Goal: Task Accomplishment & Management: Manage account settings

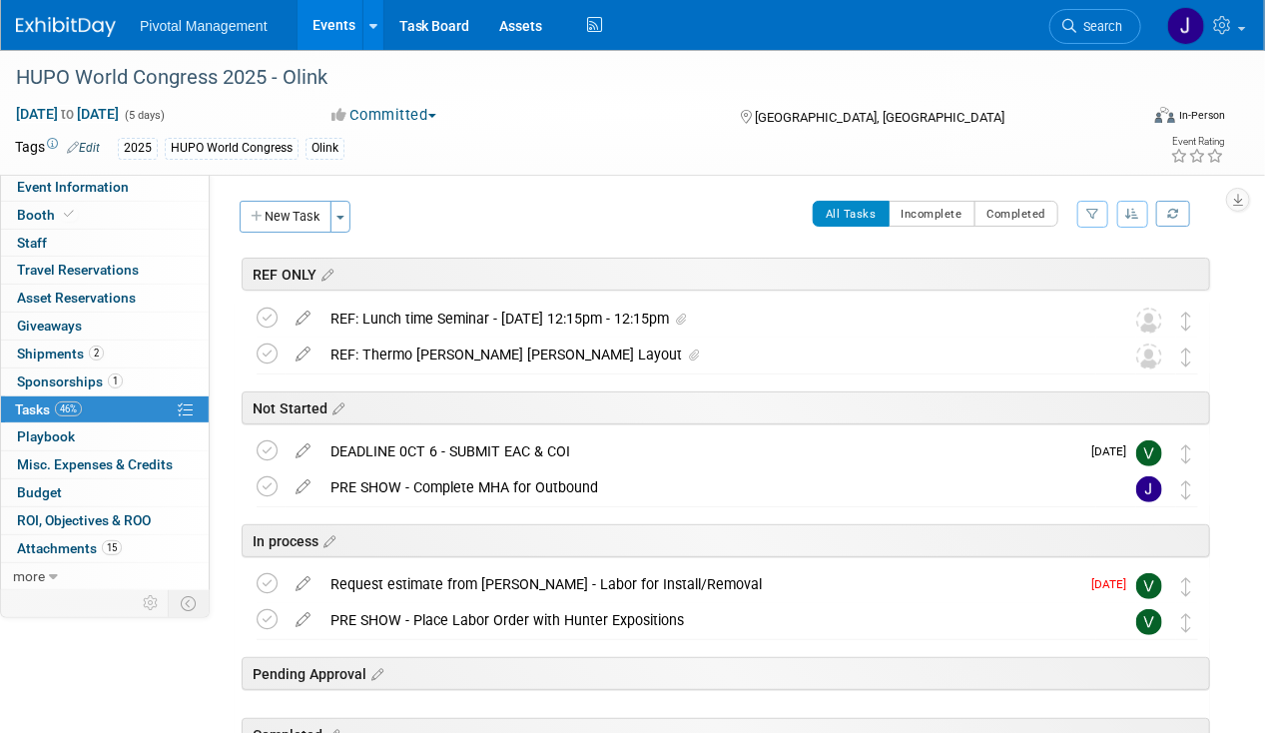
click at [305, 21] on link "Events" at bounding box center [333, 25] width 73 height 50
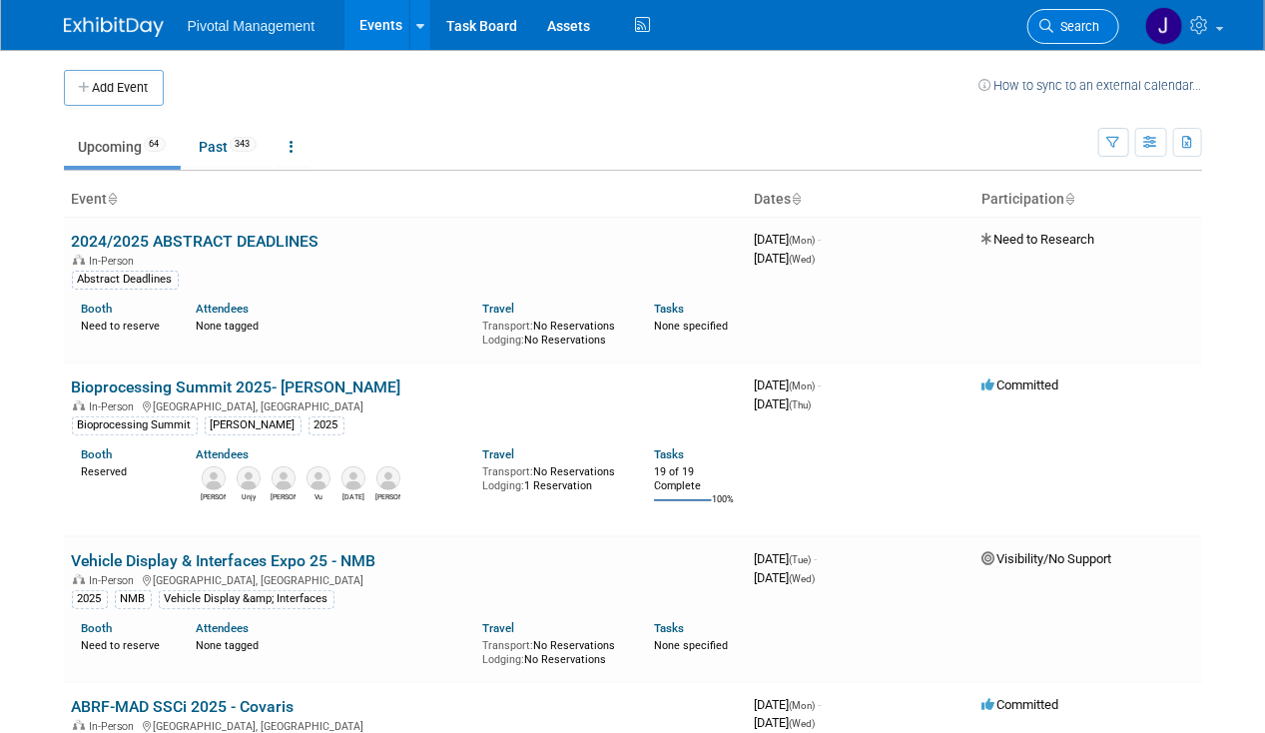
click at [1104, 16] on link "Search" at bounding box center [1073, 26] width 92 height 35
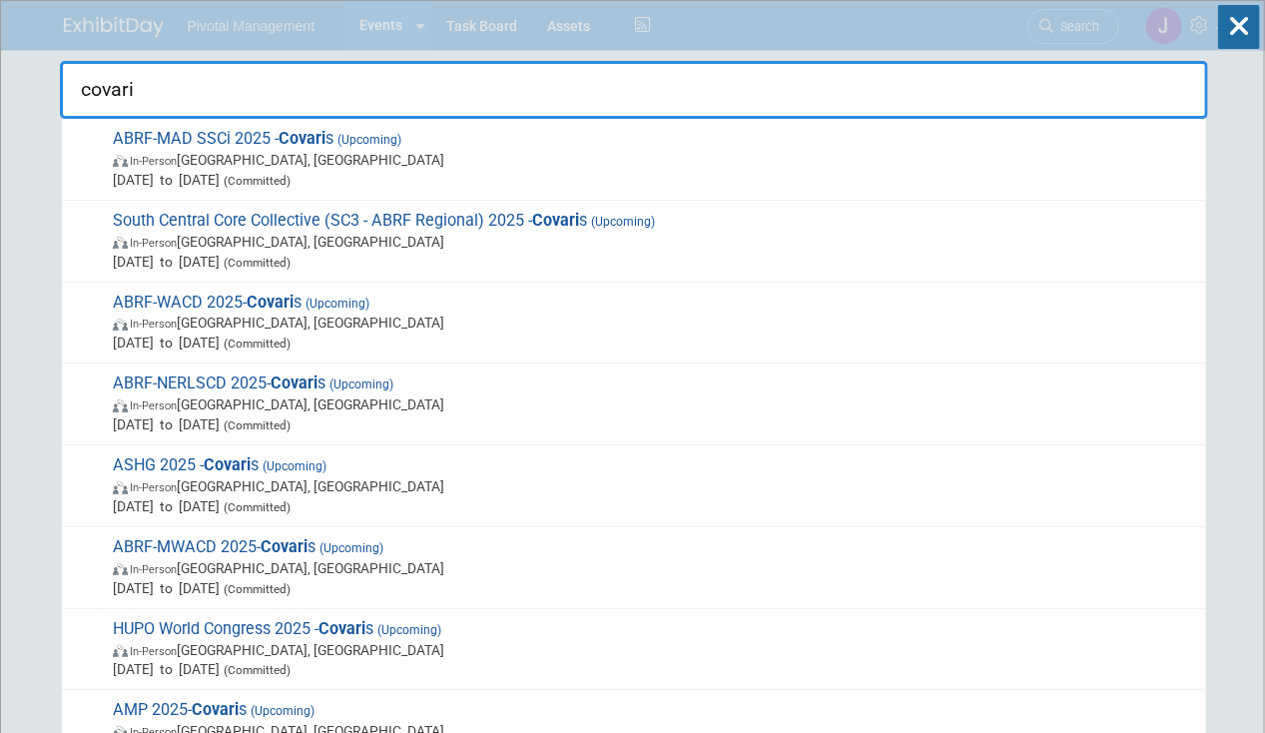
type input "covaris"
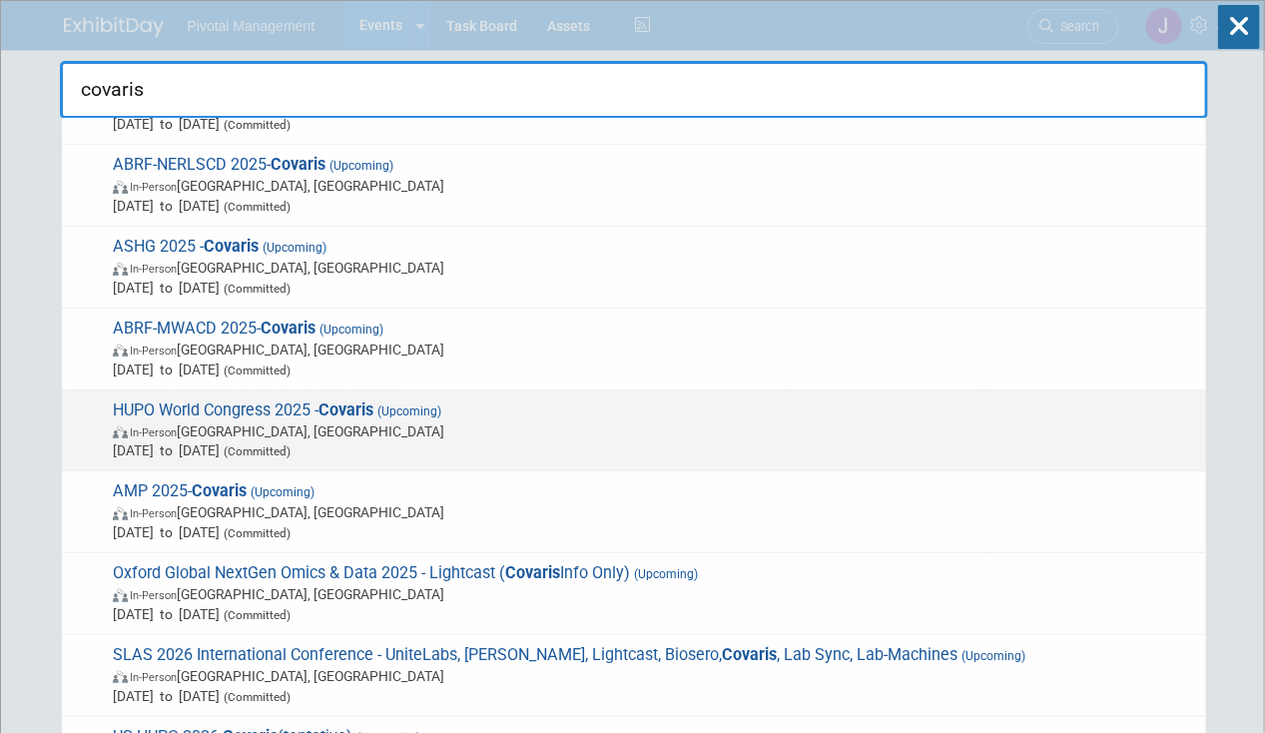
scroll to position [221, 0]
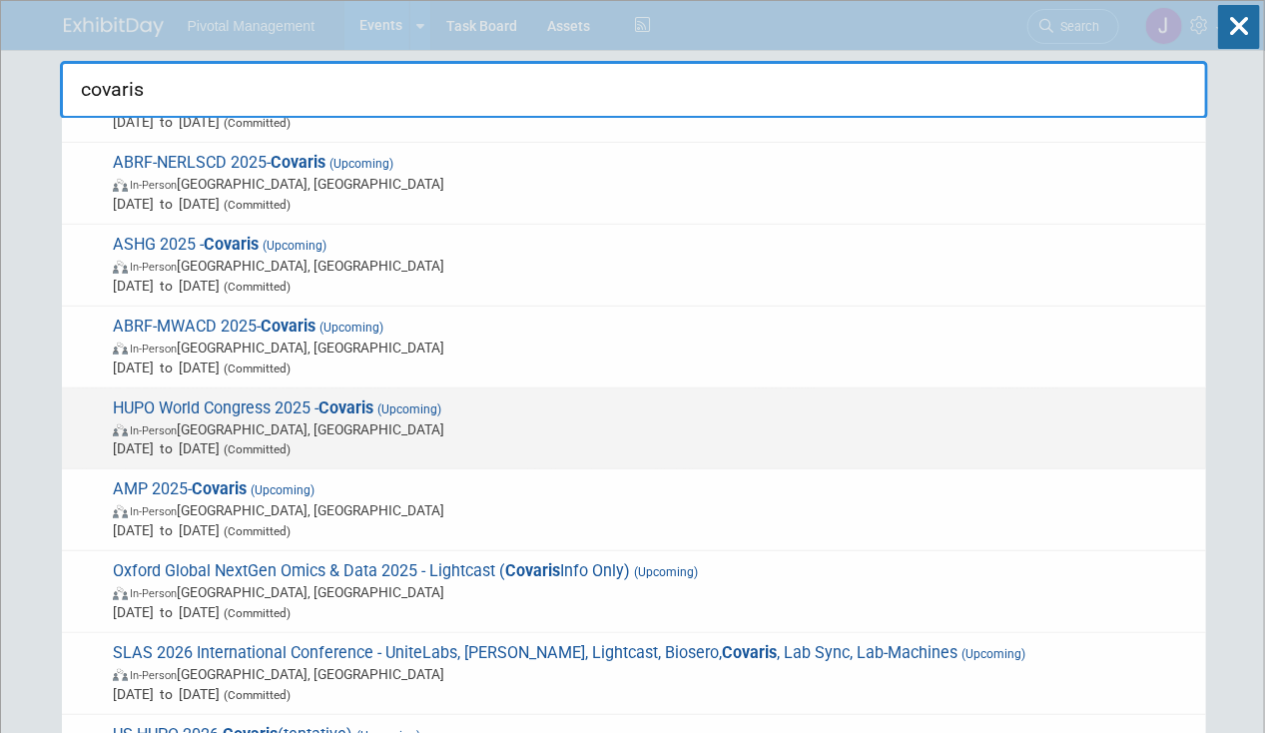
click at [317, 401] on span "HUPO World Congress 2025 - Covaris (Upcoming) In-Person Toronto, Canada Nov 9, …" at bounding box center [651, 428] width 1089 height 61
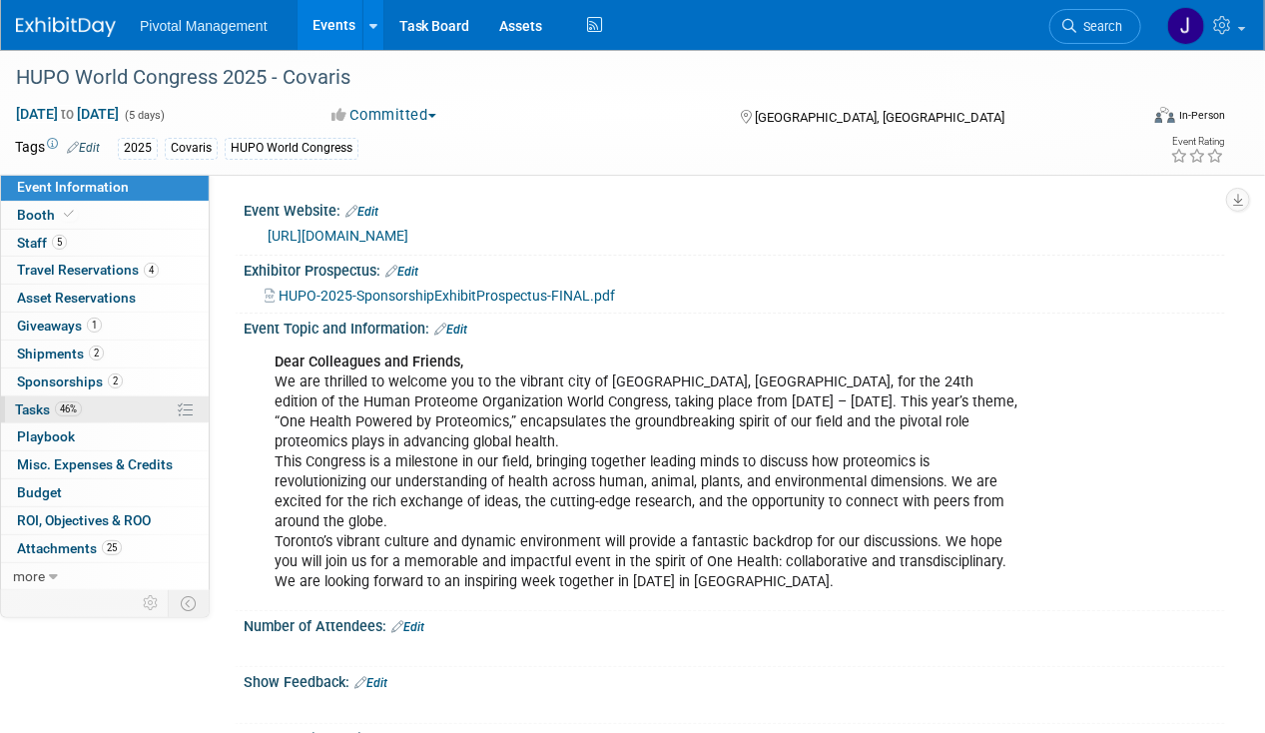
click at [72, 409] on span "46%" at bounding box center [68, 408] width 27 height 15
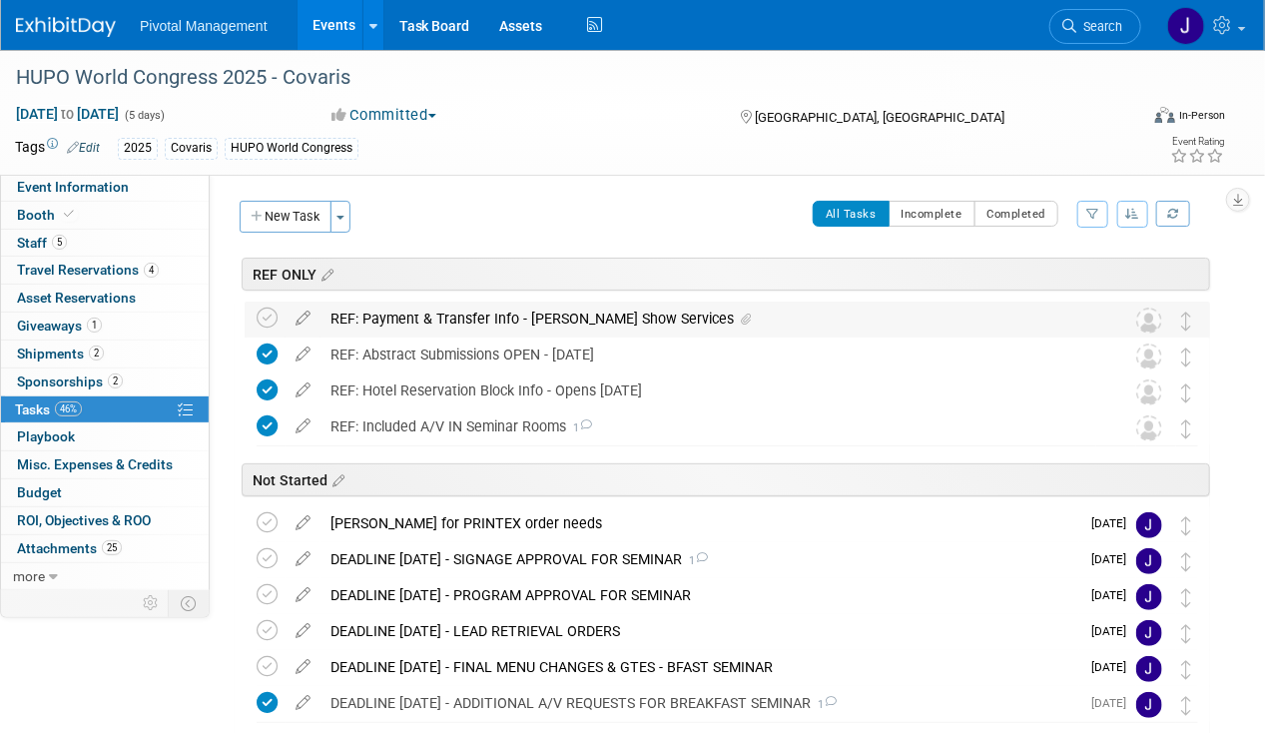
click at [611, 329] on div "REF: Payment & Transfer Info - Robinson Show Services" at bounding box center [708, 318] width 776 height 34
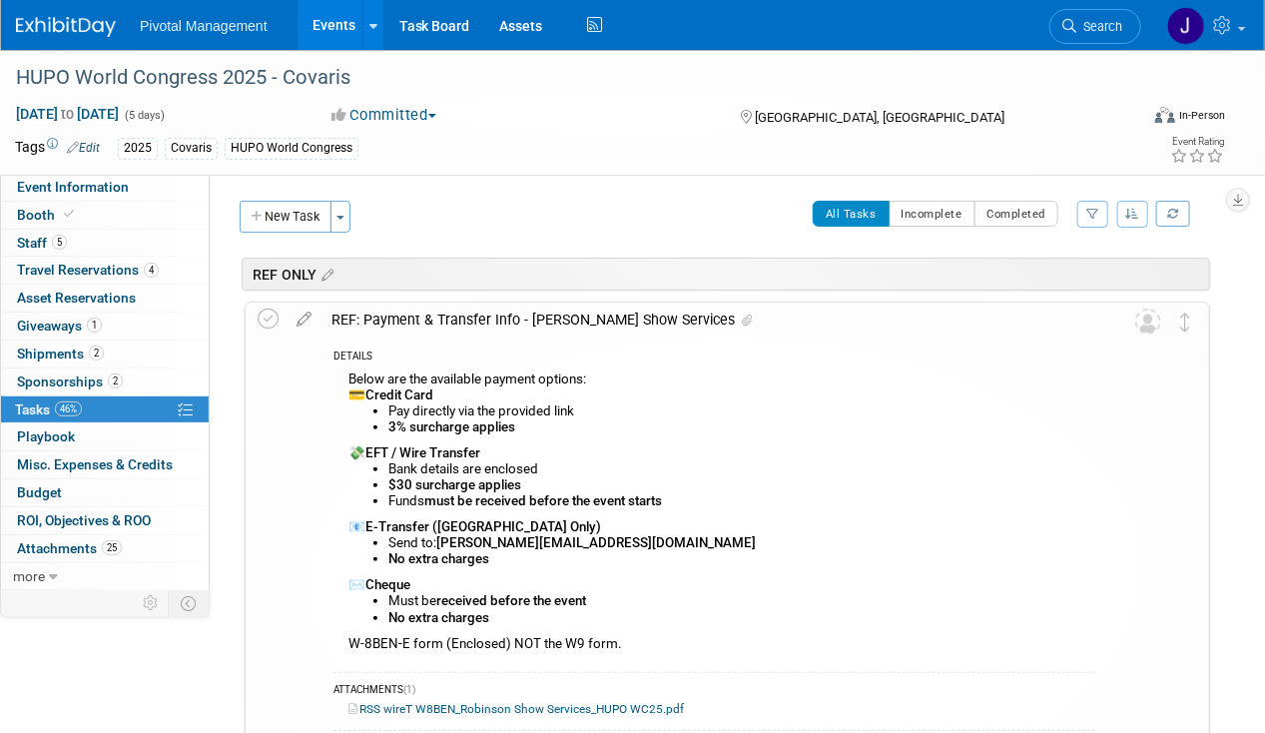
click at [617, 320] on div "REF: Payment & Transfer Info - Robinson Show Services" at bounding box center [708, 319] width 774 height 34
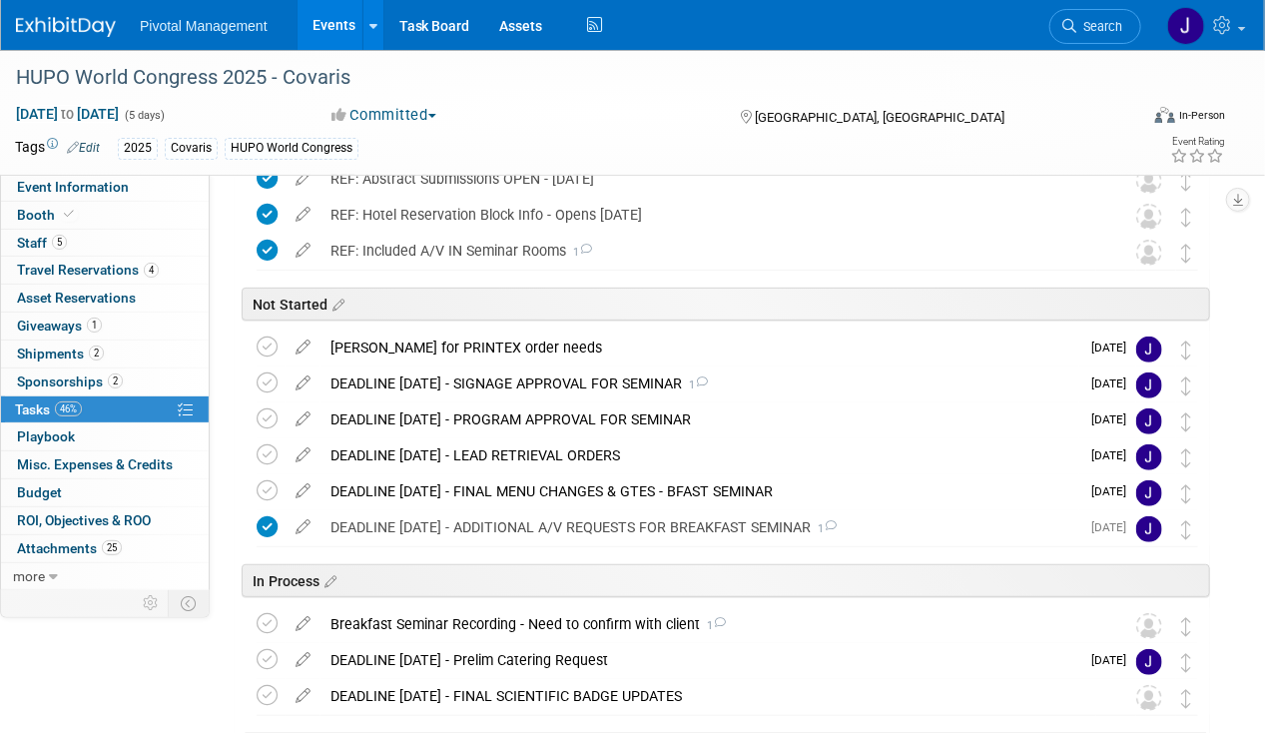
scroll to position [325, 0]
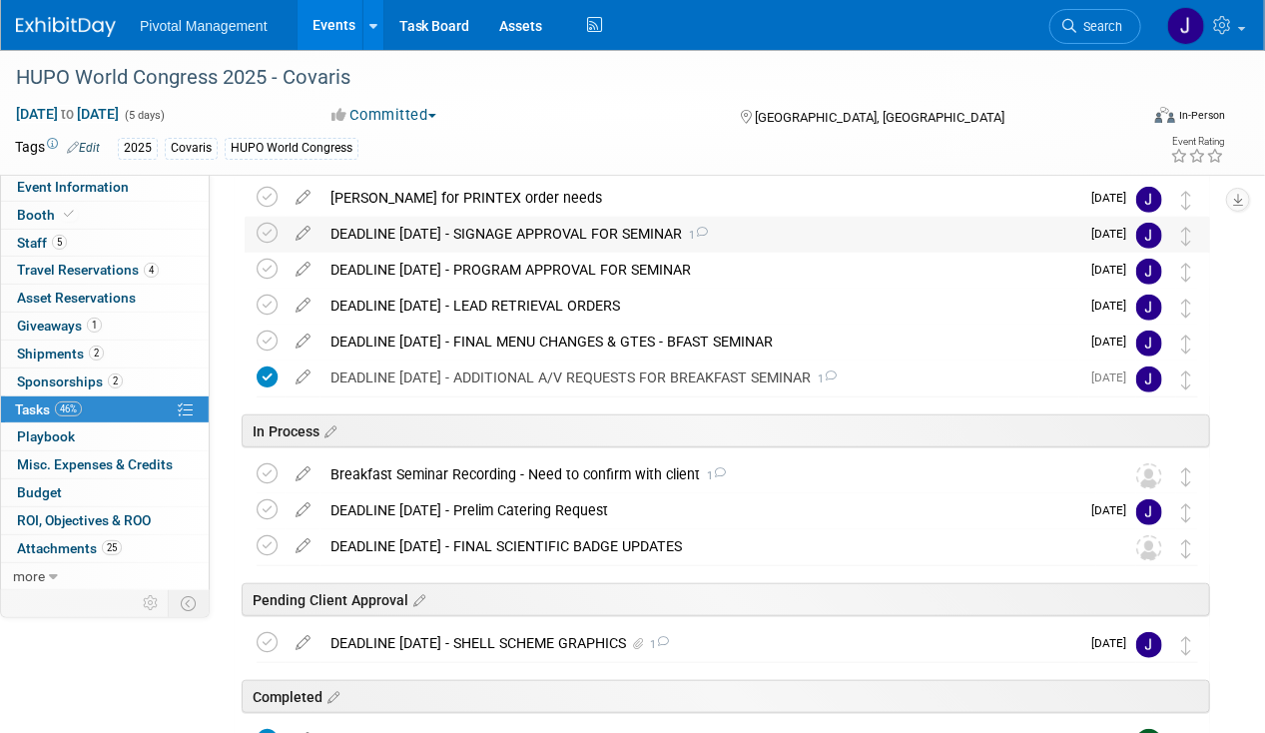
click at [576, 223] on div "DEADLINE SEPT 15 - SIGNAGE APPROVAL FOR SEMINAR 1" at bounding box center [699, 234] width 759 height 34
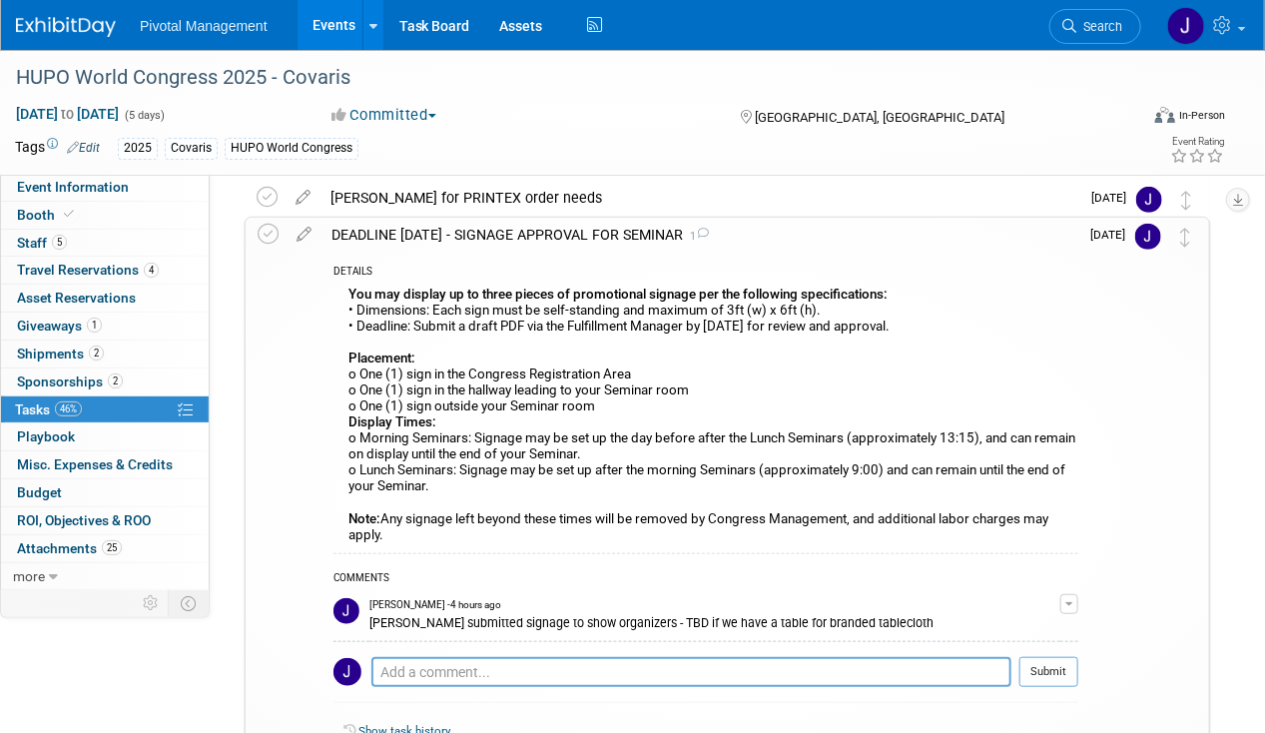
click at [576, 223] on div "DEADLINE SEPT 15 - SIGNAGE APPROVAL FOR SEMINAR 1" at bounding box center [699, 235] width 757 height 34
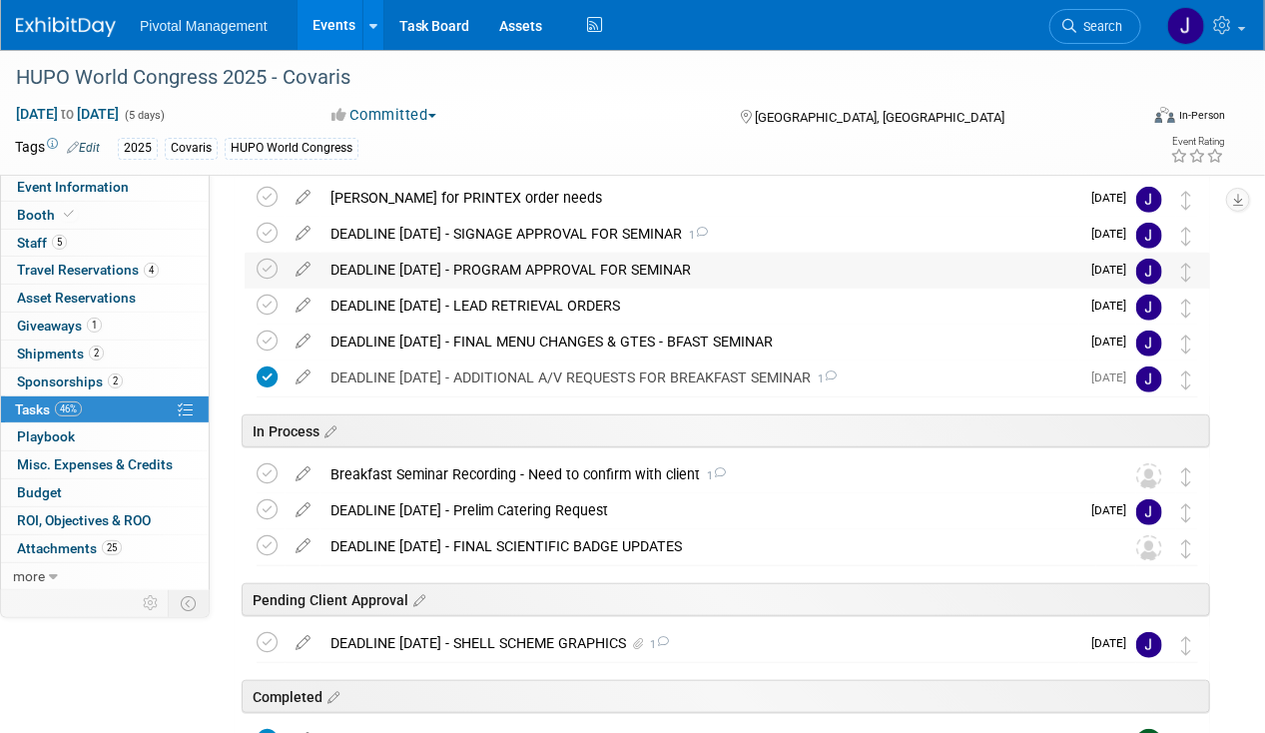
click at [588, 280] on div "DEADLINE SEPT 15 - PROGRAM APPROVAL FOR SEMINAR" at bounding box center [699, 270] width 759 height 34
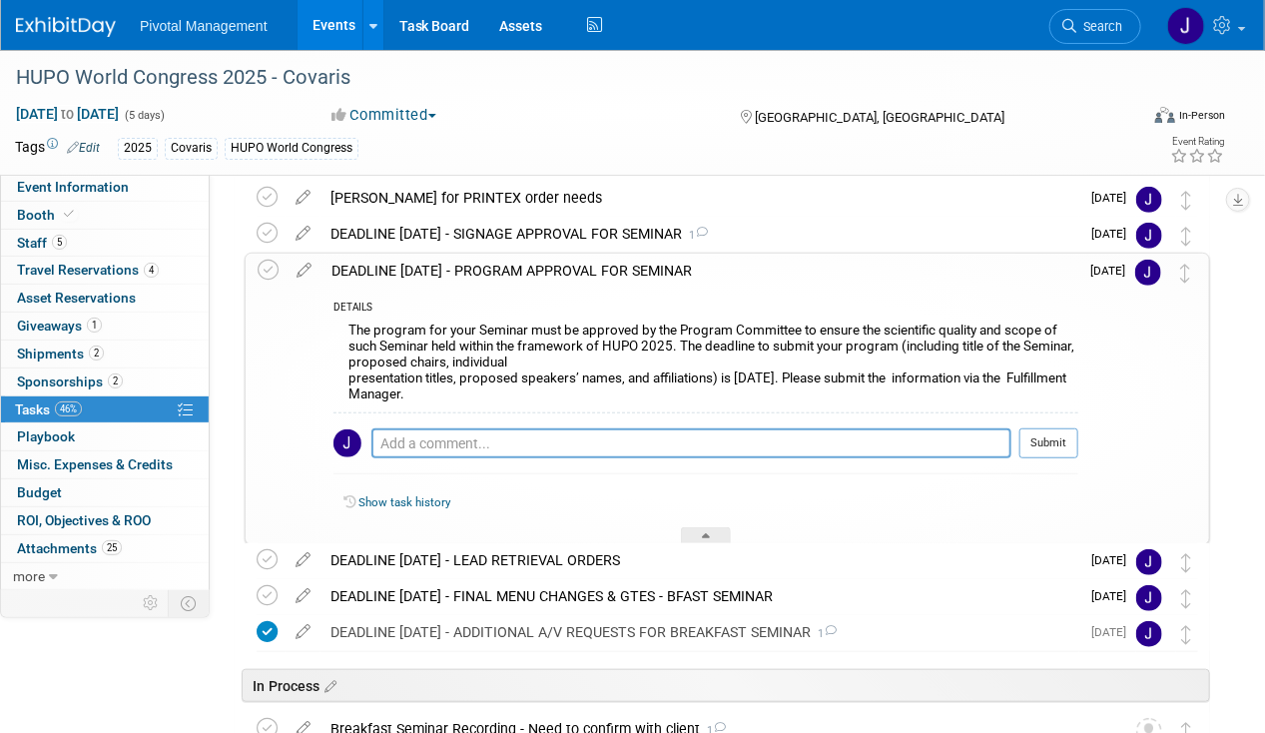
click at [594, 271] on div "DEADLINE [DATE] - PROGRAM APPROVAL FOR SEMINAR" at bounding box center [699, 271] width 757 height 34
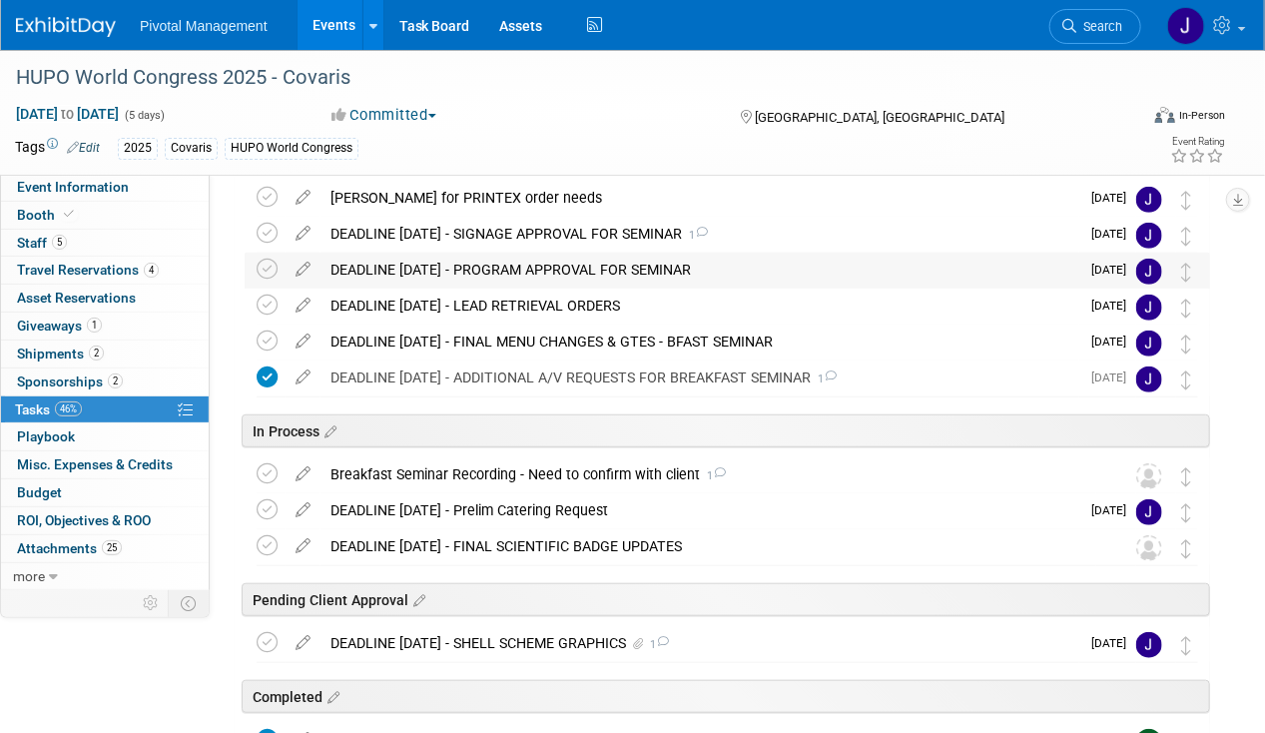
click at [594, 271] on div "DEADLINE SEPT 15 - PROGRAM APPROVAL FOR SEMINAR" at bounding box center [699, 270] width 759 height 34
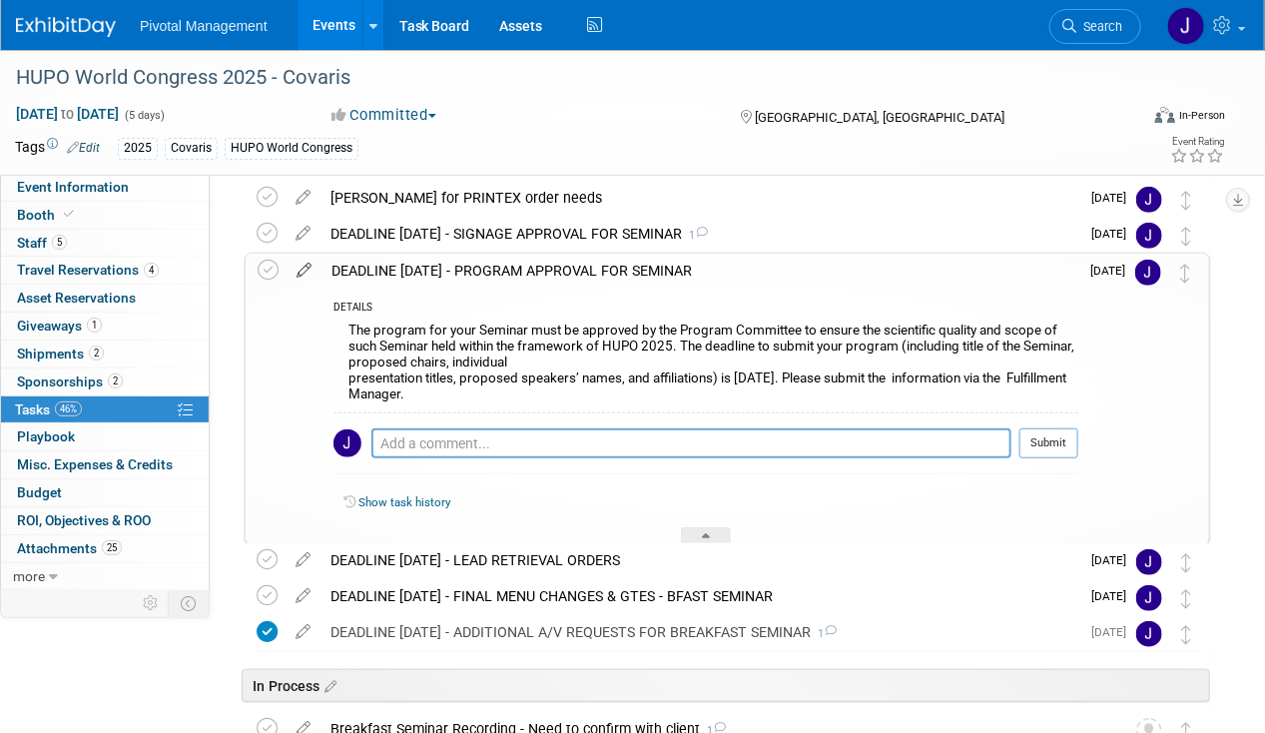
click at [308, 270] on icon at bounding box center [303, 266] width 35 height 25
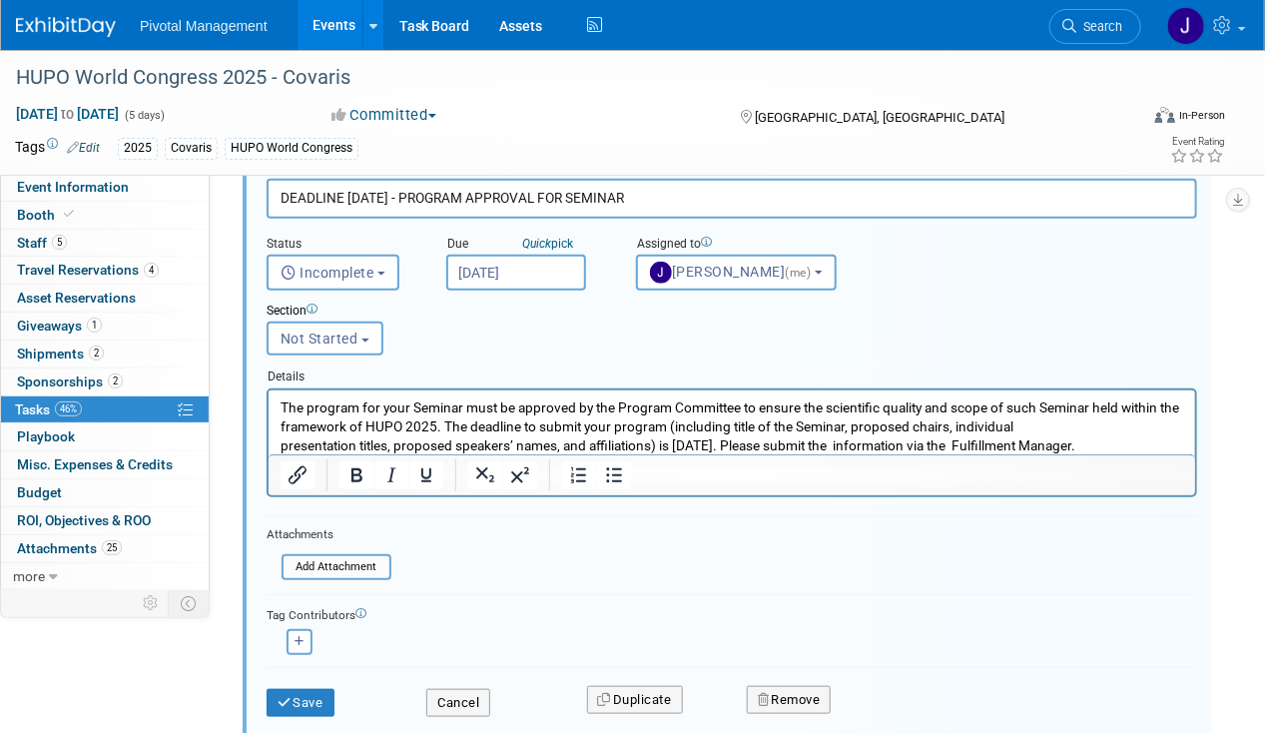
scroll to position [436, 0]
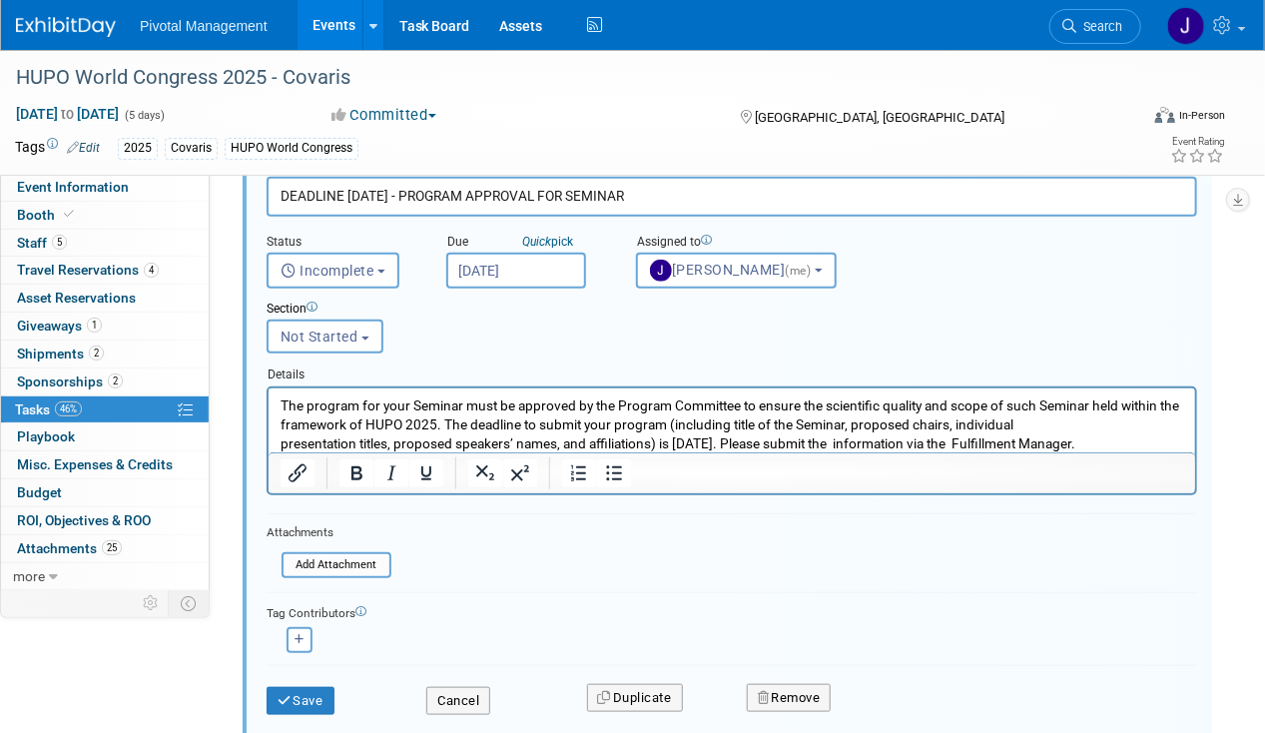
click at [268, 440] on iframe at bounding box center [731, 420] width 926 height 64
click at [278, 439] on body "The program for your Seminar must be approved by the Program Committee to ensur…" at bounding box center [730, 423] width 905 height 57
click at [977, 432] on p "The program for your Seminar must be approved by the Program Committee to ensur…" at bounding box center [730, 423] width 903 height 57
click at [1062, 452] on div at bounding box center [731, 472] width 926 height 41
drag, startPoint x: 1047, startPoint y: 441, endPoint x: 252, endPoint y: 401, distance: 796.5
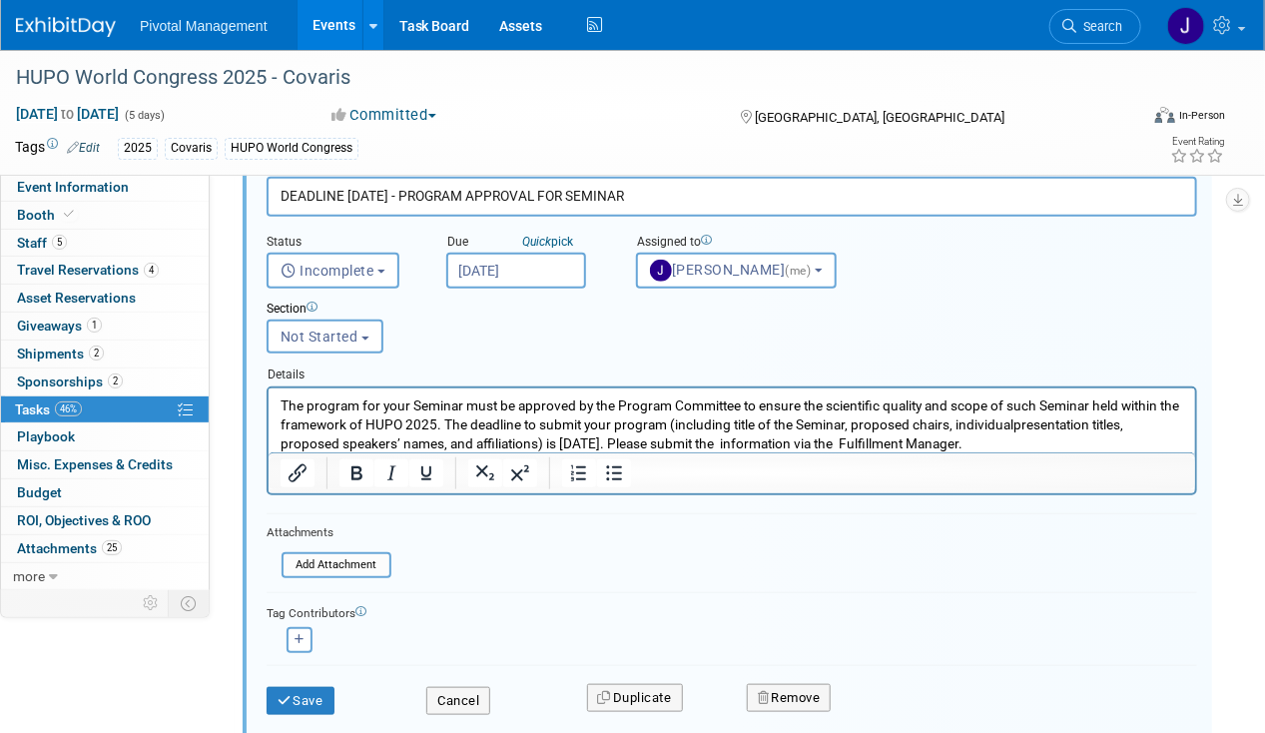
click at [267, 401] on html "The program for your Seminar must be approved by the Program Committee to ensur…" at bounding box center [730, 419] width 926 height 65
copy p "The program for your Seminar must be approved by the Program Committee to ensur…"
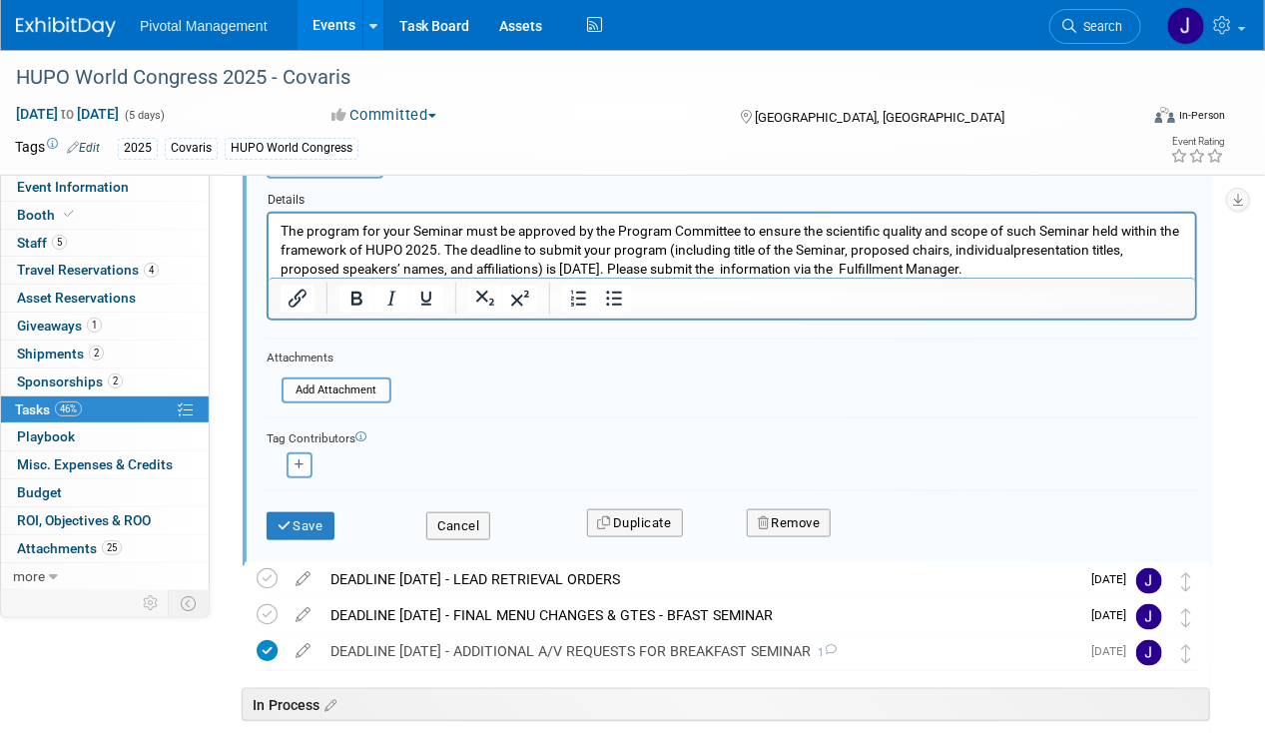
scroll to position [688, 0]
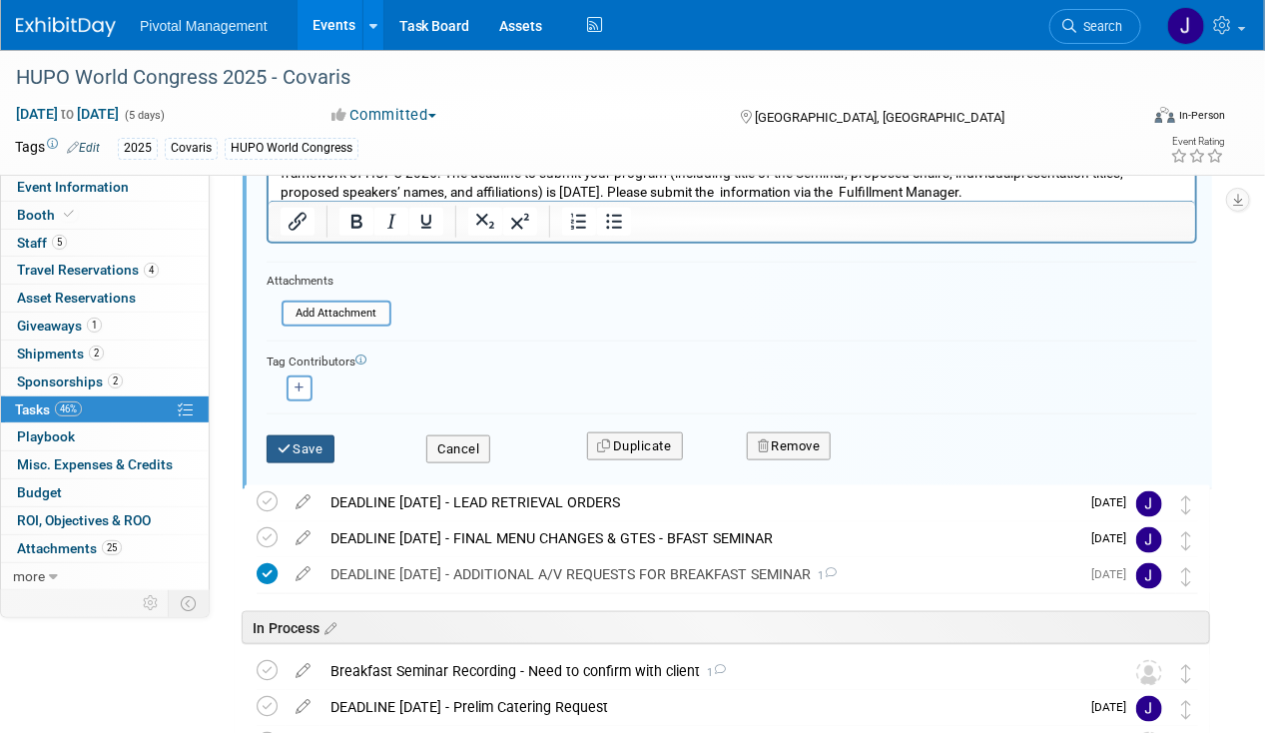
click at [291, 449] on button "Save" at bounding box center [300, 449] width 68 height 28
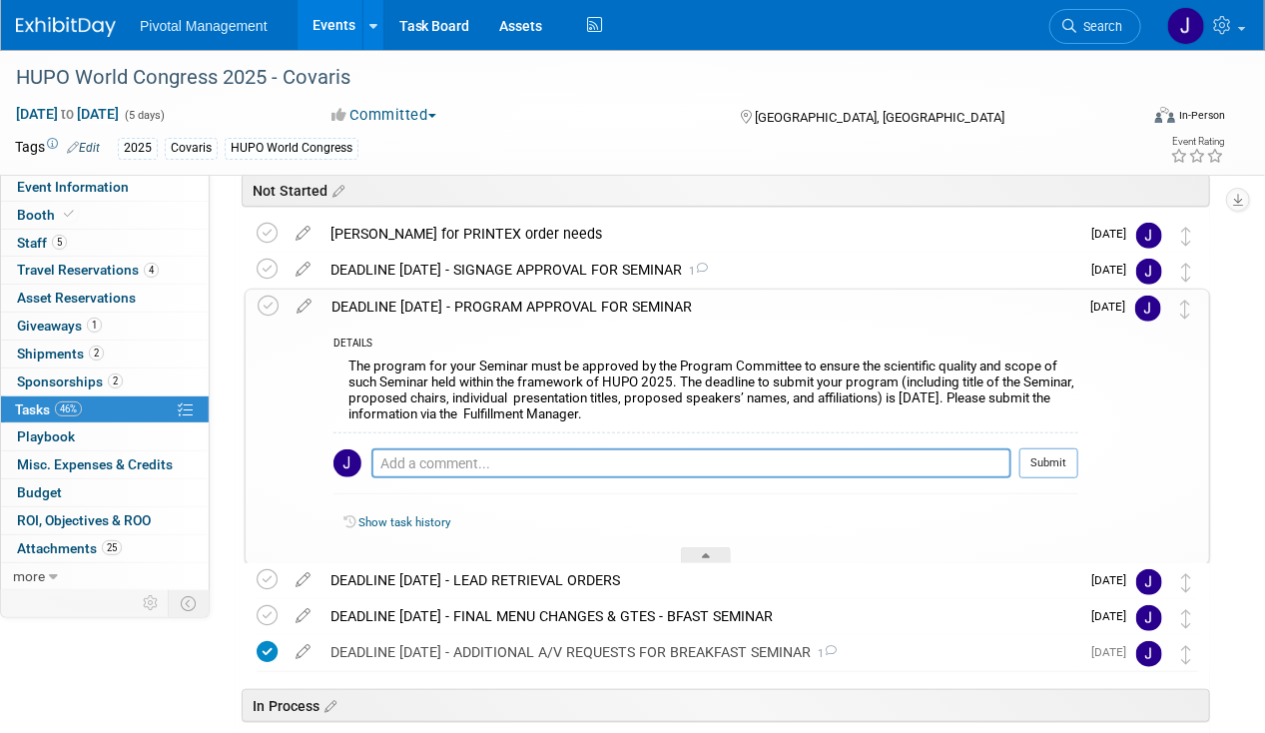
scroll to position [0, 0]
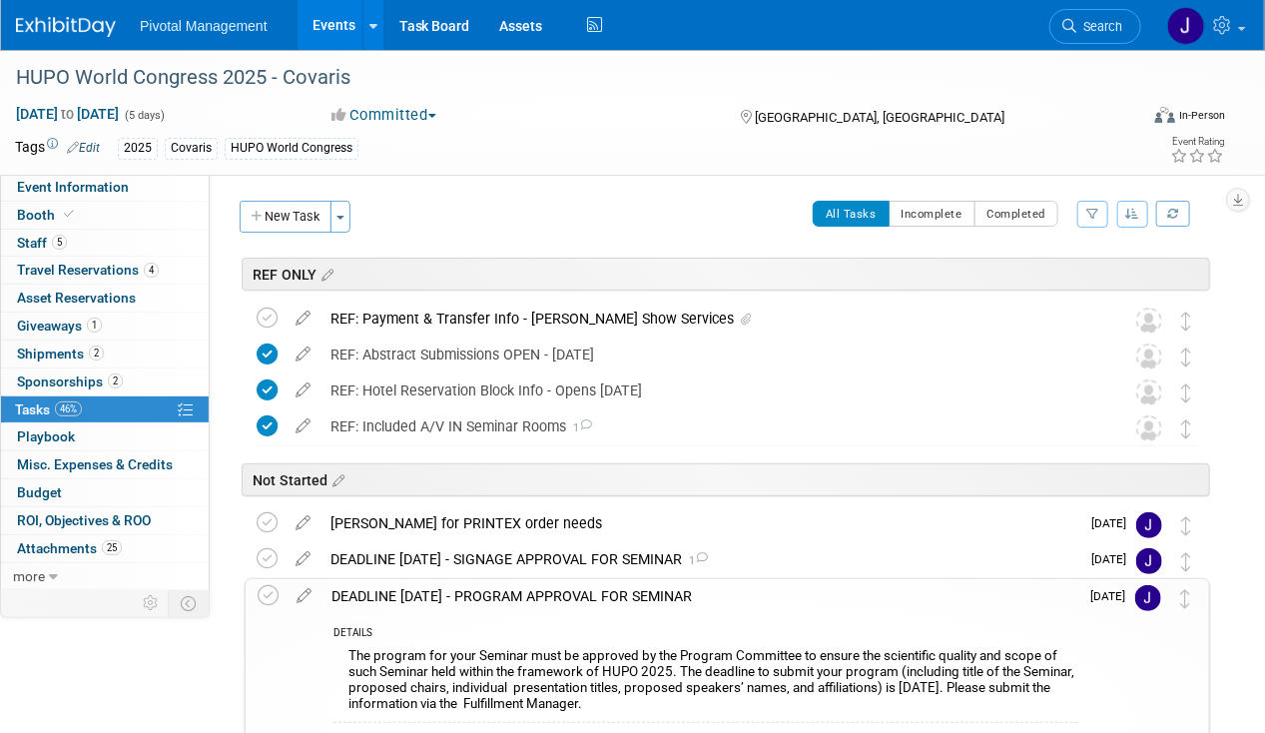
click at [507, 409] on div "REF: Included A/V IN Seminar Rooms 1" at bounding box center [708, 426] width 776 height 34
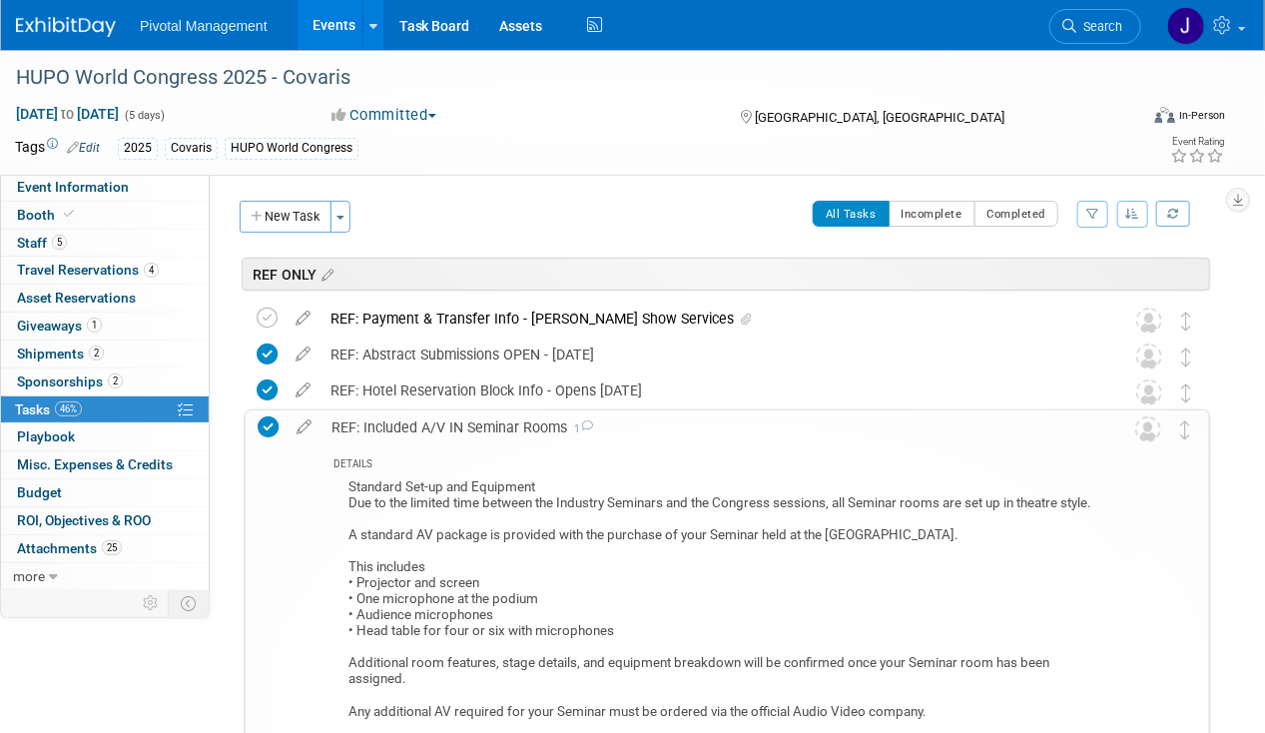
click at [528, 435] on div "REF: Included A/V IN Seminar Rooms 1" at bounding box center [708, 427] width 774 height 34
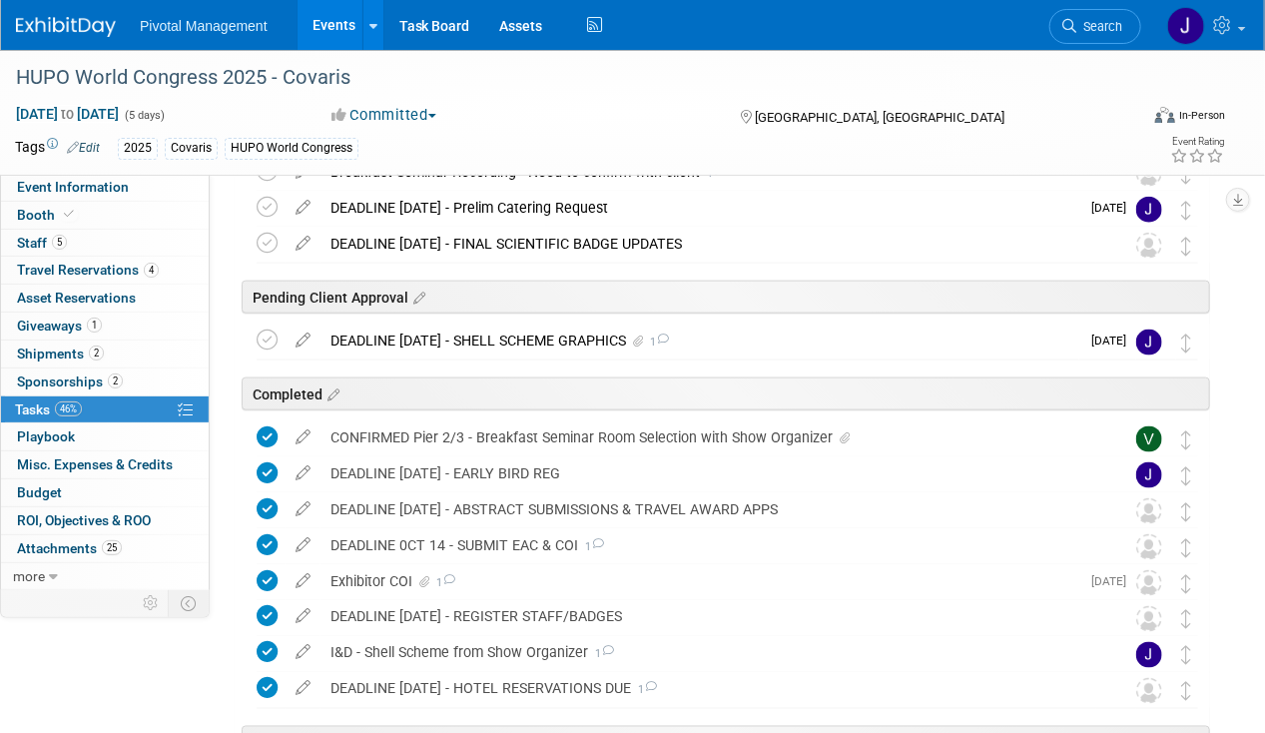
scroll to position [232, 0]
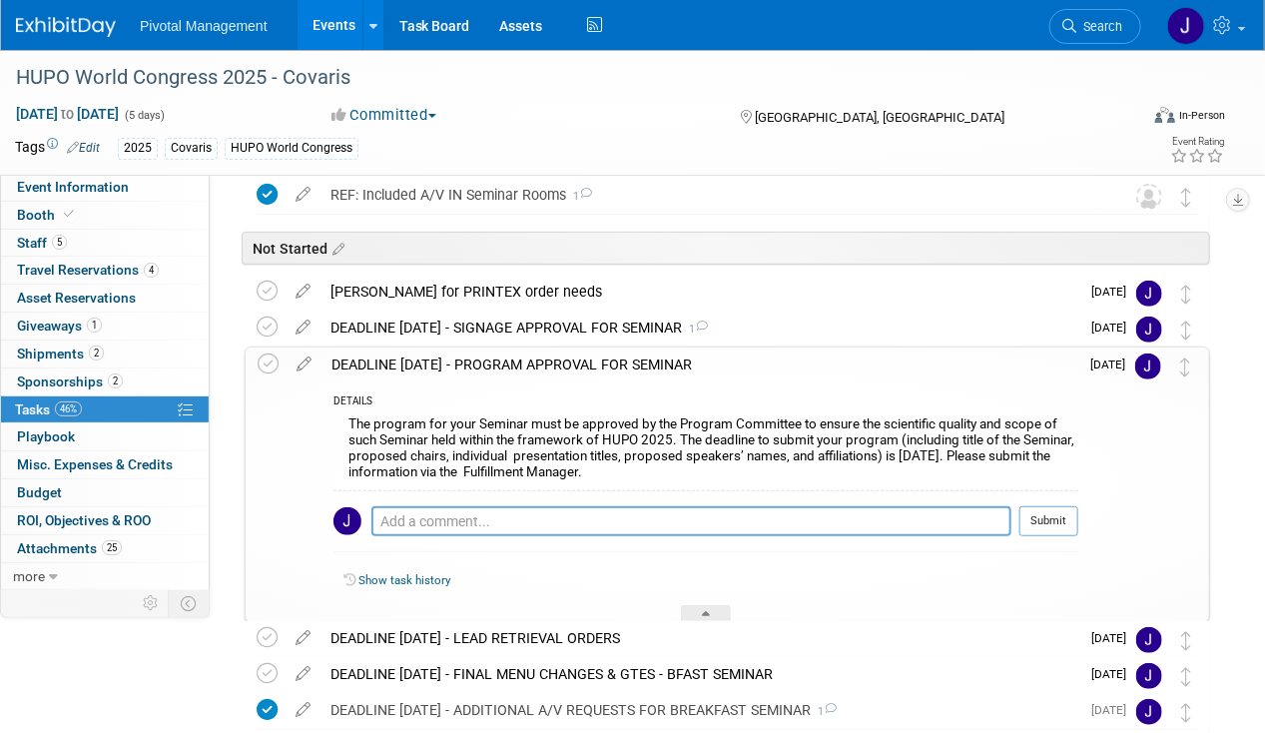
click at [467, 370] on div "DEADLINE SEPT 15 - PROGRAM APPROVAL FOR SEMINAR" at bounding box center [699, 364] width 757 height 34
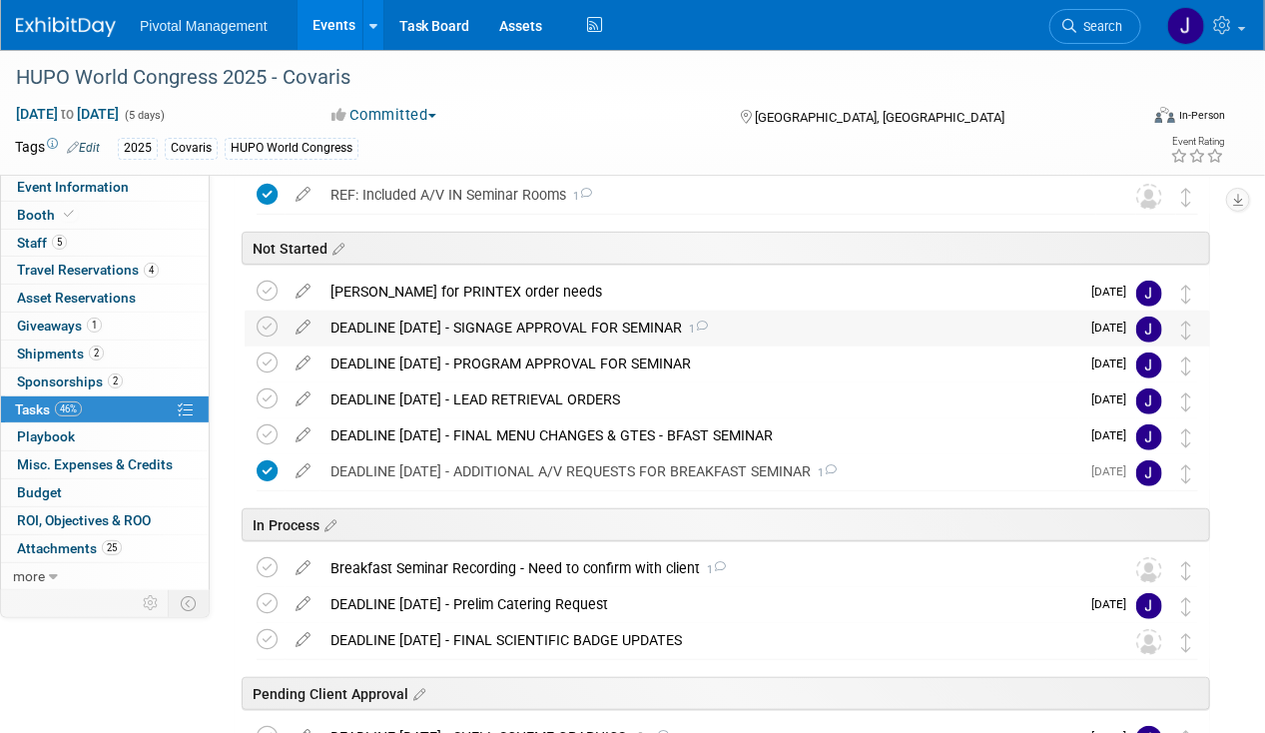
click at [632, 315] on div "DEADLINE SEPT 15 - SIGNAGE APPROVAL FOR SEMINAR 1" at bounding box center [699, 327] width 759 height 34
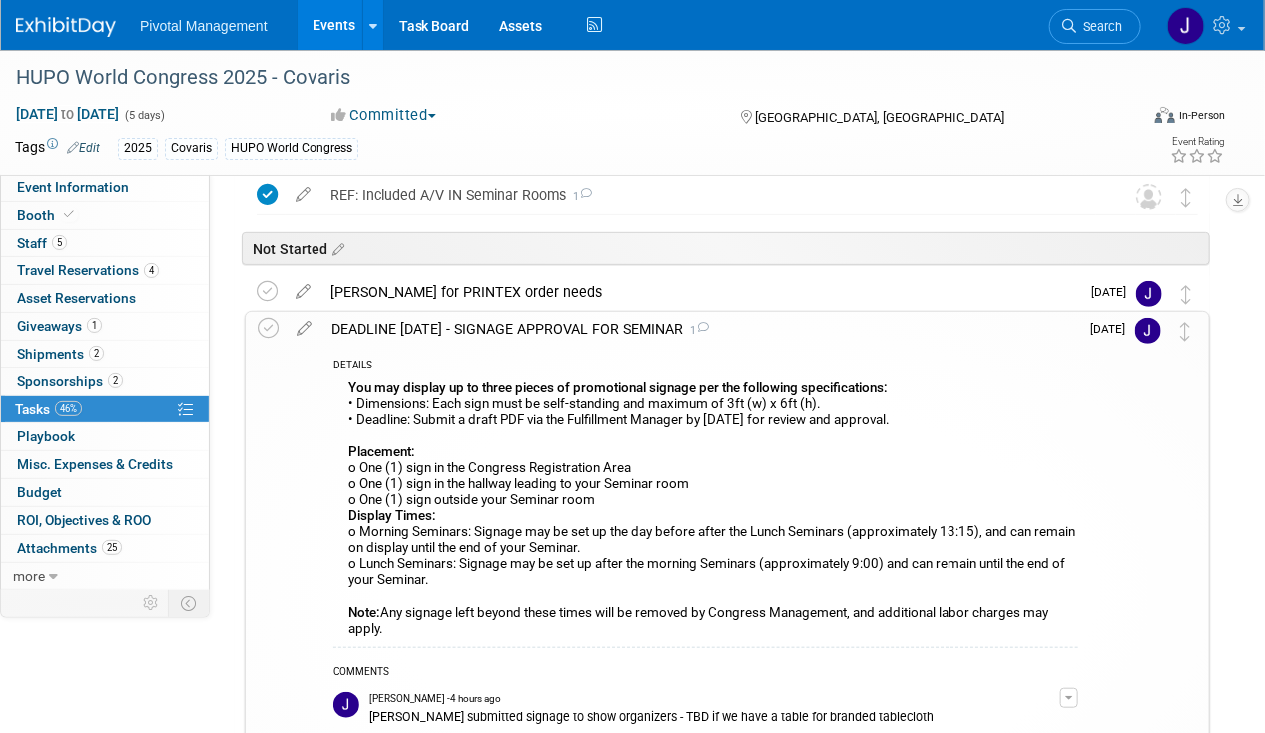
click at [558, 319] on div "DEADLINE SEPT 15 - SIGNAGE APPROVAL FOR SEMINAR 1" at bounding box center [699, 328] width 757 height 34
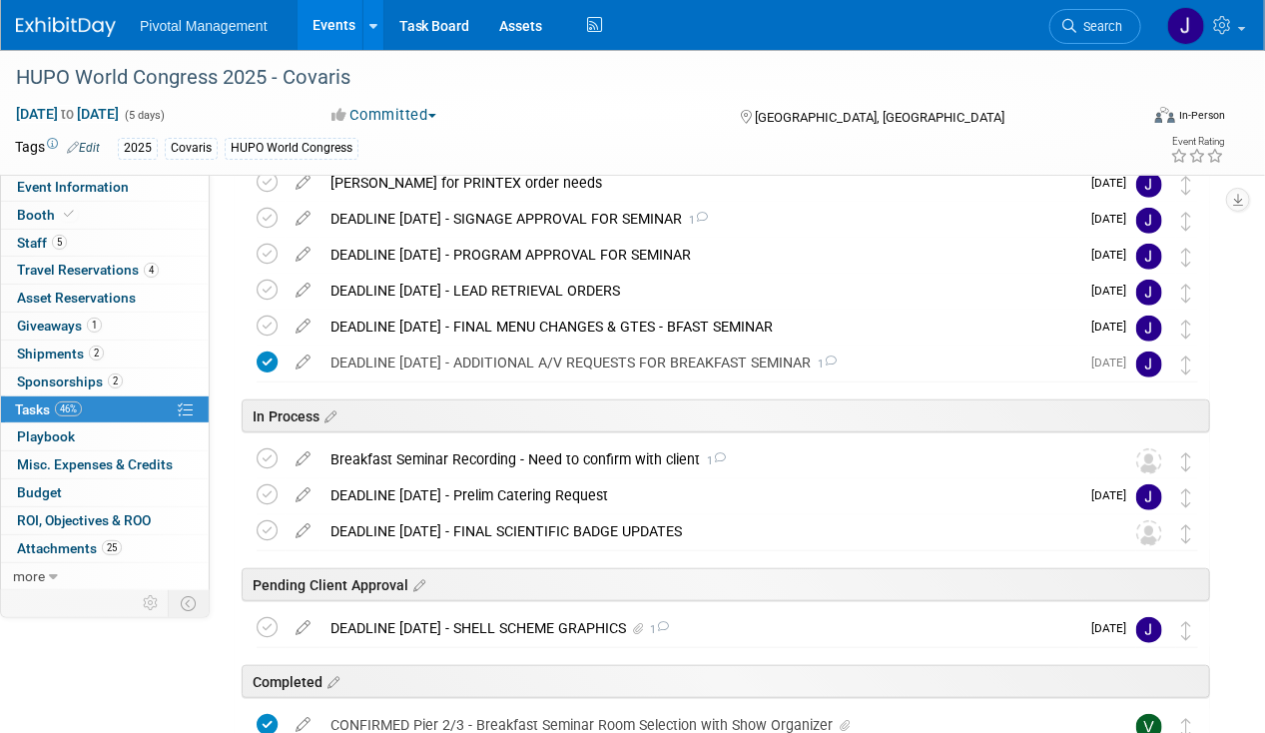
scroll to position [318, 0]
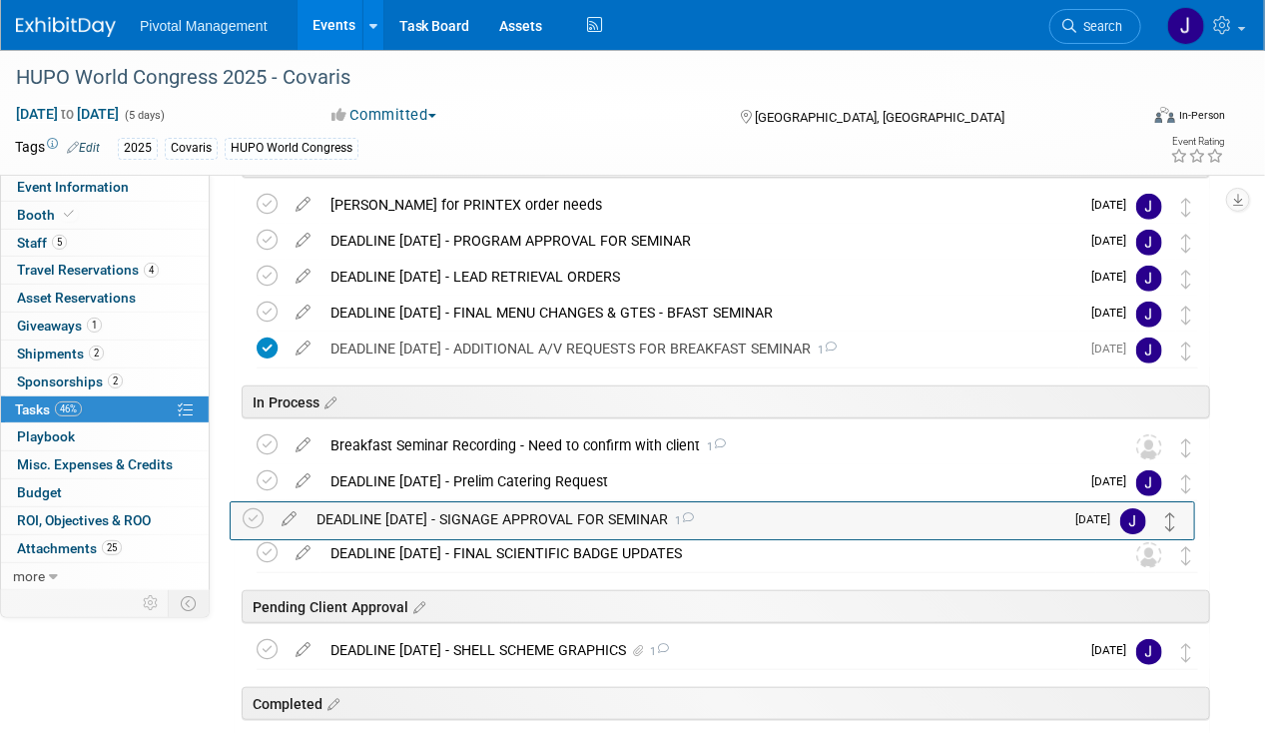
drag, startPoint x: 1186, startPoint y: 234, endPoint x: 1171, endPoint y: 513, distance: 279.9
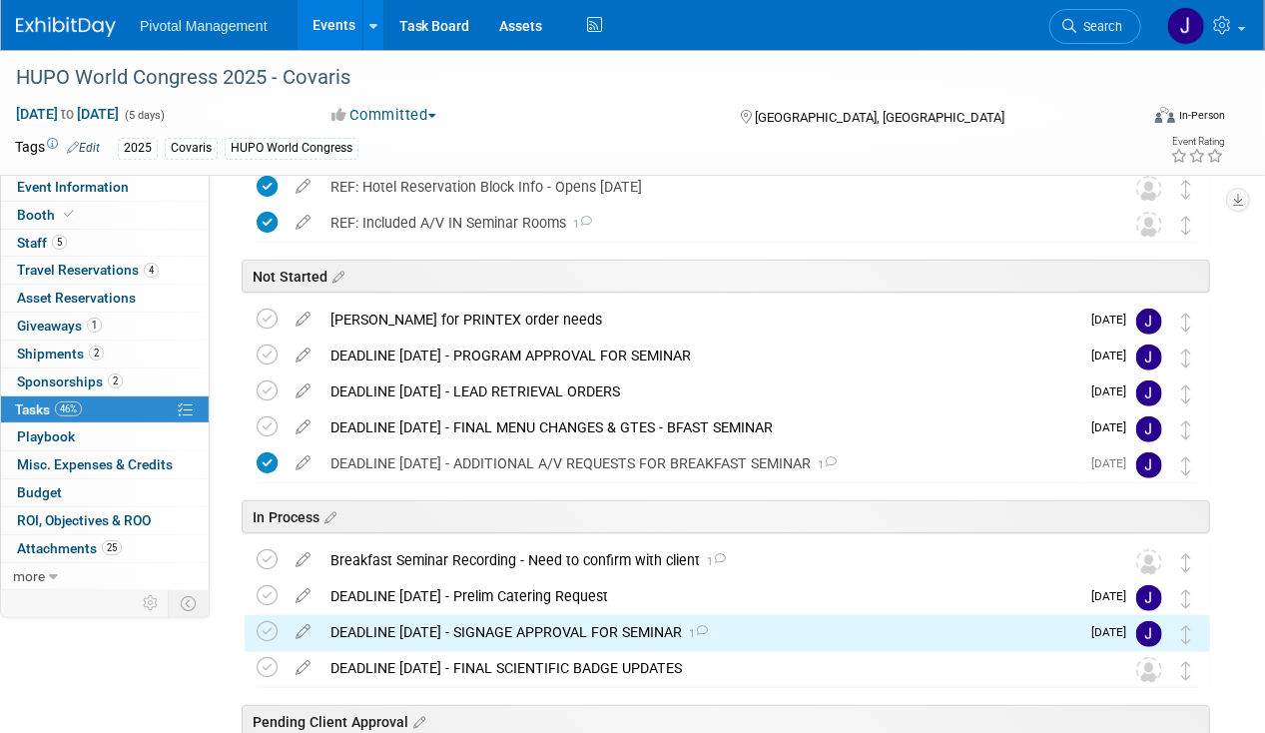
scroll to position [204, 0]
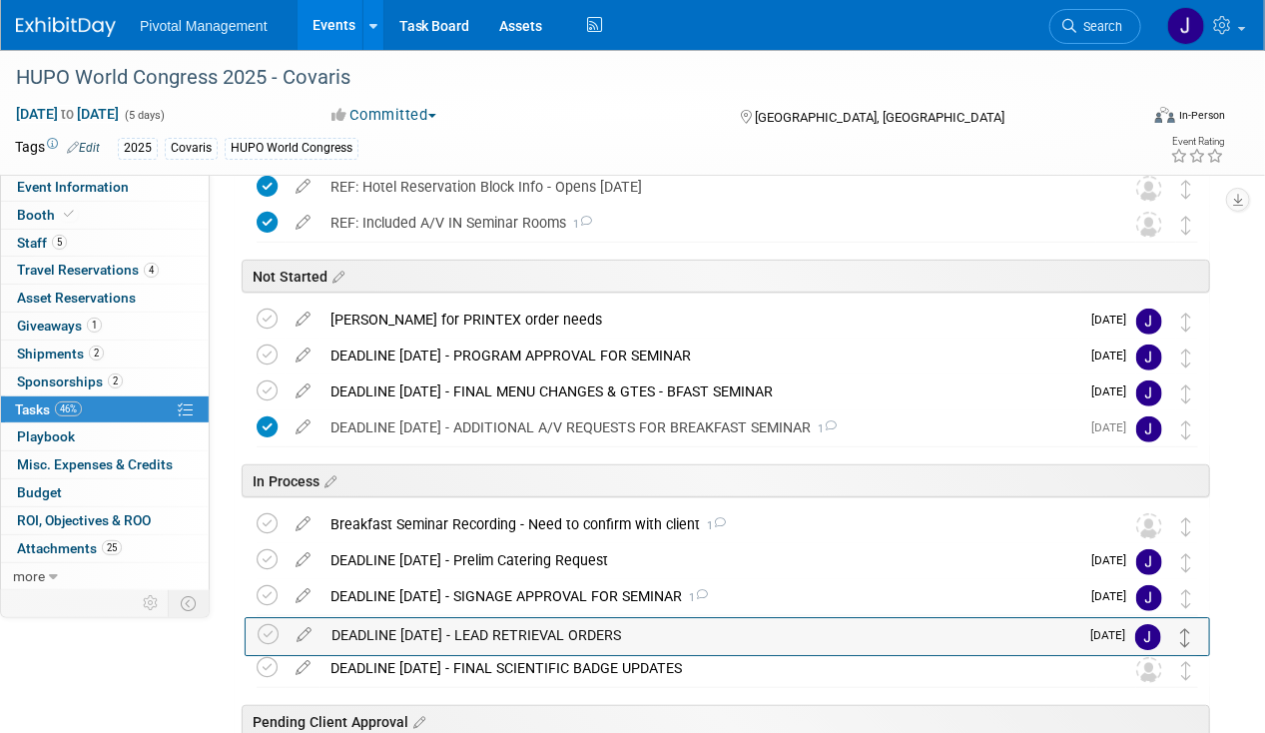
drag, startPoint x: 1184, startPoint y: 390, endPoint x: 1186, endPoint y: 635, distance: 244.5
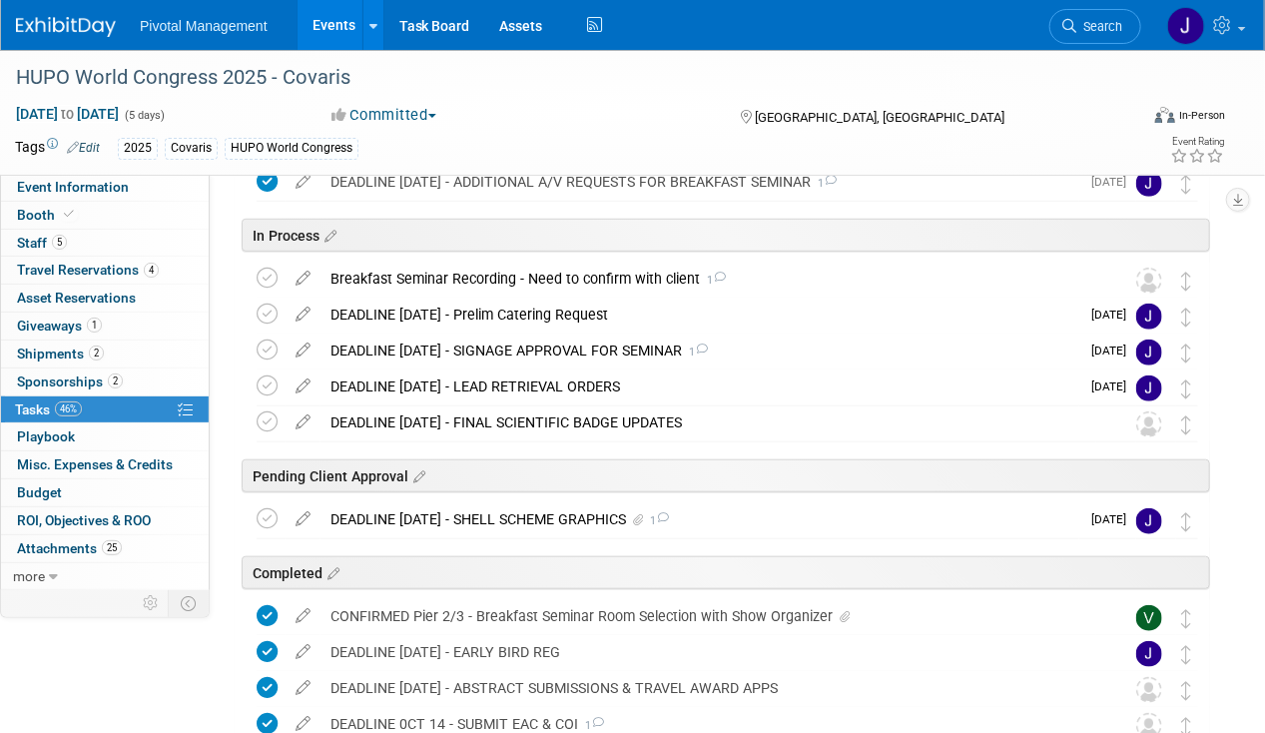
scroll to position [632, 0]
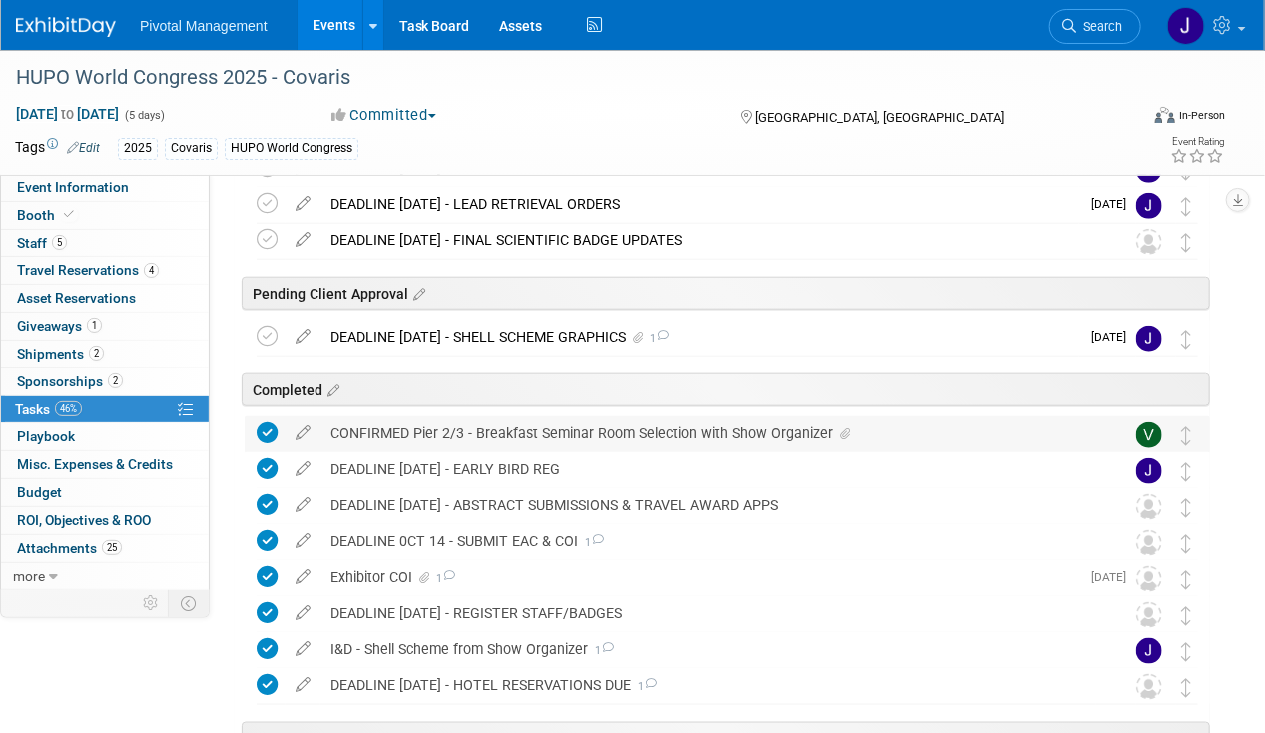
click at [743, 428] on div "CONFIRMED Pier 2/3 - Breakfast Seminar Room Selection with Show Organizer" at bounding box center [708, 433] width 776 height 34
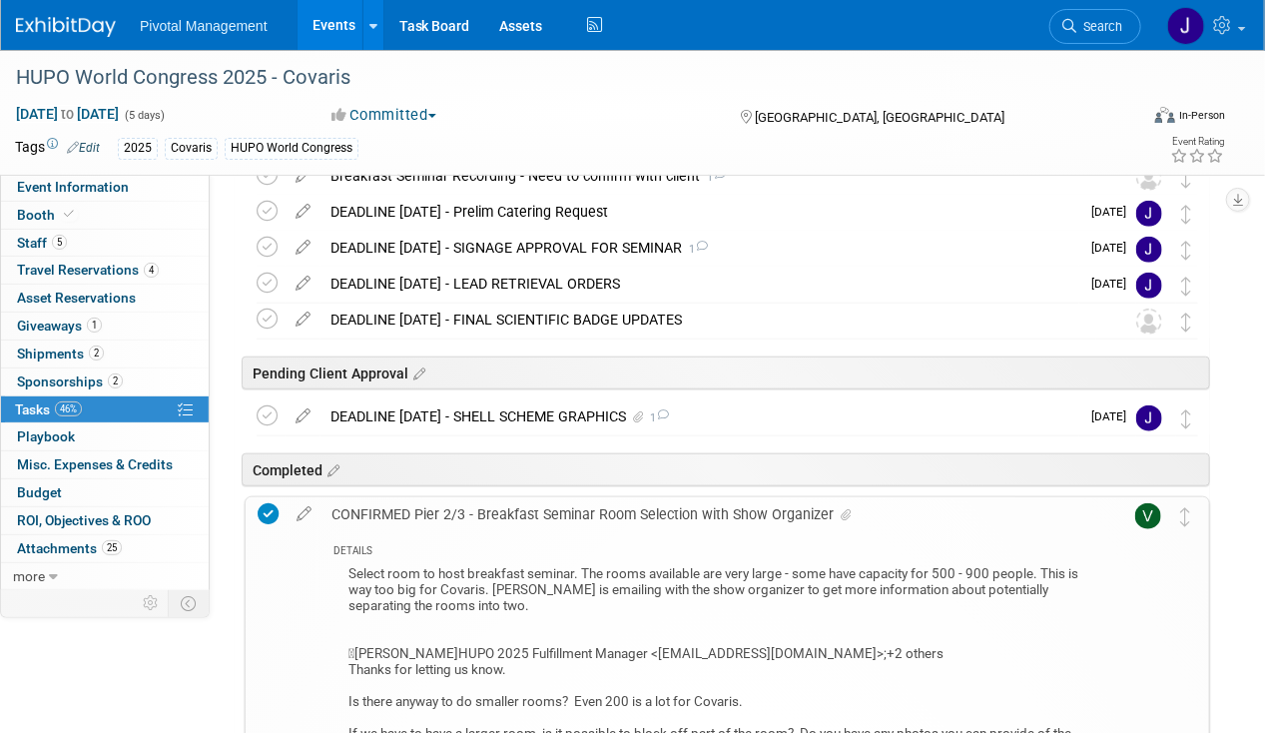
scroll to position [453, 0]
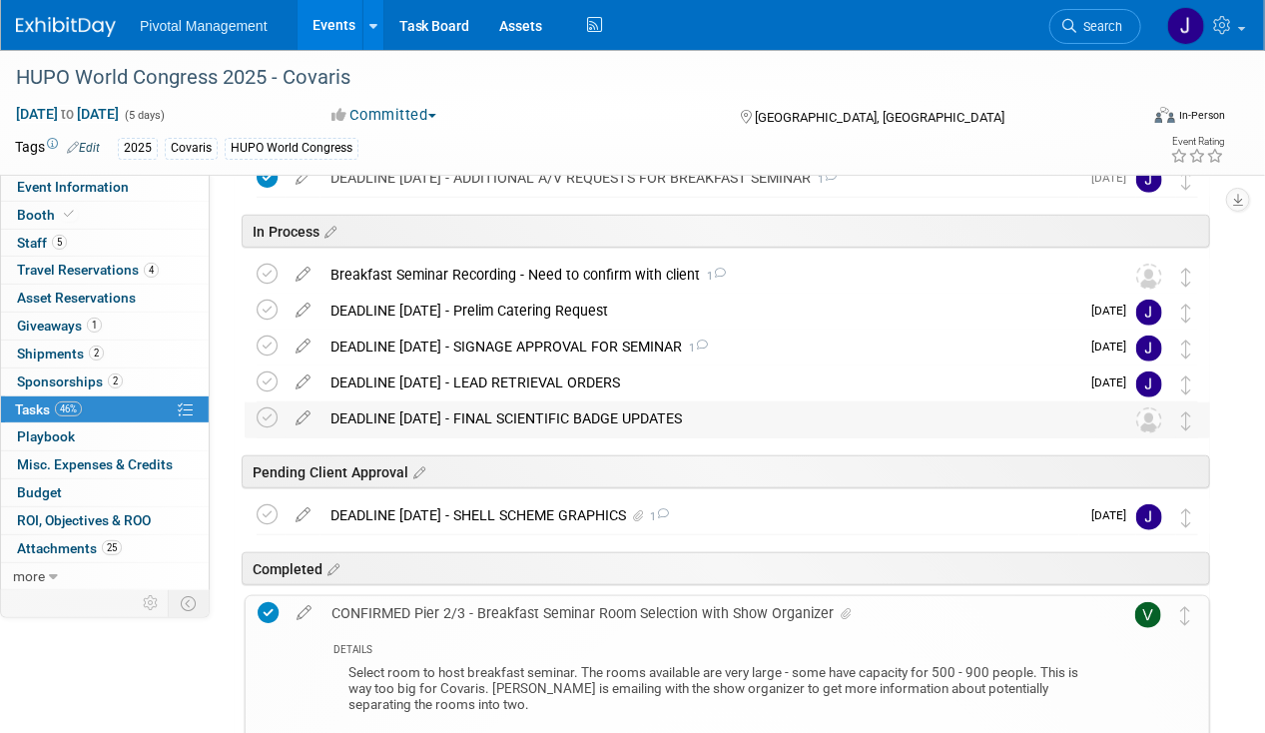
click at [671, 412] on div "DEADLINE [DATE] - FINAL SCIENTIFIC BADGE UPDATES" at bounding box center [708, 418] width 776 height 34
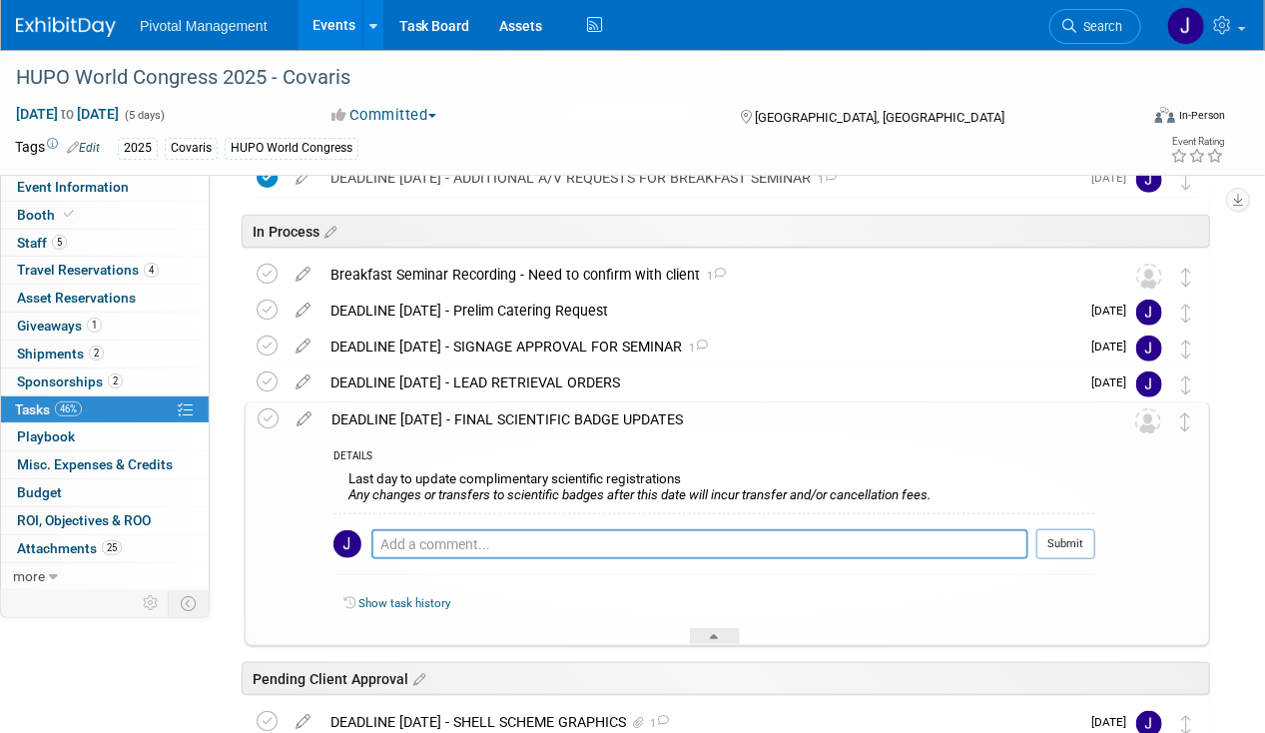
click at [671, 412] on div "DEADLINE [DATE] - FINAL SCIENTIFIC BADGE UPDATES" at bounding box center [708, 419] width 774 height 34
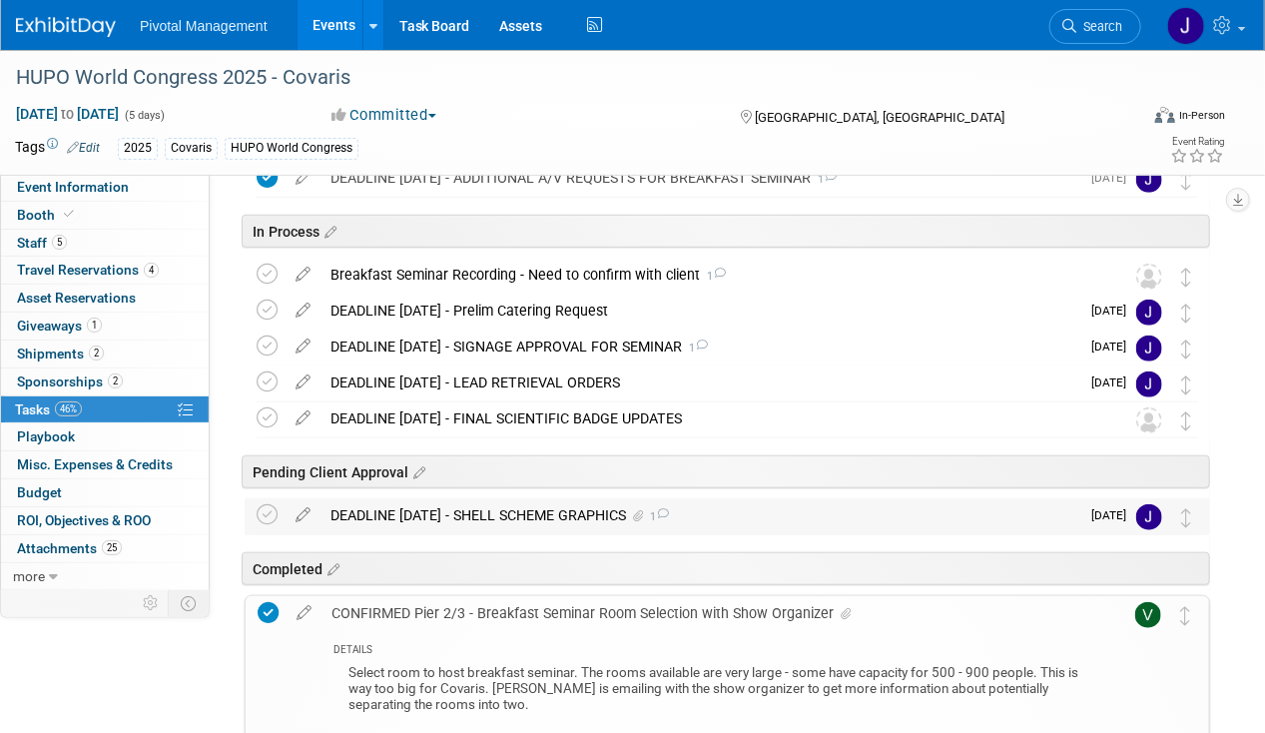
click at [522, 518] on div "DEADLINE OCT 14 - SHELL SCHEME GRAPHICS 1" at bounding box center [699, 515] width 759 height 34
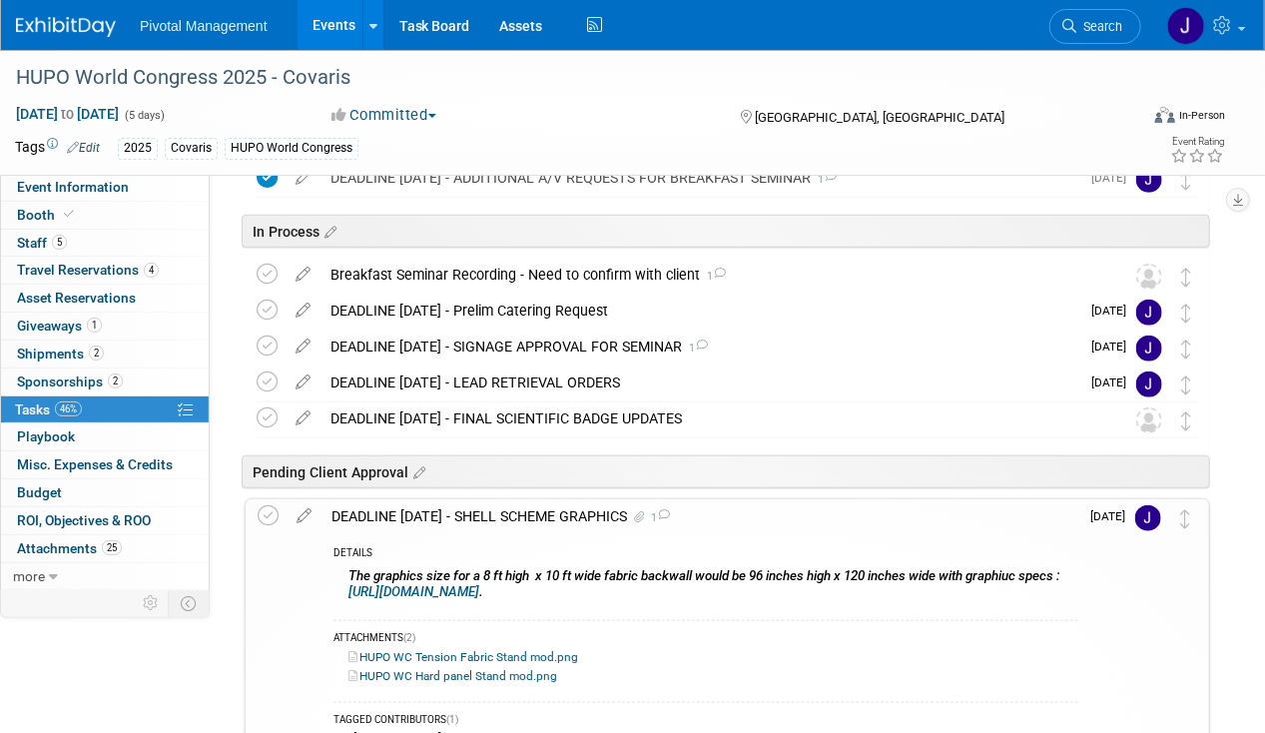
click at [525, 513] on div "DEADLINE OCT 14 - SHELL SCHEME GRAPHICS 1" at bounding box center [699, 516] width 757 height 34
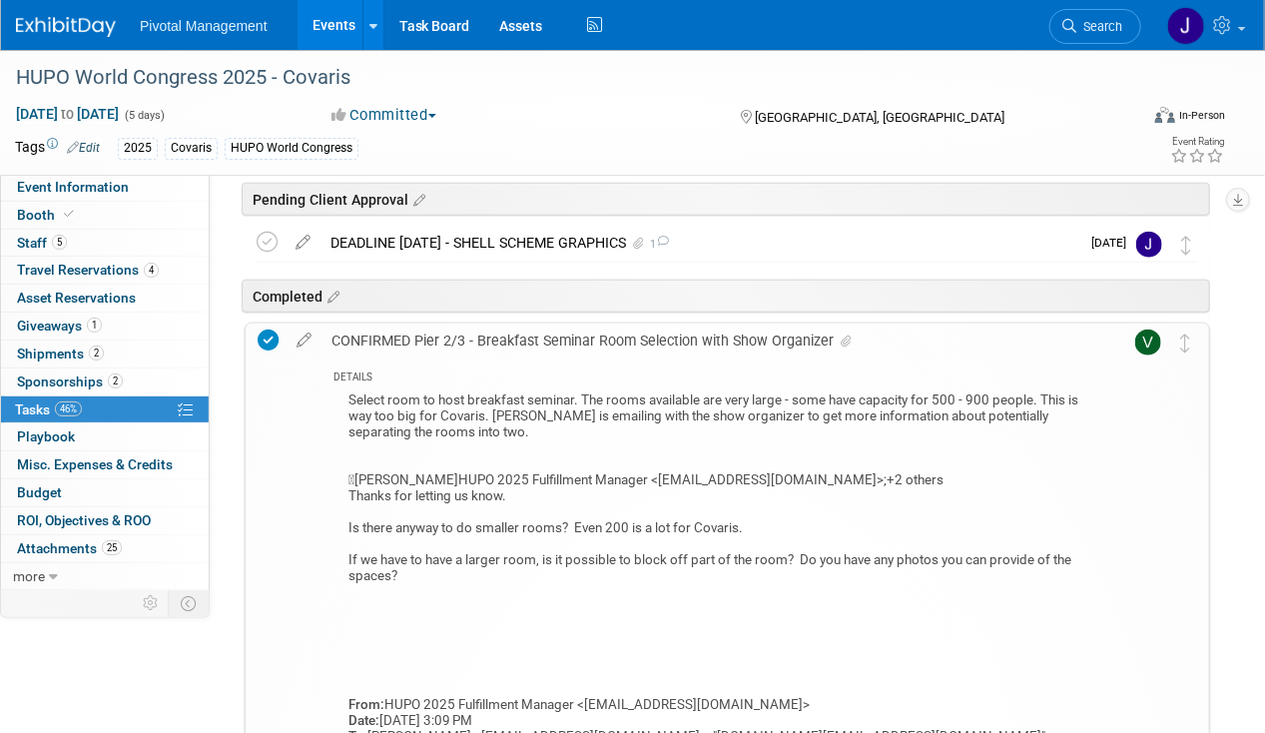
click at [442, 338] on div "CONFIRMED Pier 2/3 - Breakfast Seminar Room Selection with Show Organizer" at bounding box center [708, 340] width 774 height 34
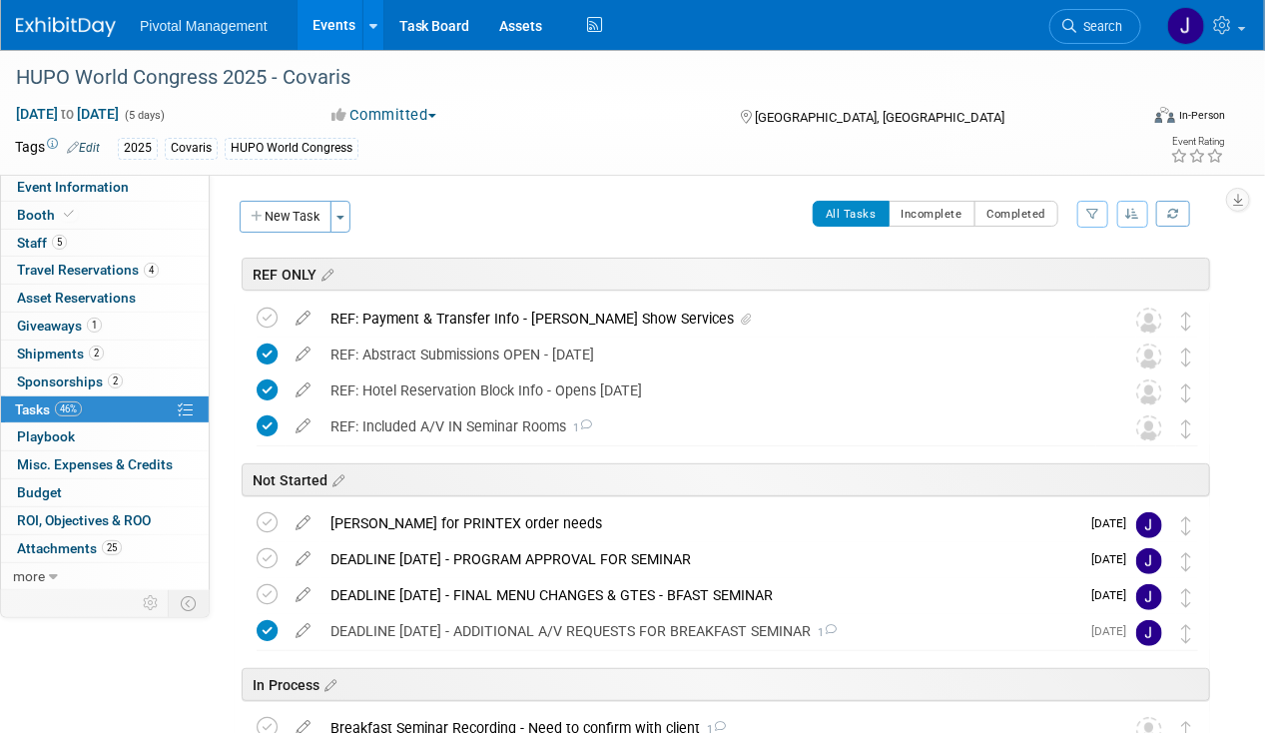
scroll to position [224, 0]
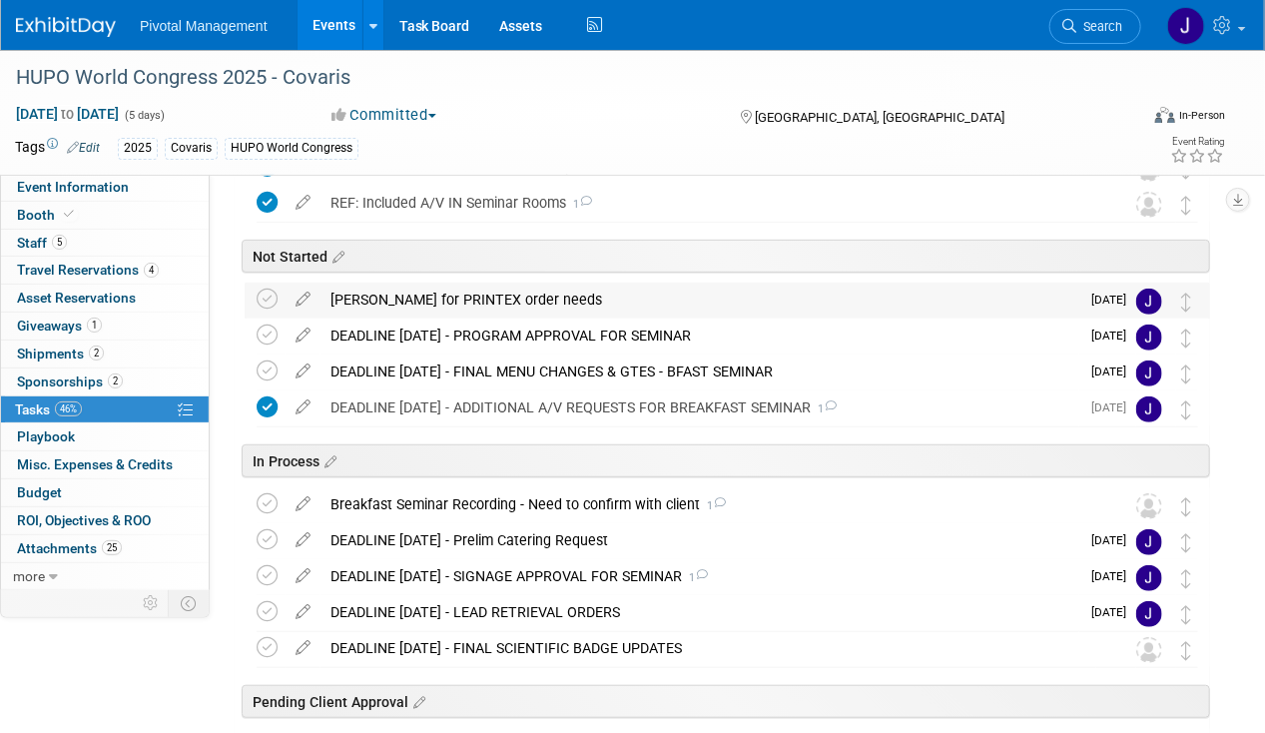
click at [465, 311] on div "Ping Elisabeth for PRINTEX order needs" at bounding box center [699, 299] width 759 height 34
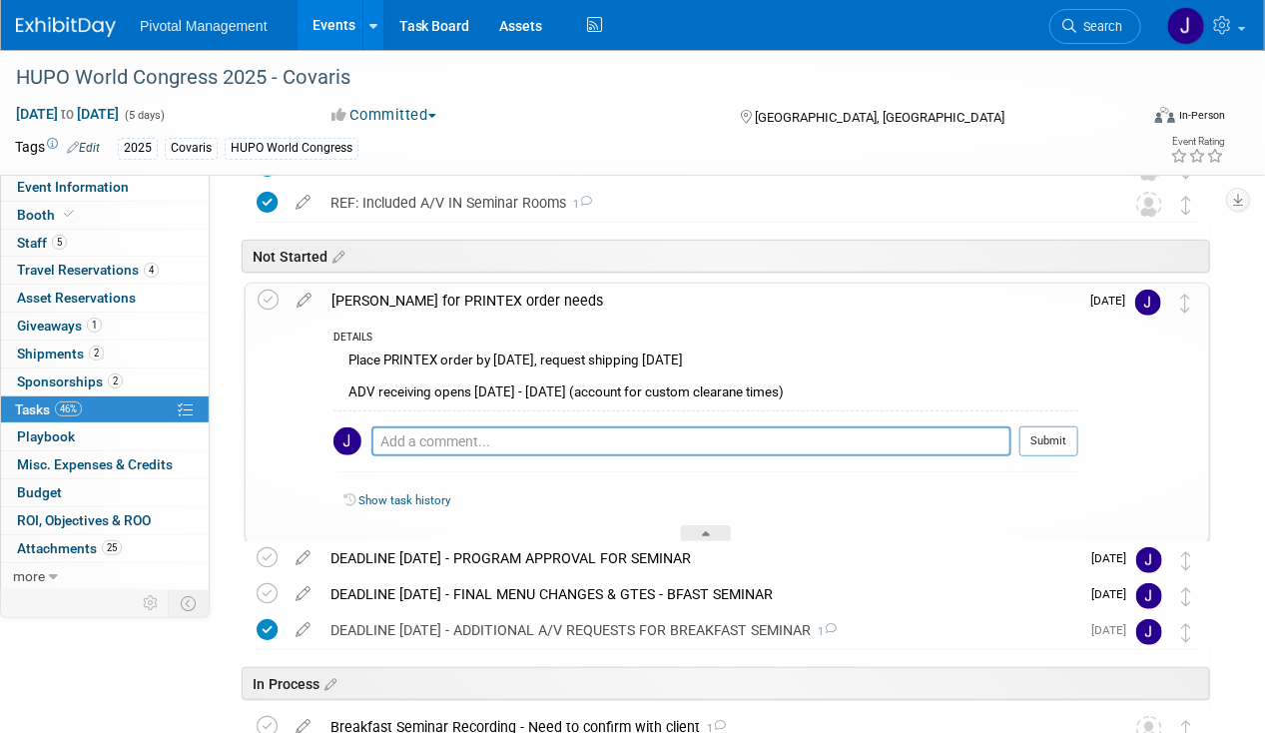
click at [504, 278] on div "Not Started" at bounding box center [722, 252] width 975 height 61
click at [509, 295] on div "Ping Elisabeth for PRINTEX order needs" at bounding box center [699, 300] width 757 height 34
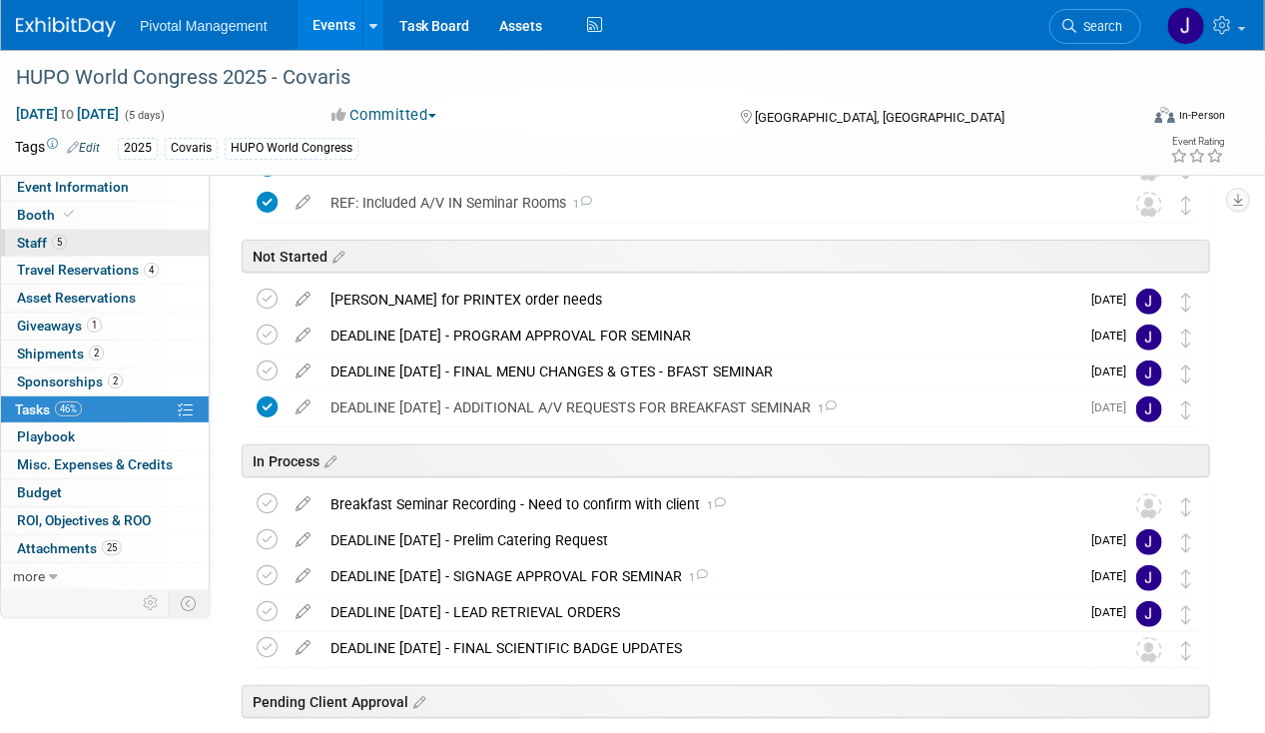
click at [77, 242] on link "5 Staff 5" at bounding box center [105, 243] width 208 height 27
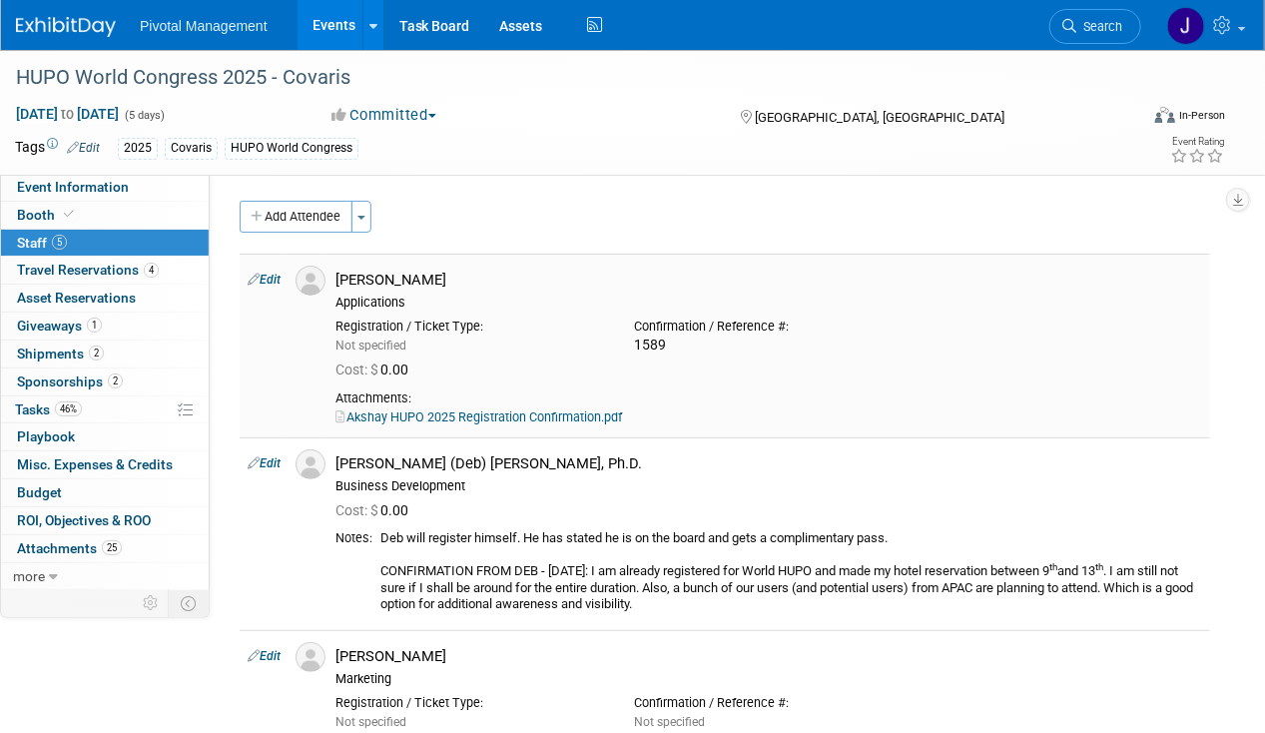
click at [577, 423] on link "Akshay HUPO 2025 Registration Confirmation.pdf" at bounding box center [478, 416] width 286 height 15
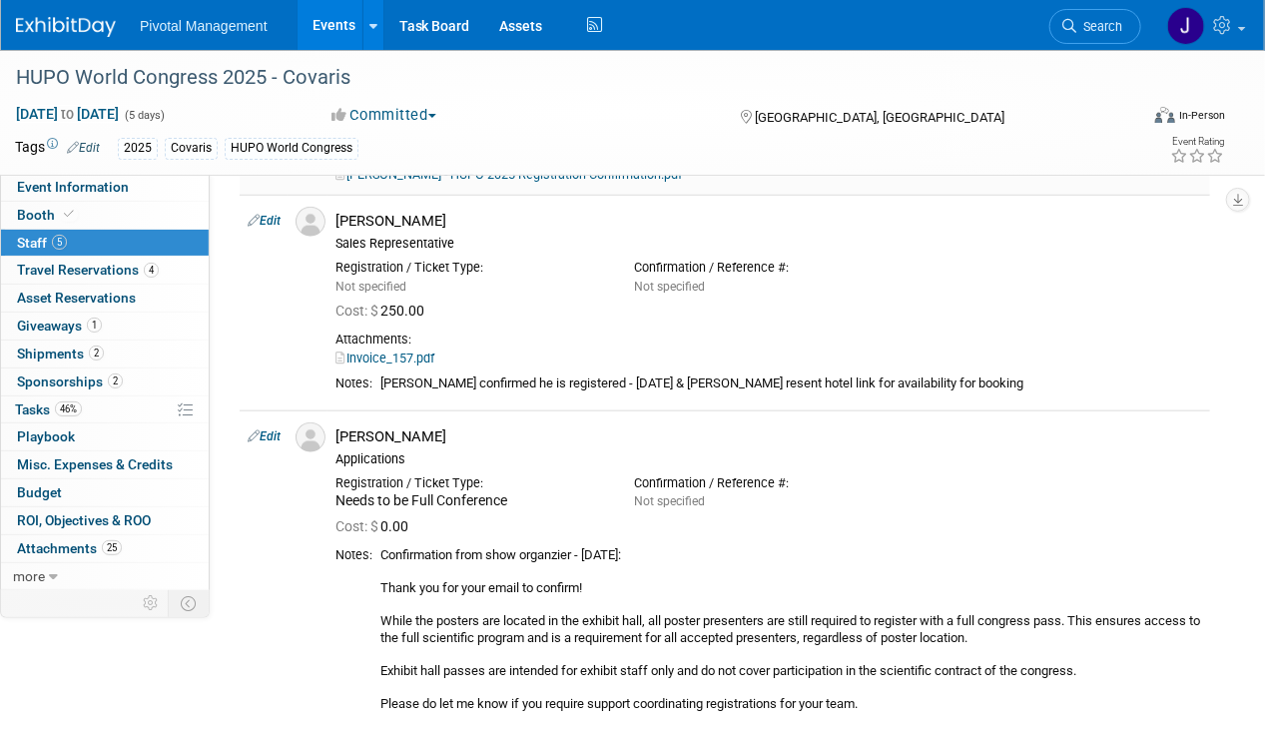
scroll to position [665, 0]
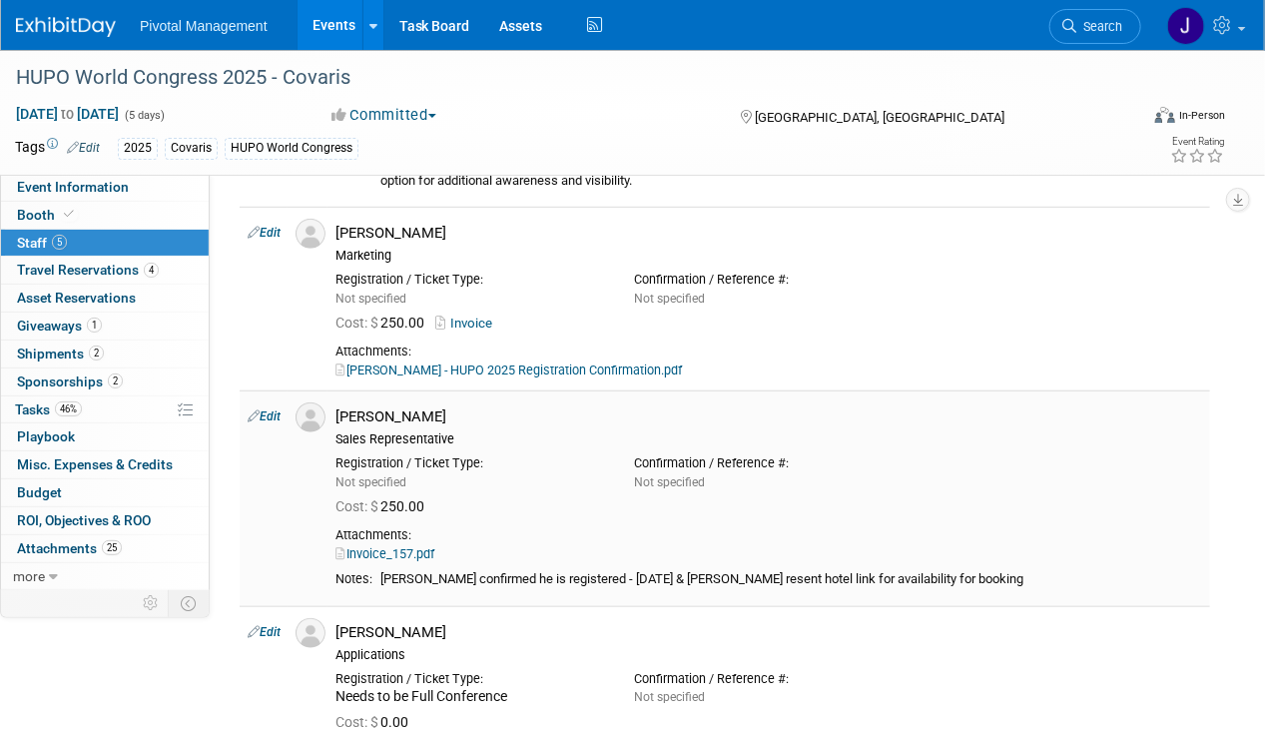
click at [526, 447] on tbody "Edit Akshay Dhingra Applications Not specified Cost: $ th" at bounding box center [725, 385] width 970 height 1111
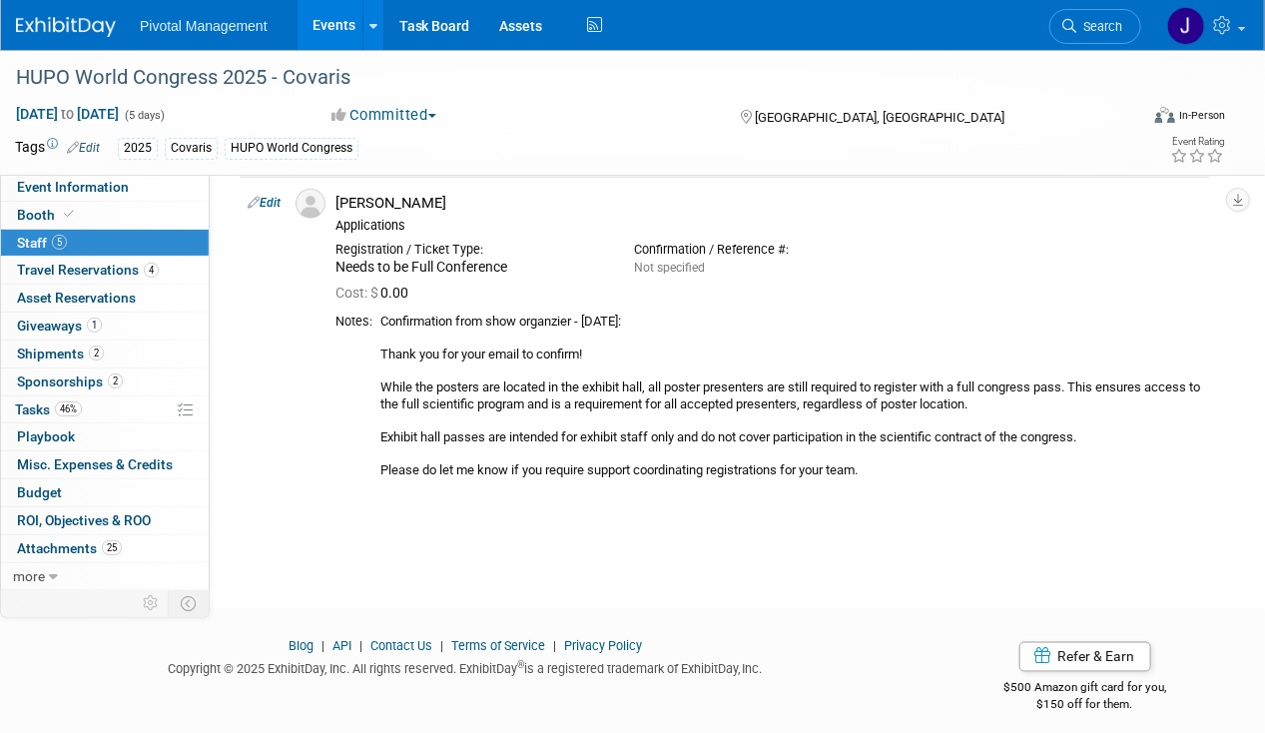
scroll to position [852, 0]
click at [98, 182] on span "Event Information" at bounding box center [73, 187] width 112 height 16
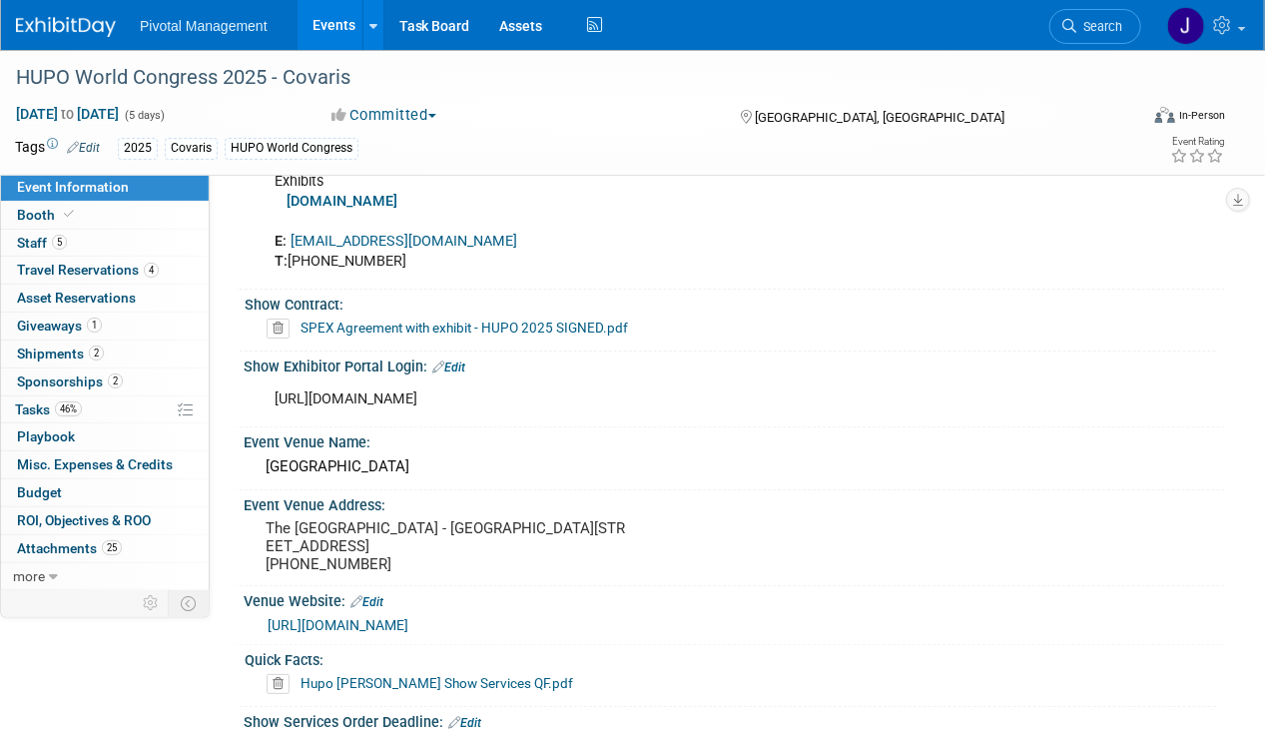
scroll to position [2743, 0]
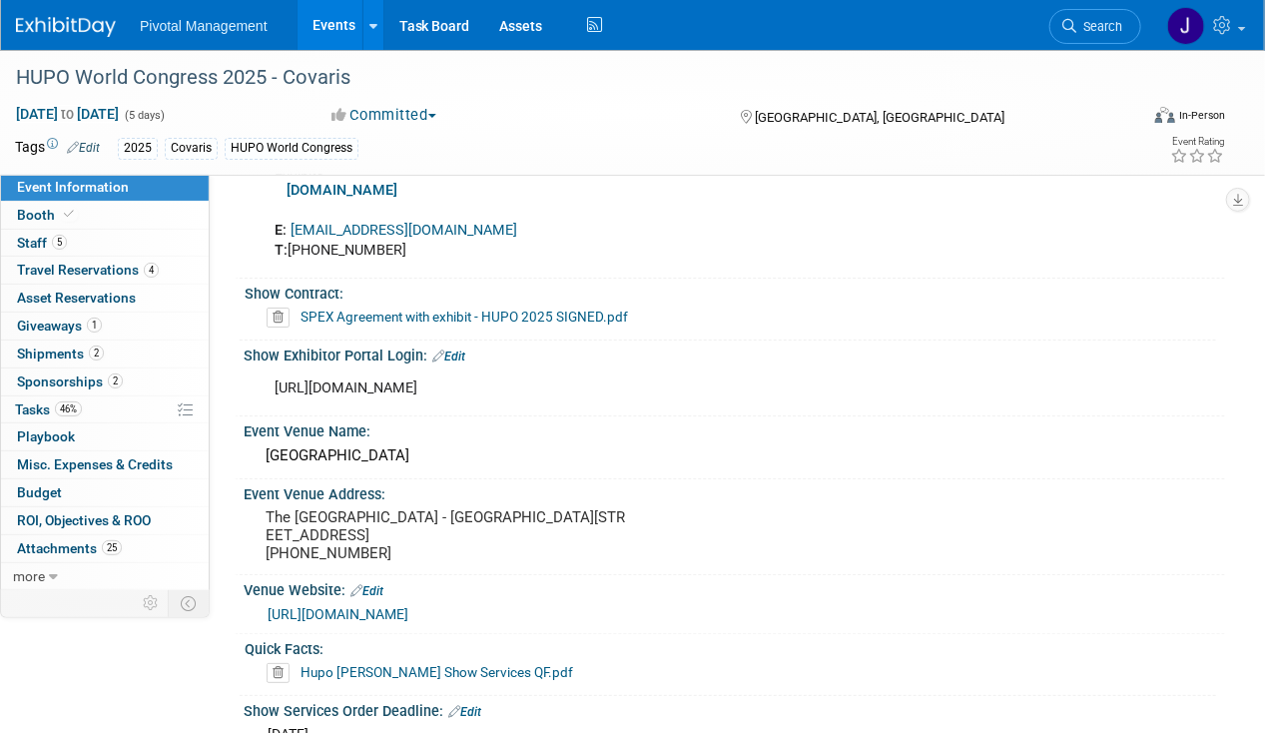
click at [422, 368] on div "https://2025.hupo.org/exhibitor-manual/" at bounding box center [646, 388] width 771 height 40
click at [504, 368] on div "https://2025.hupo.org/exhibitor-manual/" at bounding box center [646, 388] width 771 height 40
drag, startPoint x: 584, startPoint y: 360, endPoint x: 252, endPoint y: 358, distance: 332.4
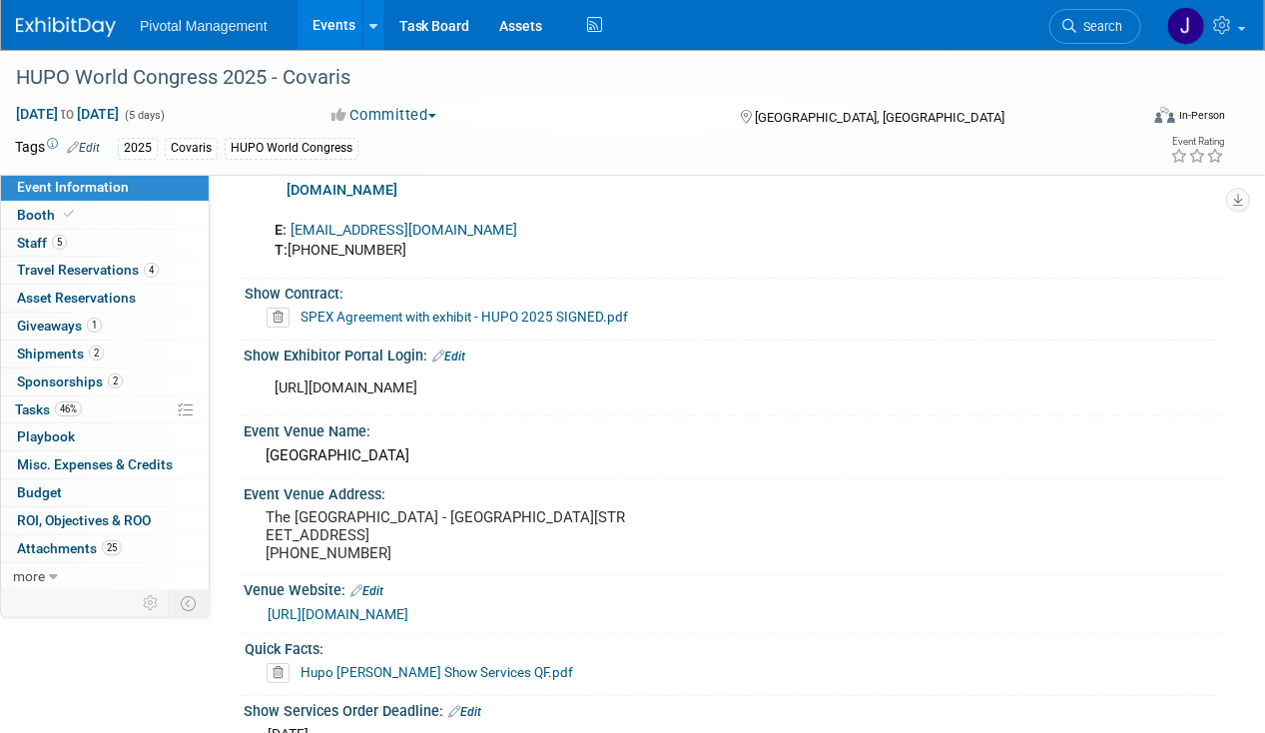
click at [252, 363] on div "https://2025.hupo.org/exhibitor-manual/ X" at bounding box center [734, 386] width 981 height 47
copy div "https://2025.hupo.org/exhibitor-manual/"
click at [117, 230] on link "5 Staff 5" at bounding box center [105, 243] width 208 height 27
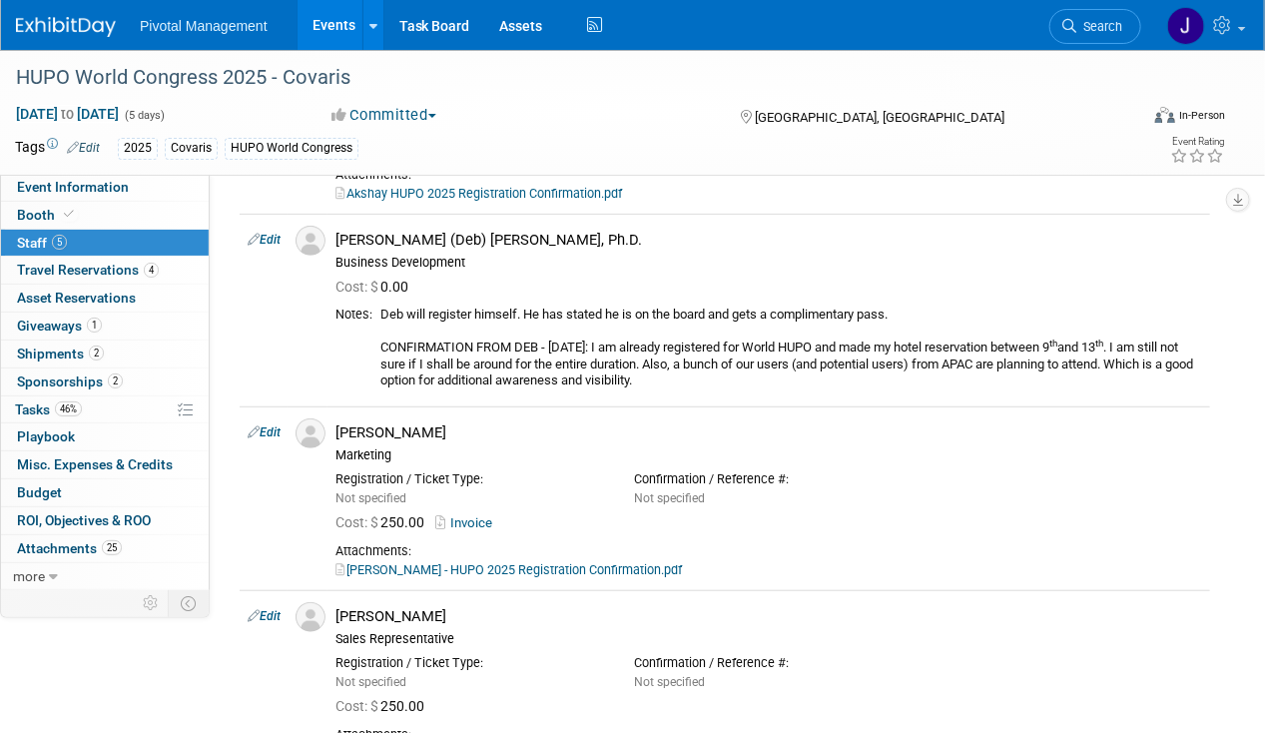
scroll to position [444, 0]
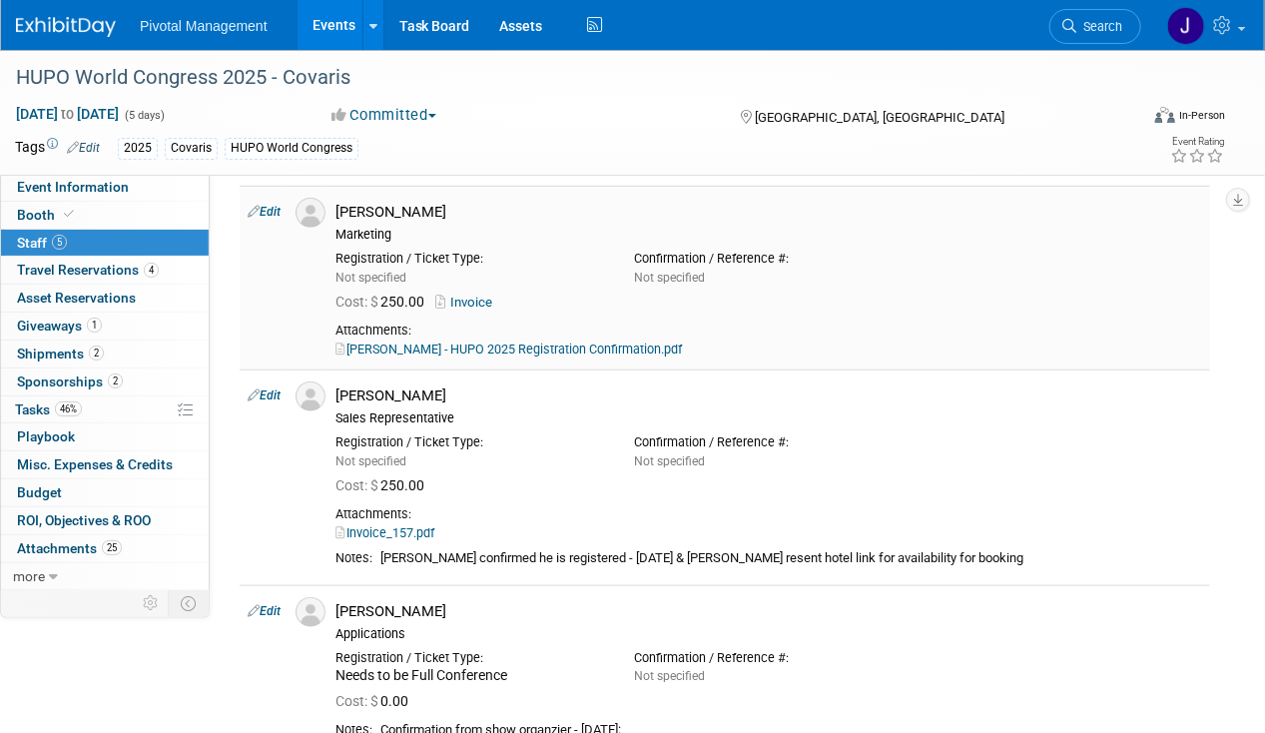
click at [643, 353] on link "Patricia Daggett - HUPO 2025 Registration Confirmation.pdf" at bounding box center [508, 348] width 346 height 15
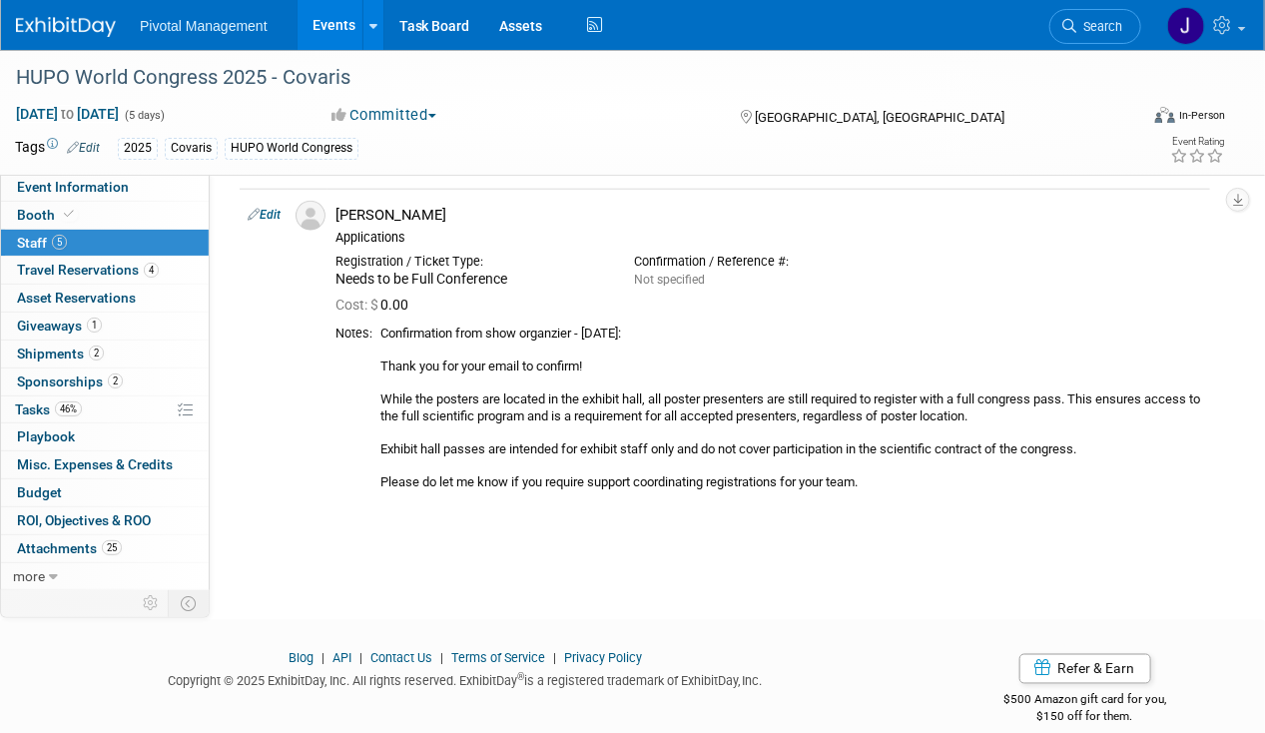
scroll to position [863, 0]
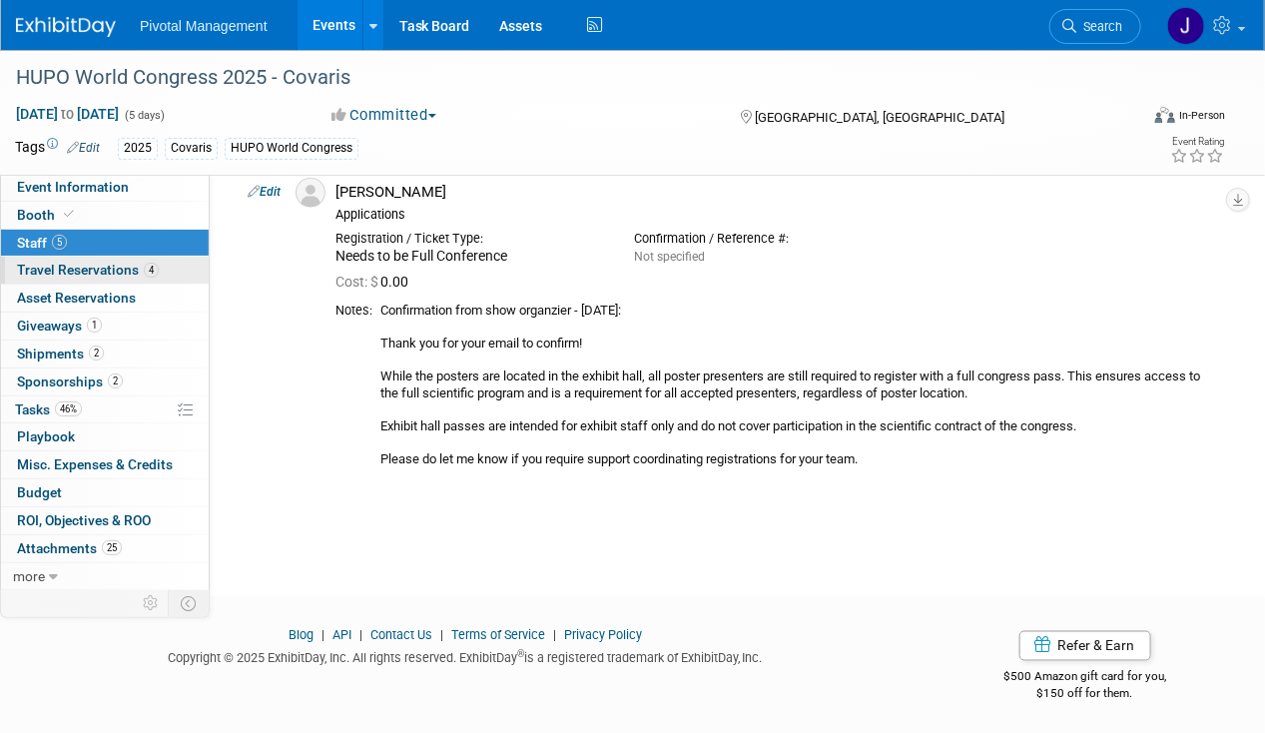
click at [122, 271] on span "Travel Reservations 4" at bounding box center [88, 270] width 142 height 16
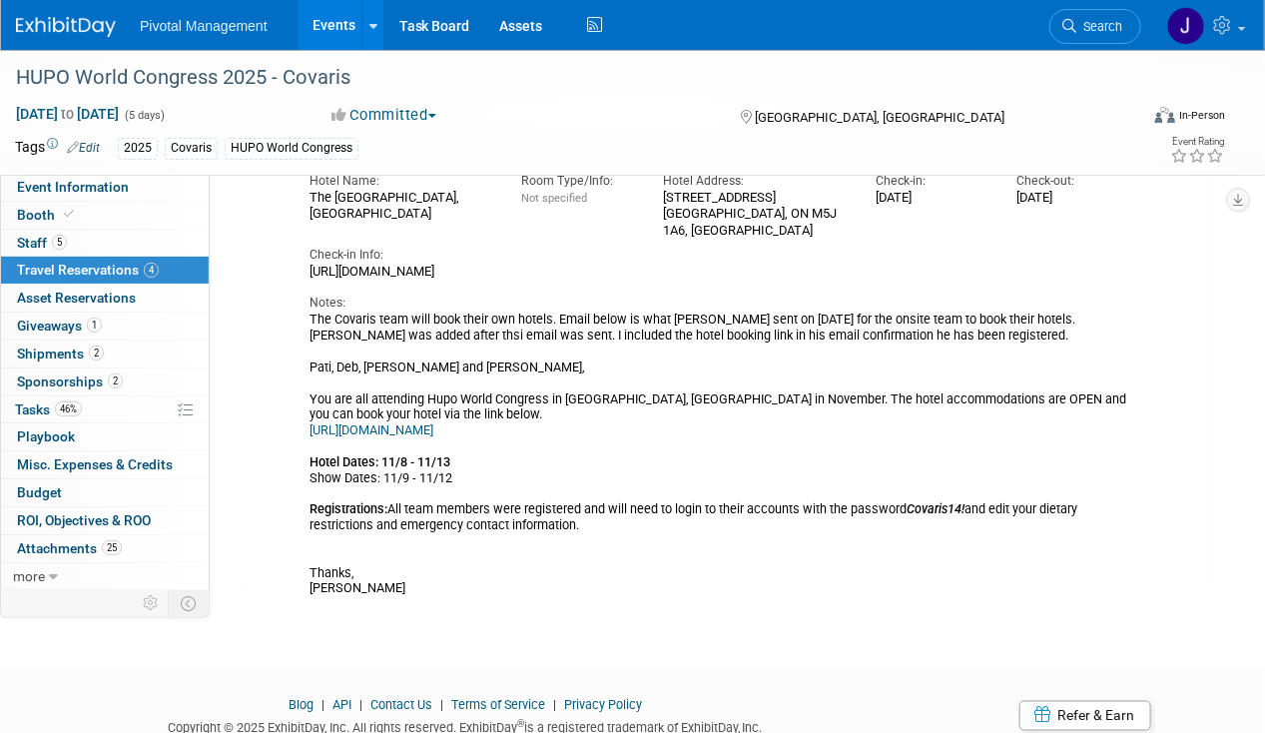
scroll to position [849, 0]
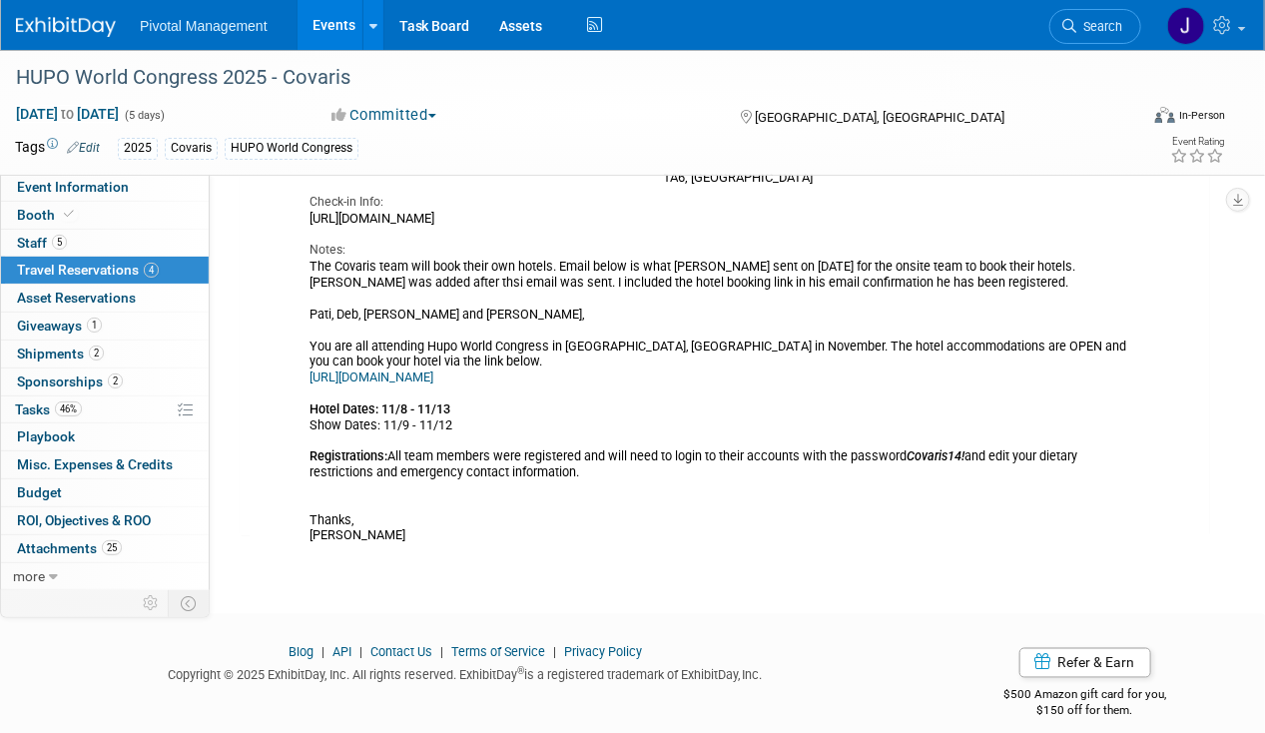
click at [327, 39] on link "Events" at bounding box center [333, 25] width 73 height 50
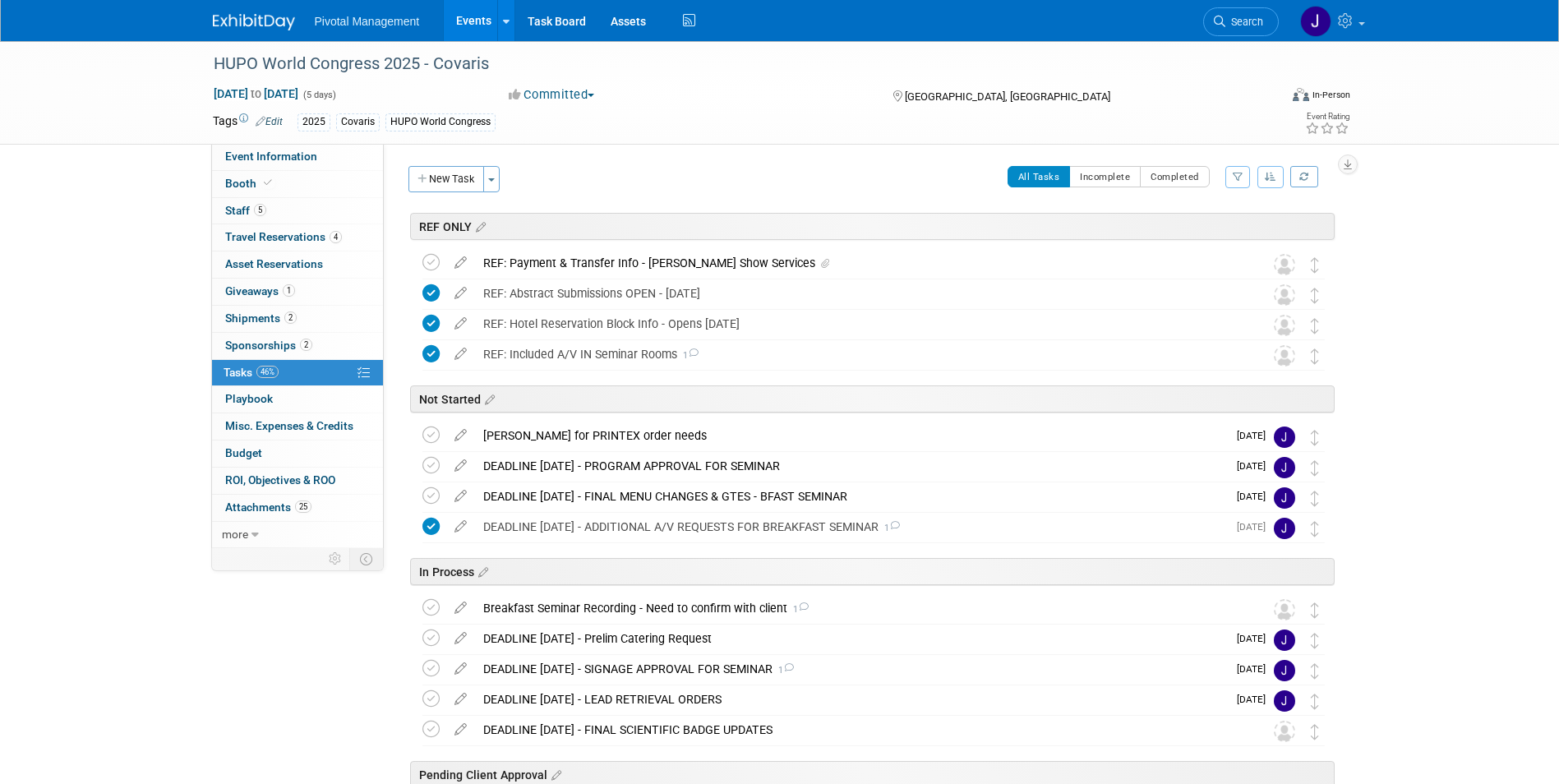
click at [469, 31] on link "Events" at bounding box center [474, 21] width 60 height 41
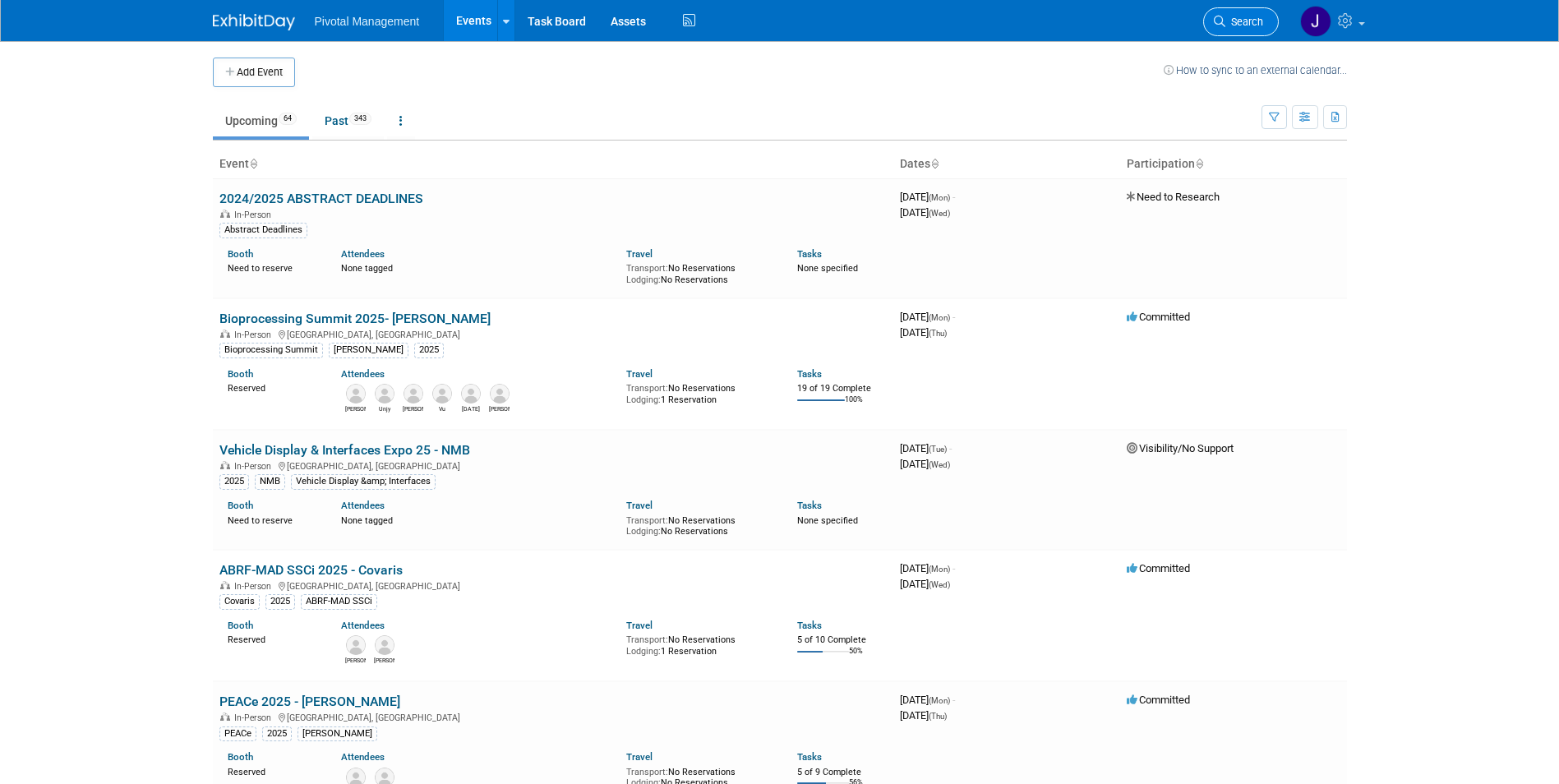
click at [1243, 21] on span "Search" at bounding box center [1244, 21] width 38 height 12
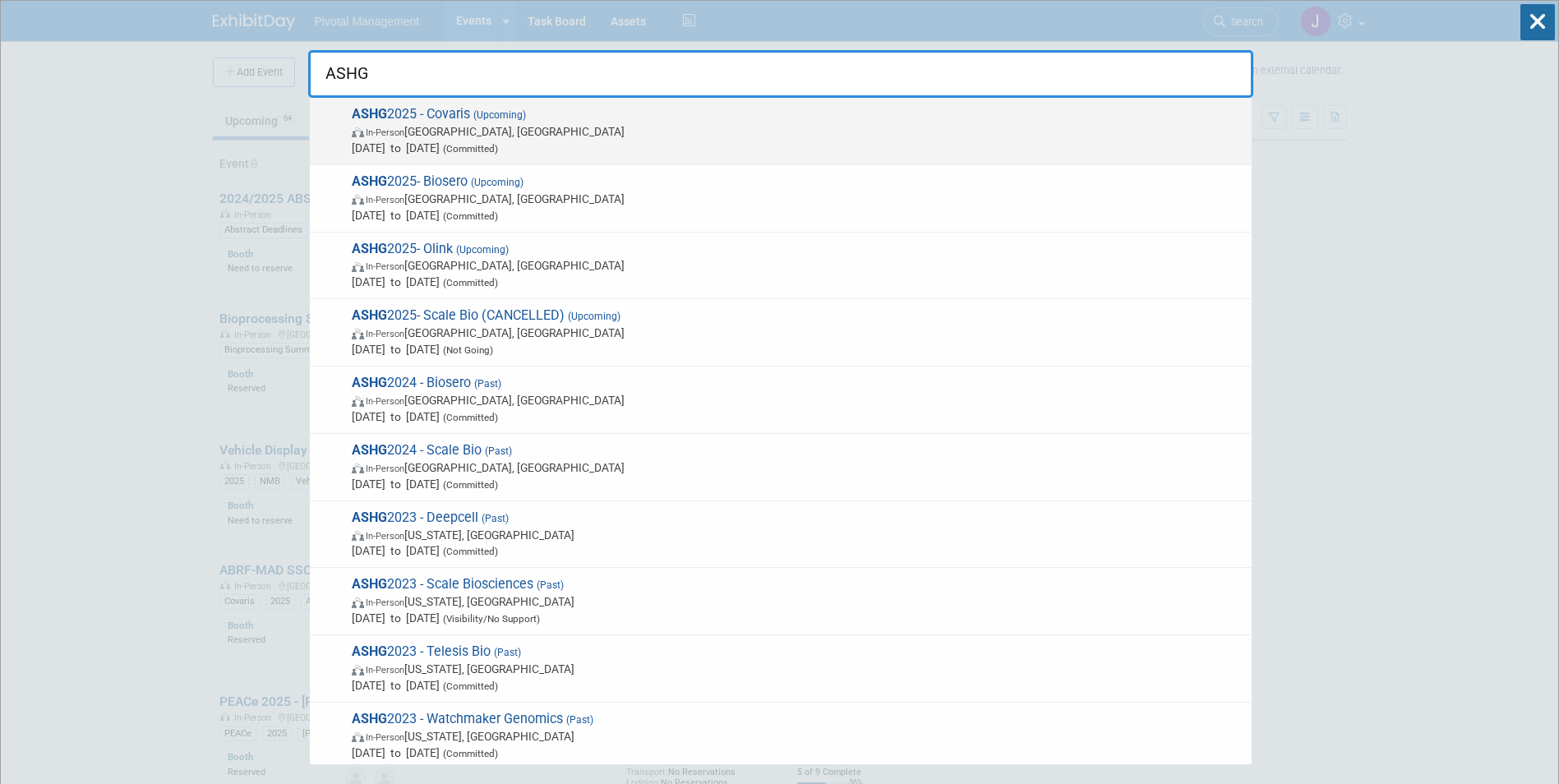
type input "ASHG"
click at [467, 130] on span "In-Person Boston, MA" at bounding box center [797, 132] width 892 height 16
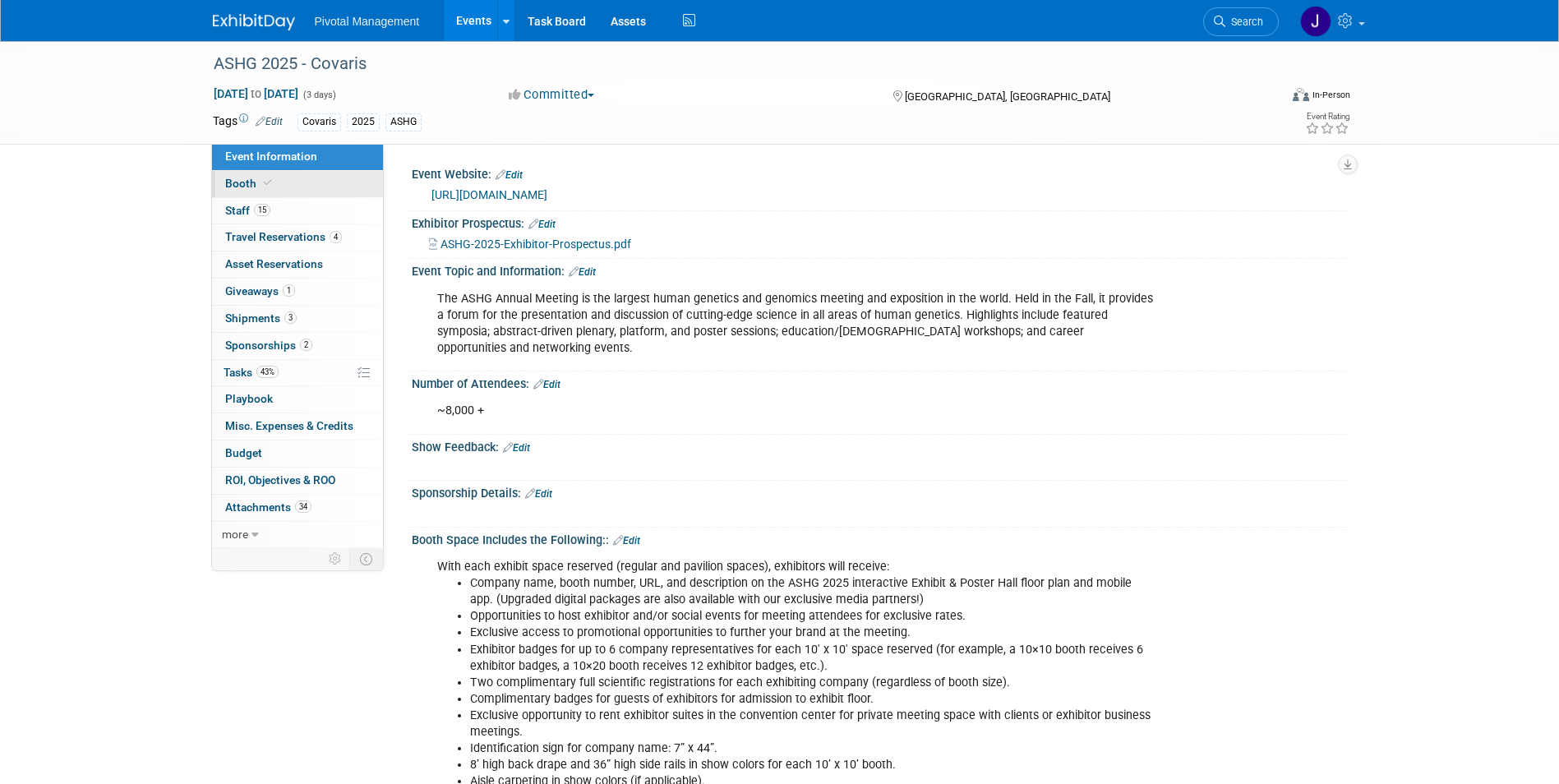
click at [320, 185] on link "Booth" at bounding box center [298, 184] width 171 height 26
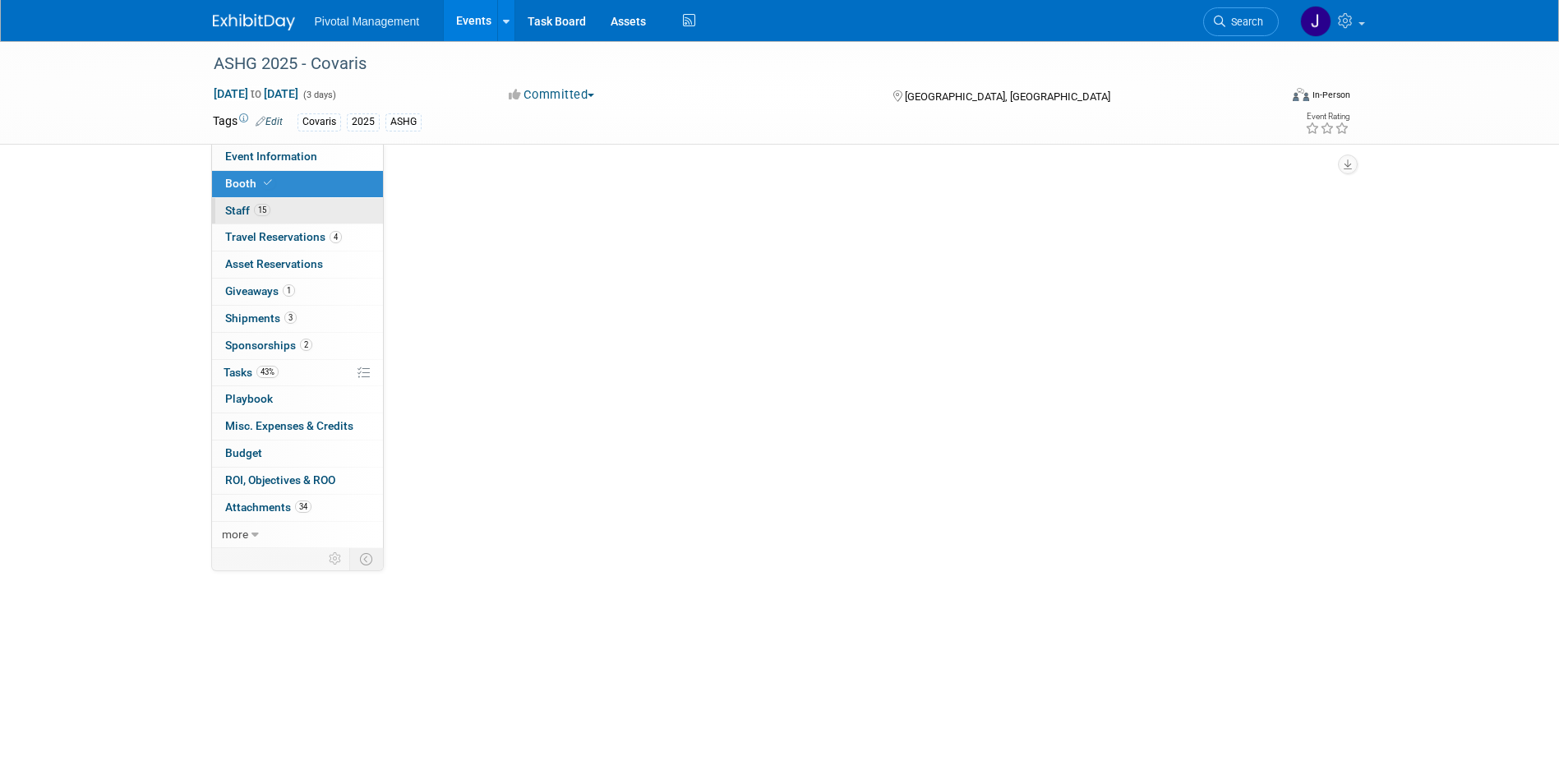
select select "No"
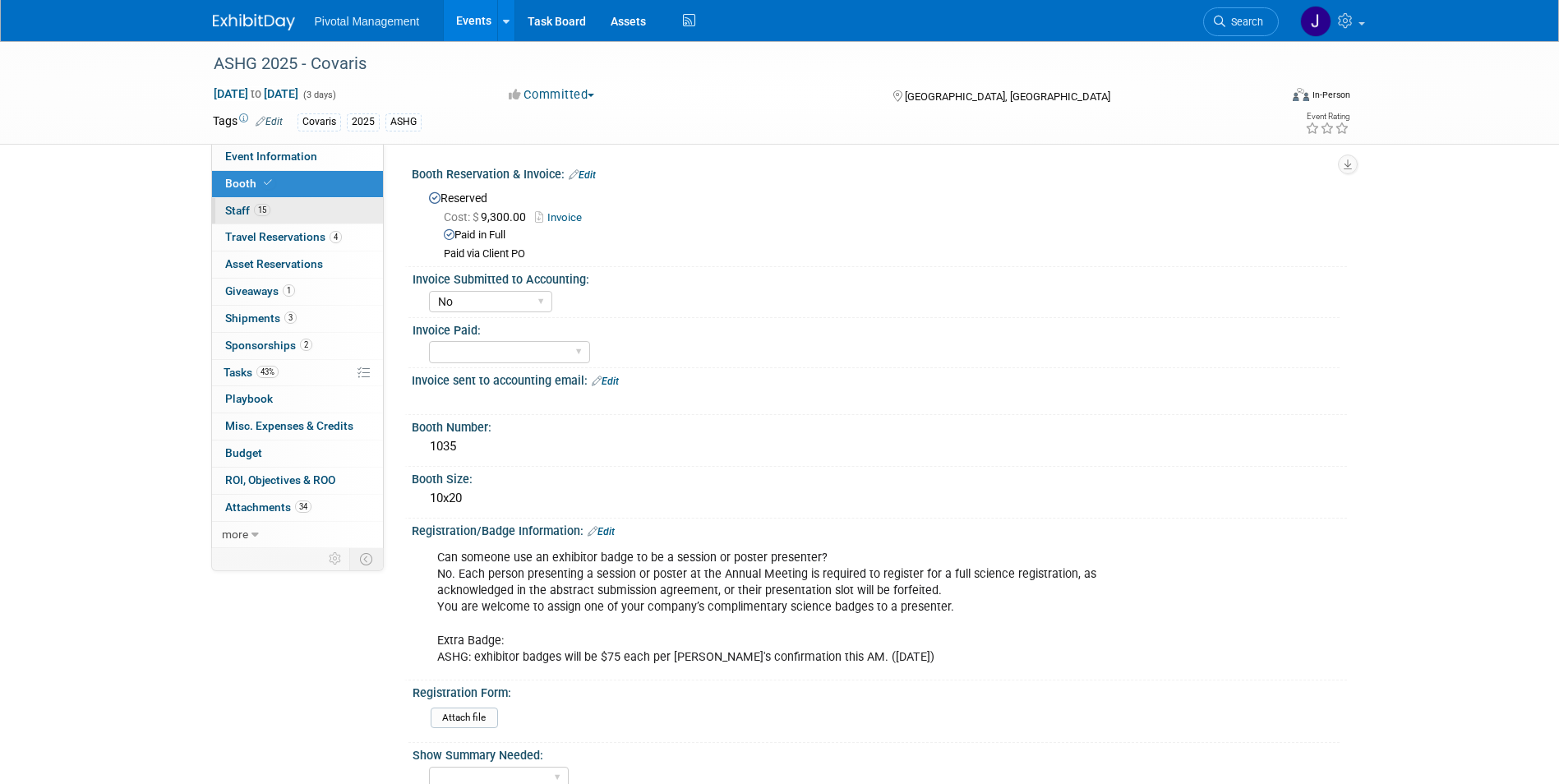
click at [310, 209] on link "15 Staff 15" at bounding box center [298, 212] width 171 height 26
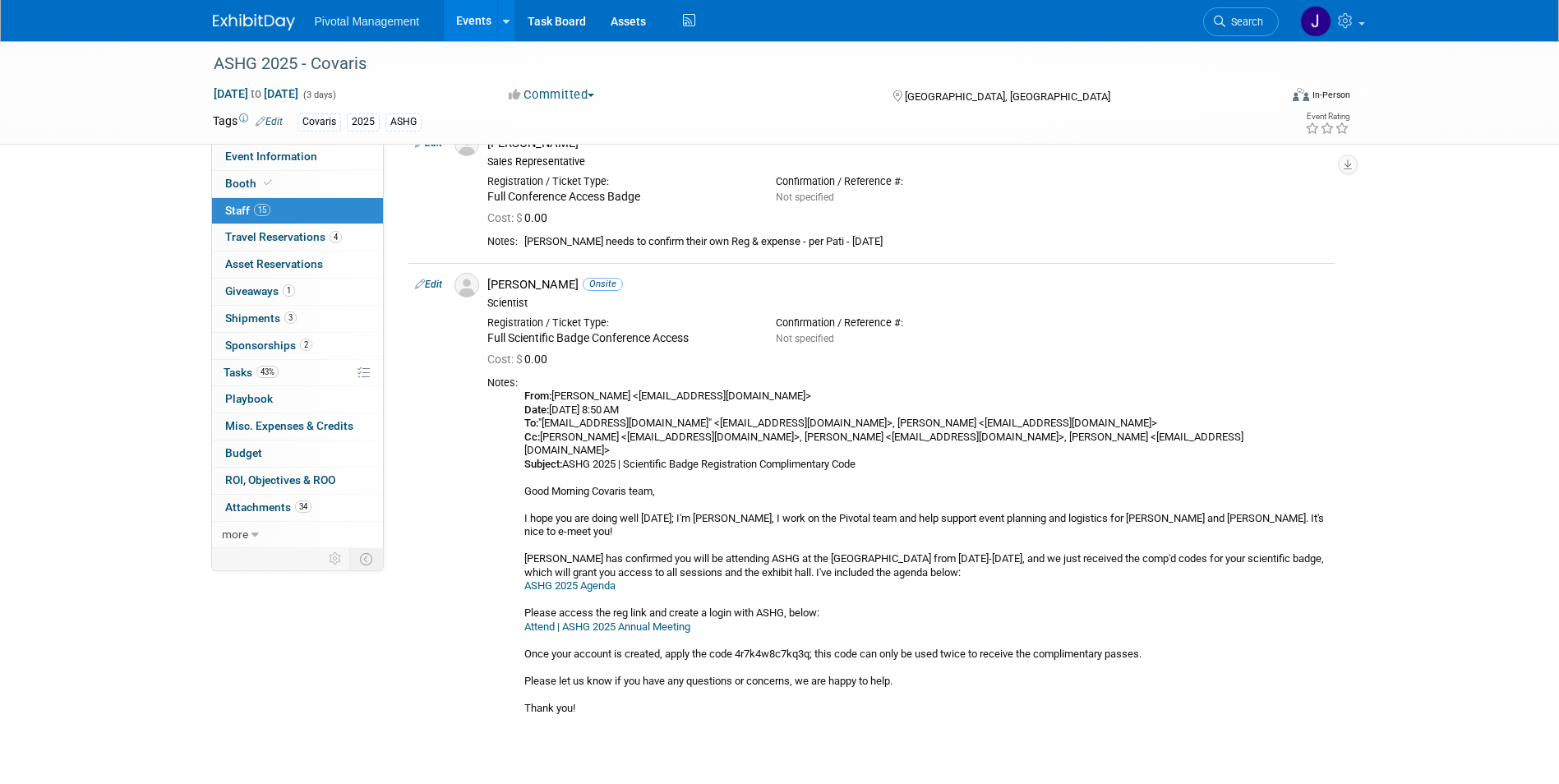
scroll to position [1801, 0]
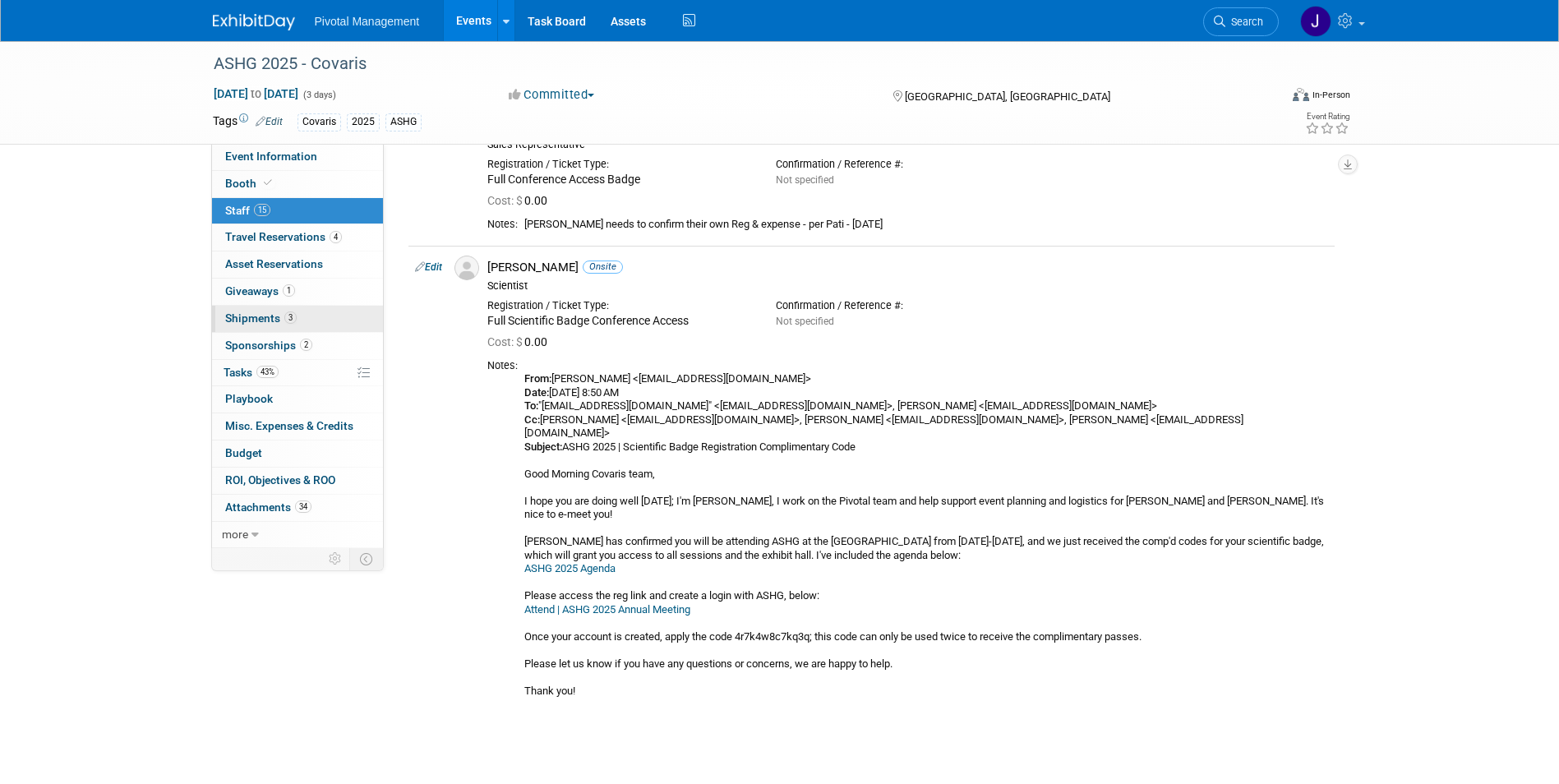
click at [273, 313] on span "Shipments 3" at bounding box center [260, 318] width 72 height 13
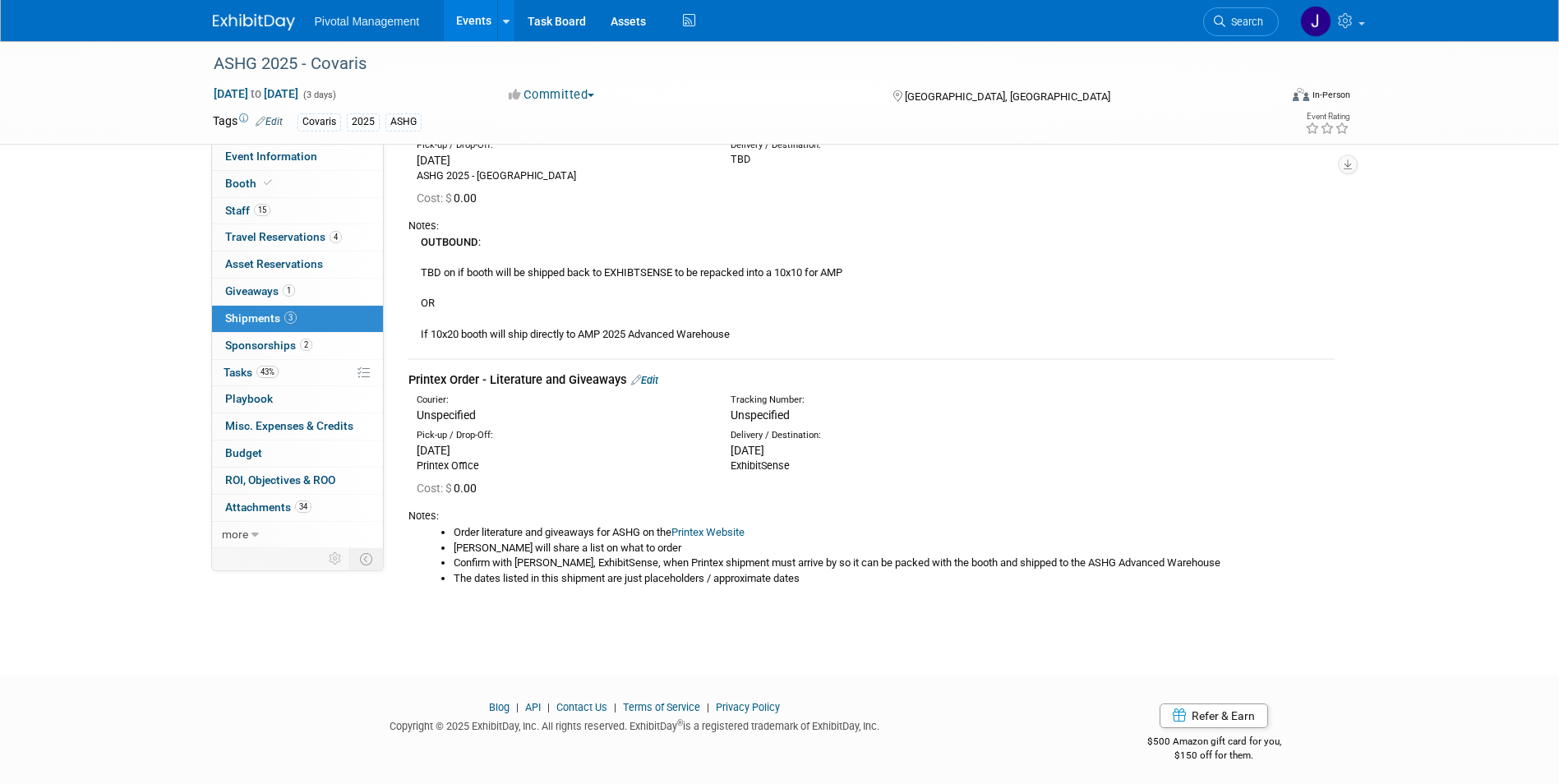
scroll to position [516, 0]
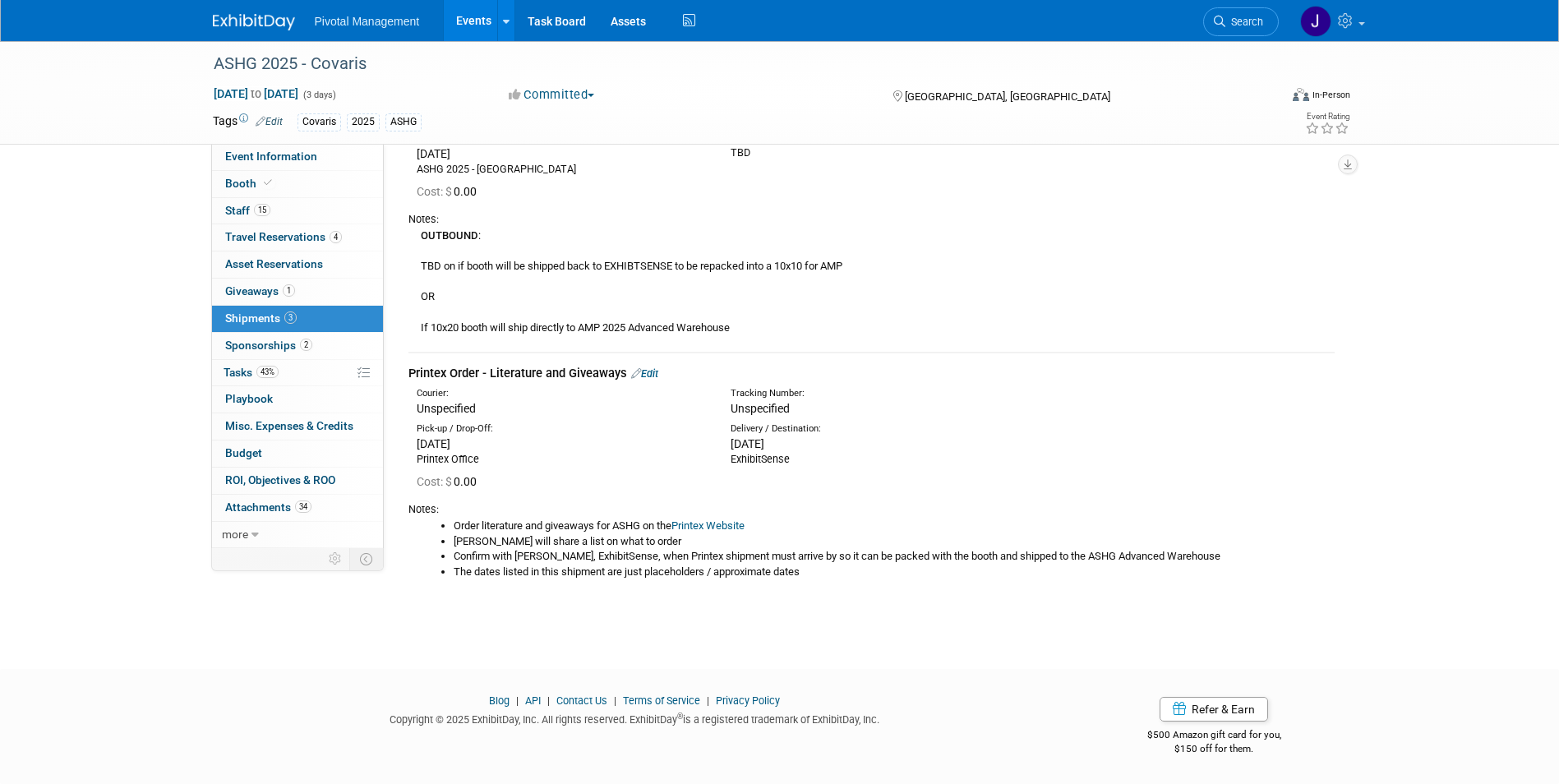
click at [326, 330] on link "3 Shipments 3" at bounding box center [298, 319] width 171 height 26
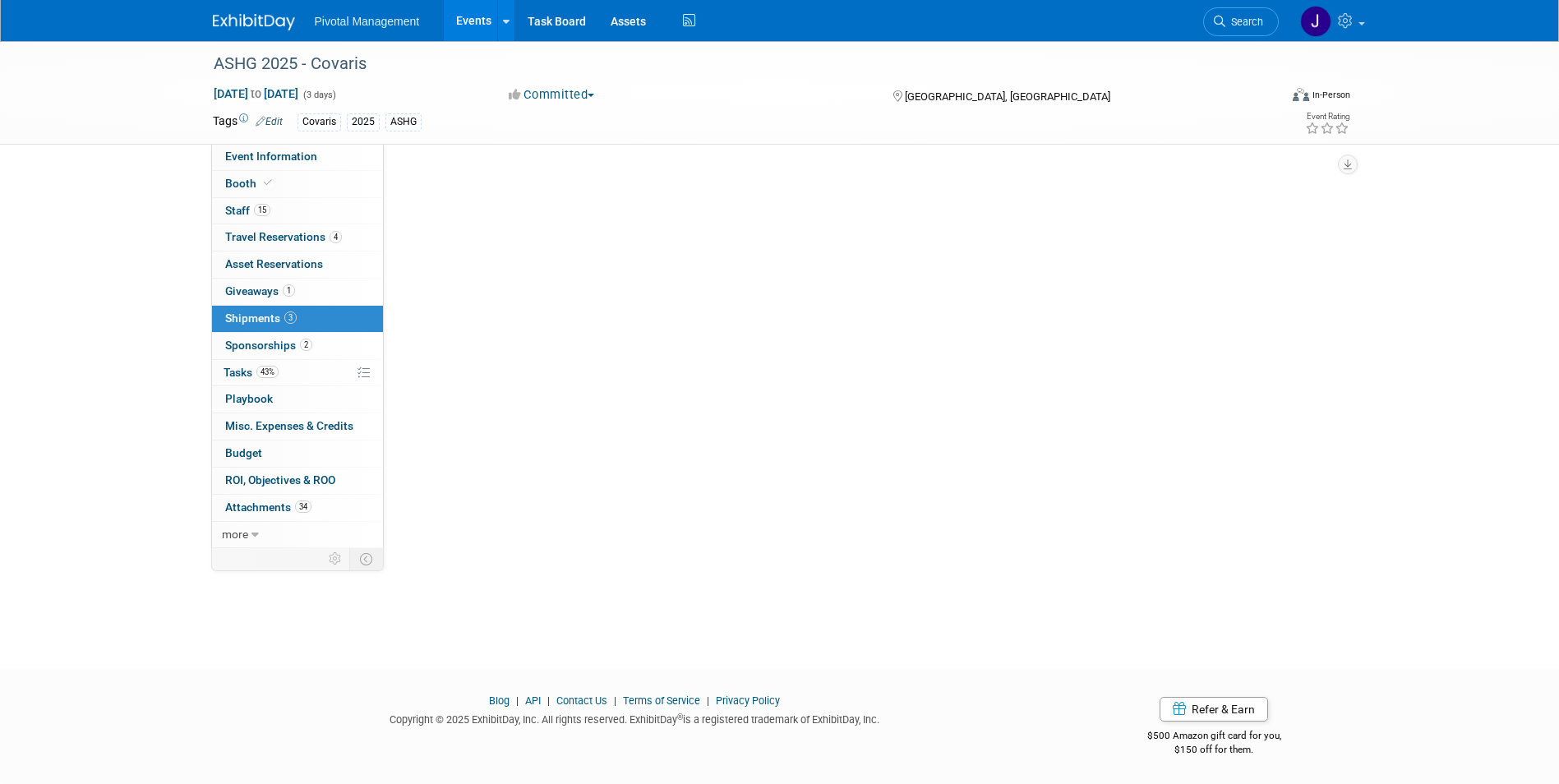
scroll to position [0, 0]
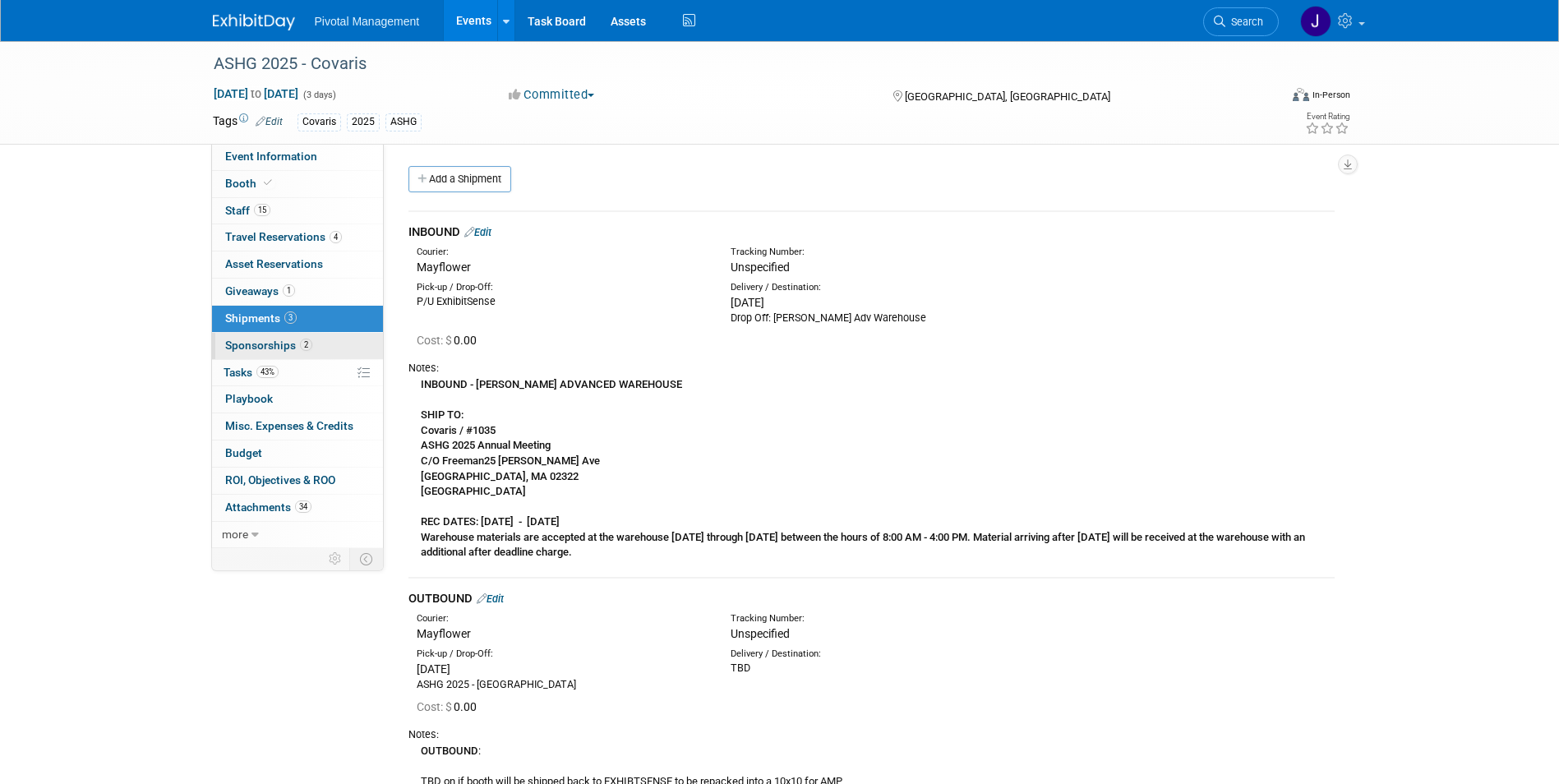
click at [323, 342] on link "2 Sponsorships 2" at bounding box center [298, 346] width 171 height 26
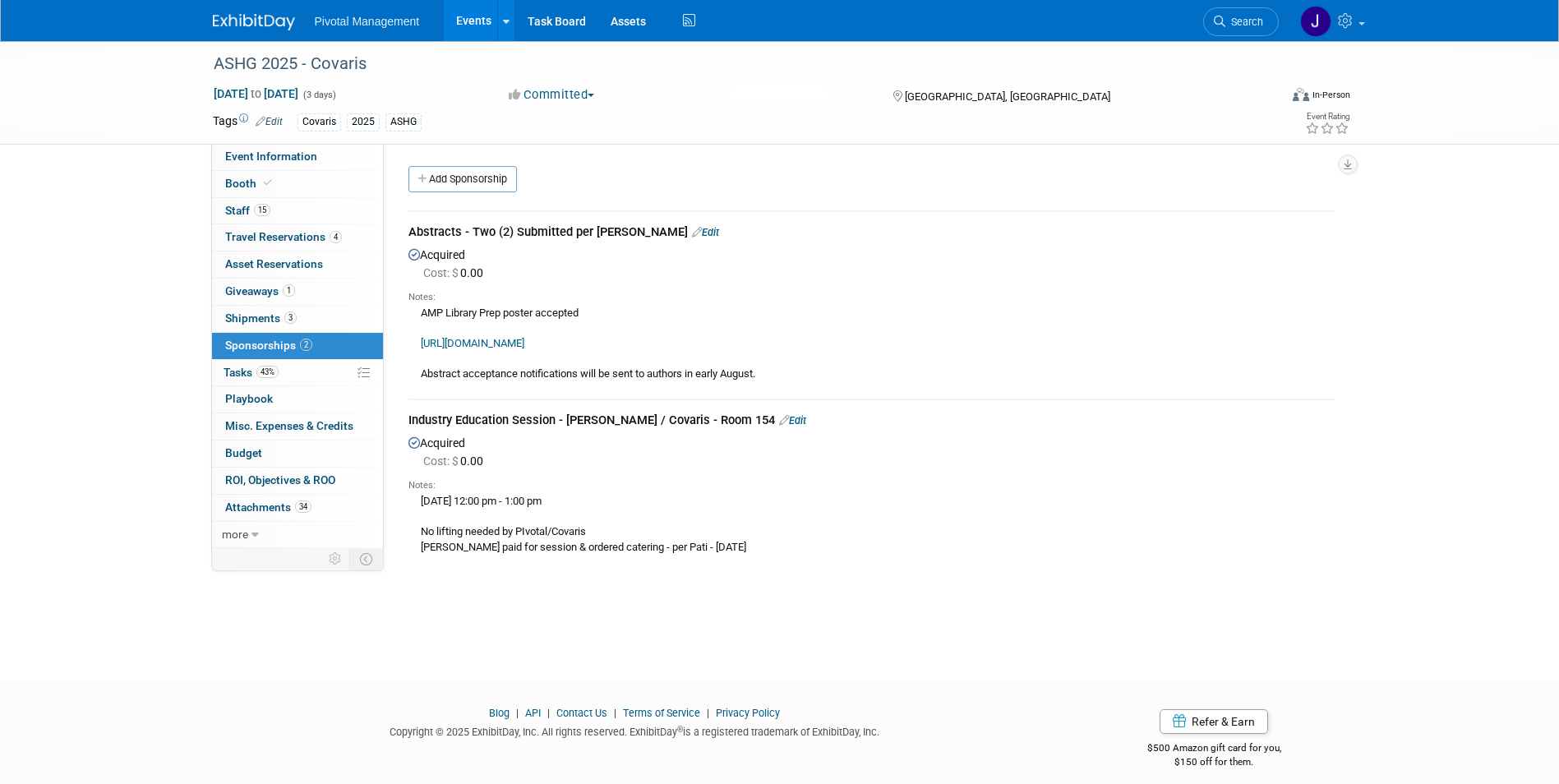
click at [274, 358] on link "2 Sponsorships 2" at bounding box center [298, 346] width 171 height 26
drag, startPoint x: 586, startPoint y: 310, endPoint x: 418, endPoint y: 310, distance: 168.0
click at [418, 310] on div "AMP Library Prep poster accepted https://www.ashg.org/meetings/2025meeting/pres…" at bounding box center [871, 343] width 927 height 78
copy div "AMP Library Prep poster accepted"
click at [699, 324] on div "AMP Library Prep poster accepted https://www.ashg.org/meetings/2025meeting/pres…" at bounding box center [871, 343] width 927 height 78
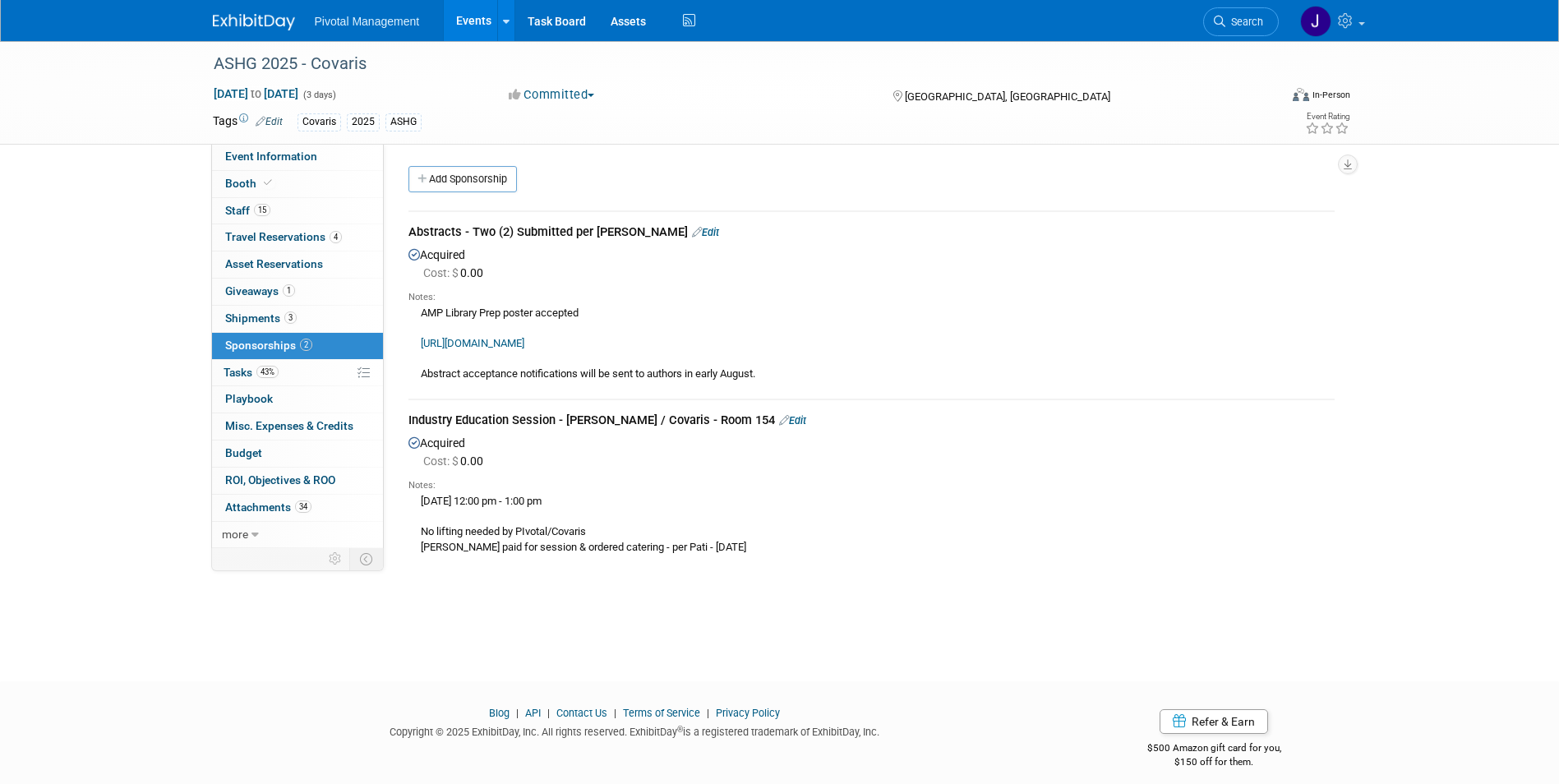
drag, startPoint x: 299, startPoint y: 371, endPoint x: 713, endPoint y: 359, distance: 414.2
click at [300, 371] on link "43% Tasks 43%" at bounding box center [298, 373] width 171 height 26
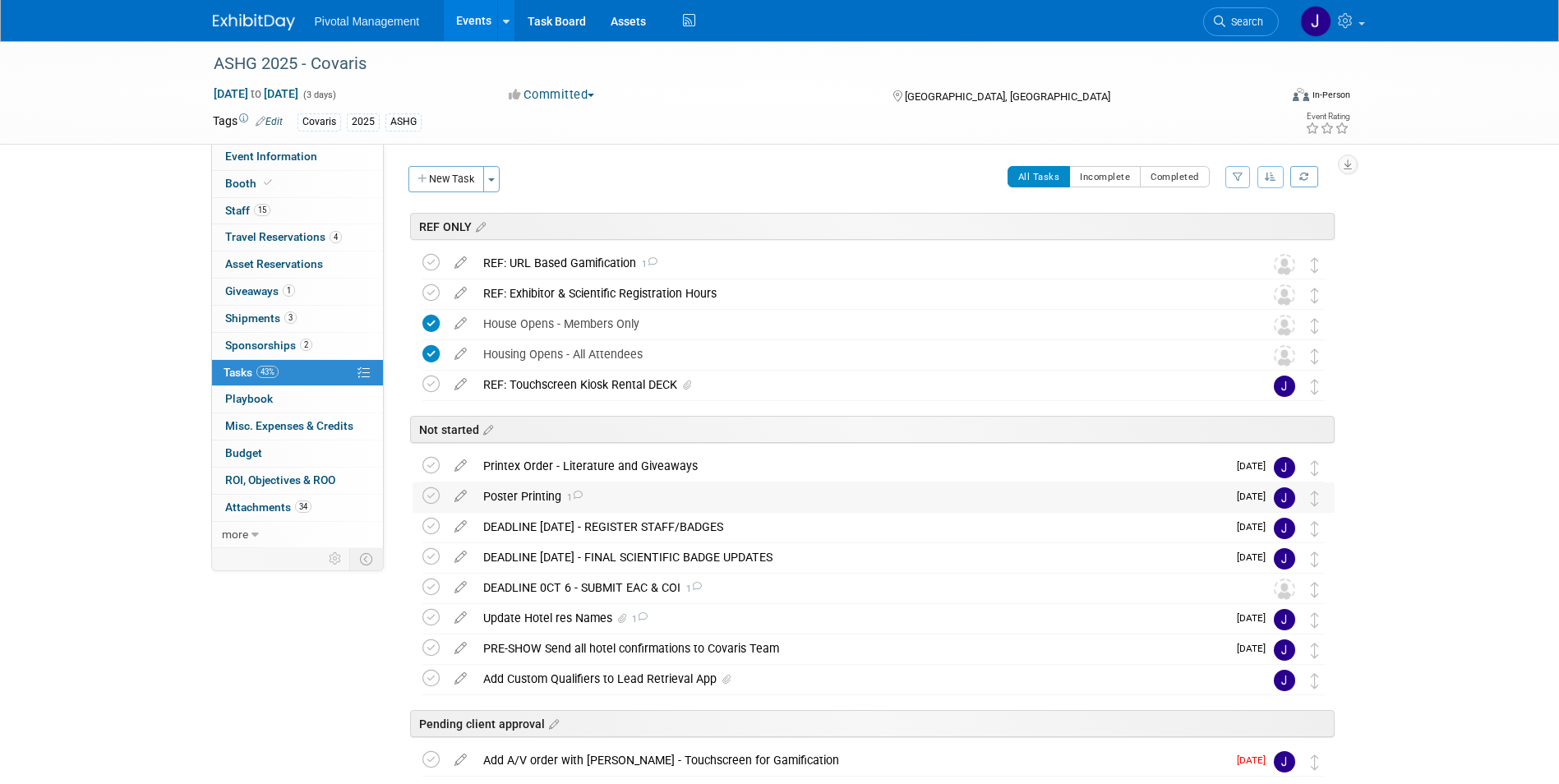
click at [878, 485] on div "Poster Printing 1" at bounding box center [851, 497] width 752 height 28
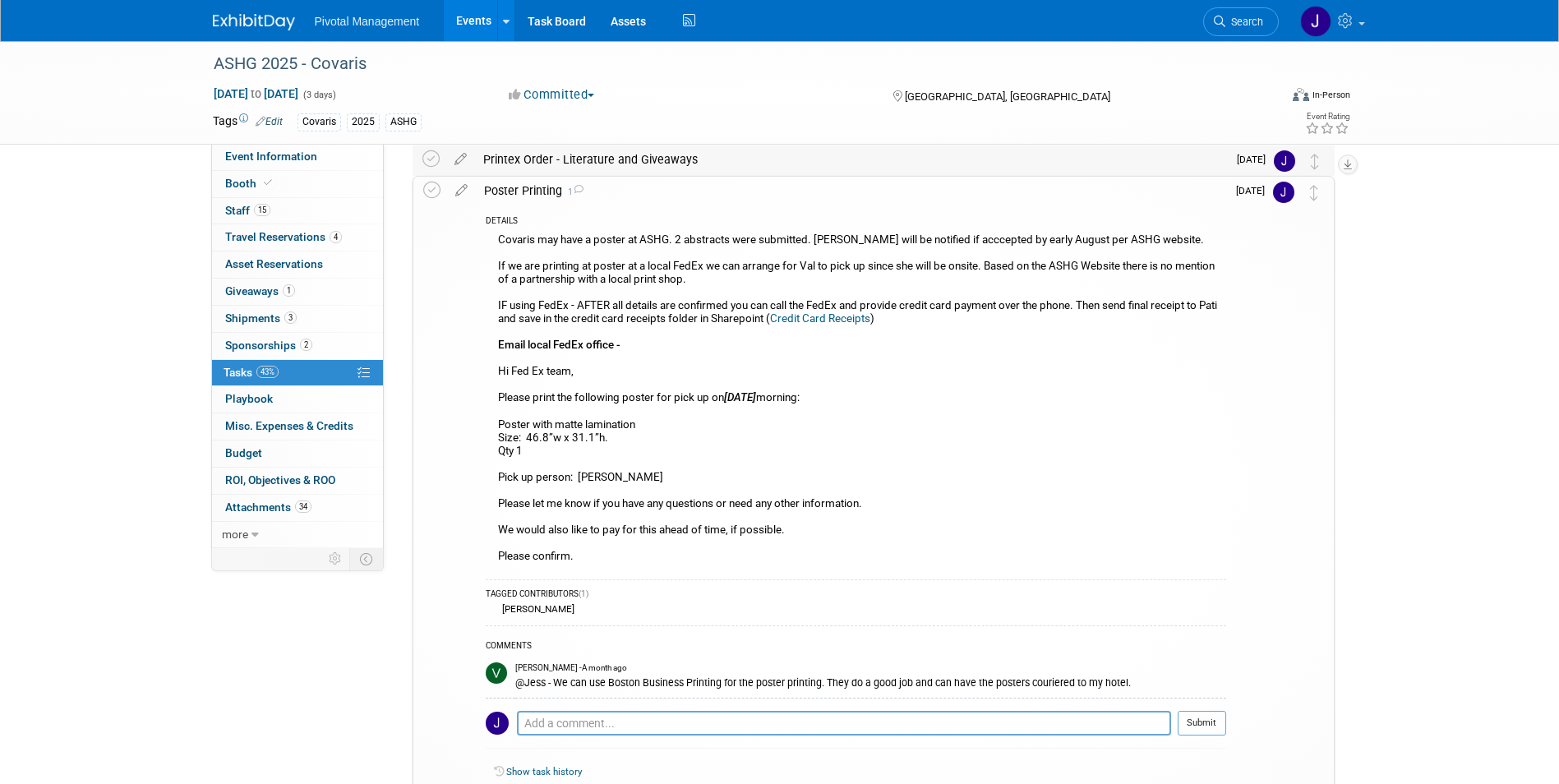
scroll to position [297, 0]
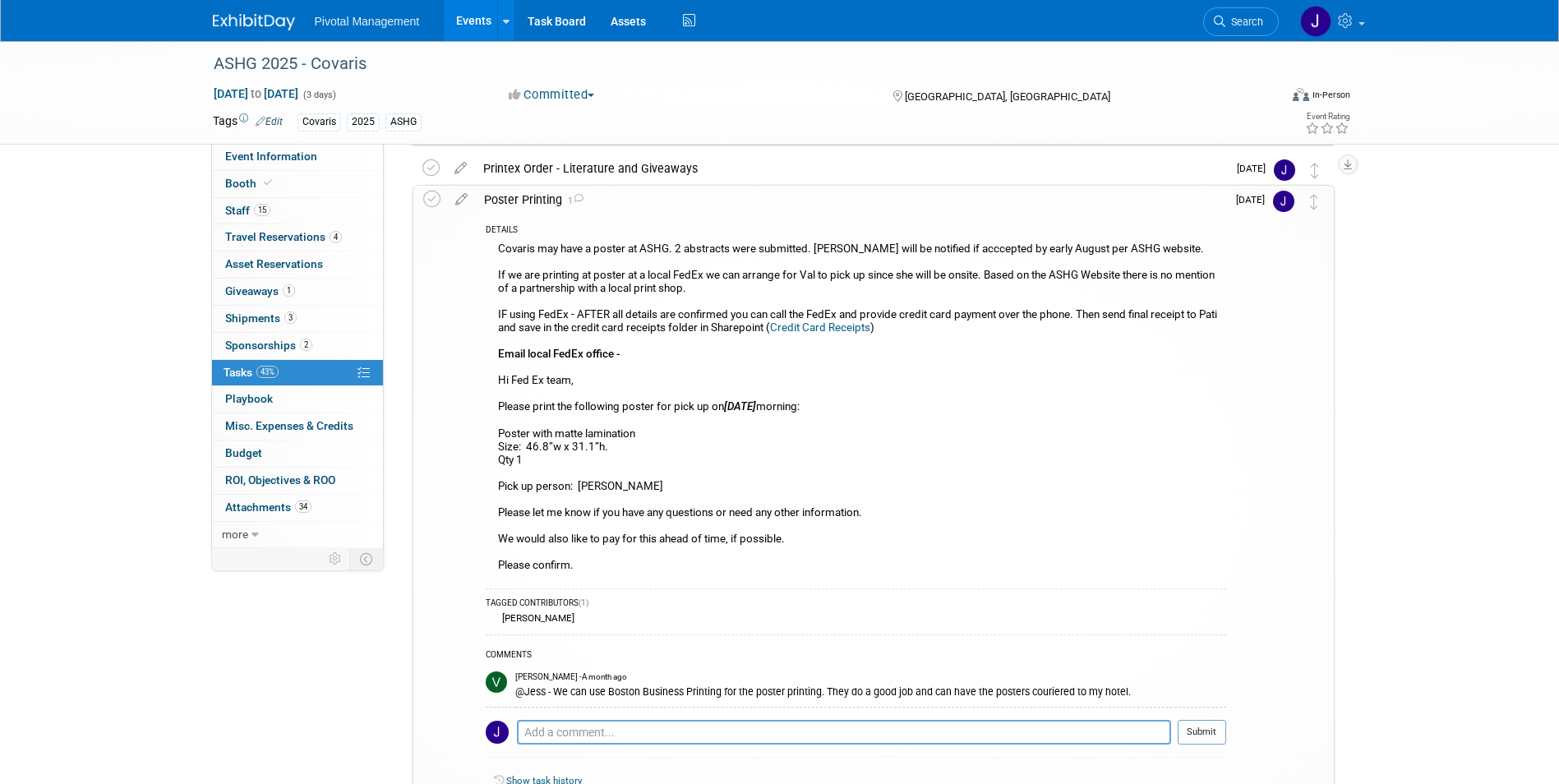
click at [510, 222] on div "DETAILS Covaris may have a poster at ASHG. 2 abstracts were submitted. Covaris …" at bounding box center [851, 516] width 750 height 601
click at [569, 201] on span "1" at bounding box center [573, 201] width 21 height 11
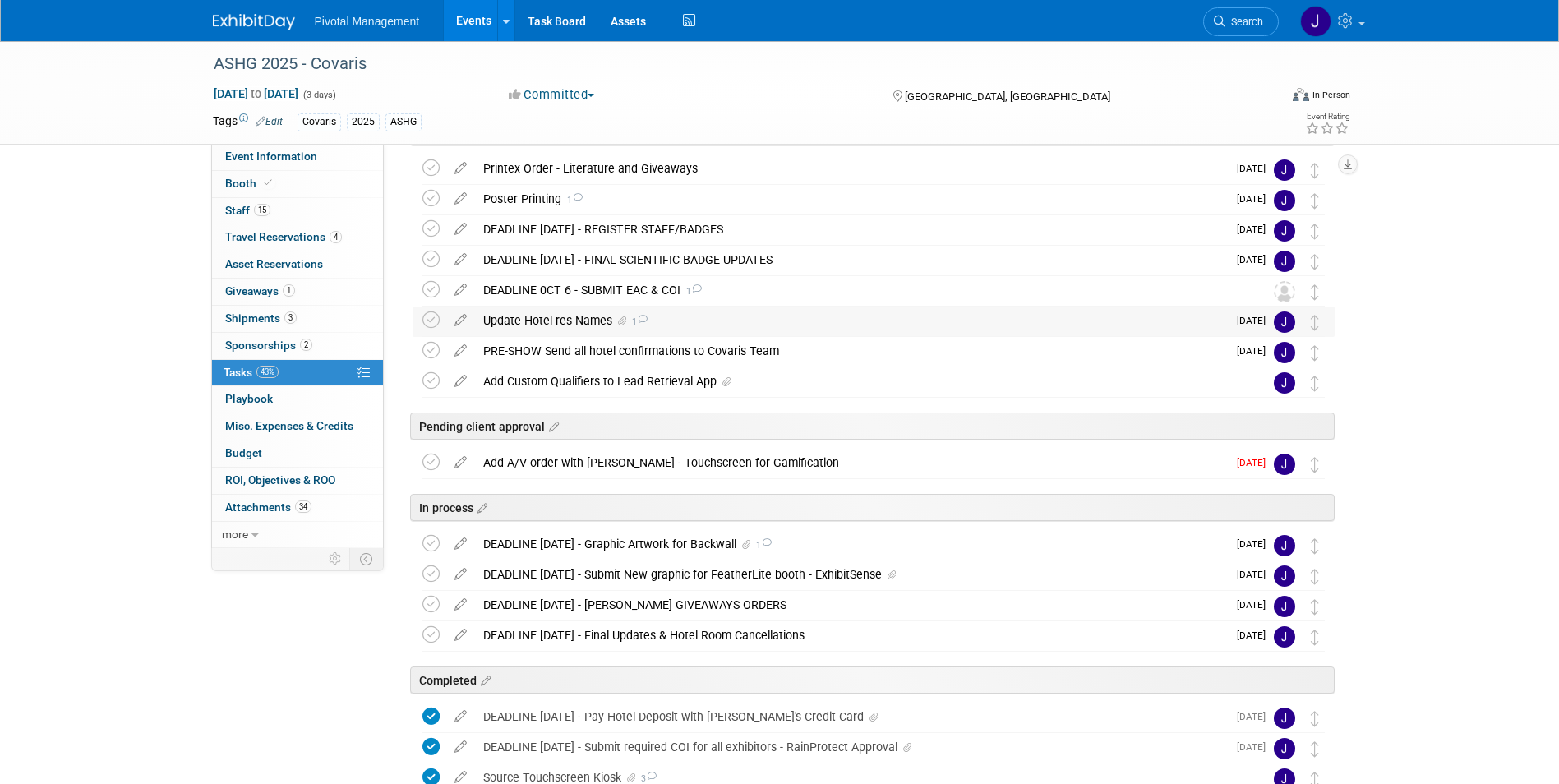
click at [1025, 314] on div "Update Hotel res Names 1" at bounding box center [851, 320] width 752 height 28
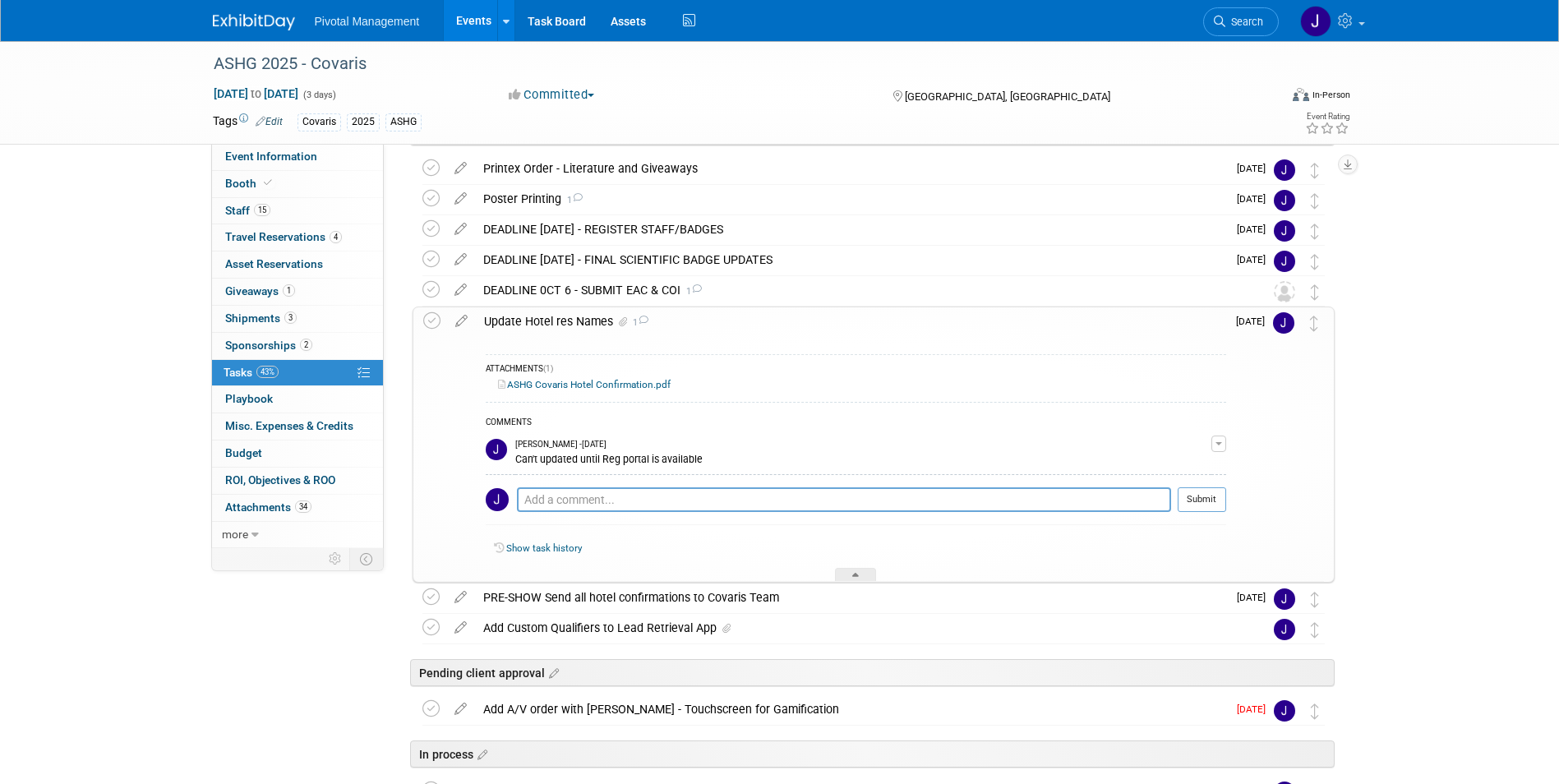
click at [1025, 314] on div "Update Hotel res Names 1" at bounding box center [851, 321] width 750 height 28
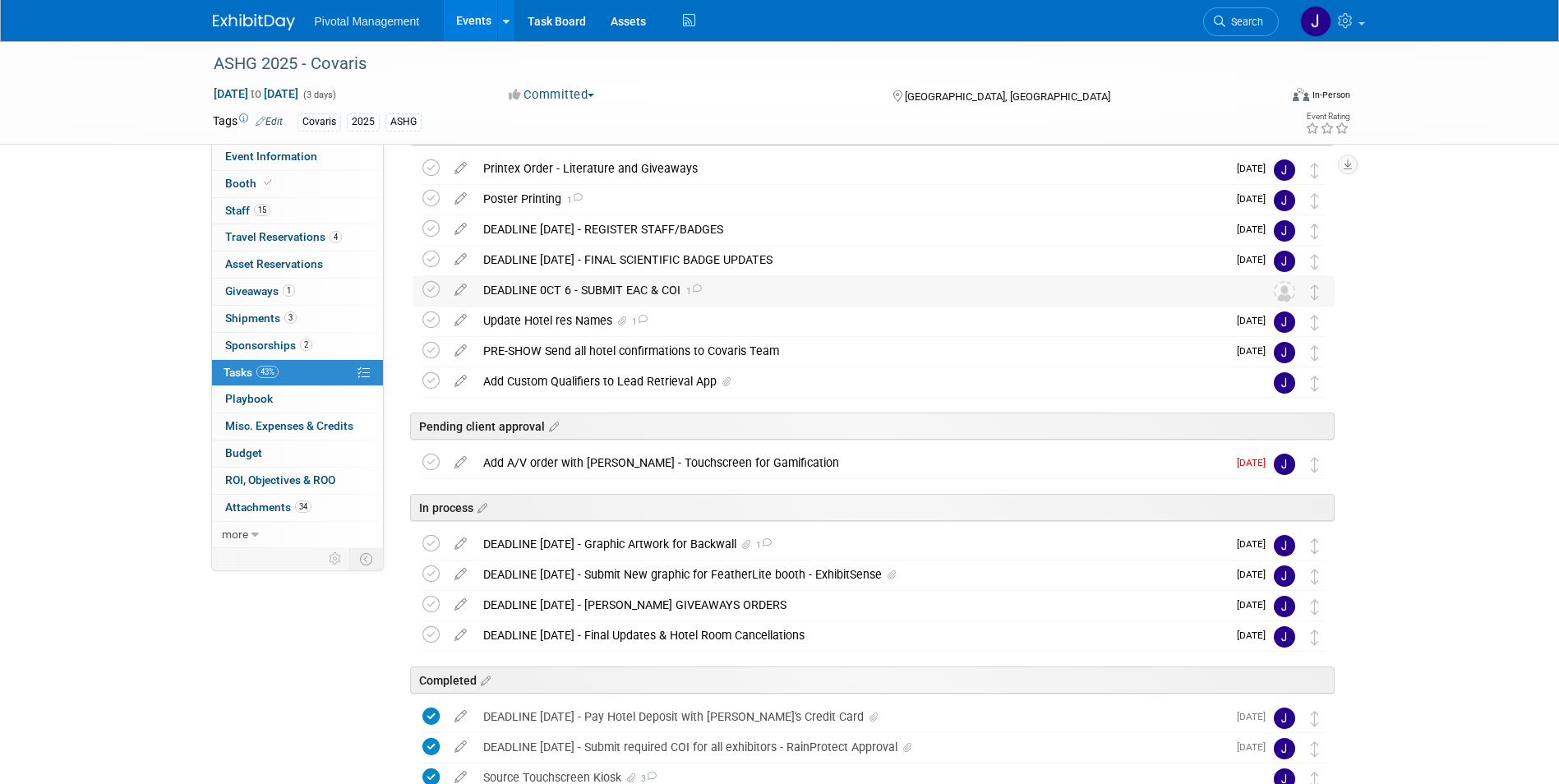
click at [757, 303] on div "DEADLINE 0CT 6 - SUBMIT EAC & COI 1" at bounding box center [858, 290] width 766 height 28
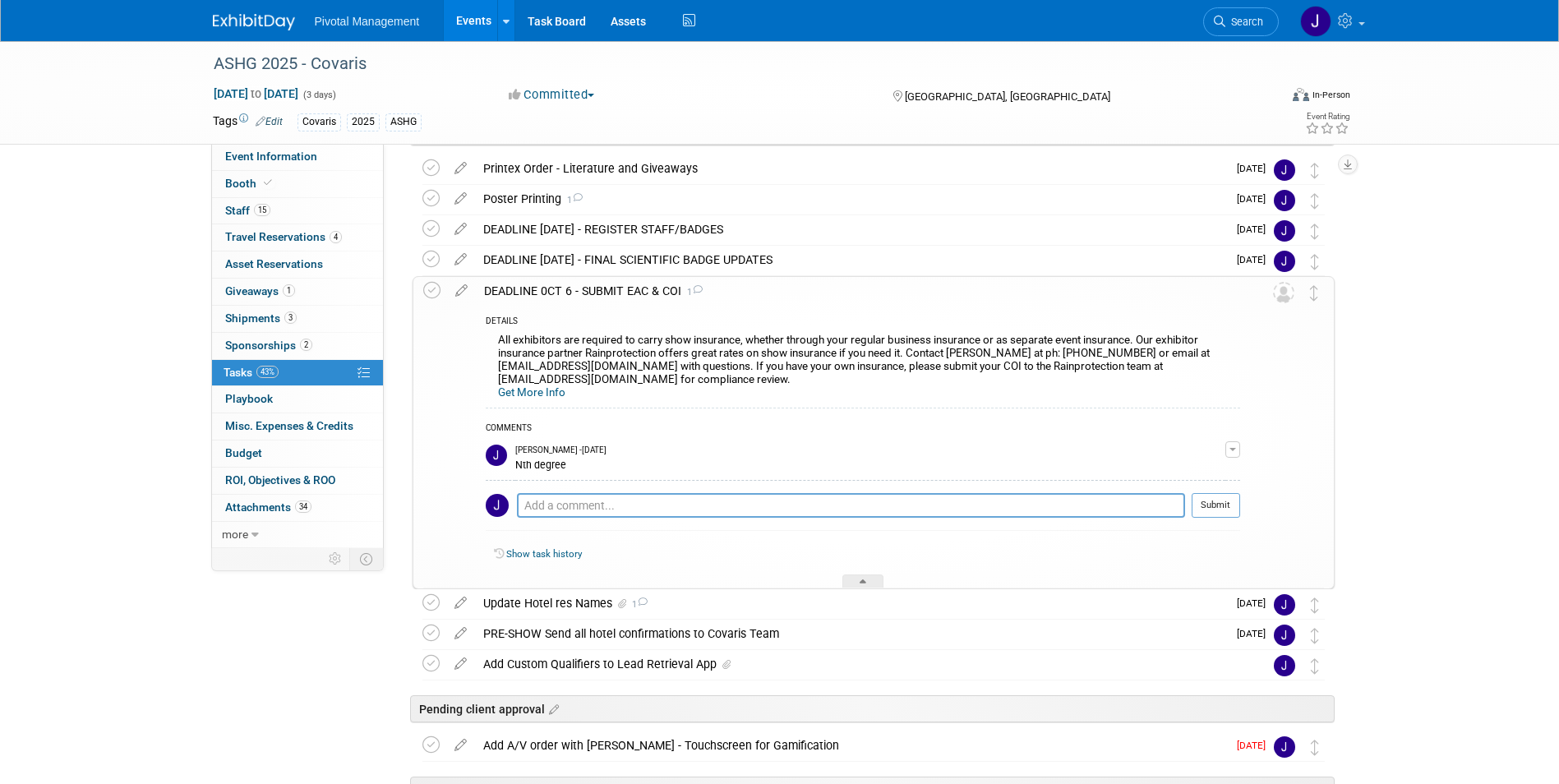
click at [763, 300] on div "DEADLINE 0CT 6 - SUBMIT EAC & COI 1" at bounding box center [858, 291] width 764 height 28
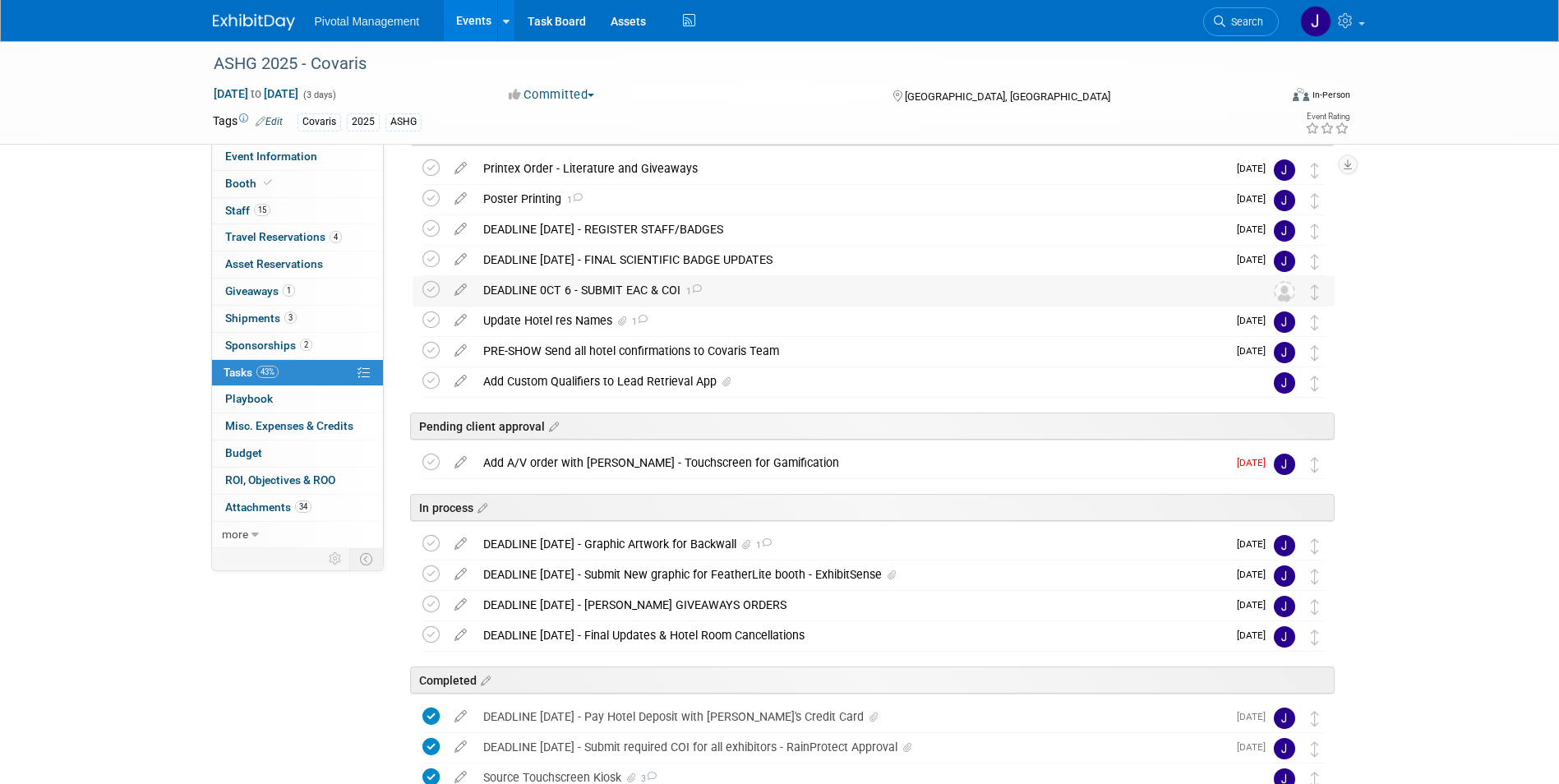
click at [763, 300] on div "DEADLINE 0CT 6 - SUBMIT EAC & COI 1" at bounding box center [858, 290] width 766 height 28
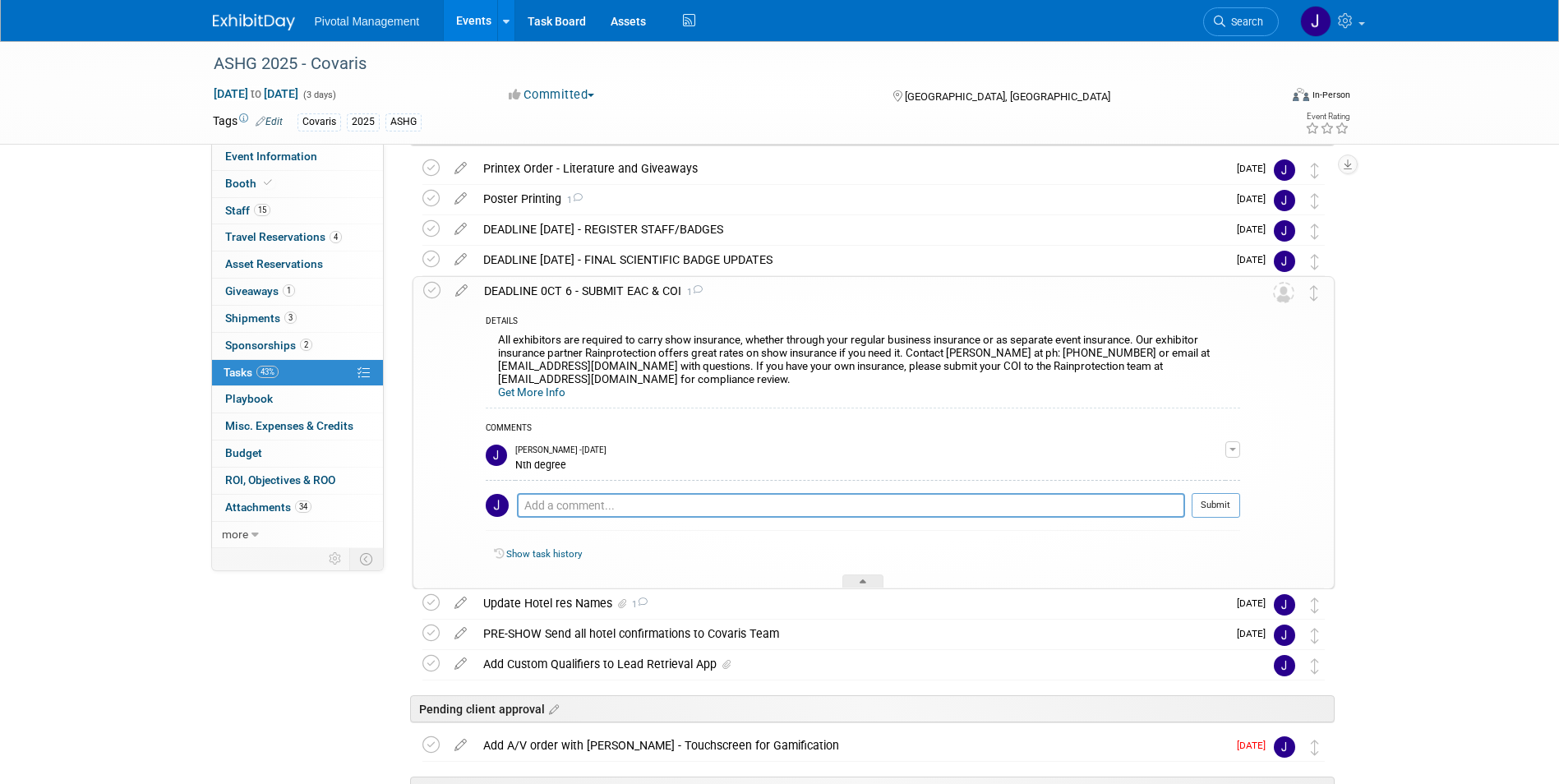
click at [763, 300] on div "DEADLINE 0CT 6 - SUBMIT EAC & COI 1" at bounding box center [858, 291] width 764 height 28
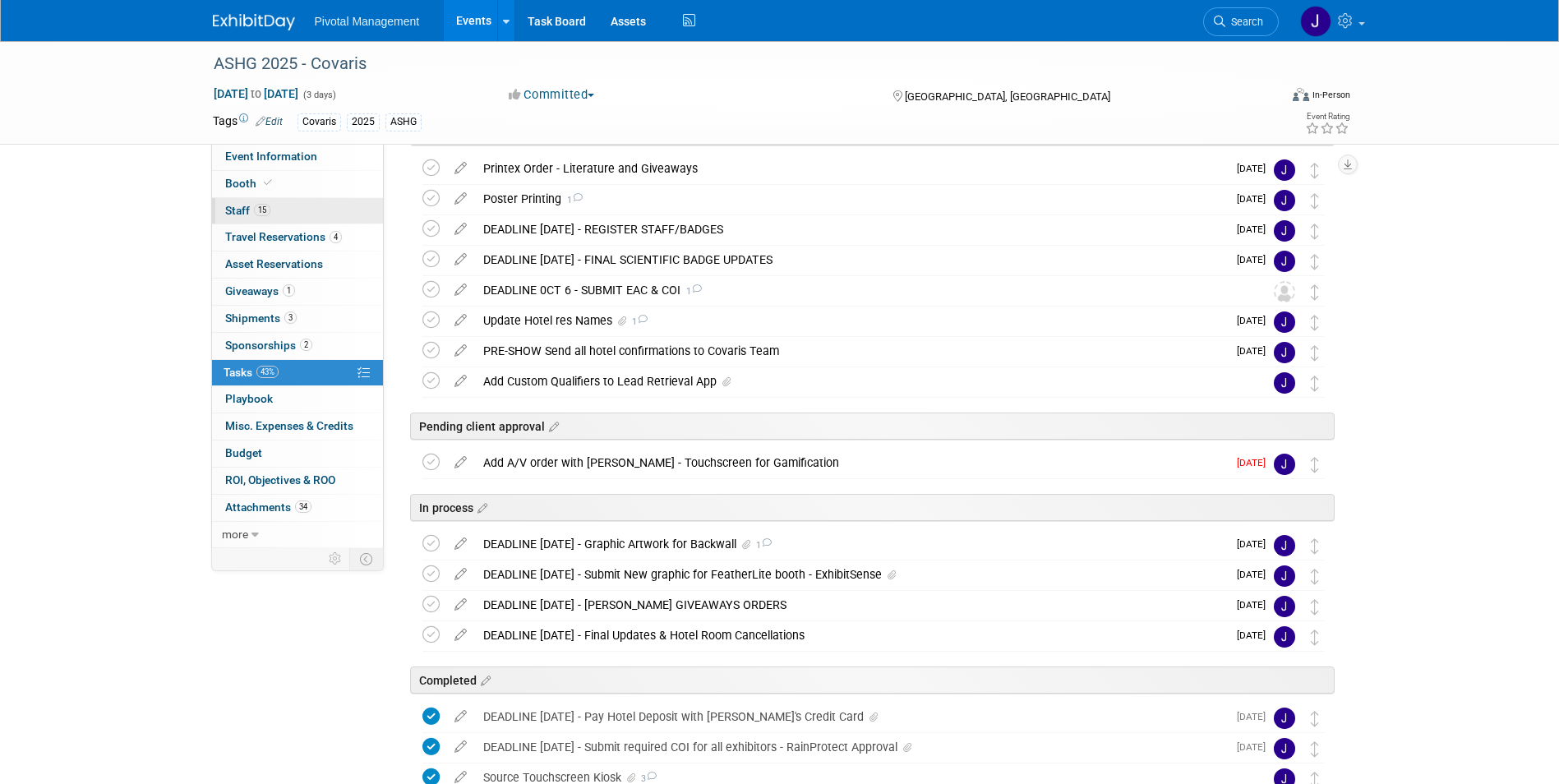
click at [250, 210] on span "Staff 15" at bounding box center [247, 211] width 45 height 13
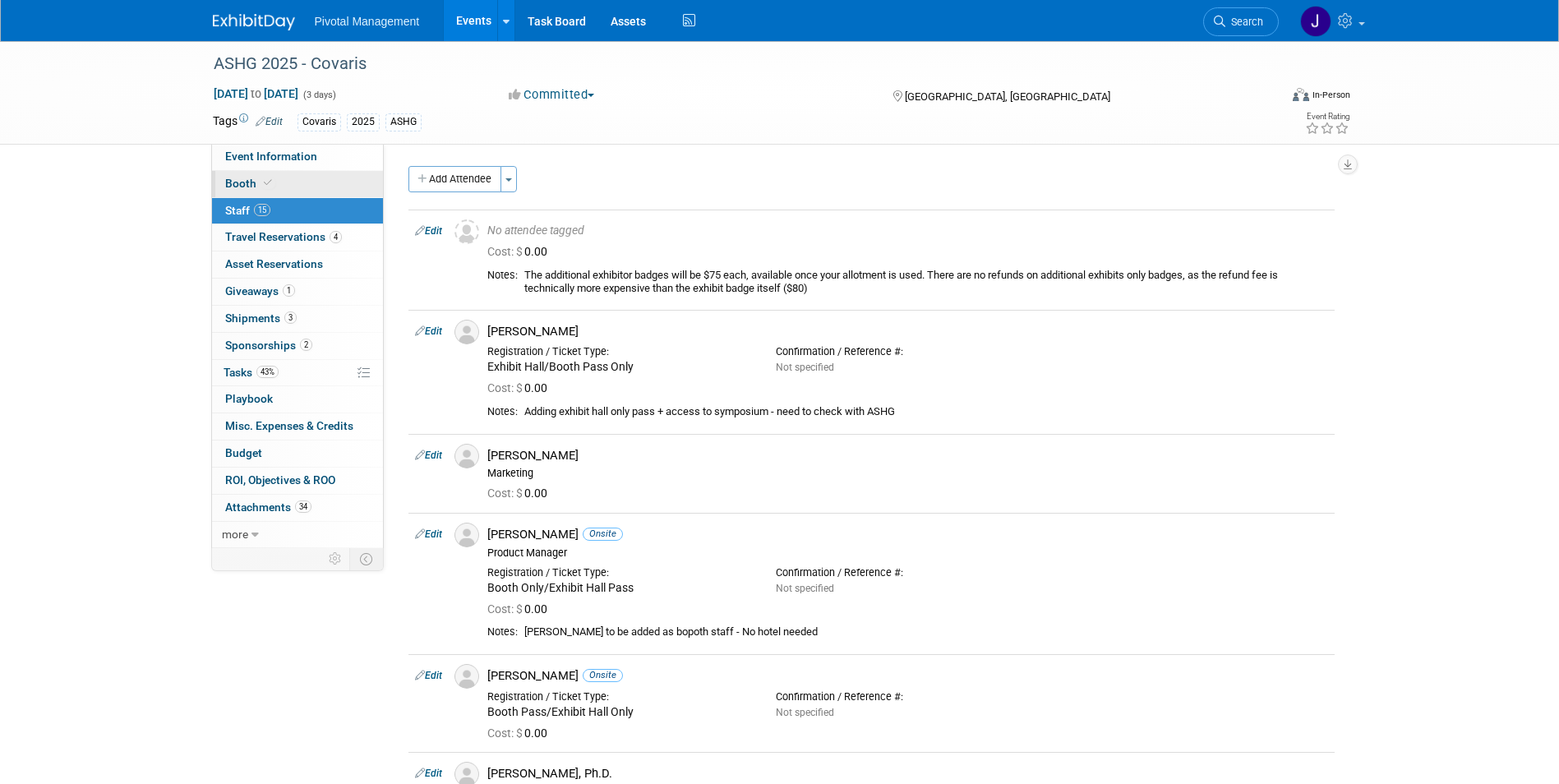
click at [254, 197] on link "Booth" at bounding box center [298, 184] width 171 height 26
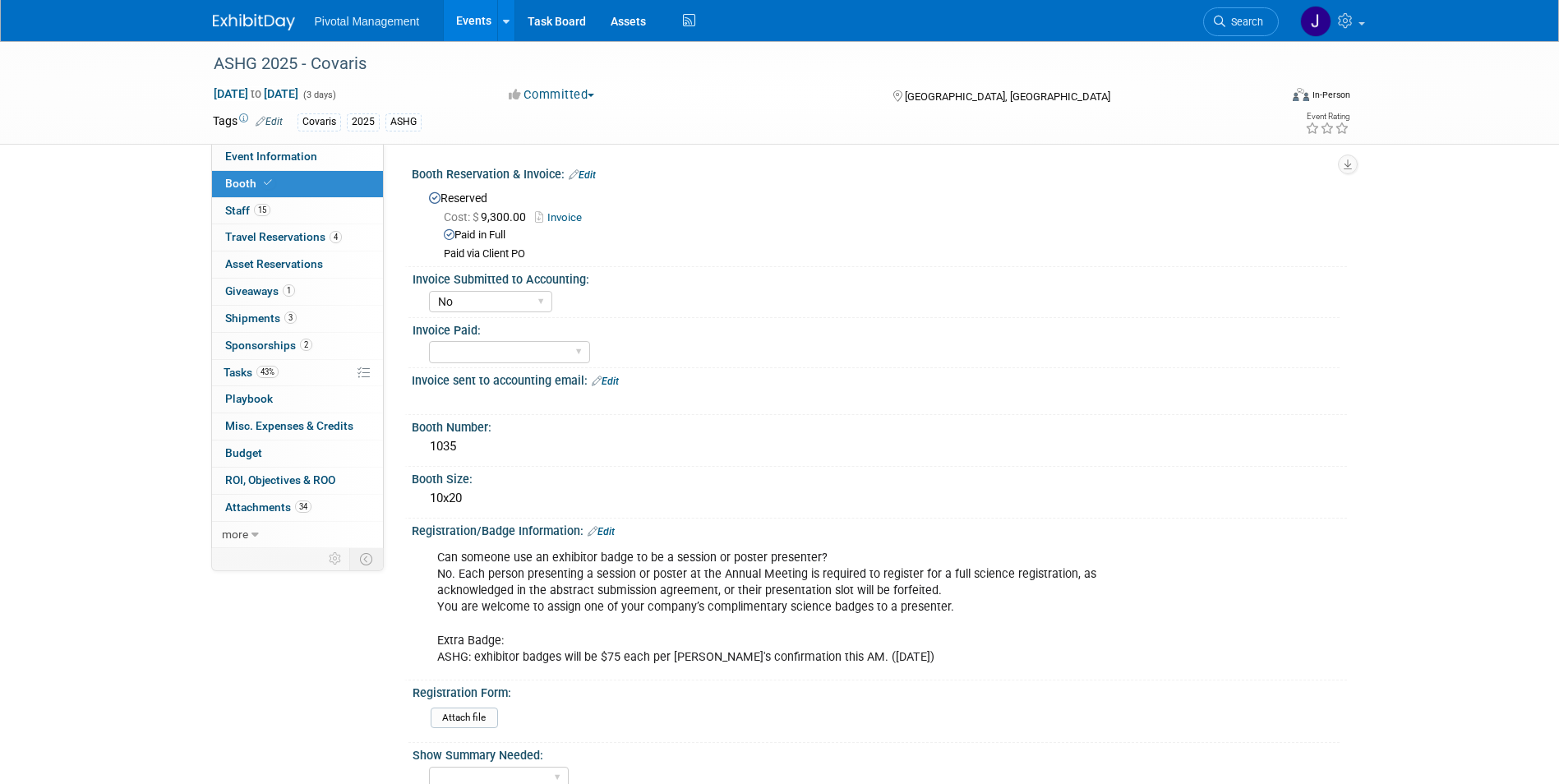
click at [266, 183] on icon at bounding box center [268, 183] width 8 height 9
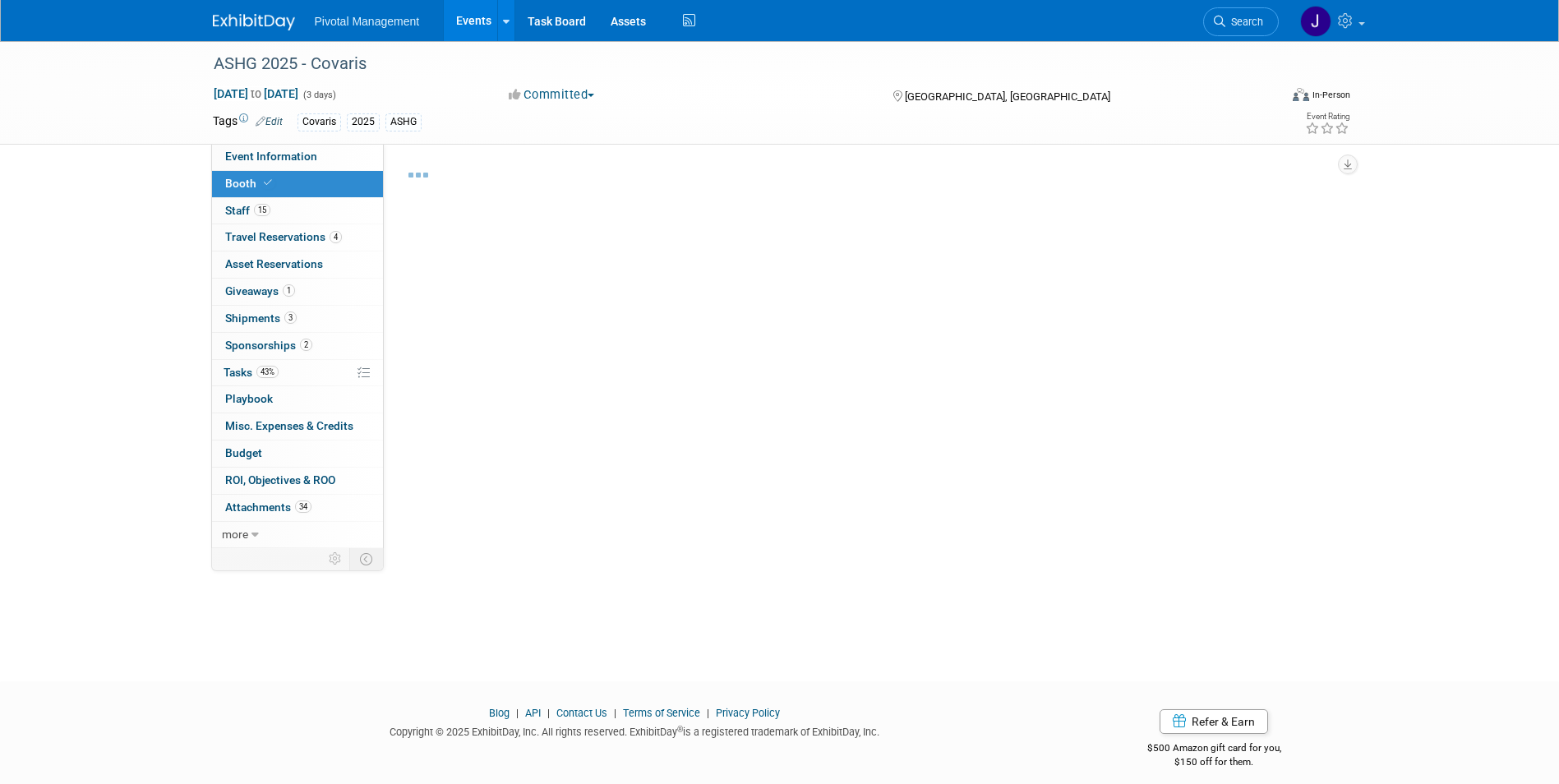
select select "No"
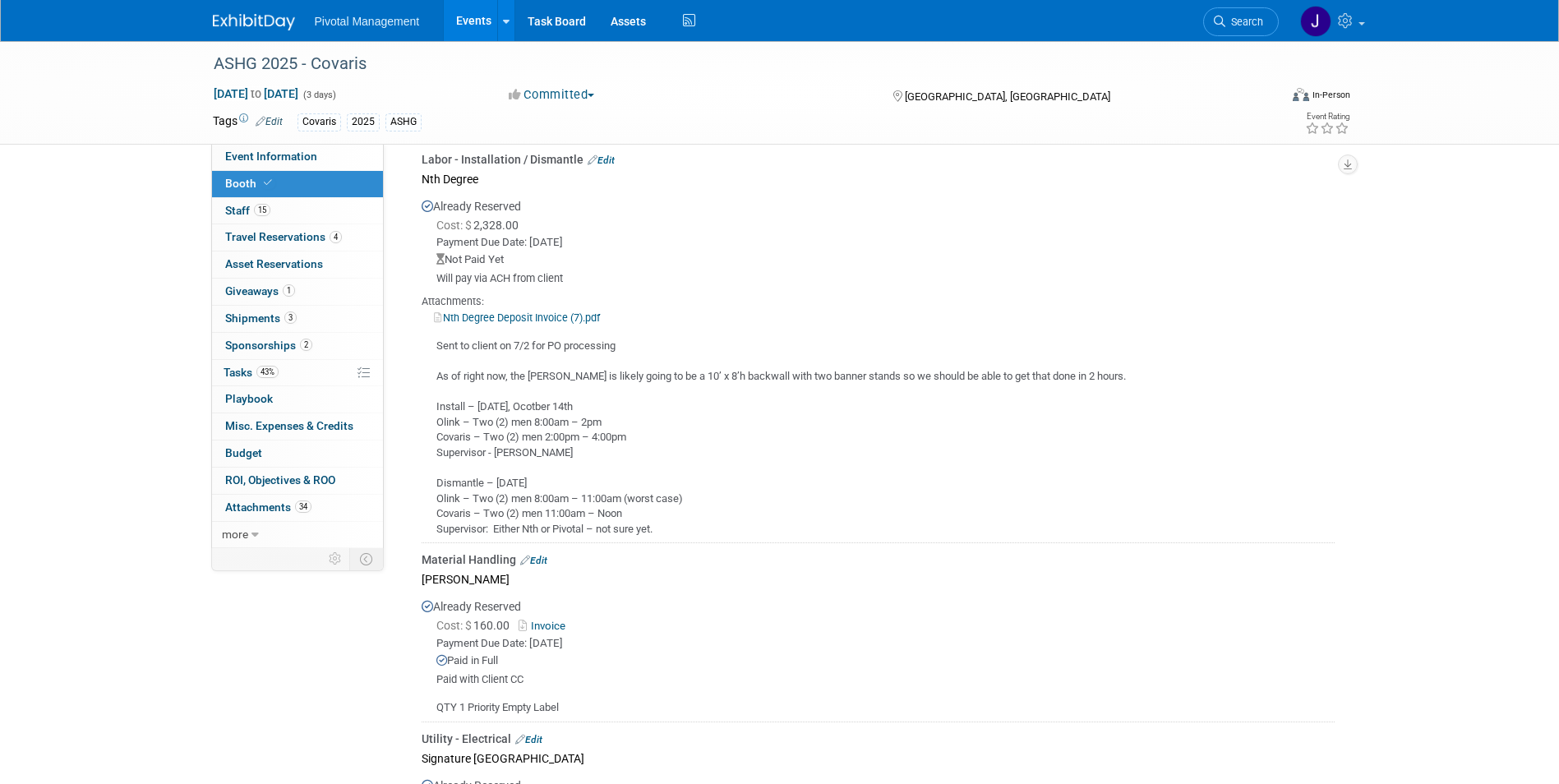
scroll to position [2222, 0]
click at [265, 369] on span "43%" at bounding box center [267, 371] width 22 height 12
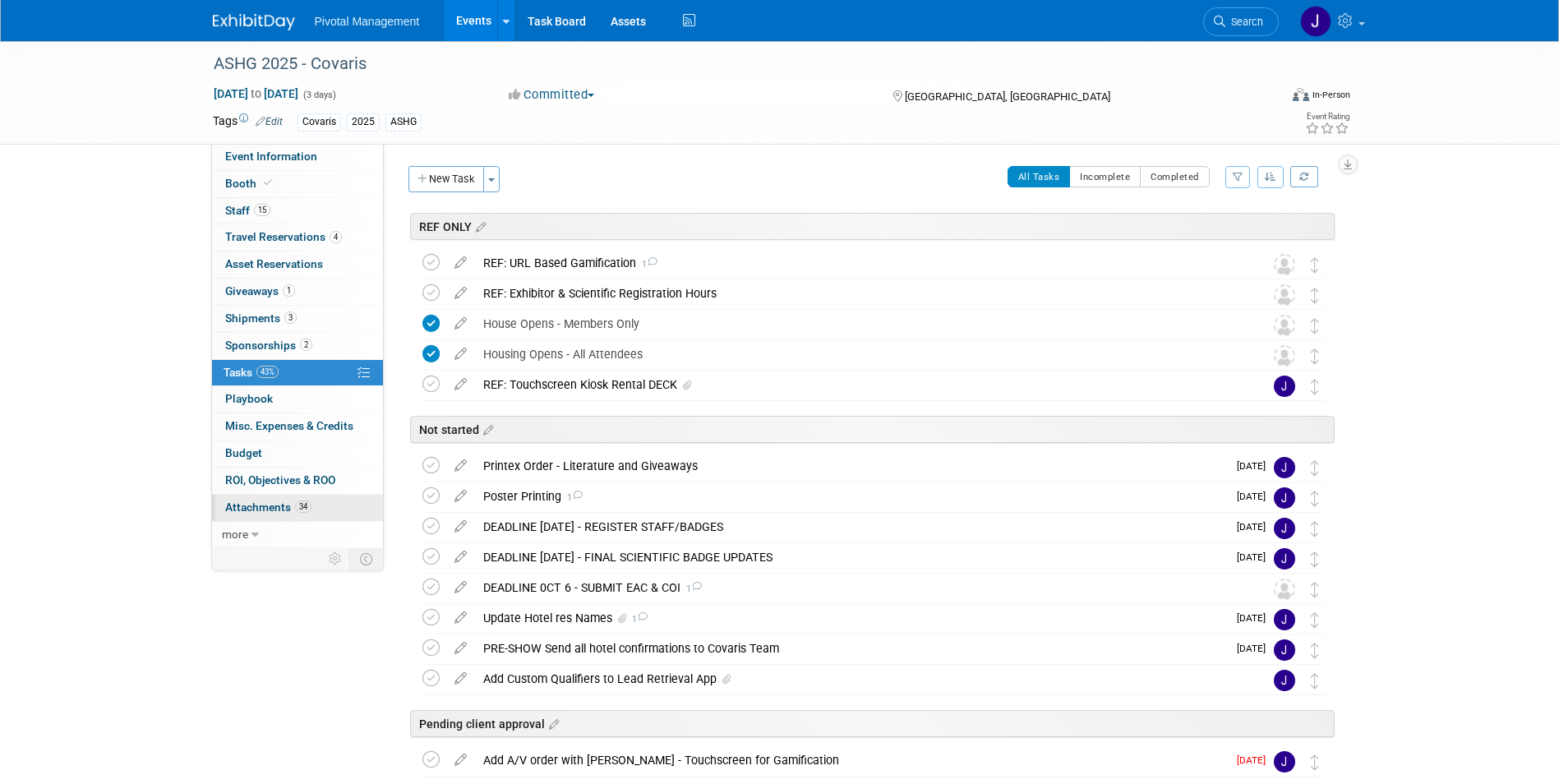
click at [296, 495] on link "34 Attachments 34" at bounding box center [298, 508] width 171 height 26
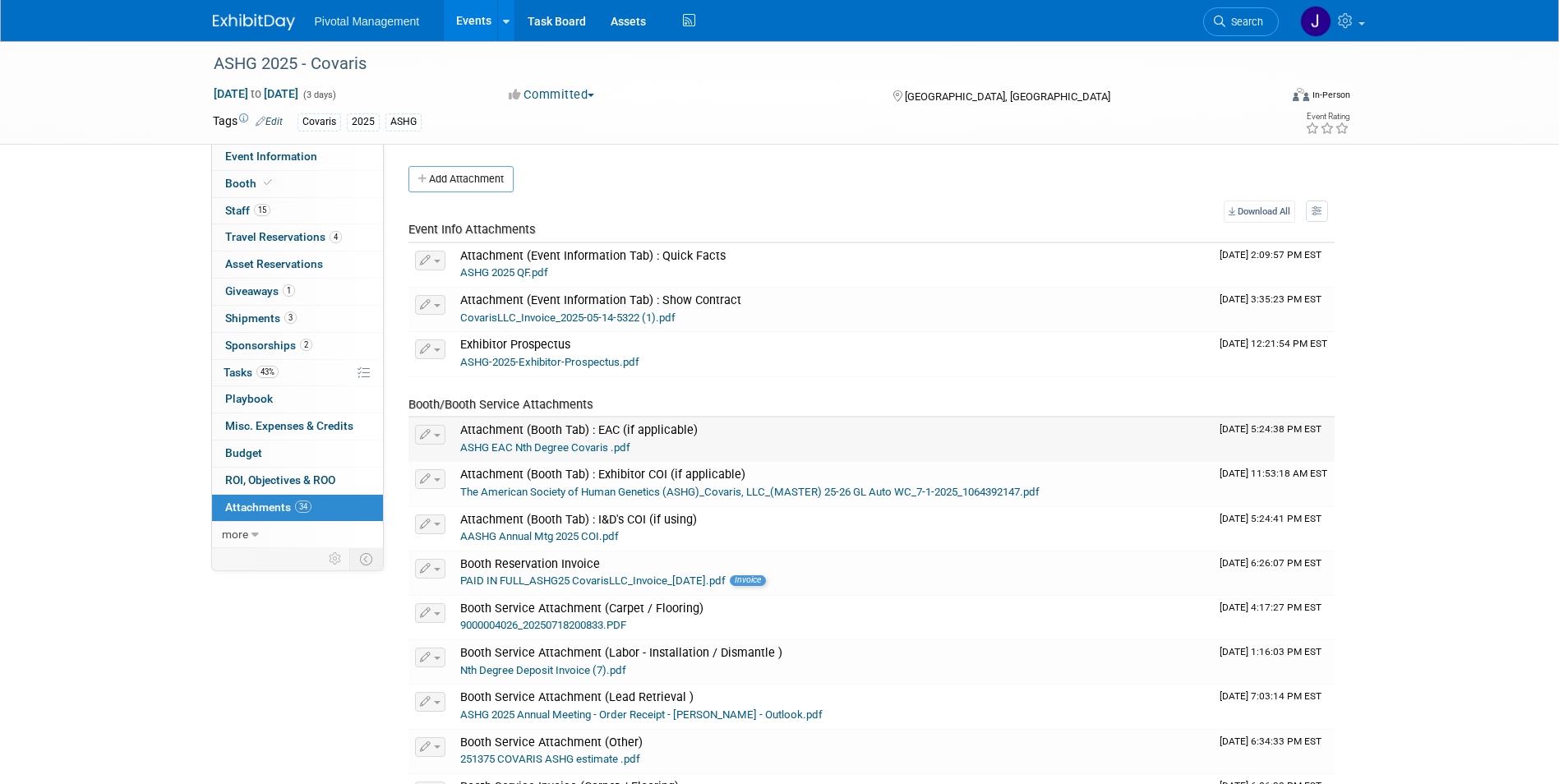
click at [608, 447] on link "ASHG EAC Nth Degree Covaris .pdf" at bounding box center [545, 447] width 170 height 12
click at [507, 534] on link "AASHG Annual Mtg 2025 COI.pdf" at bounding box center [539, 536] width 159 height 12
click at [269, 366] on span "43%" at bounding box center [267, 371] width 22 height 12
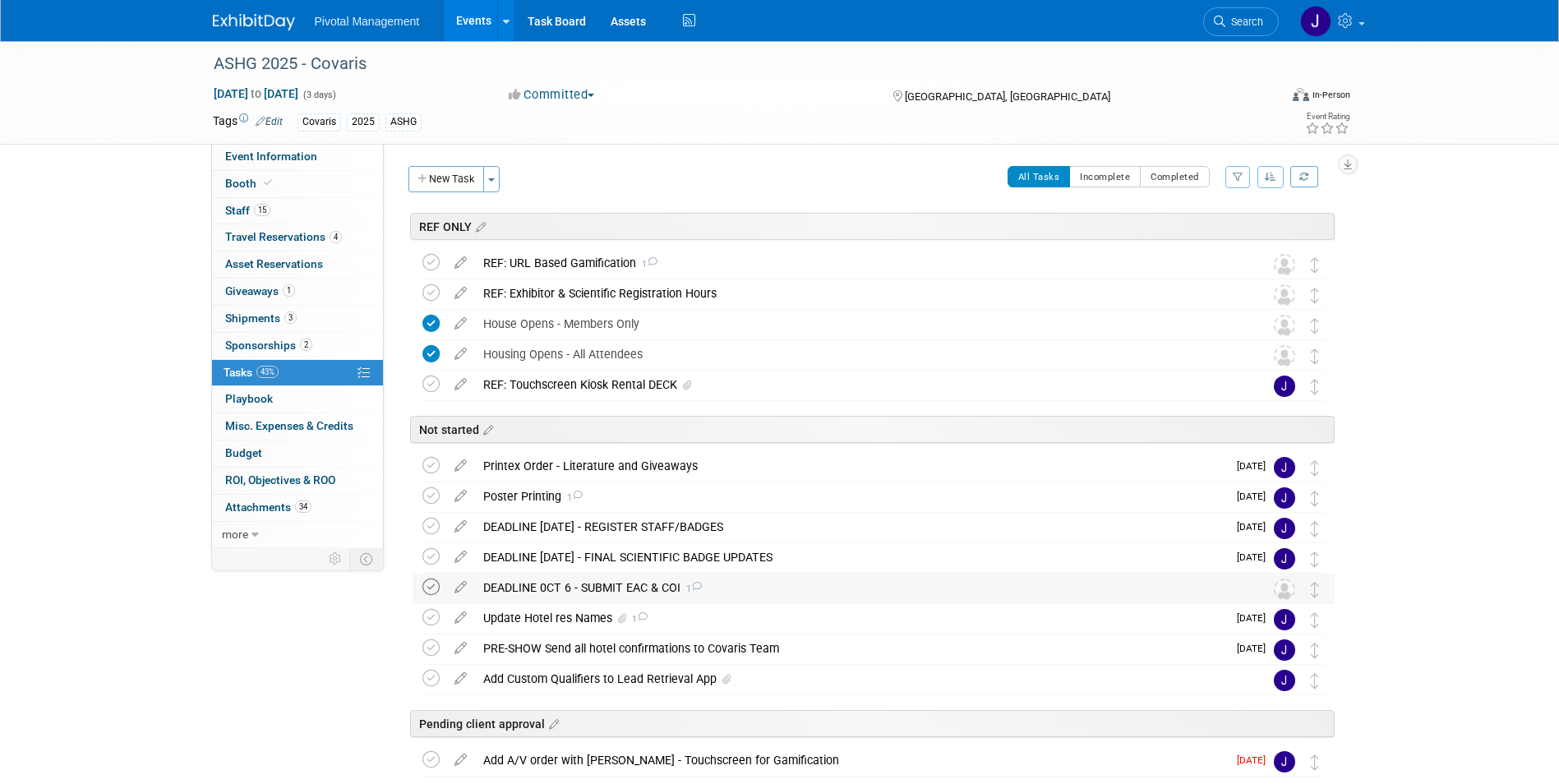
click at [436, 584] on icon at bounding box center [431, 587] width 17 height 17
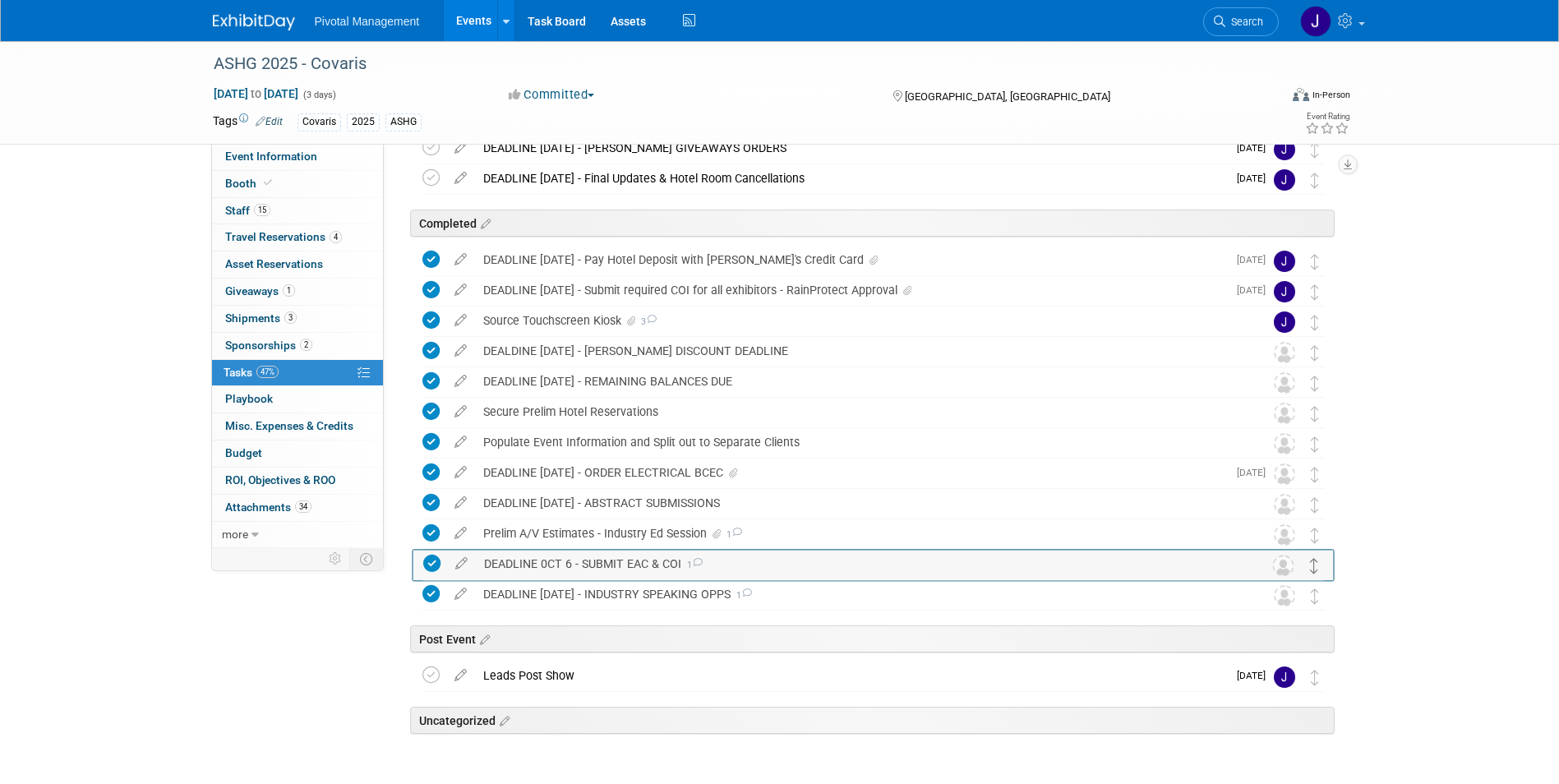
scroll to position [742, 0]
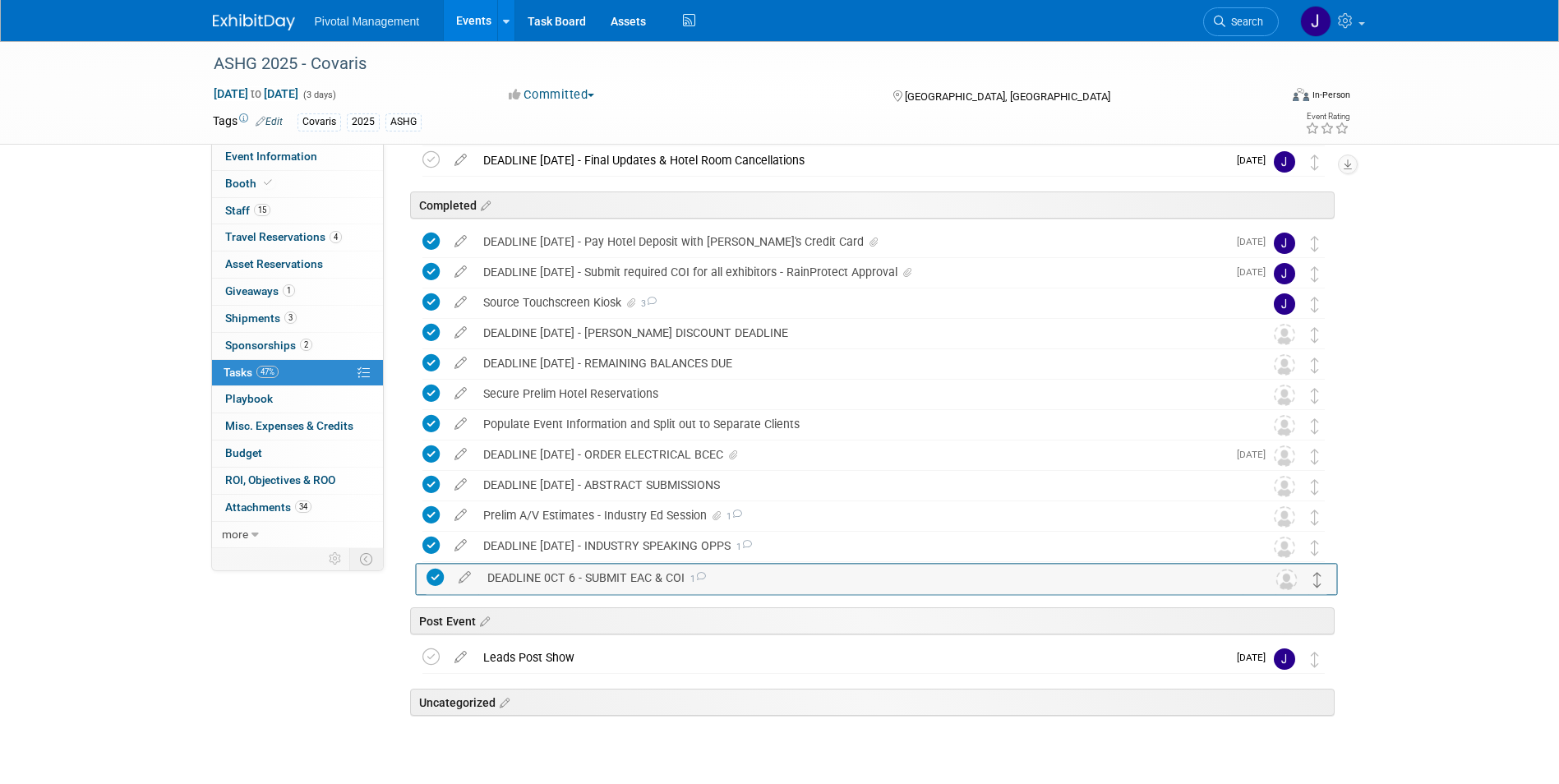
drag, startPoint x: 1314, startPoint y: 404, endPoint x: 1316, endPoint y: 598, distance: 194.0
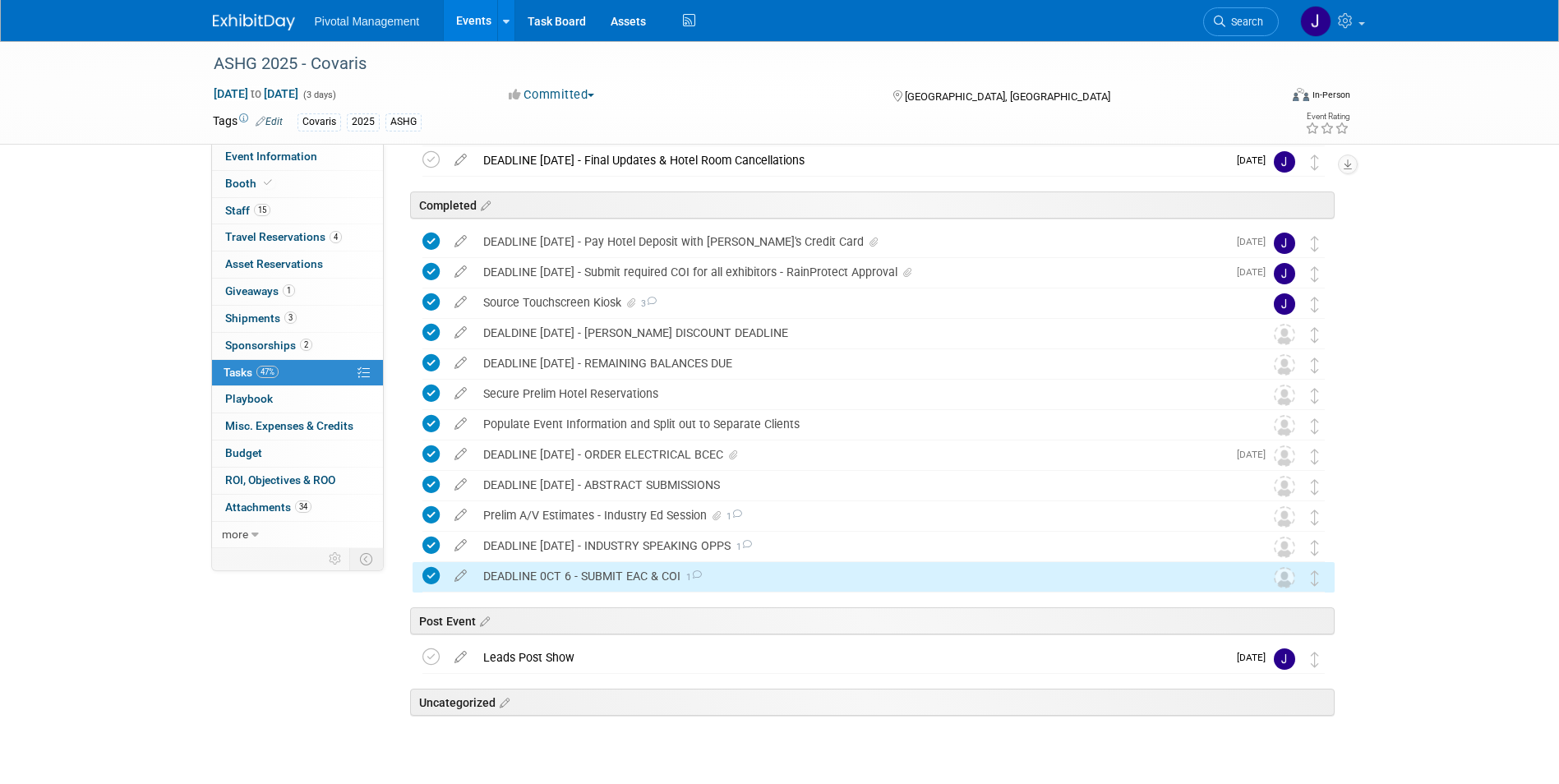
click at [733, 580] on div "DEADLINE 0CT 6 - SUBMIT EAC & COI 1" at bounding box center [858, 576] width 766 height 28
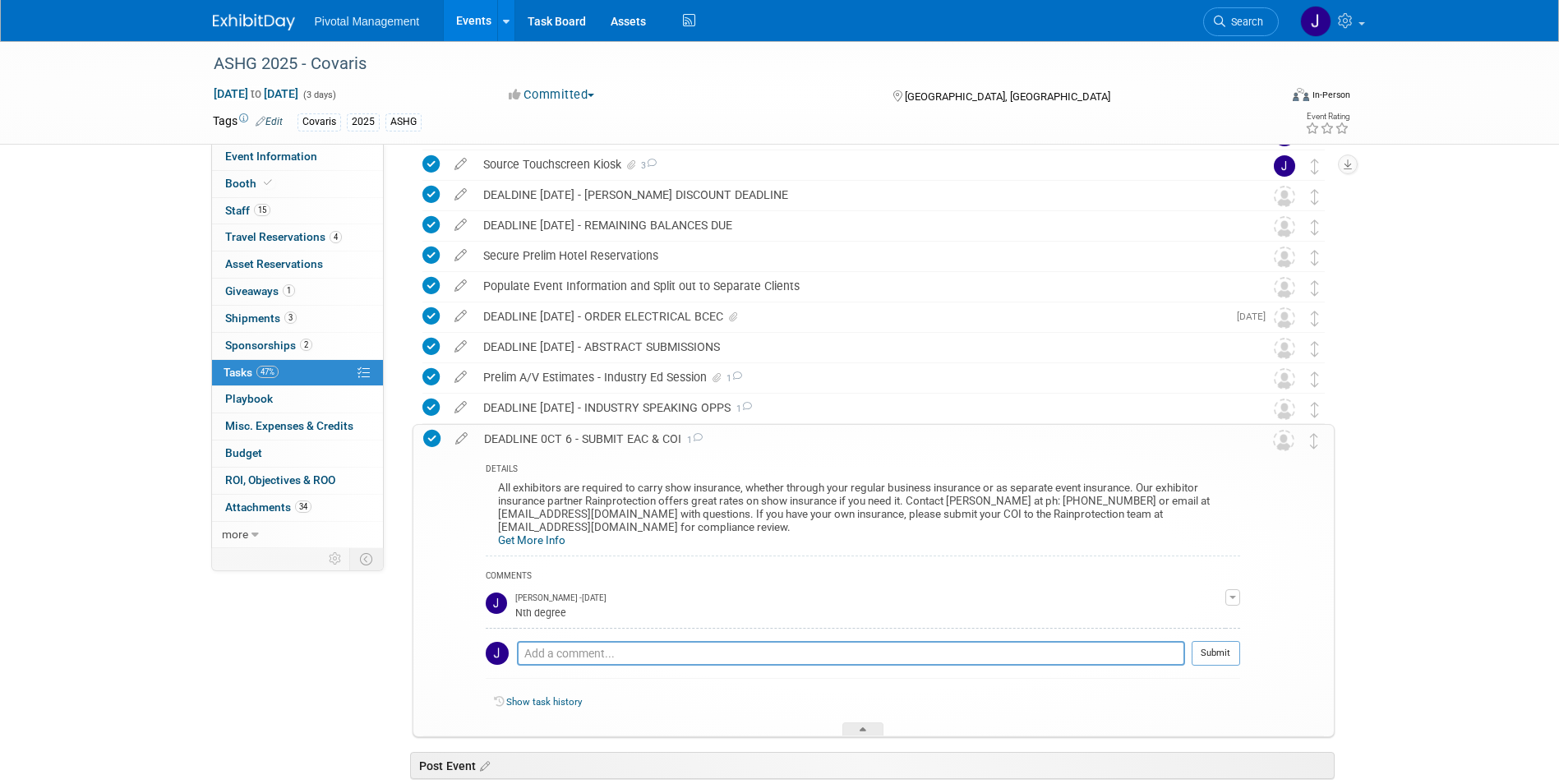
scroll to position [889, 0]
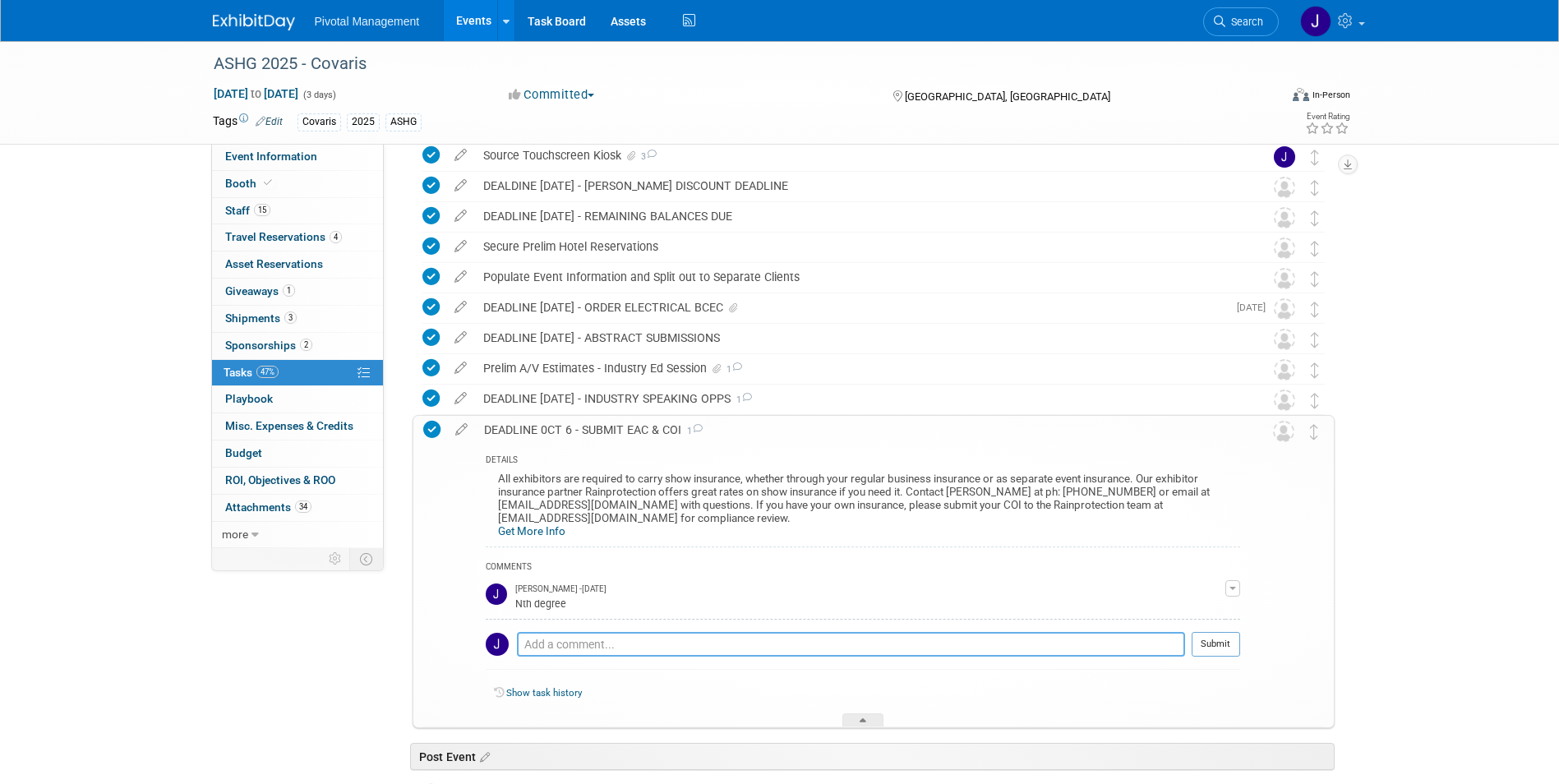
click at [635, 644] on textarea at bounding box center [851, 645] width 668 height 25
type textarea "Bri submitted prior to sign off"
click at [1219, 645] on button "Submit" at bounding box center [1216, 645] width 49 height 25
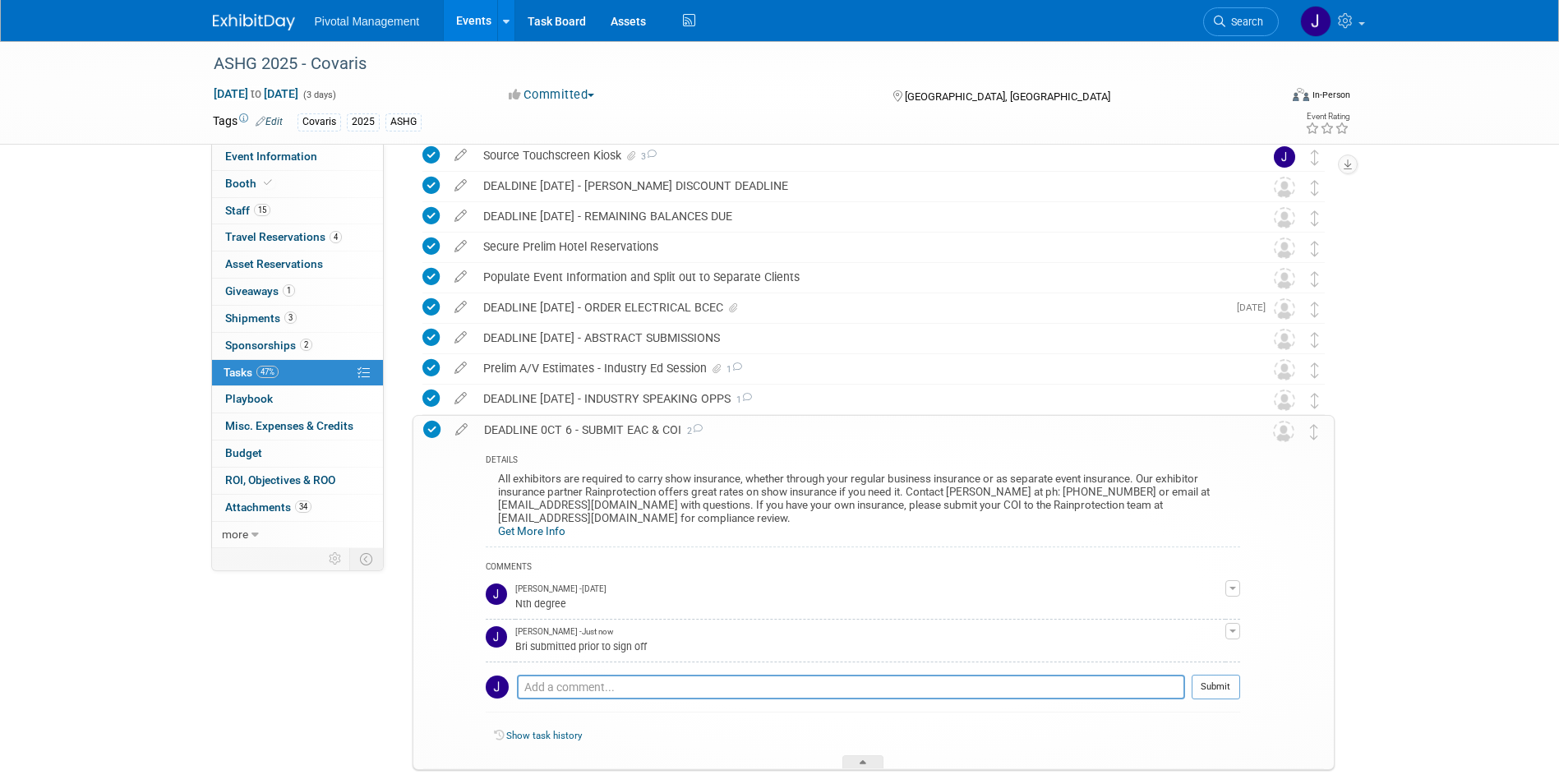
click at [1088, 457] on div "DETAILS" at bounding box center [863, 461] width 754 height 14
click at [759, 416] on div "DEADLINE 0CT 6 - SUBMIT EAC & COI 2" at bounding box center [858, 430] width 764 height 28
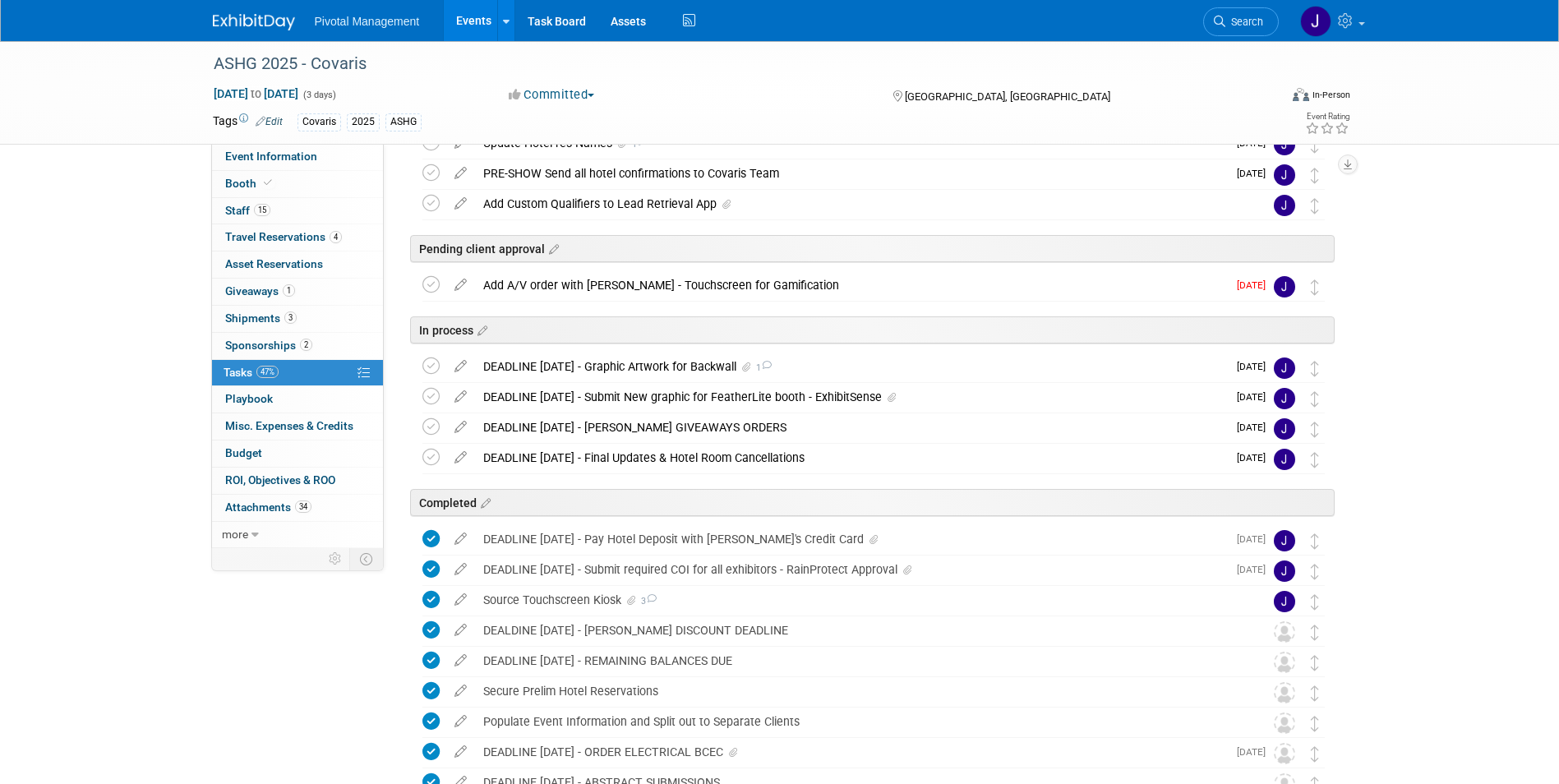
scroll to position [440, 0]
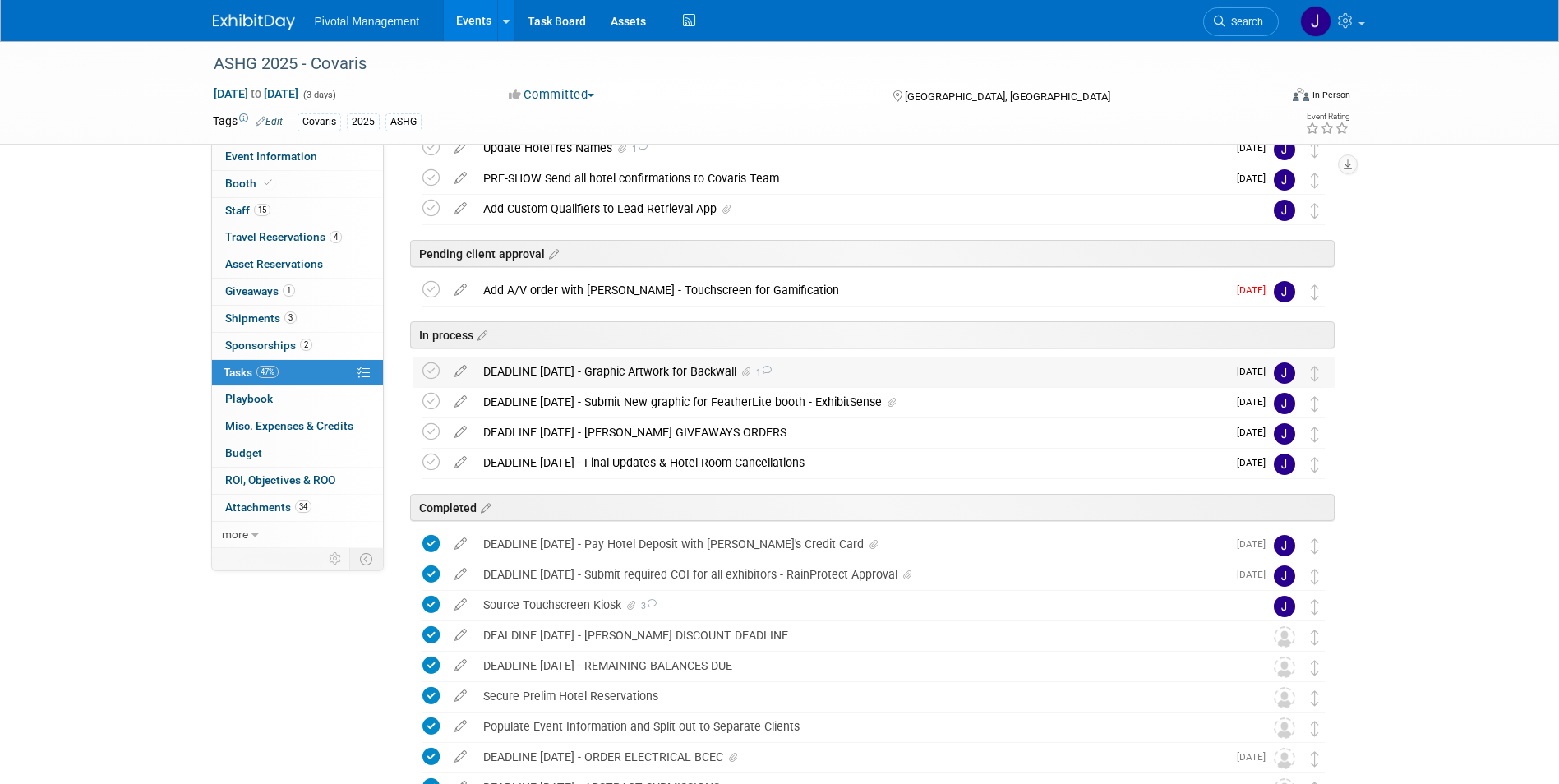
click at [849, 360] on div "DEADLINE AUG 21 - Graphic Artwork for Backwall 1" at bounding box center [851, 371] width 752 height 28
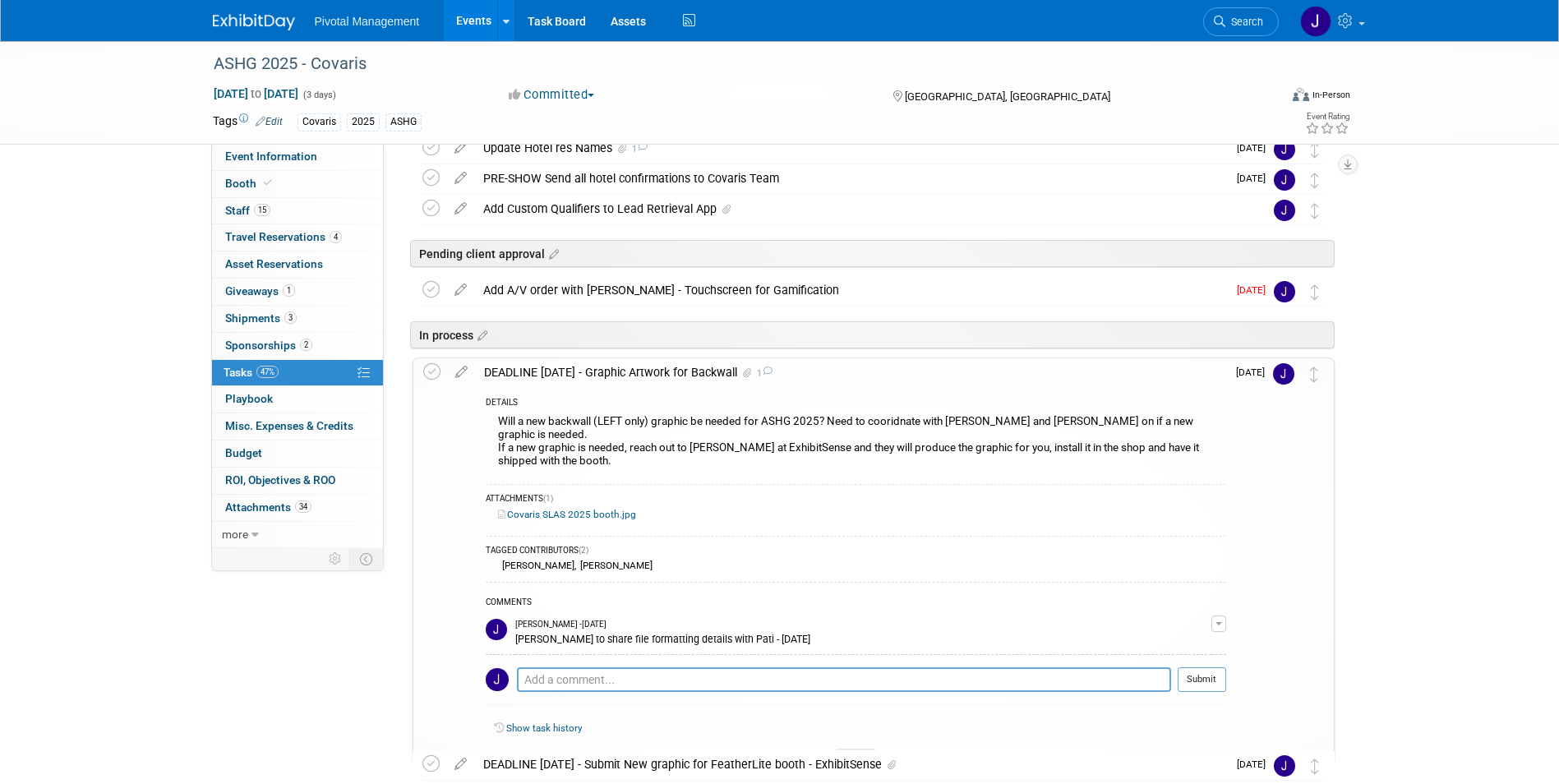
click at [850, 362] on div "DEADLINE AUG 21 - Graphic Artwork for Backwall 1" at bounding box center [851, 372] width 750 height 28
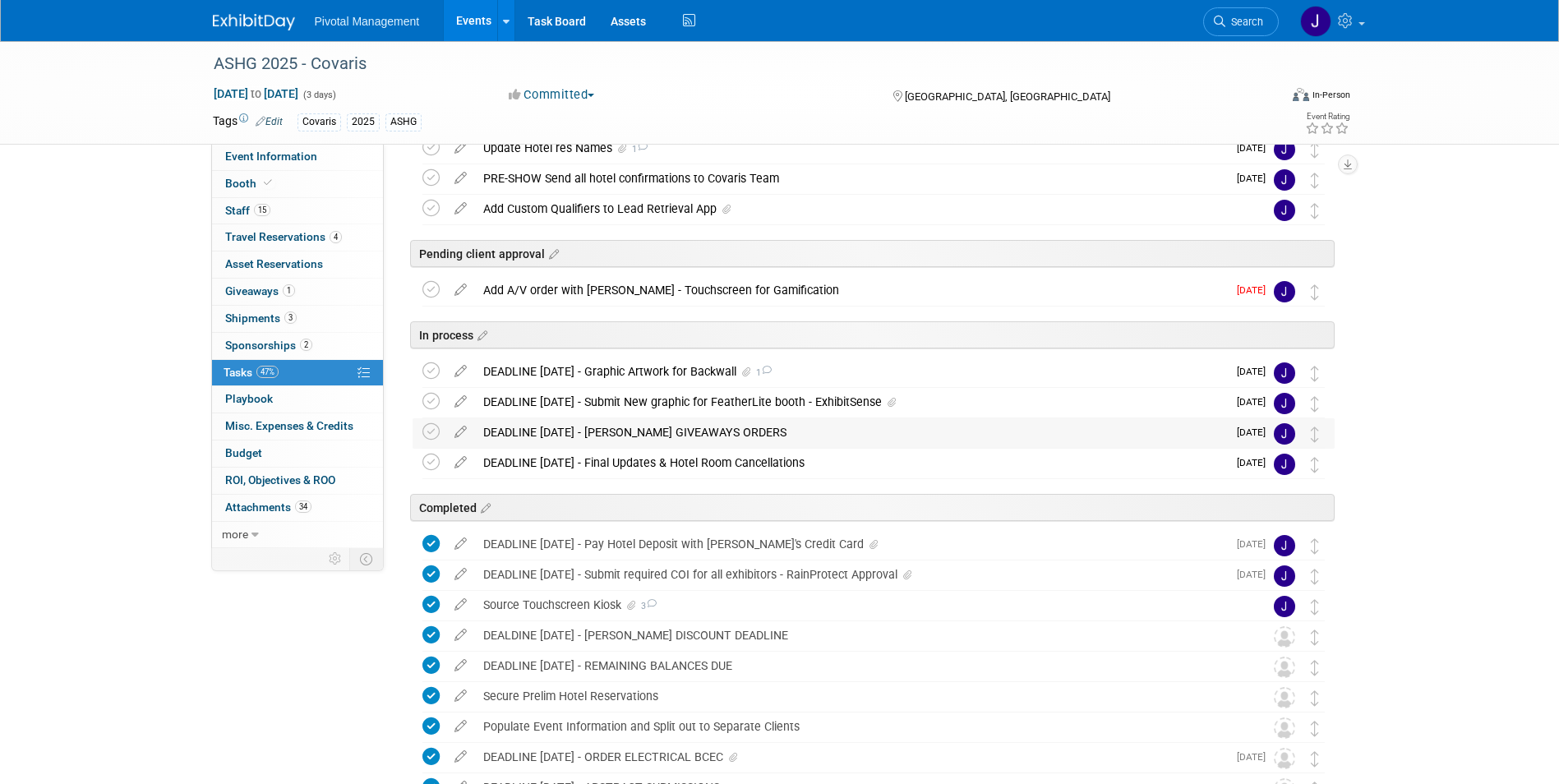
click at [1000, 436] on div "DEADLINE SEPT 9 - NADEL GIVEAWAYS ORDERS" at bounding box center [851, 432] width 752 height 28
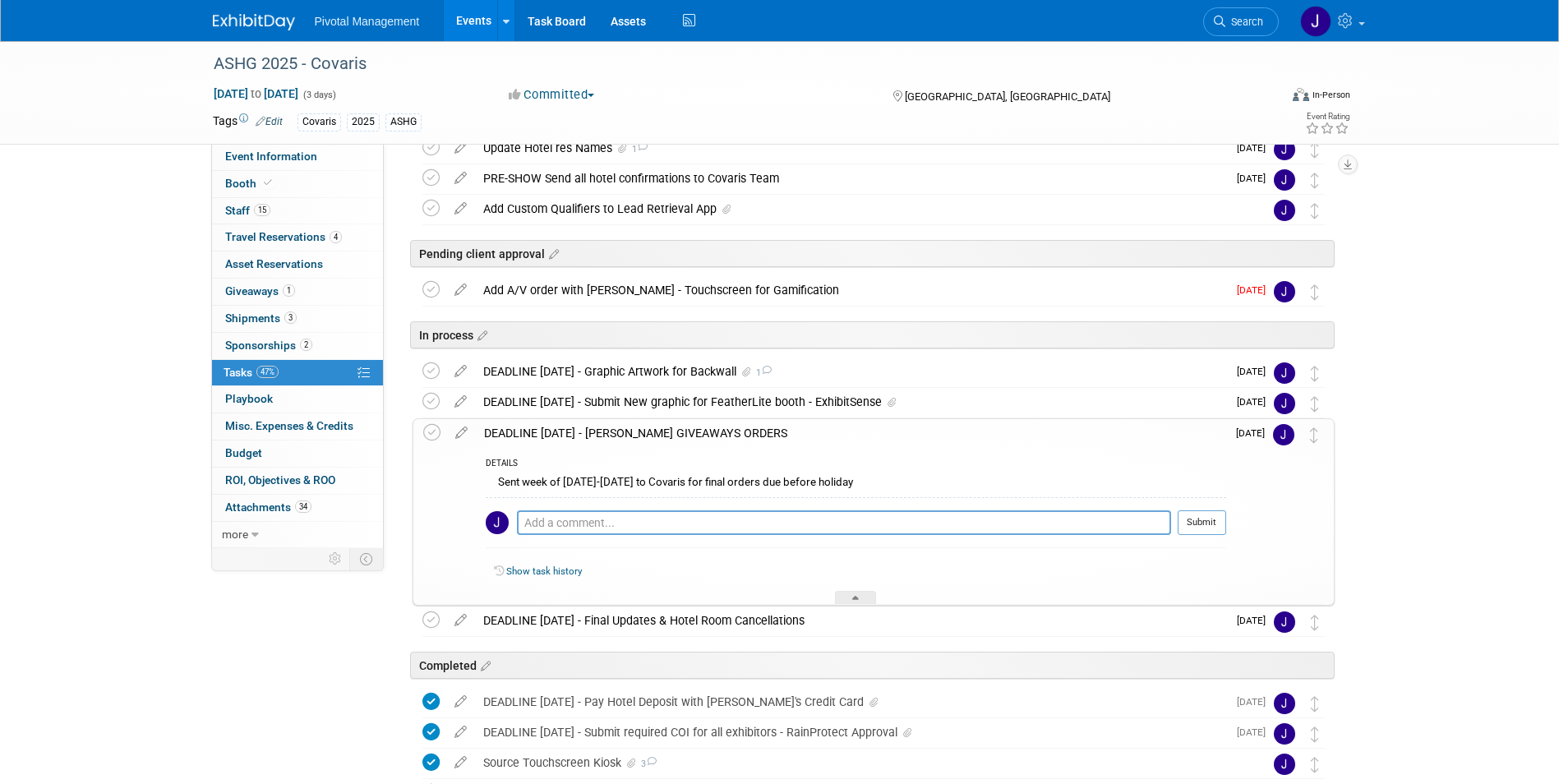
click at [1000, 436] on div "DEADLINE SEPT 9 - NADEL GIVEAWAYS ORDERS" at bounding box center [851, 433] width 750 height 28
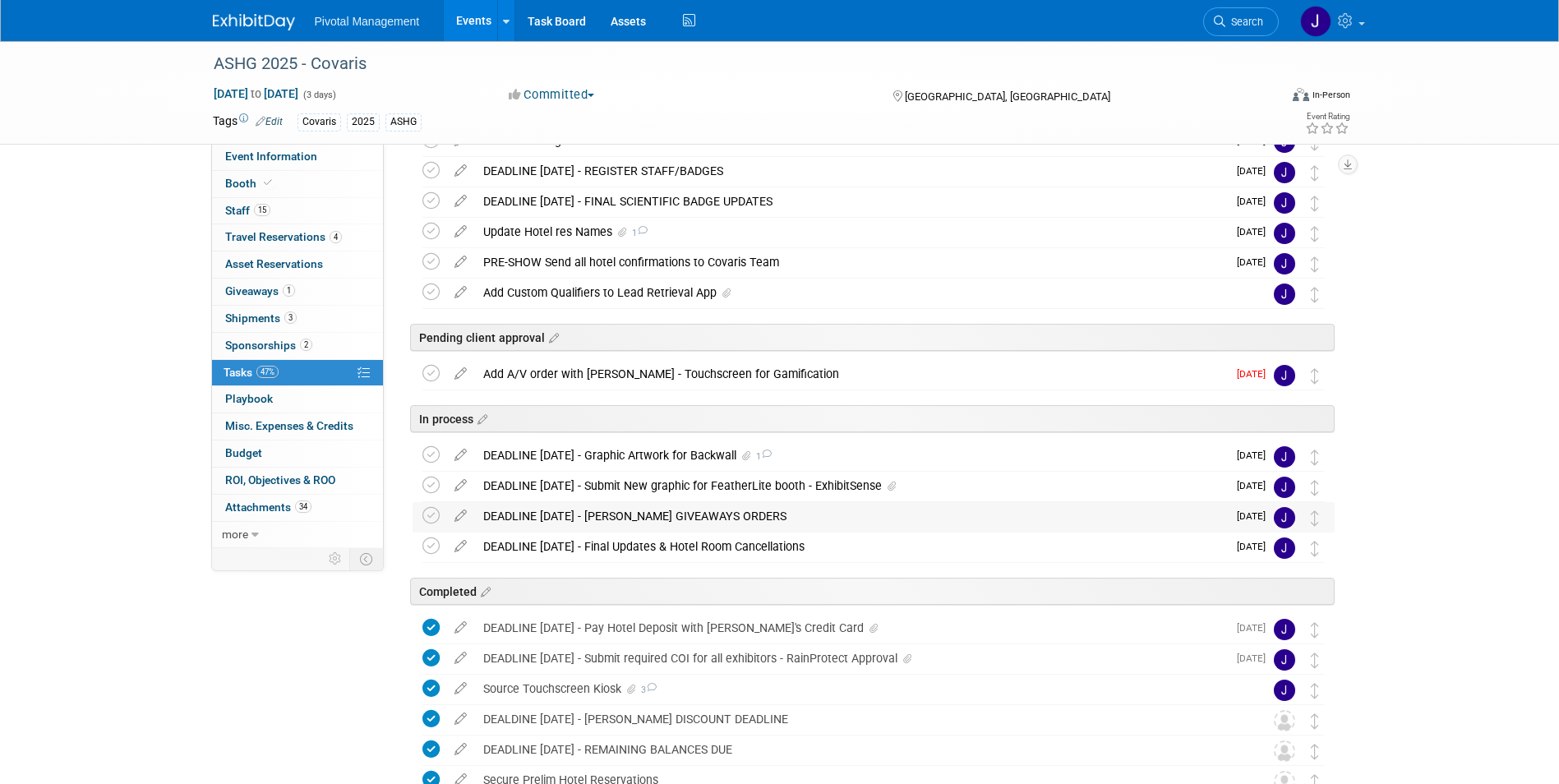
scroll to position [194, 0]
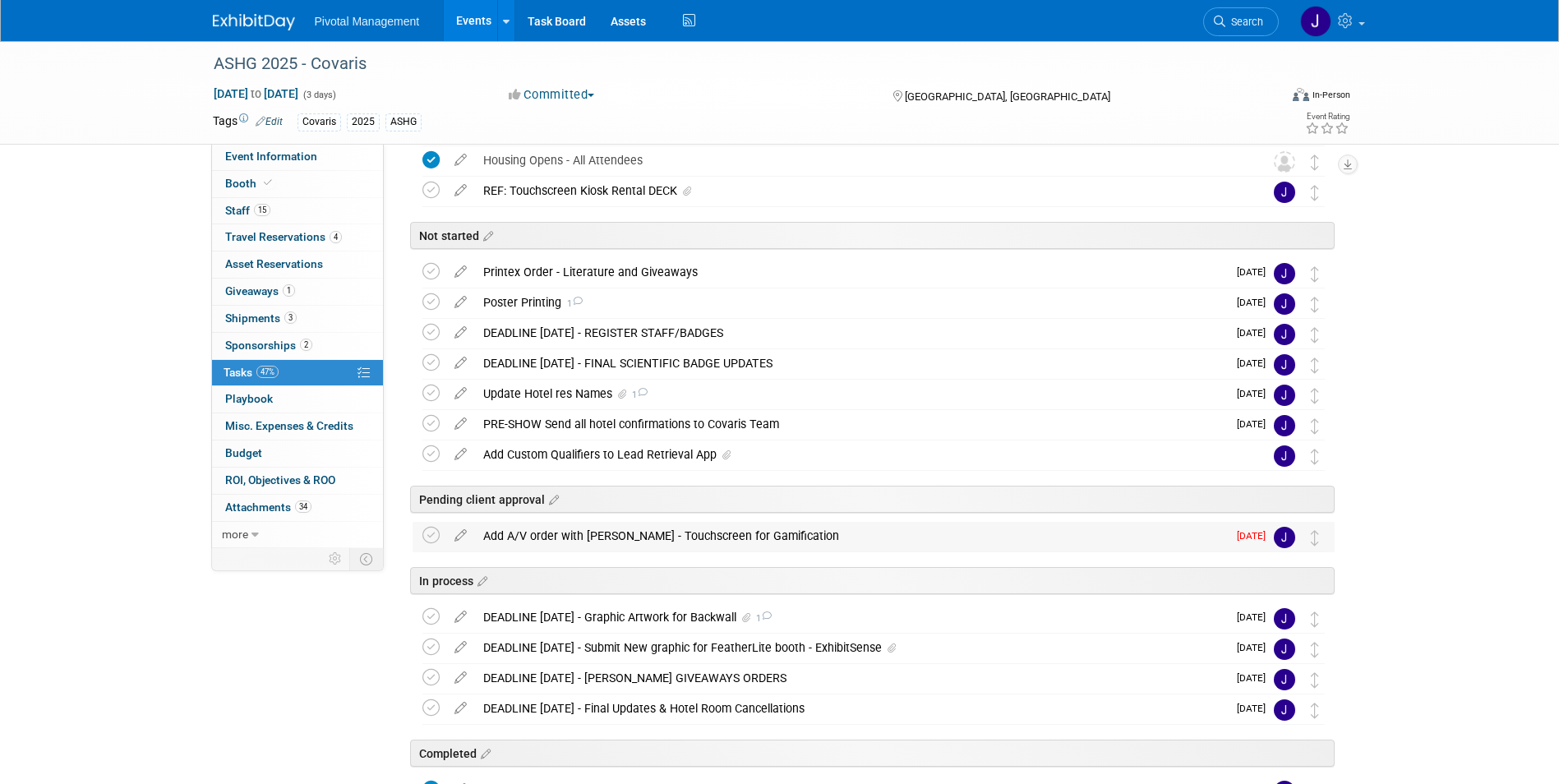
click at [993, 522] on div "Add A/V order with Freeman - Touchscreen for Gamification" at bounding box center [851, 536] width 752 height 28
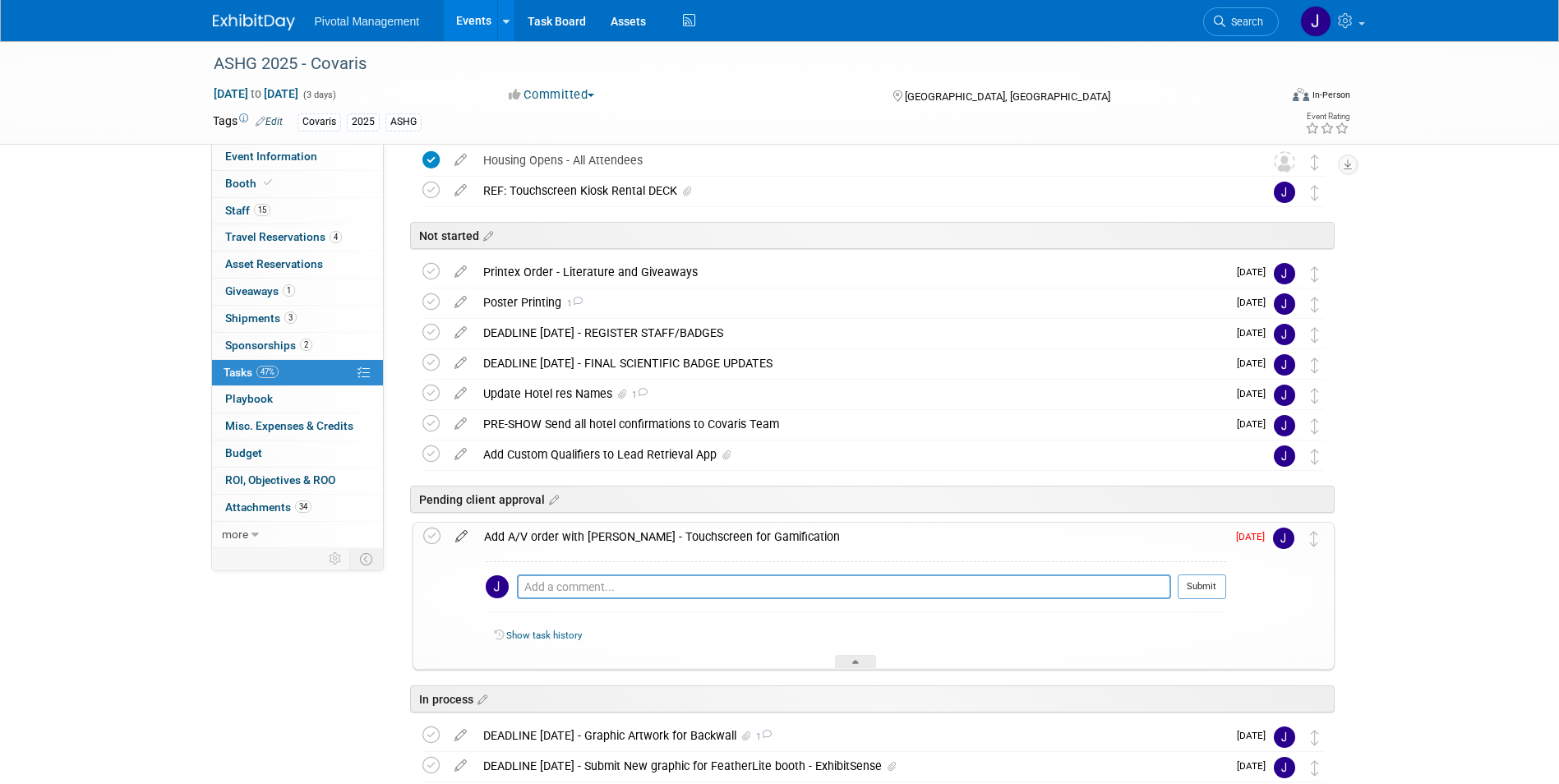
click at [472, 532] on icon at bounding box center [461, 533] width 29 height 21
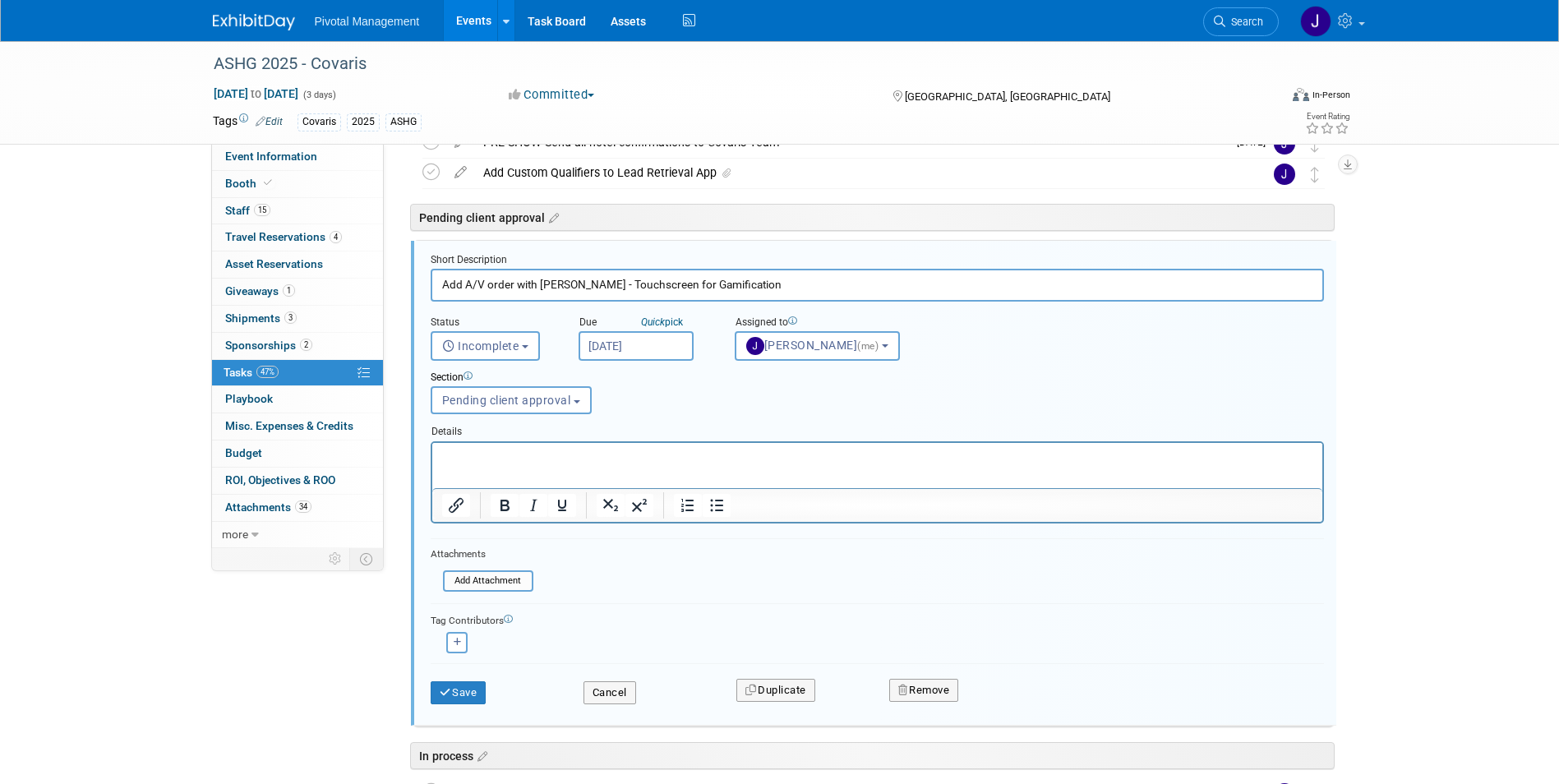
scroll to position [0, 0]
click at [674, 352] on input "Aug 8, 2025" at bounding box center [637, 346] width 115 height 30
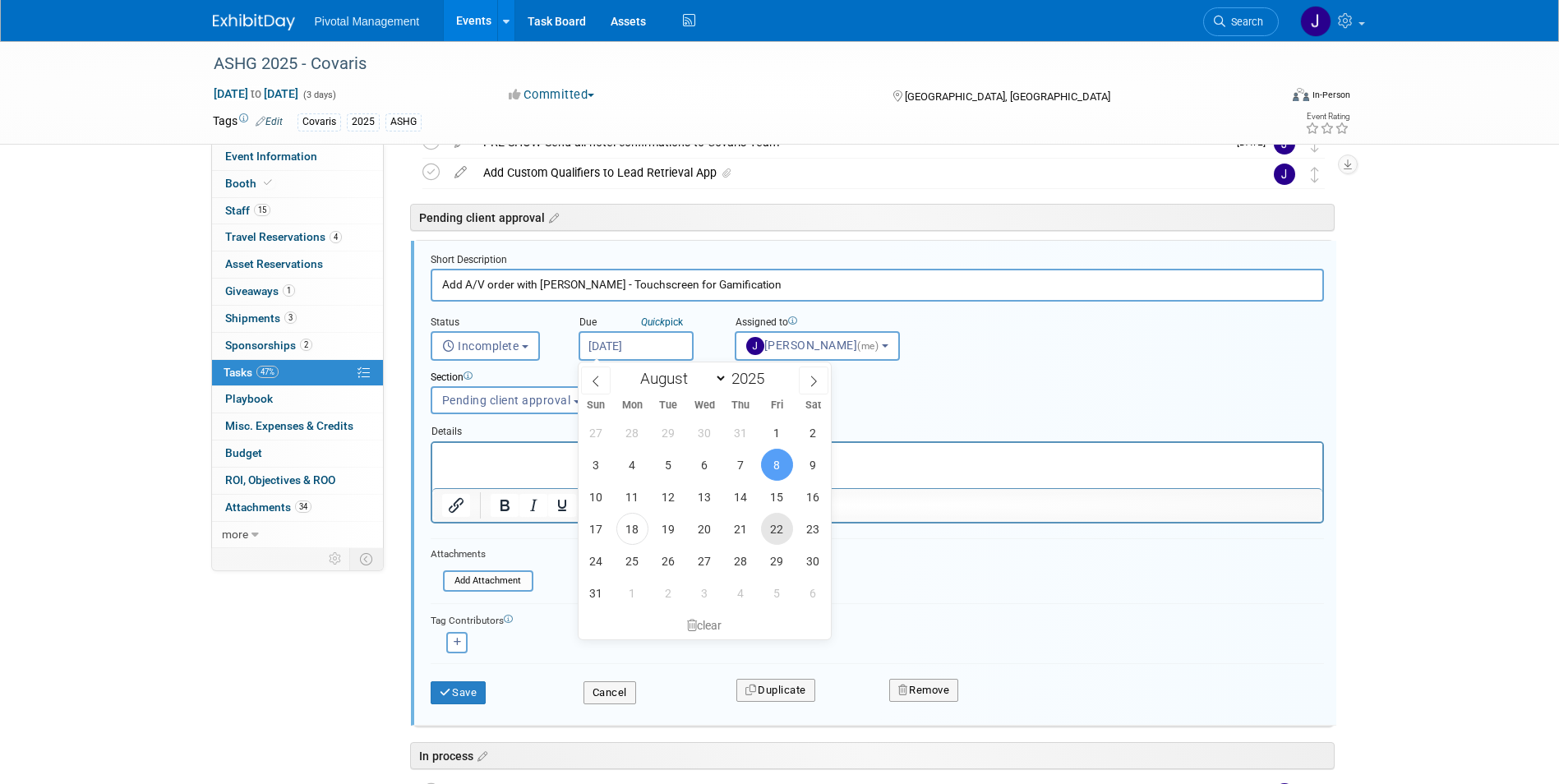
click at [774, 535] on span "22" at bounding box center [777, 529] width 32 height 32
type input "Aug 22, 2025"
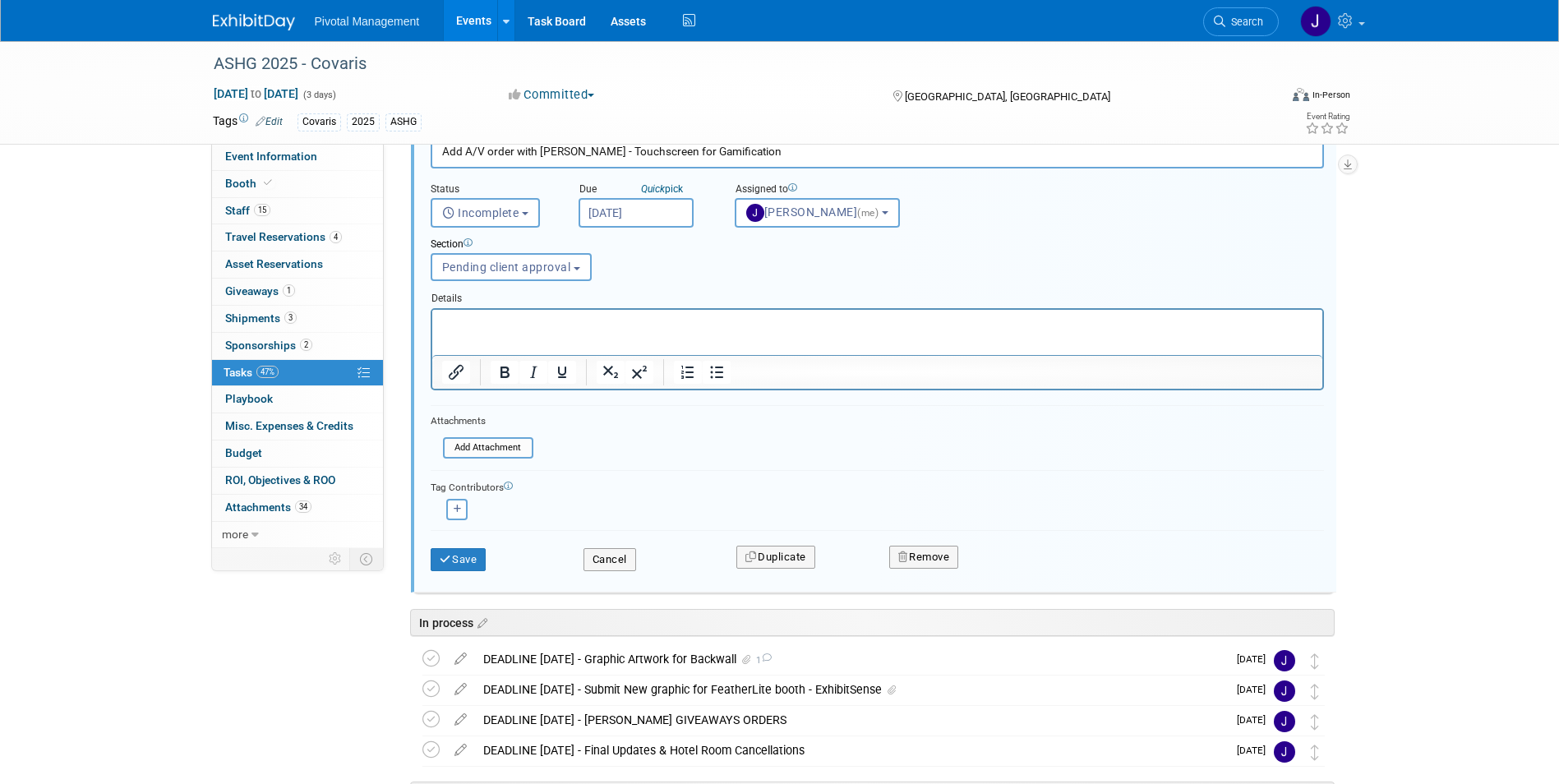
scroll to position [625, 0]
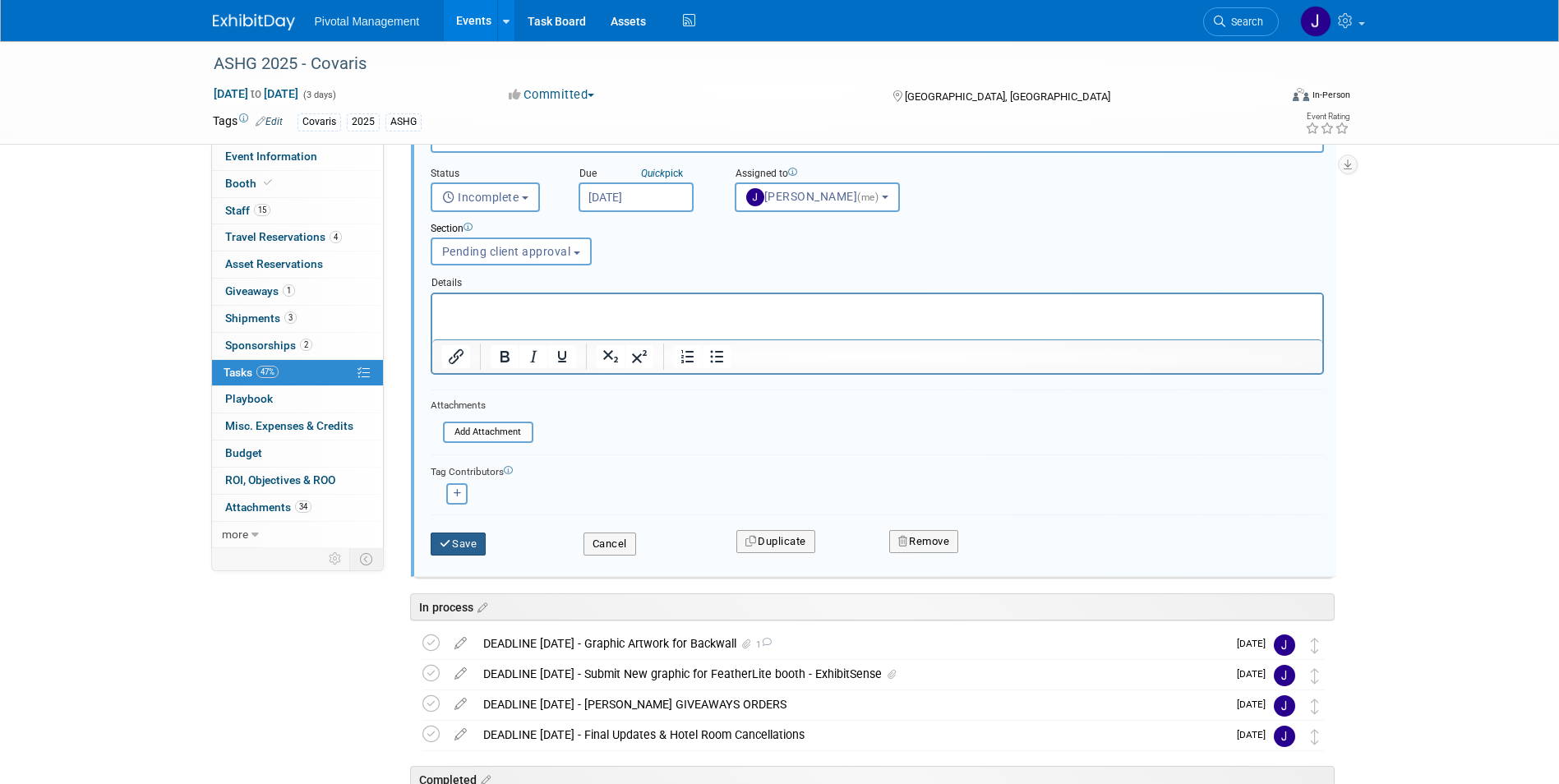
click at [465, 545] on button "Save" at bounding box center [459, 544] width 56 height 23
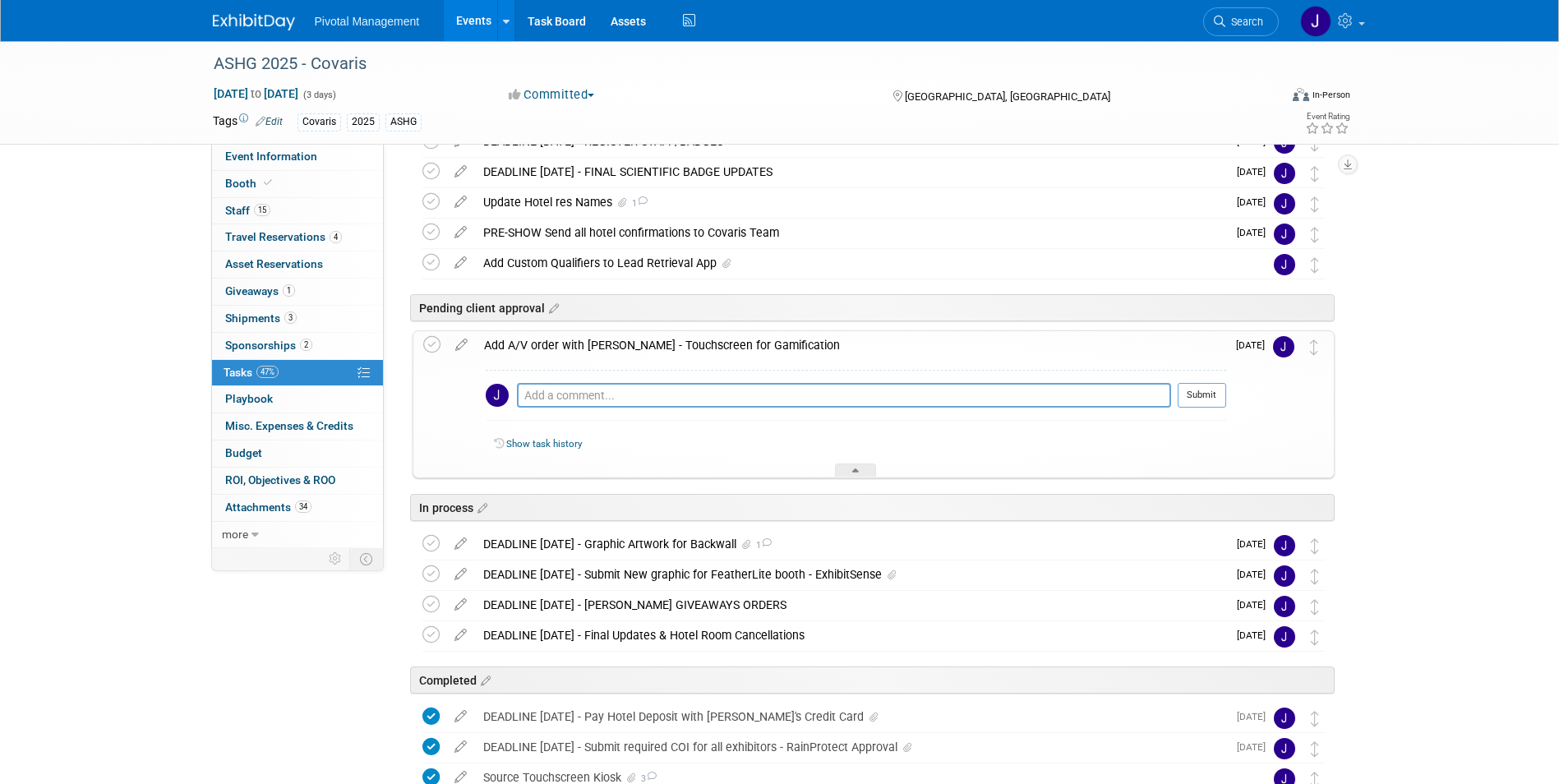
click at [671, 344] on div "Add A/V order with Freeman - Touchscreen for Gamification" at bounding box center [851, 345] width 750 height 28
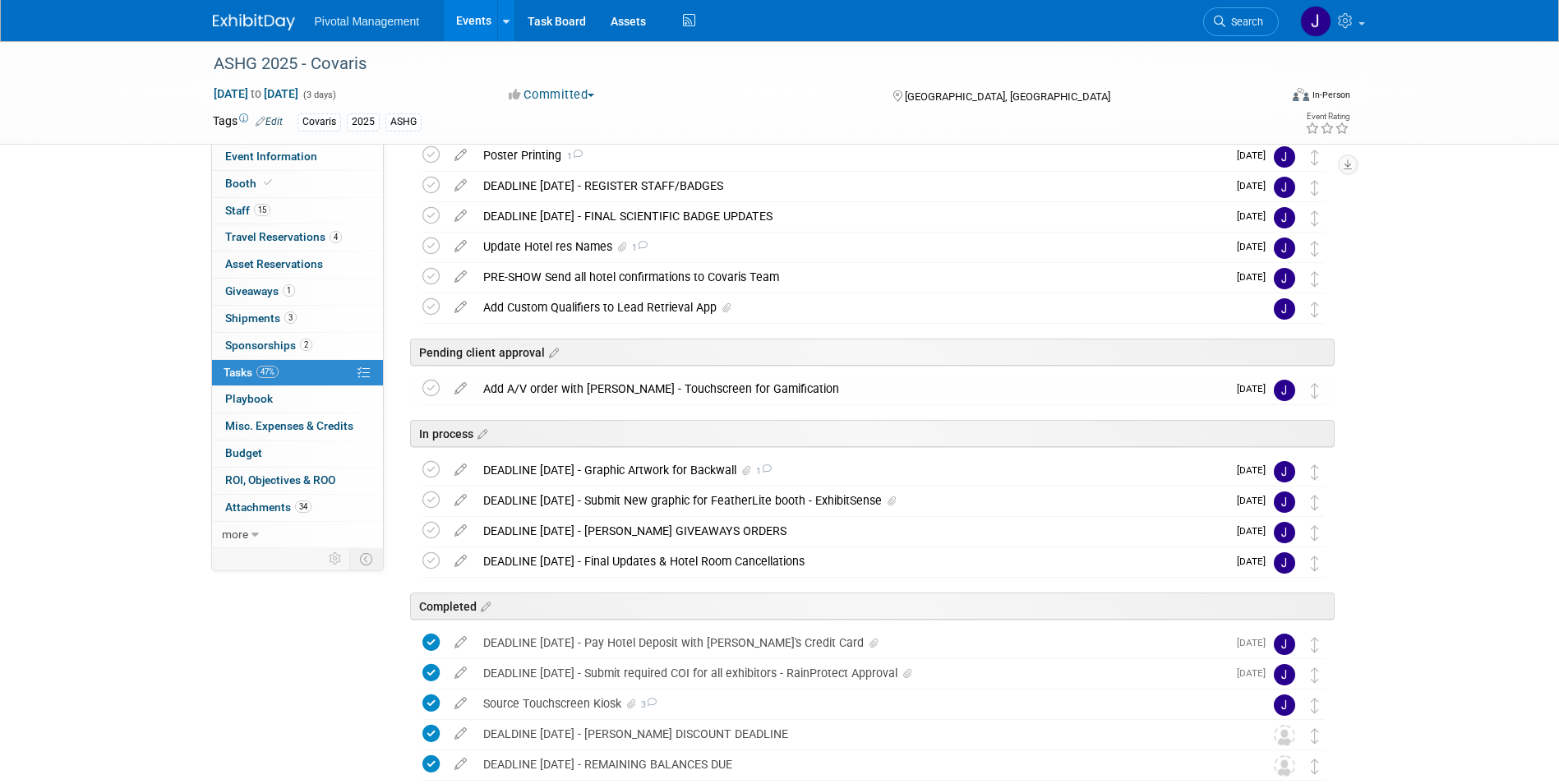
scroll to position [231, 0]
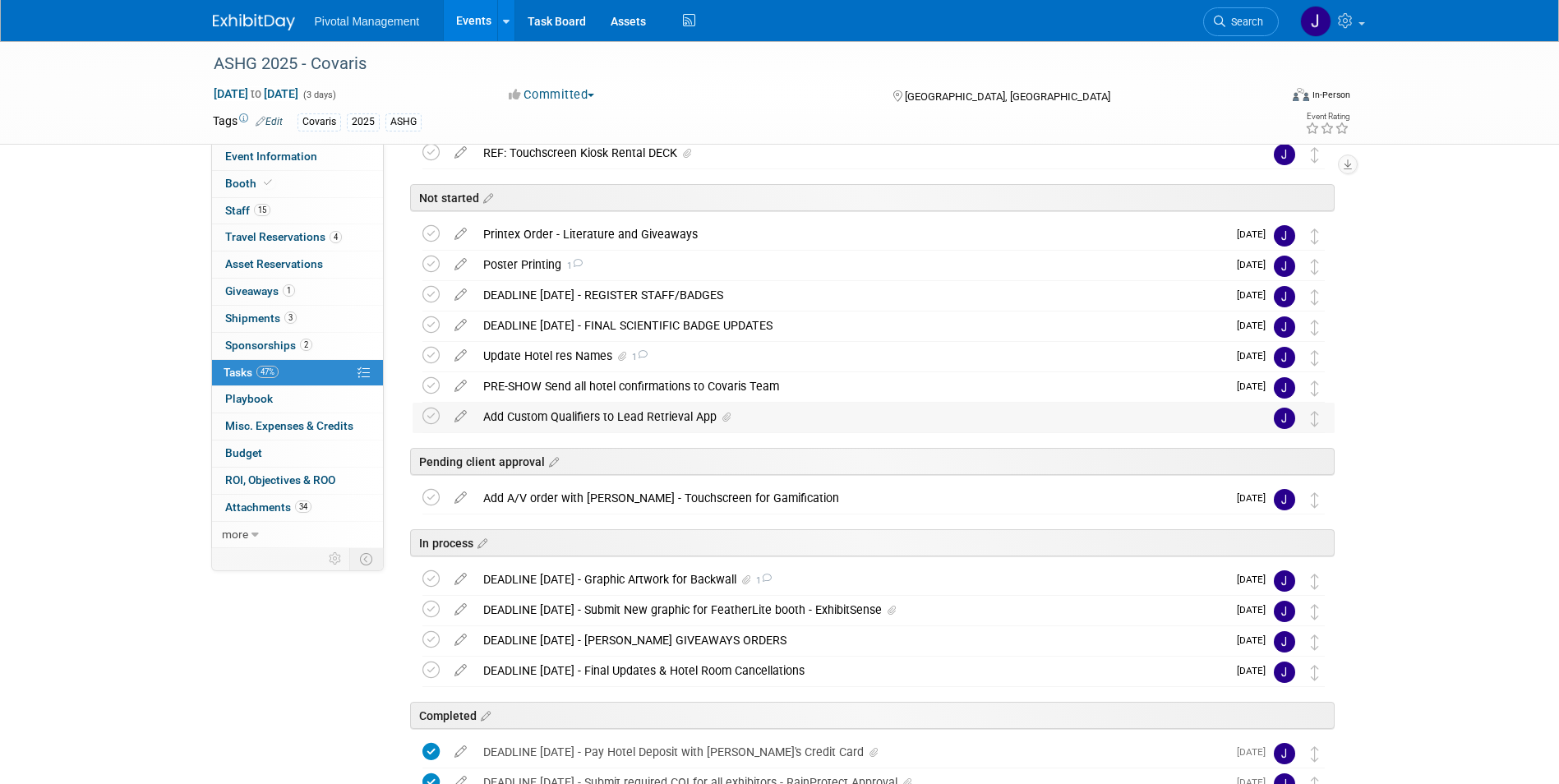
click at [571, 408] on div "Add Custom Qualifiers to Lead Retrieval App" at bounding box center [858, 417] width 766 height 28
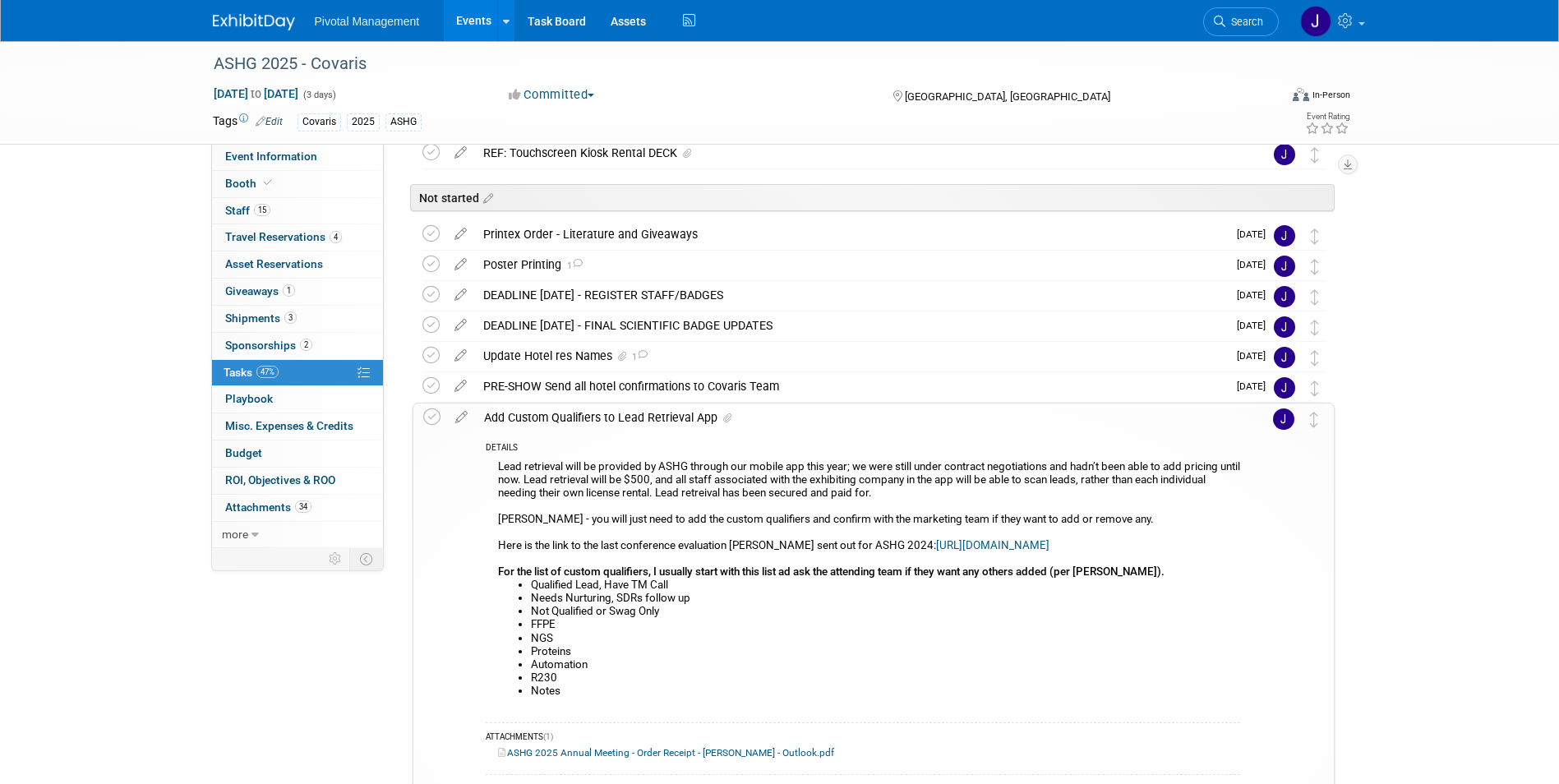
click at [571, 408] on div "Add Custom Qualifiers to Lead Retrieval App" at bounding box center [858, 418] width 764 height 28
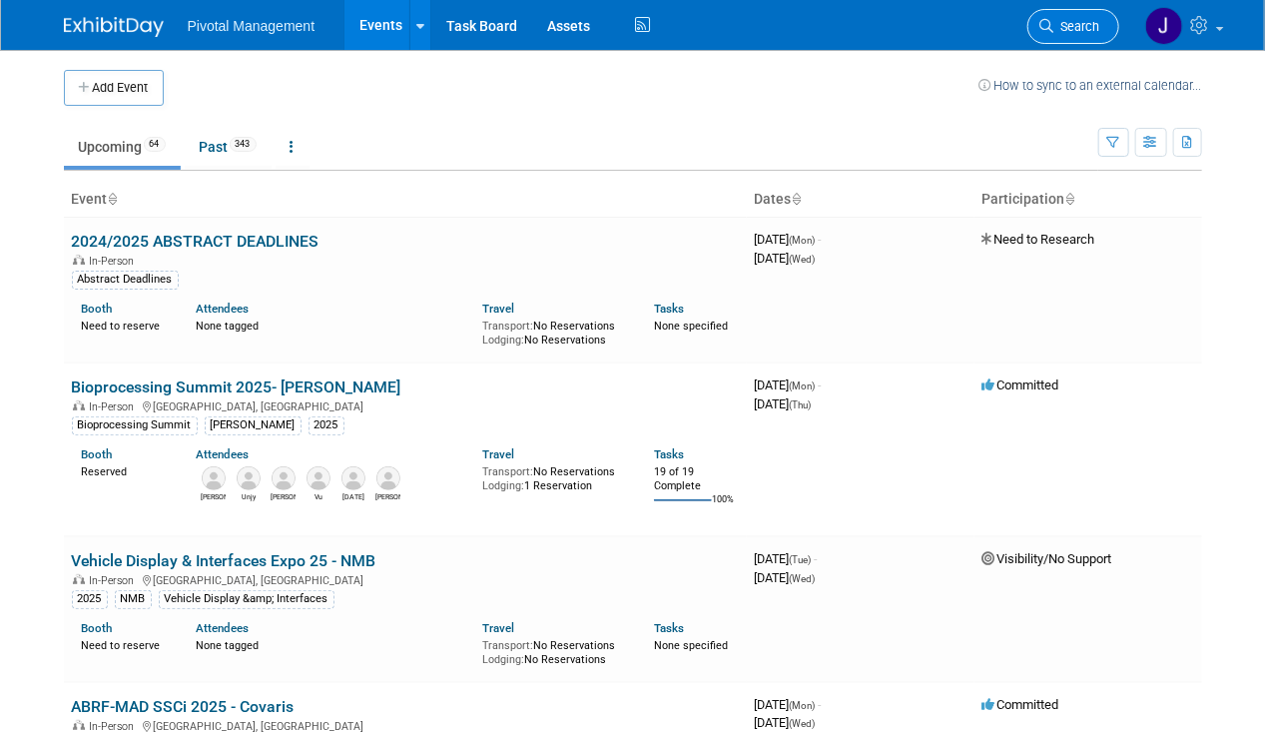
click at [1071, 24] on span "Search" at bounding box center [1077, 26] width 46 height 15
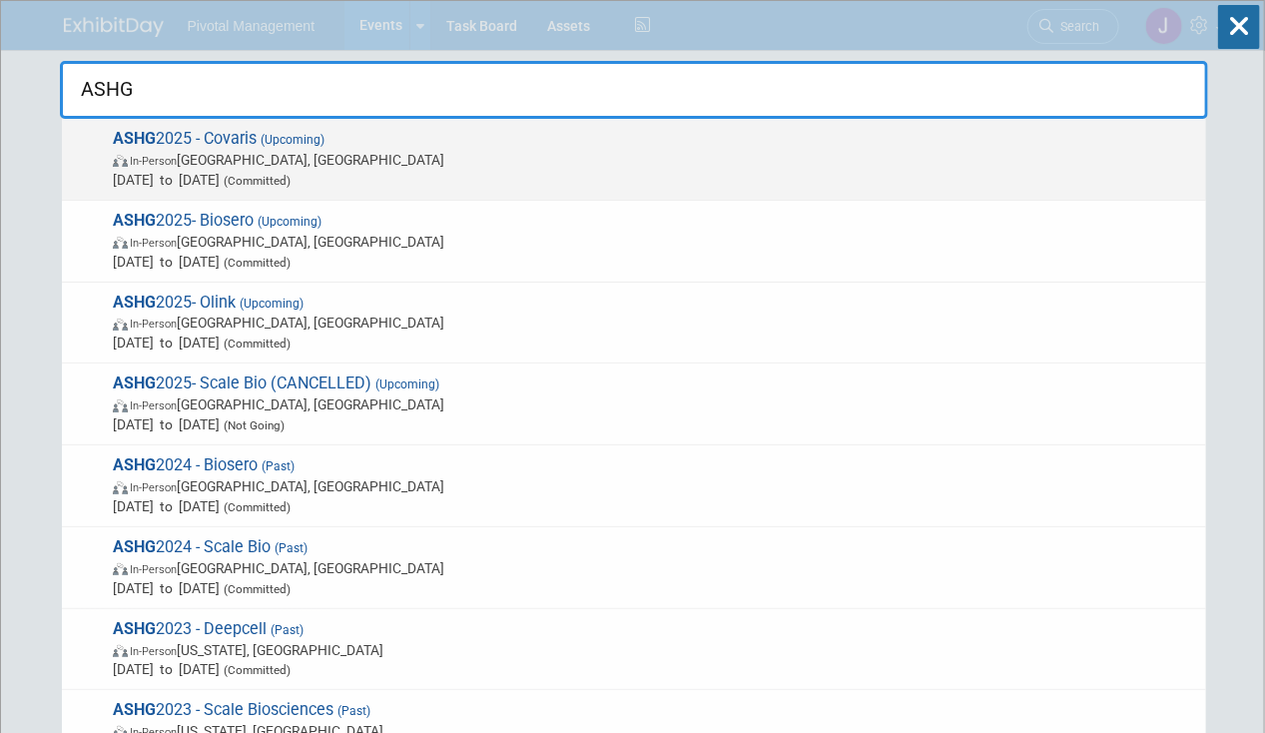
type input "ASHG"
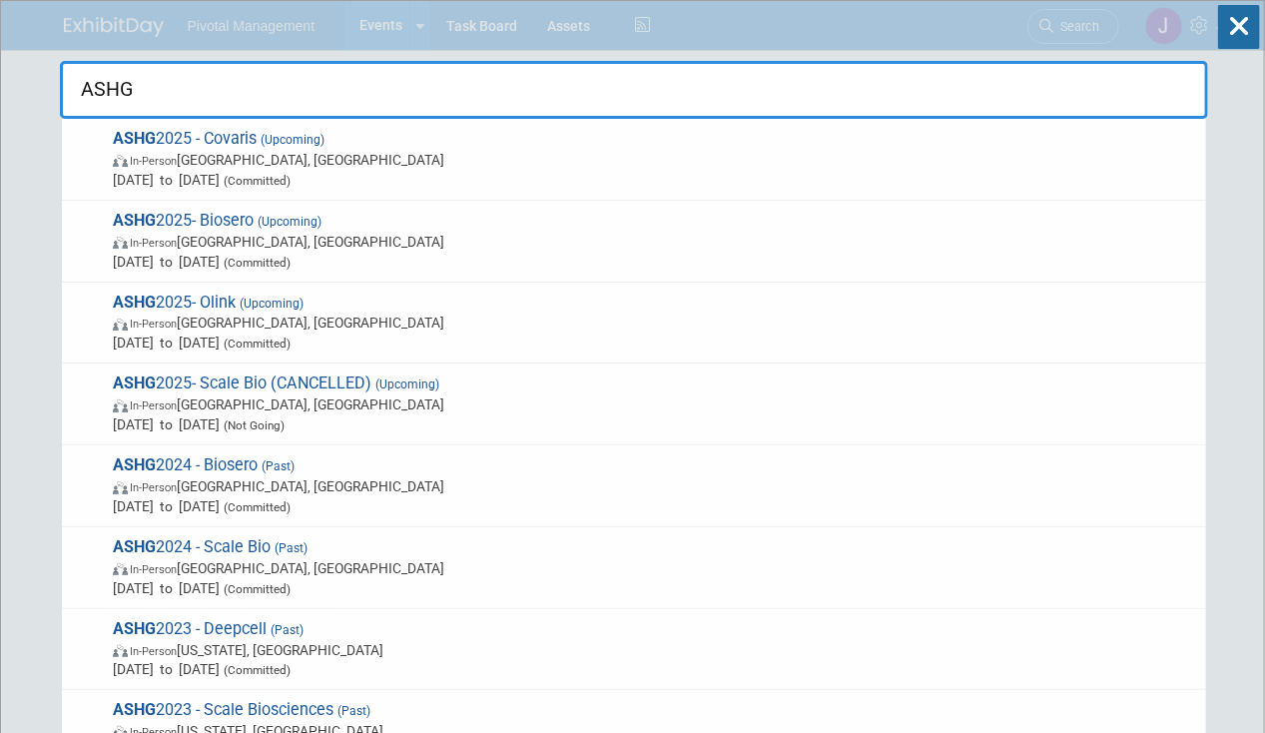
click at [396, 170] on span "ASHG 2025 - Covaris (Upcoming) In-Person Boston, MA Oct 15, 2025 to Oct 17, 202…" at bounding box center [651, 159] width 1089 height 61
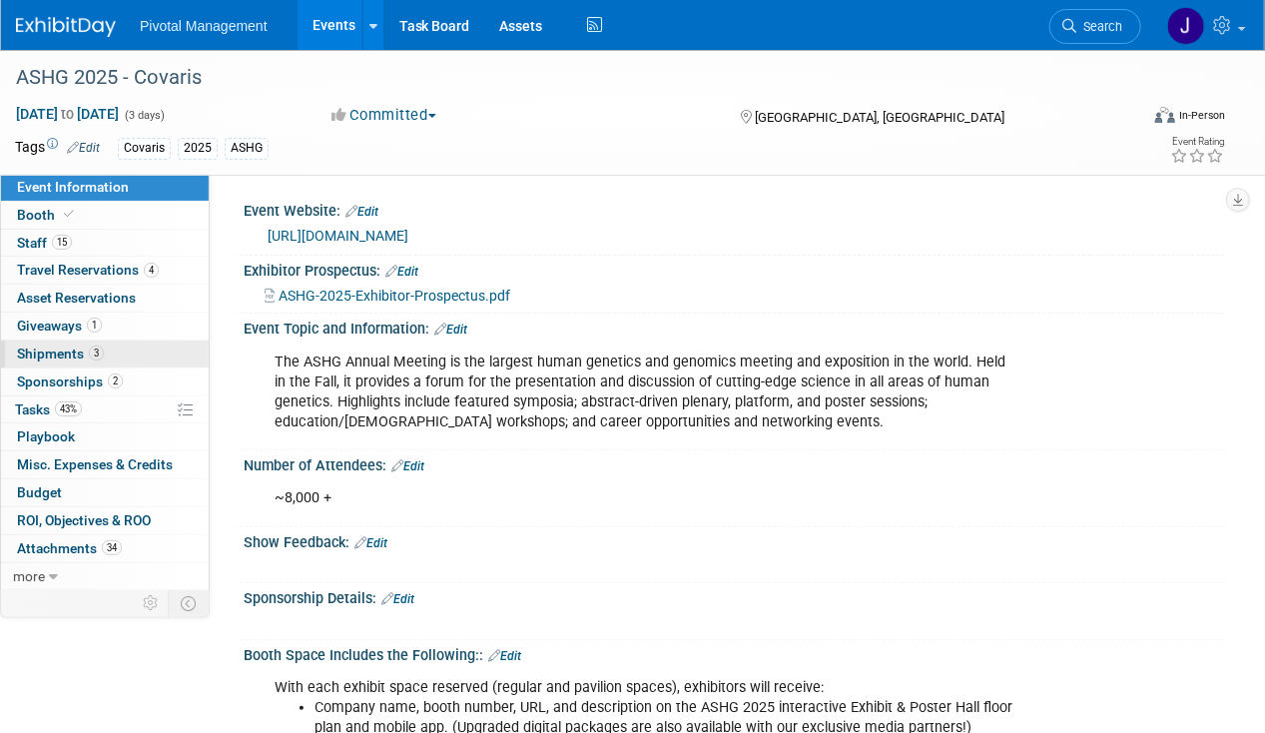
click at [194, 353] on link "3 Shipments 3" at bounding box center [105, 353] width 208 height 27
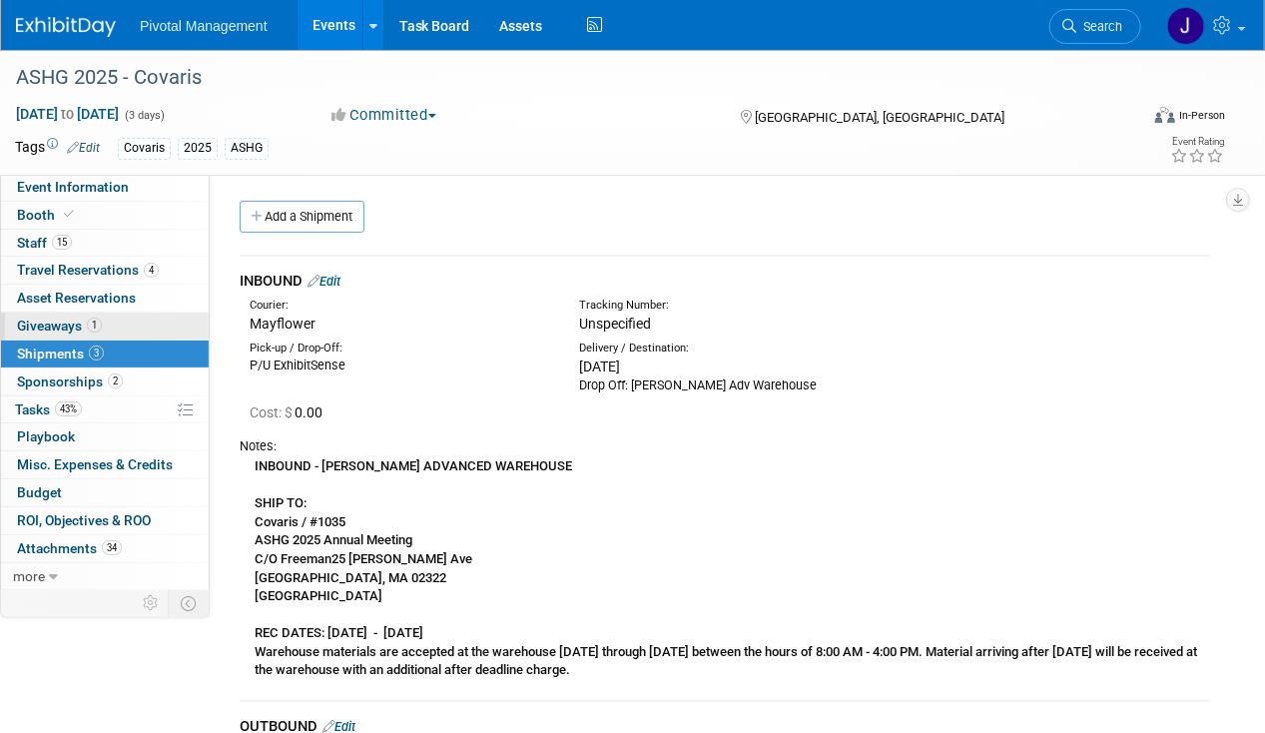
click at [187, 327] on link "1 Giveaways 1" at bounding box center [105, 325] width 208 height 27
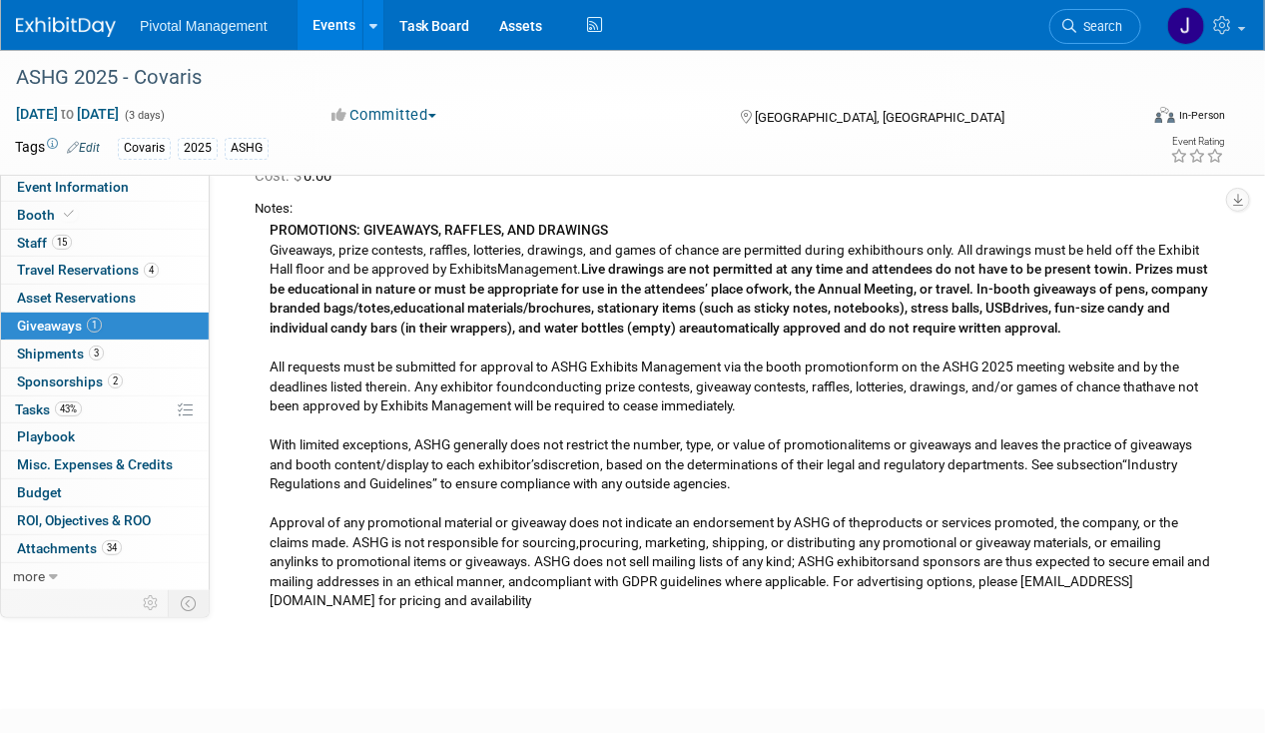
scroll to position [247, 0]
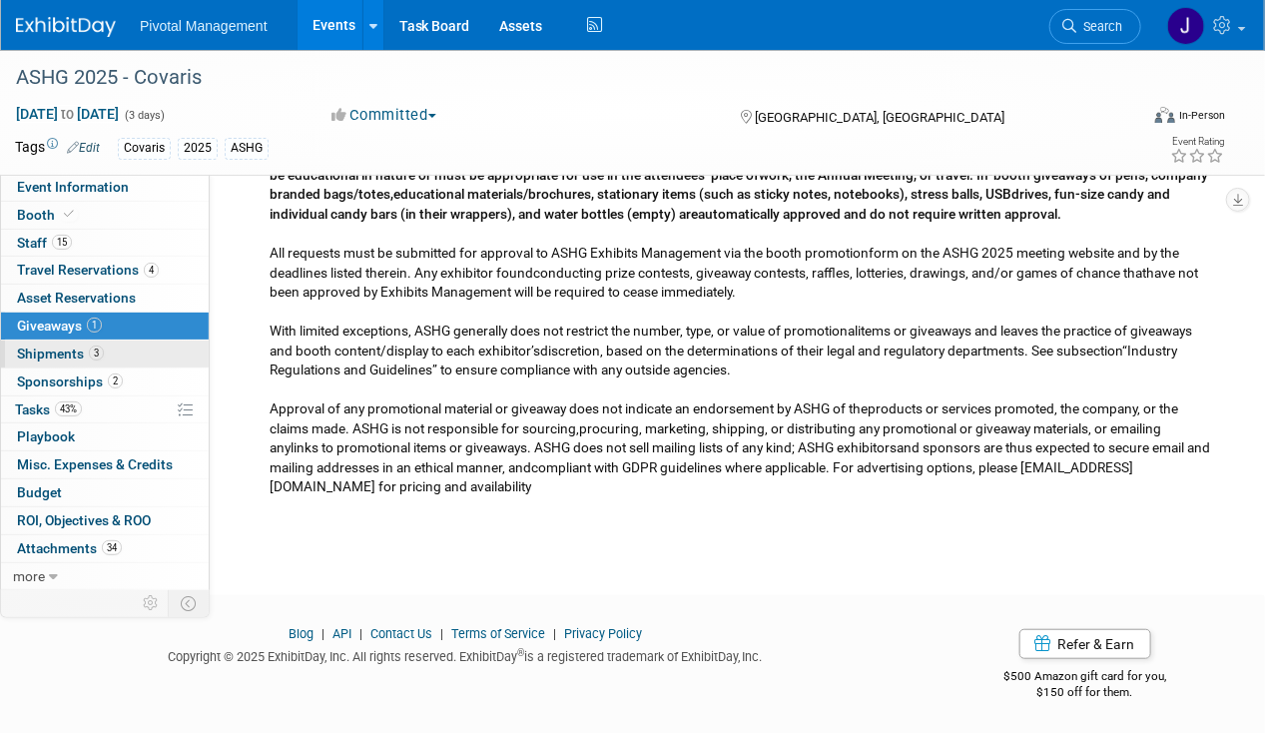
click at [70, 347] on span "Shipments 3" at bounding box center [60, 353] width 87 height 16
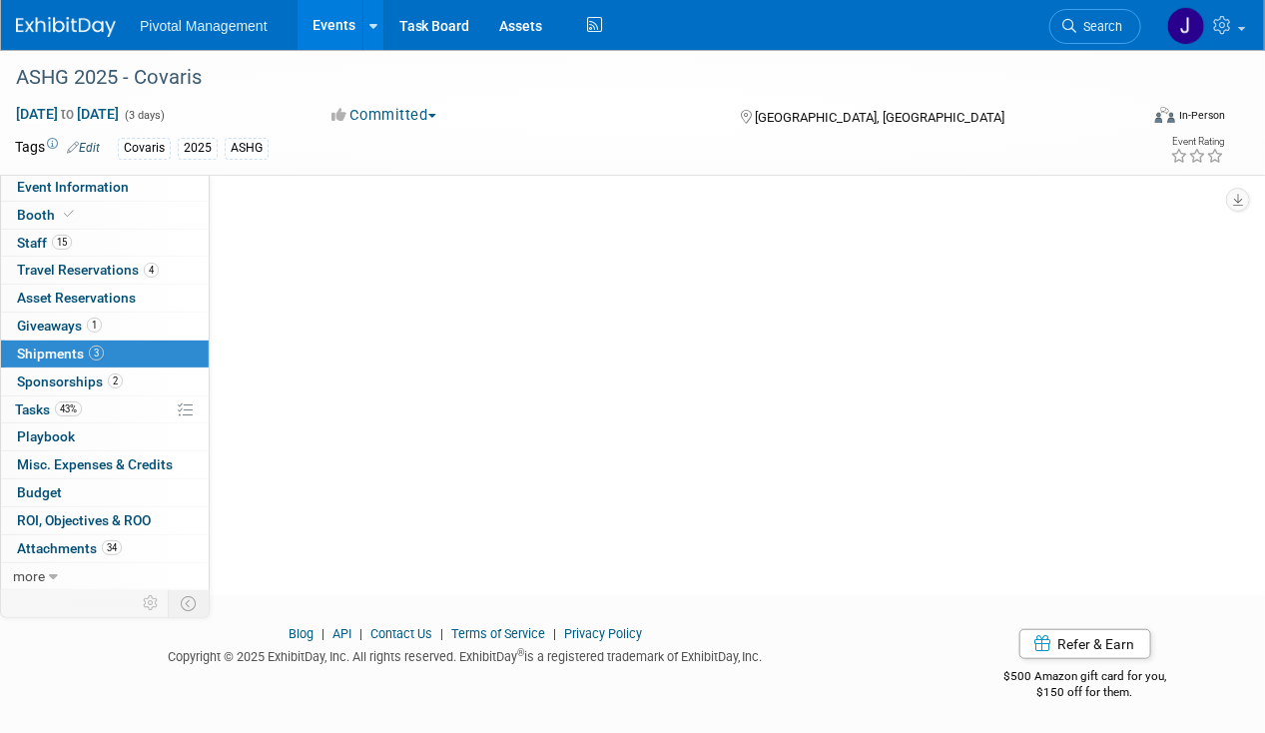
scroll to position [0, 0]
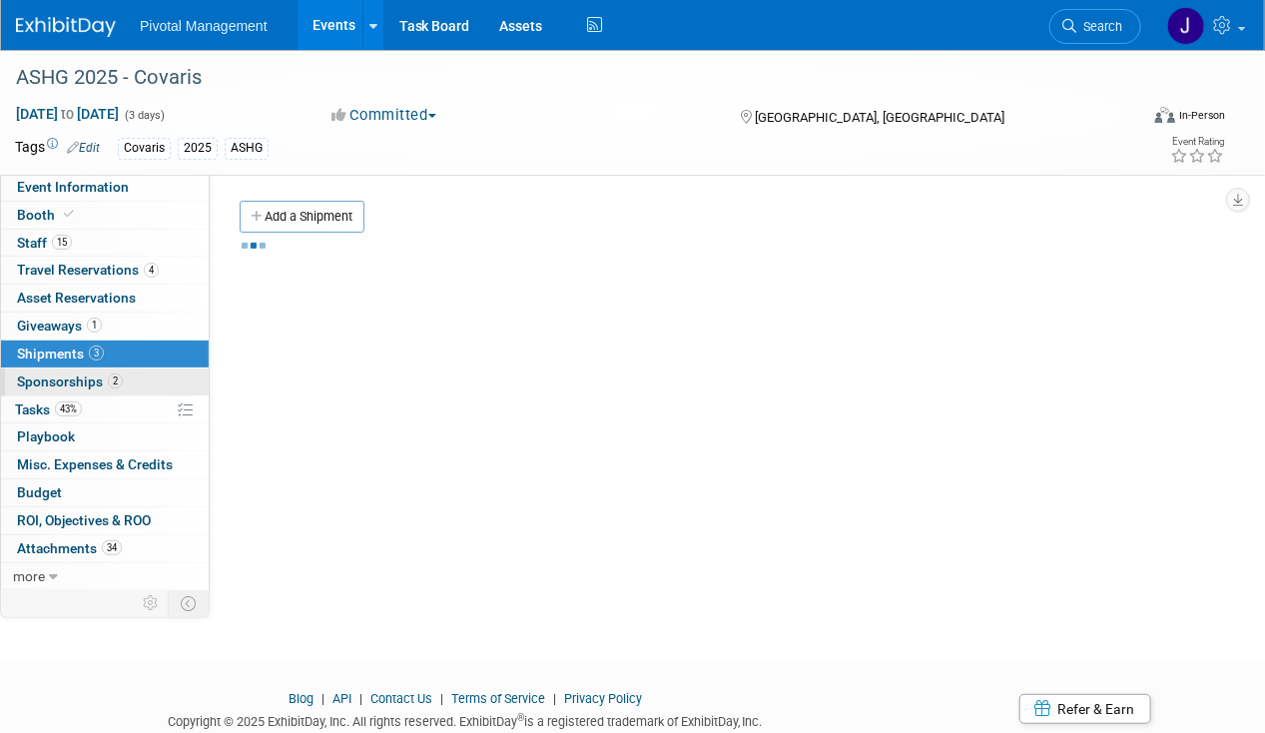
click at [81, 375] on span "Sponsorships 2" at bounding box center [70, 381] width 106 height 16
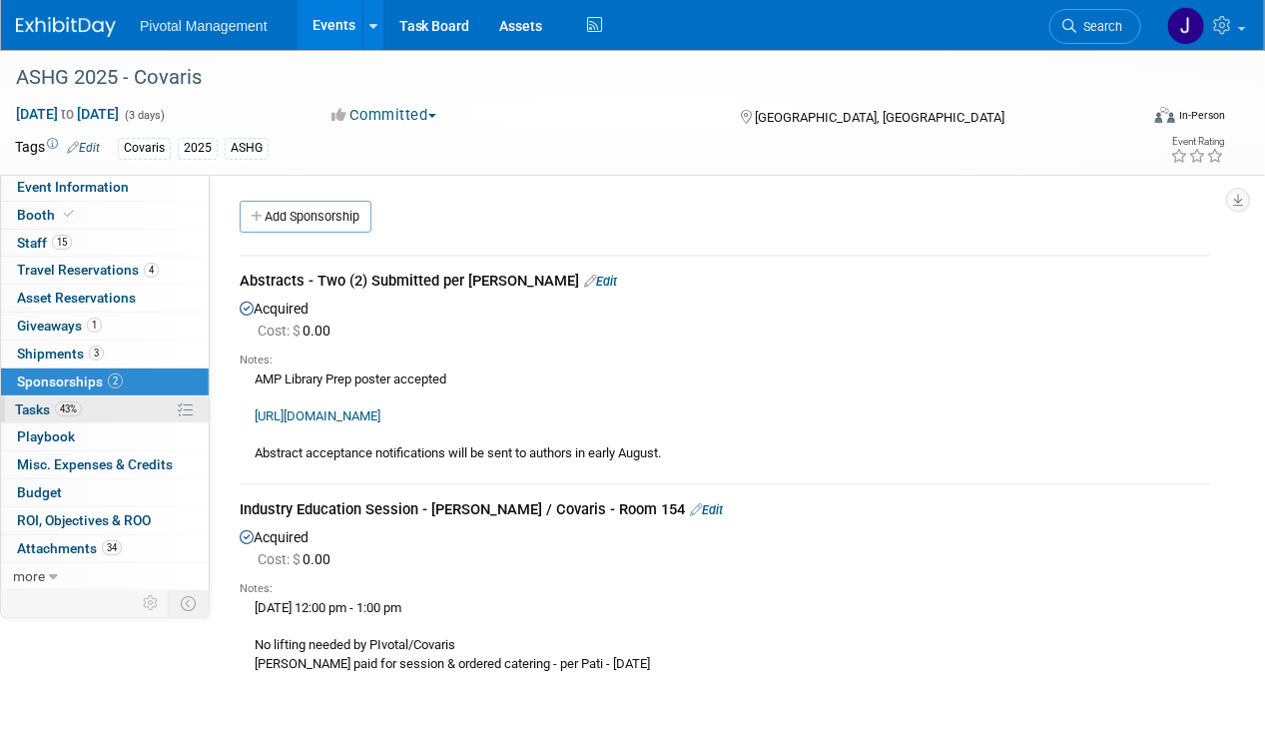
click at [72, 403] on span "43%" at bounding box center [68, 408] width 27 height 15
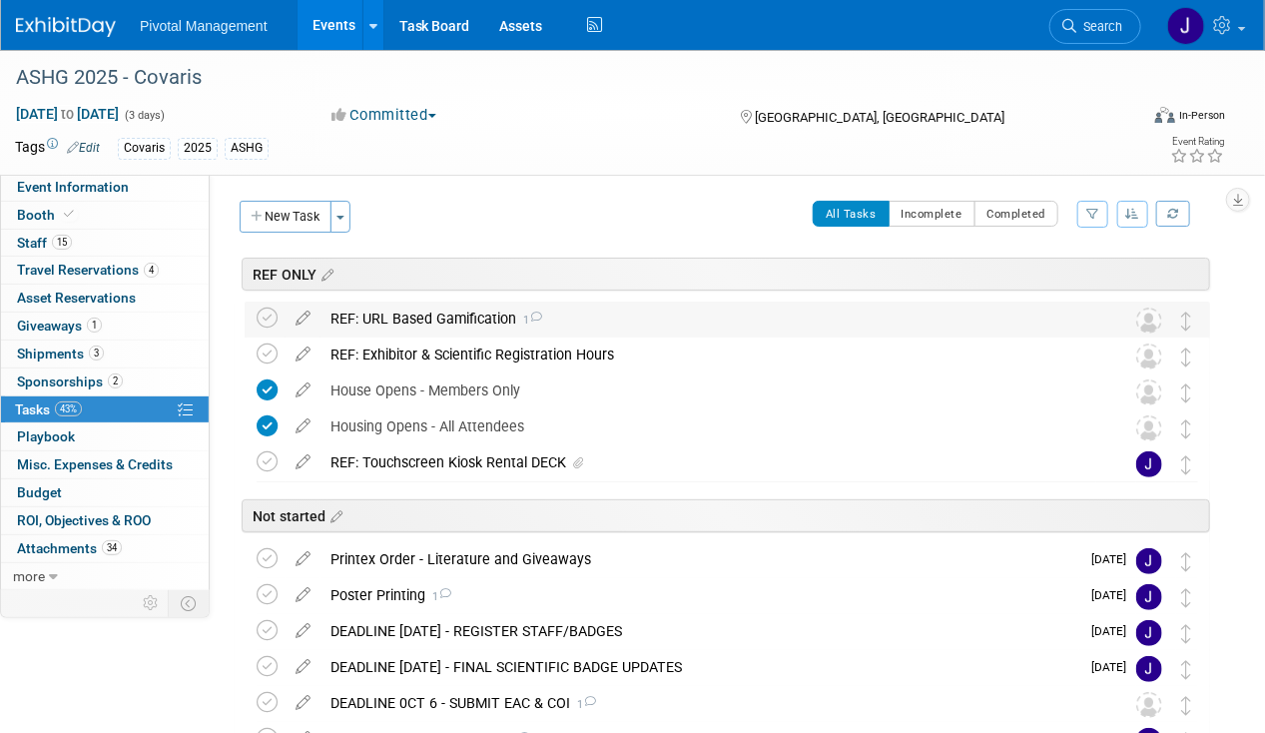
click at [412, 327] on div "REF: URL Based Gamification 1" at bounding box center [708, 318] width 776 height 34
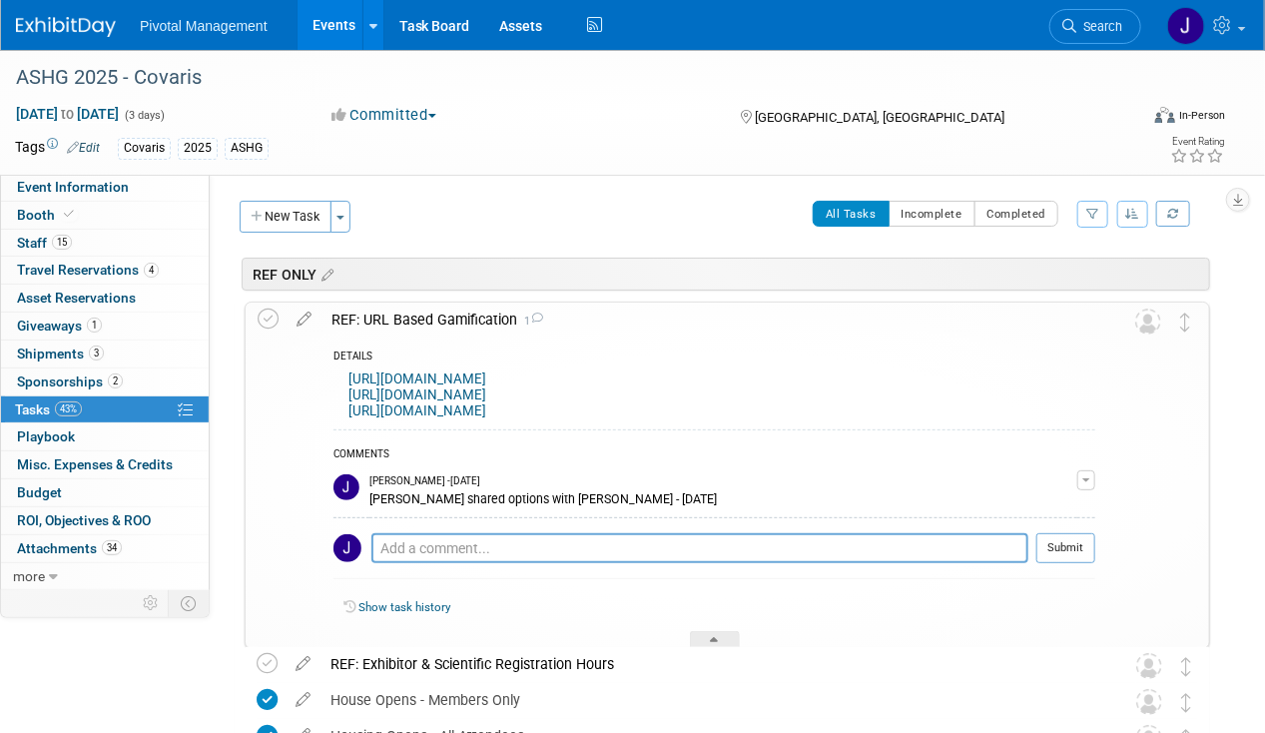
click at [412, 329] on div "REF: URL Based Gamification 1" at bounding box center [708, 319] width 774 height 34
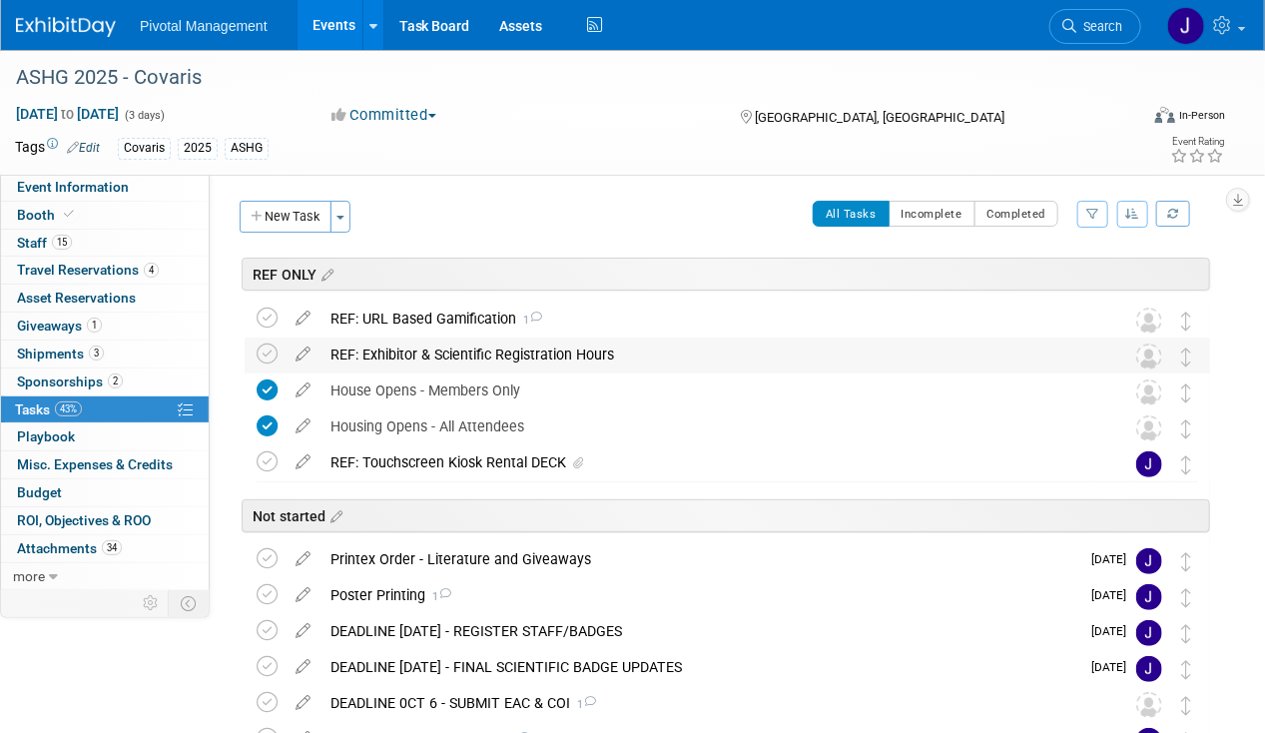
click at [419, 349] on div "REF: Exhibitor & Scientific Registration Hours" at bounding box center [708, 354] width 776 height 34
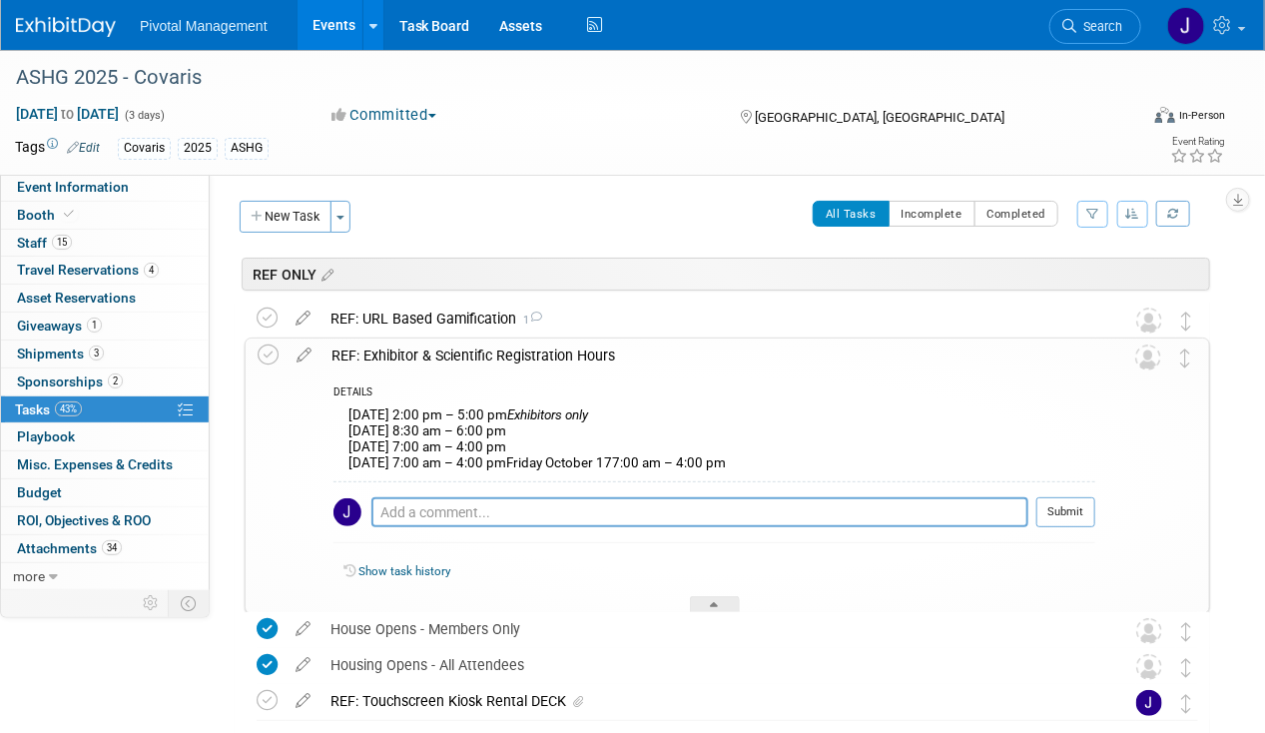
click at [419, 347] on div "REF: Exhibitor & Scientific Registration Hours" at bounding box center [708, 355] width 774 height 34
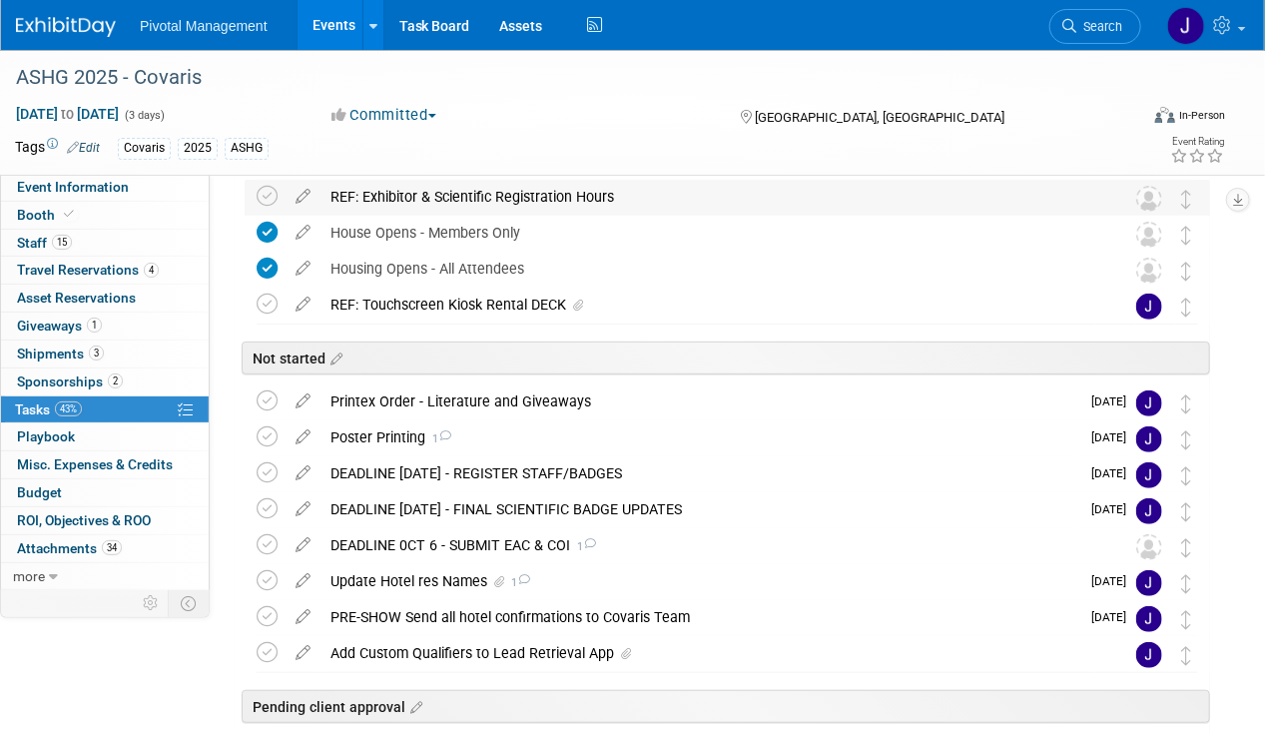
scroll to position [162, 0]
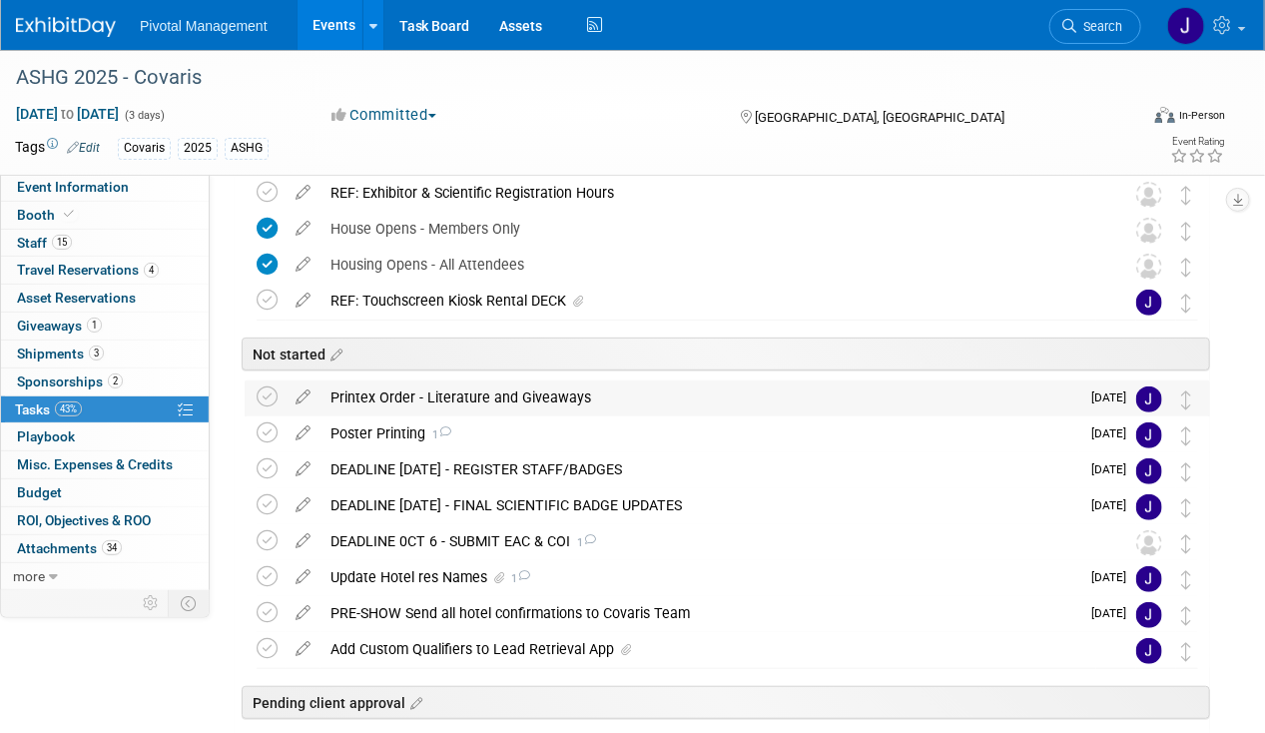
click at [519, 406] on div "Printex Order - Literature and Giveaways" at bounding box center [699, 397] width 759 height 34
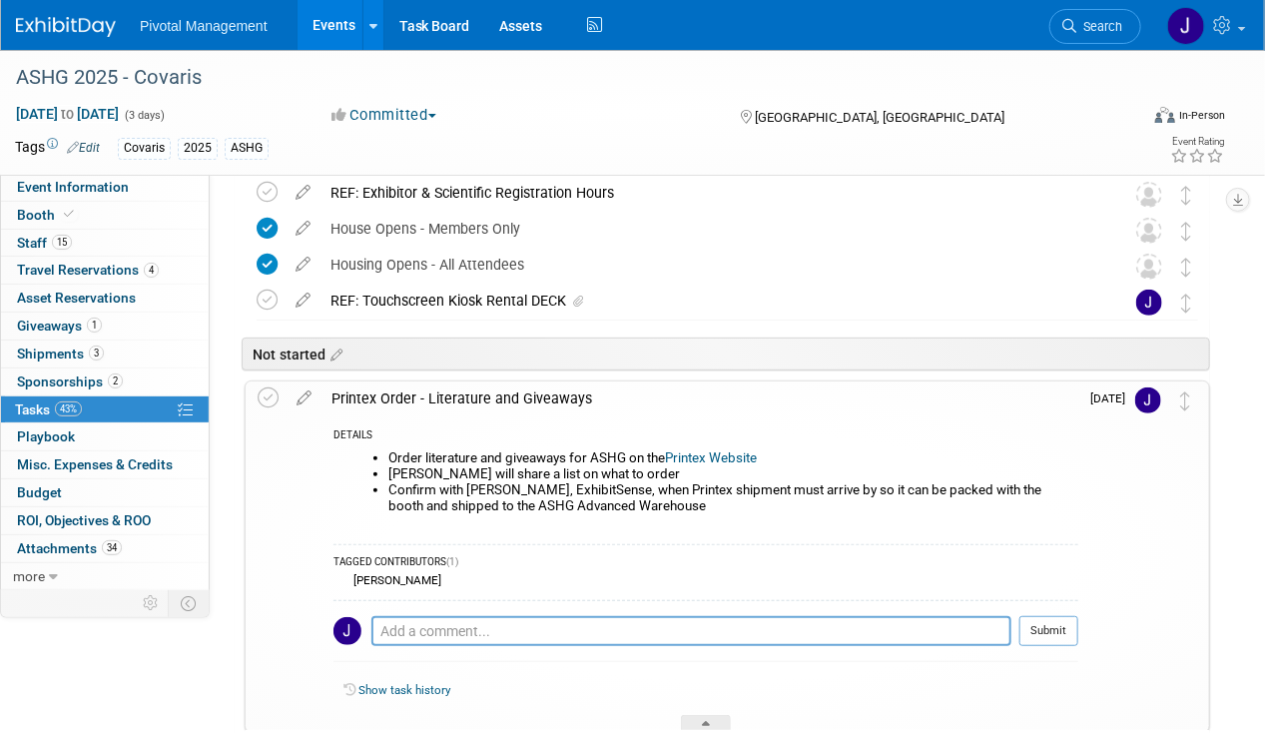
click at [519, 393] on div "Printex Order - Literature and Giveaways" at bounding box center [699, 398] width 757 height 34
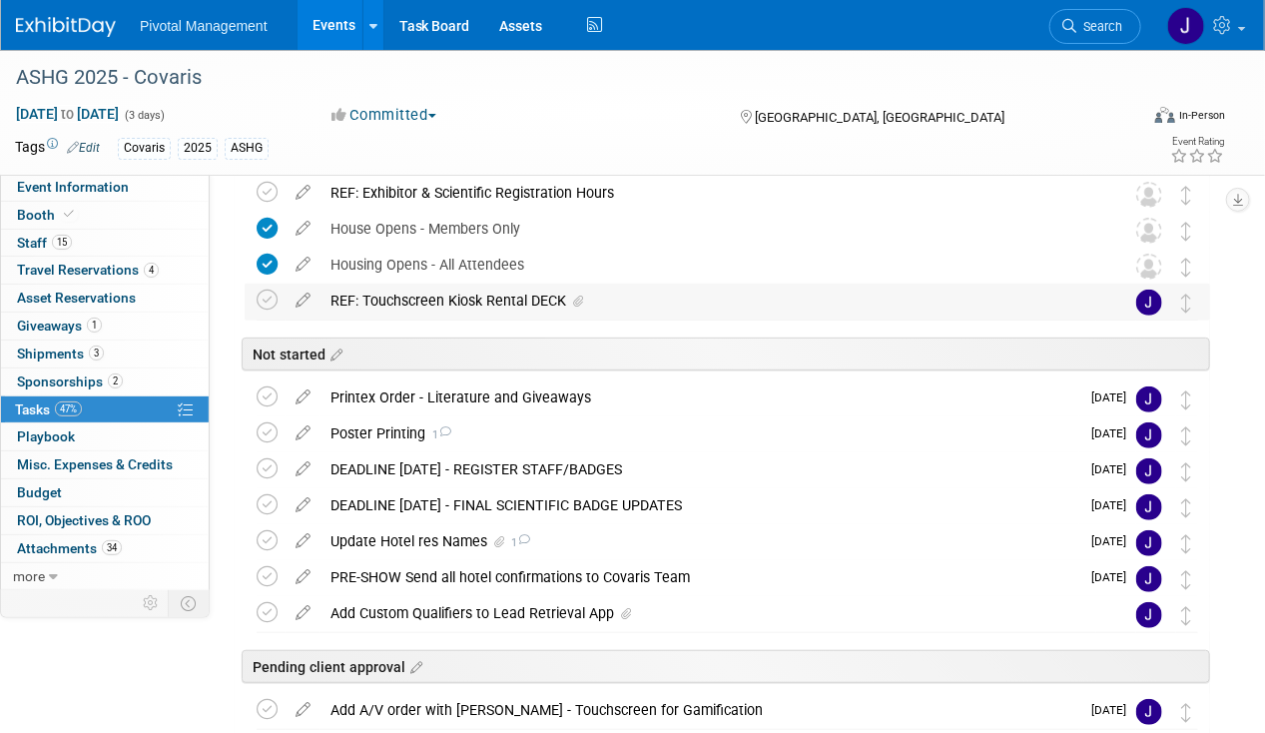
click at [477, 291] on div "REF: Touchscreen Kiosk Rental DECK" at bounding box center [708, 300] width 776 height 34
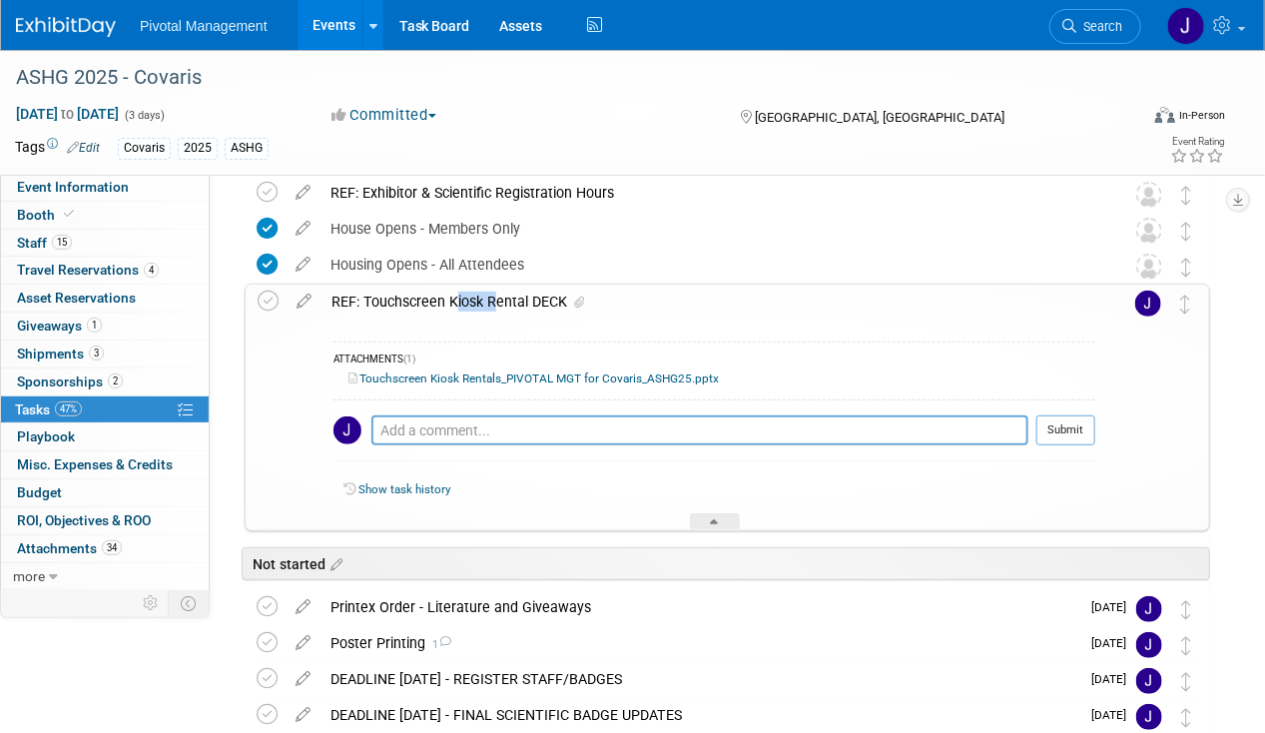
click at [477, 291] on div "REF: Touchscreen Kiosk Rental DECK" at bounding box center [708, 301] width 774 height 34
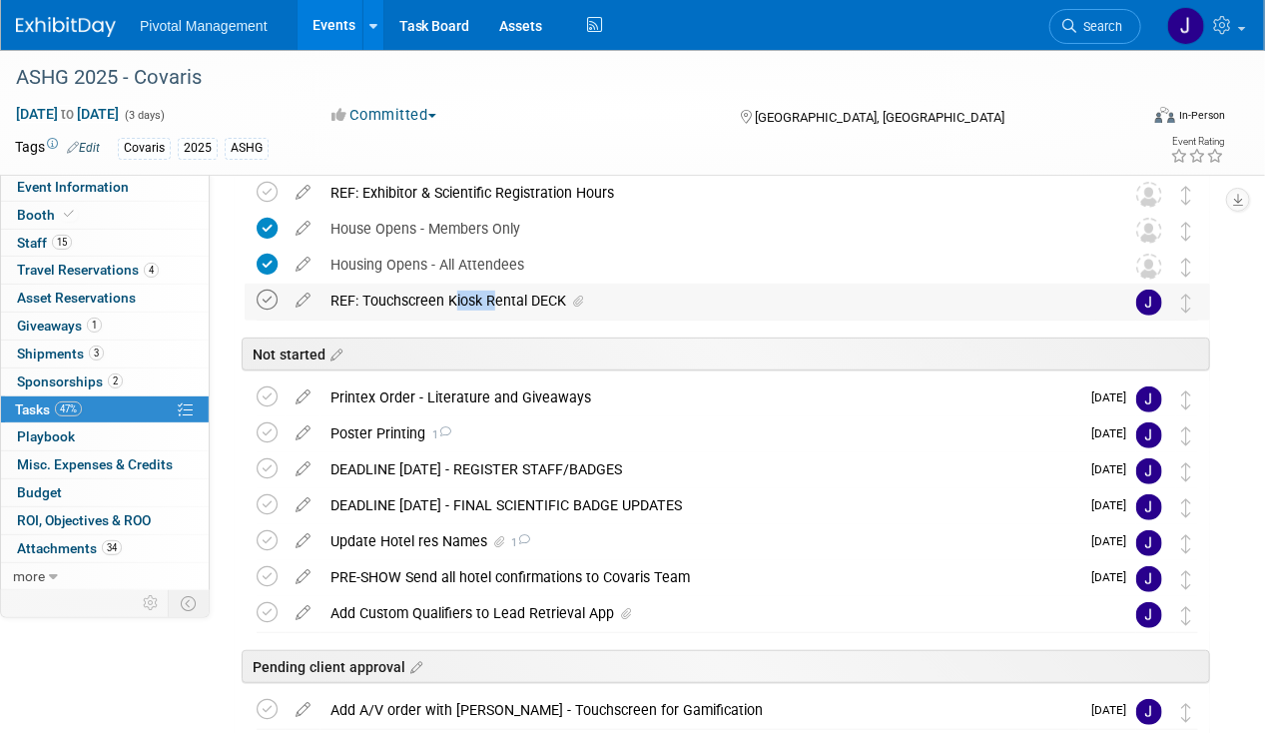
click at [265, 299] on icon at bounding box center [267, 299] width 21 height 21
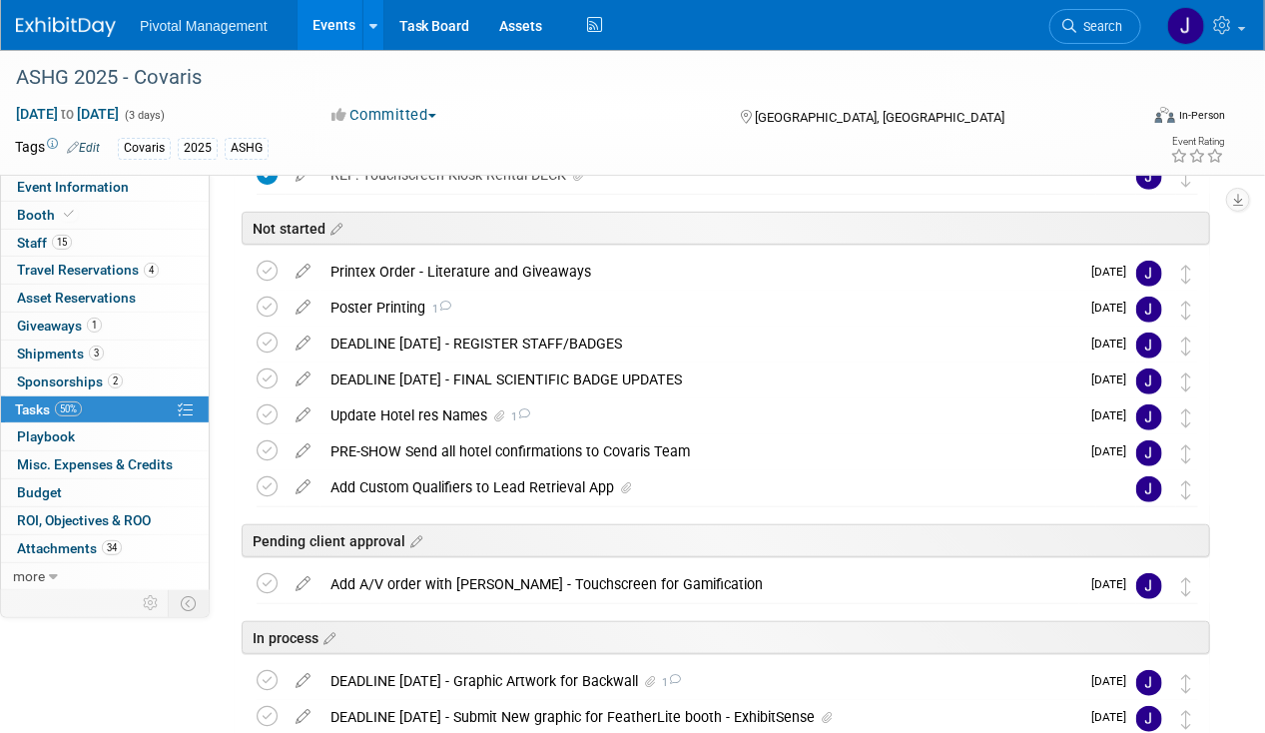
scroll to position [299, 0]
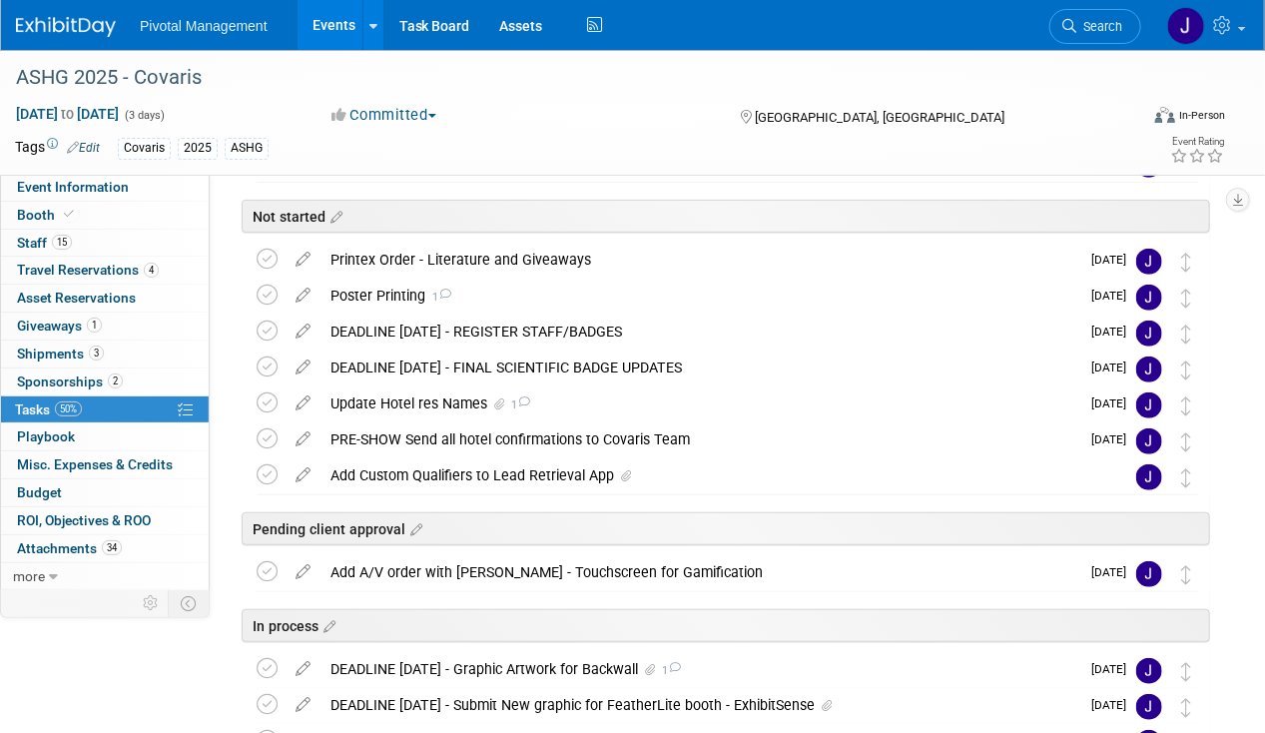
click at [1112, 32] on span "Search" at bounding box center [1099, 26] width 46 height 15
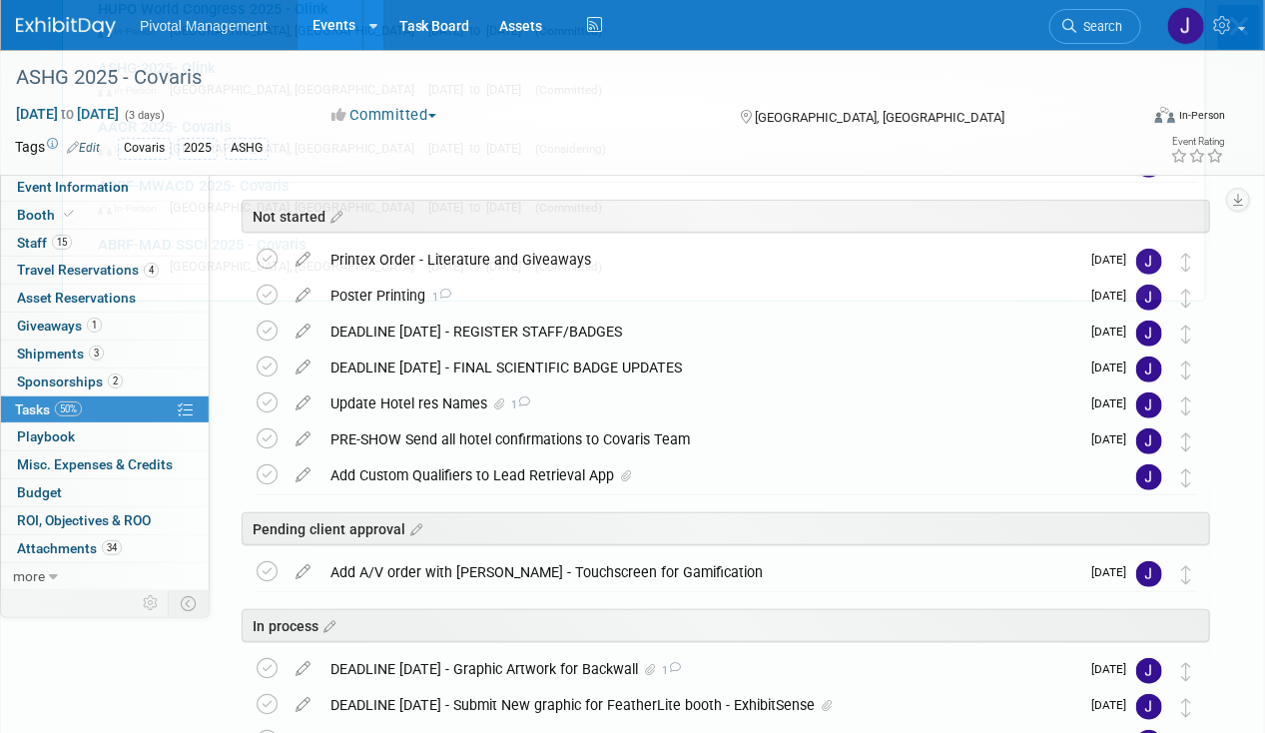
scroll to position [0, 0]
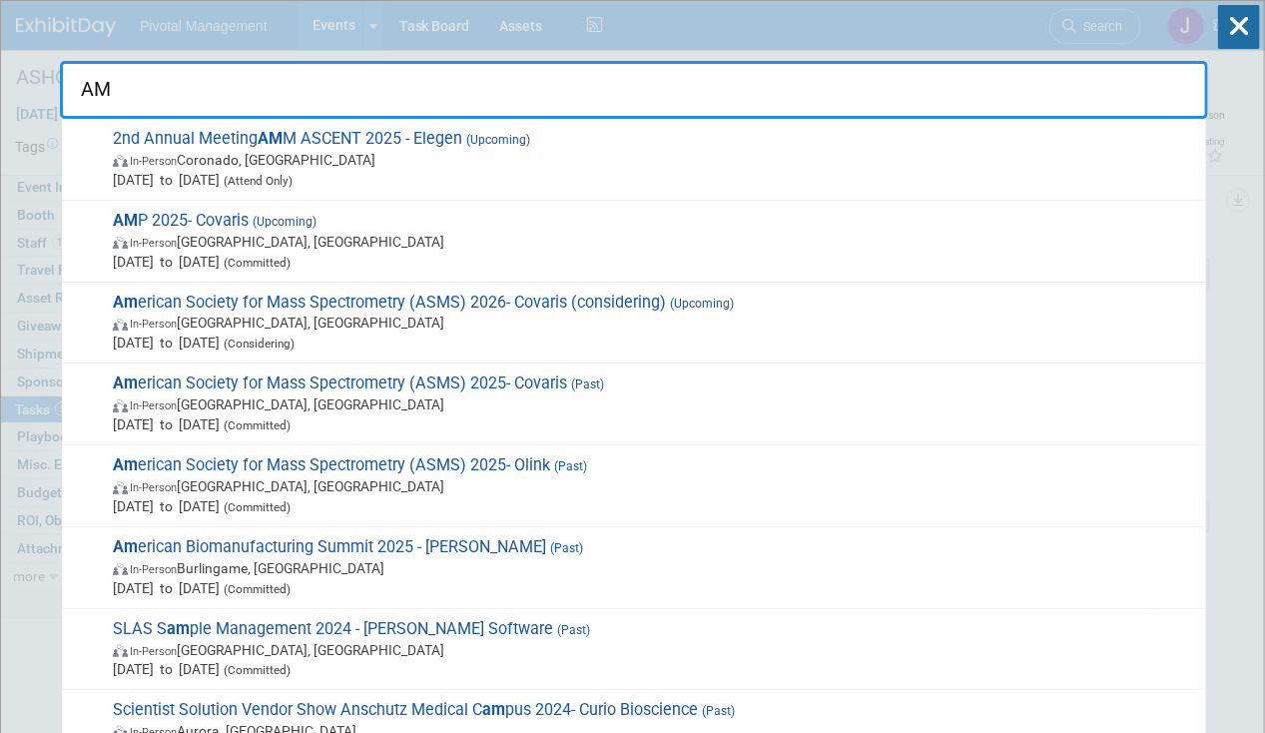
type input "AMP"
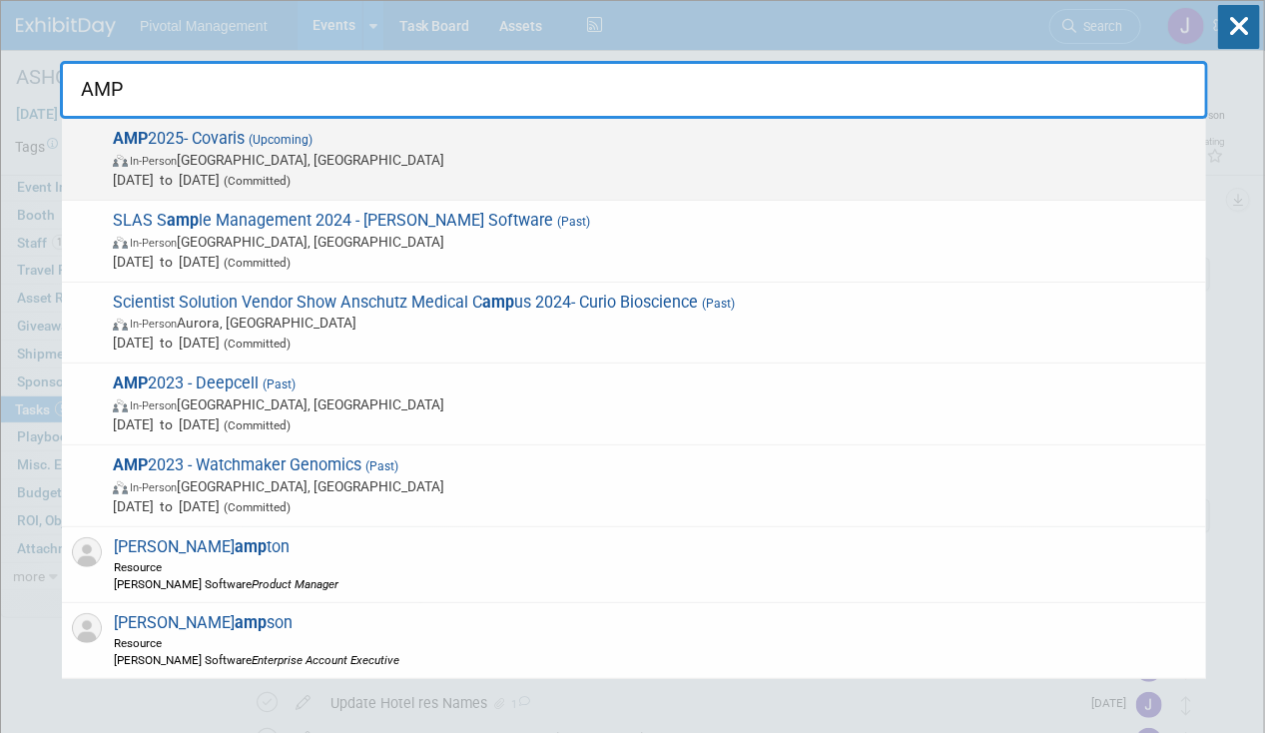
click at [524, 138] on span "AMP 2025- Covaris (Upcoming) In-Person Boston, MA Nov 11, 2025 to Nov 15, 2025 …" at bounding box center [651, 159] width 1089 height 61
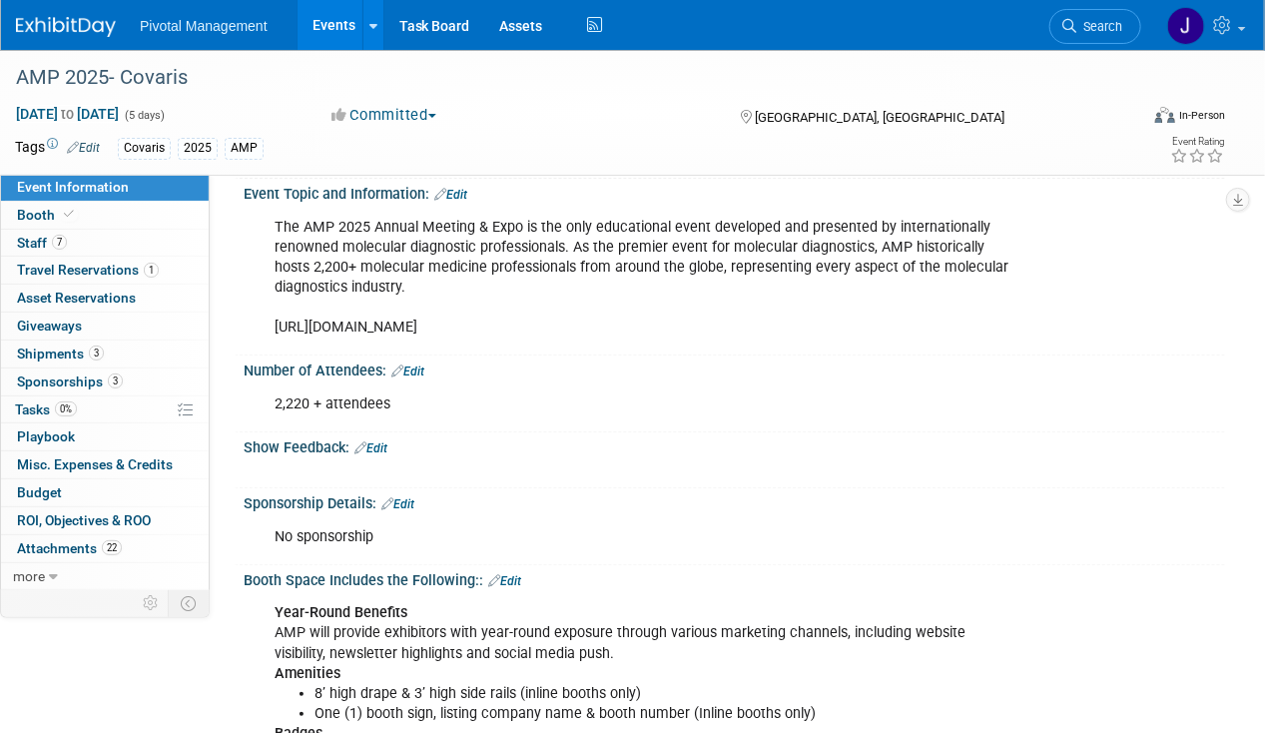
scroll to position [136, 0]
click at [821, 313] on div "The AMP 2025 Annual Meeting & Expo is the only educational event developed and …" at bounding box center [646, 277] width 771 height 140
click at [34, 243] on span "Staff 7" at bounding box center [42, 243] width 50 height 16
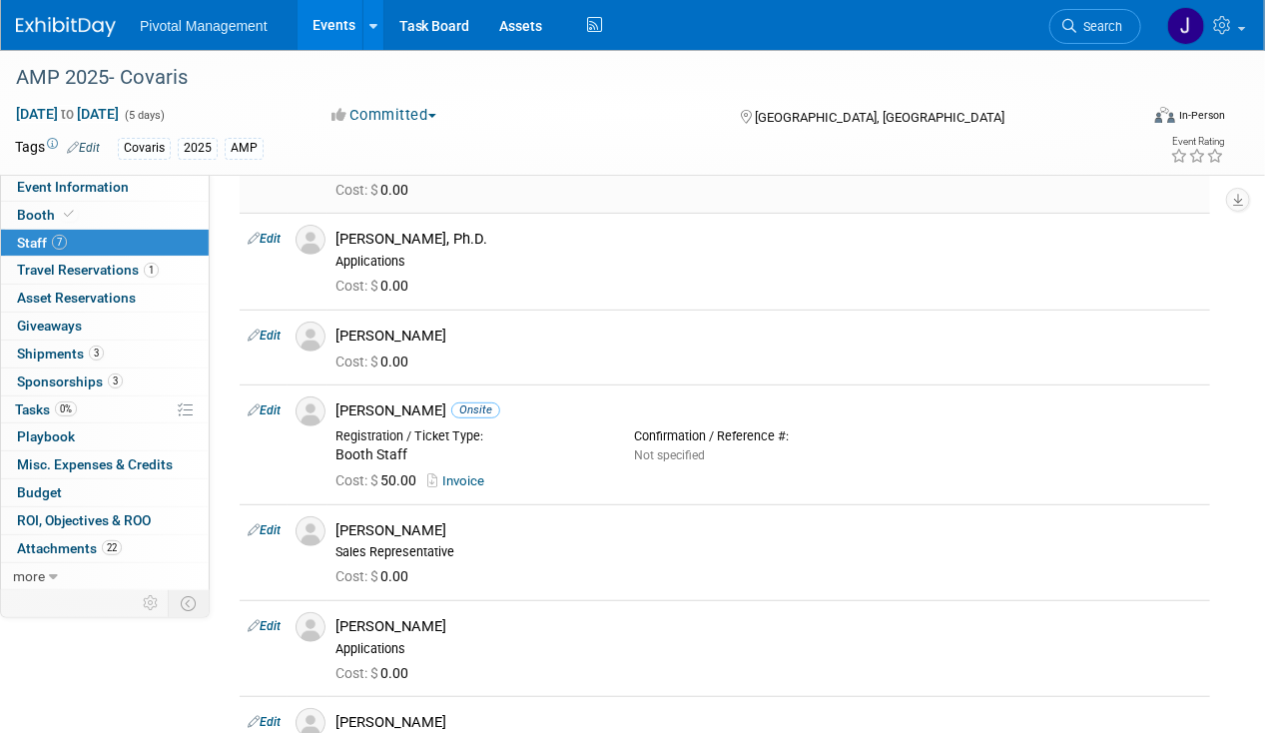
scroll to position [151, 0]
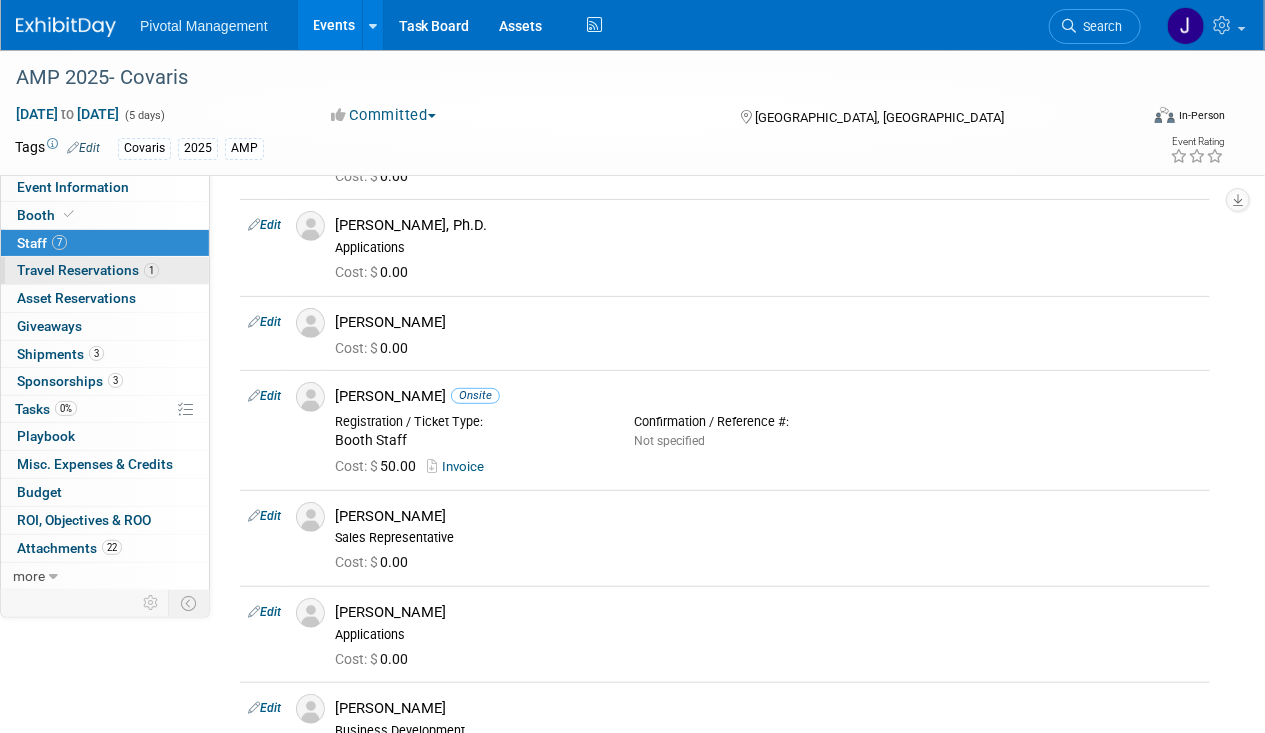
click at [112, 264] on span "Travel Reservations 1" at bounding box center [88, 270] width 142 height 16
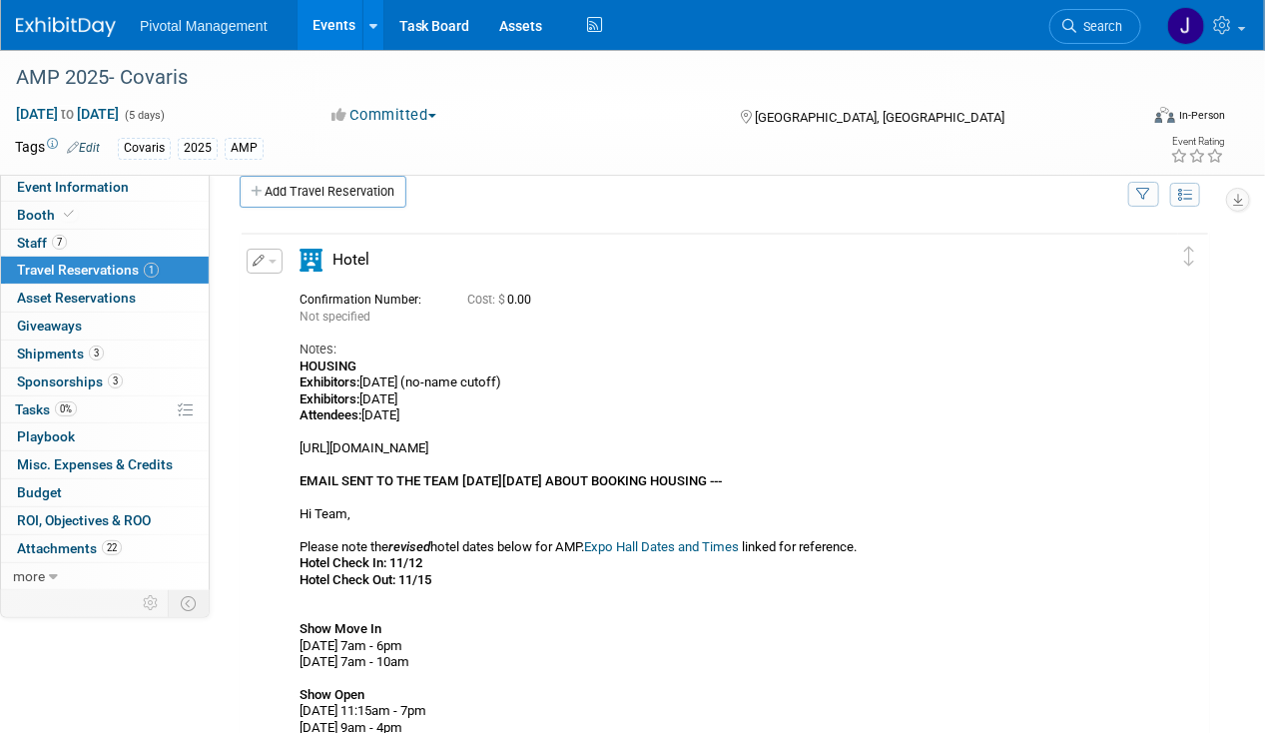
scroll to position [0, 0]
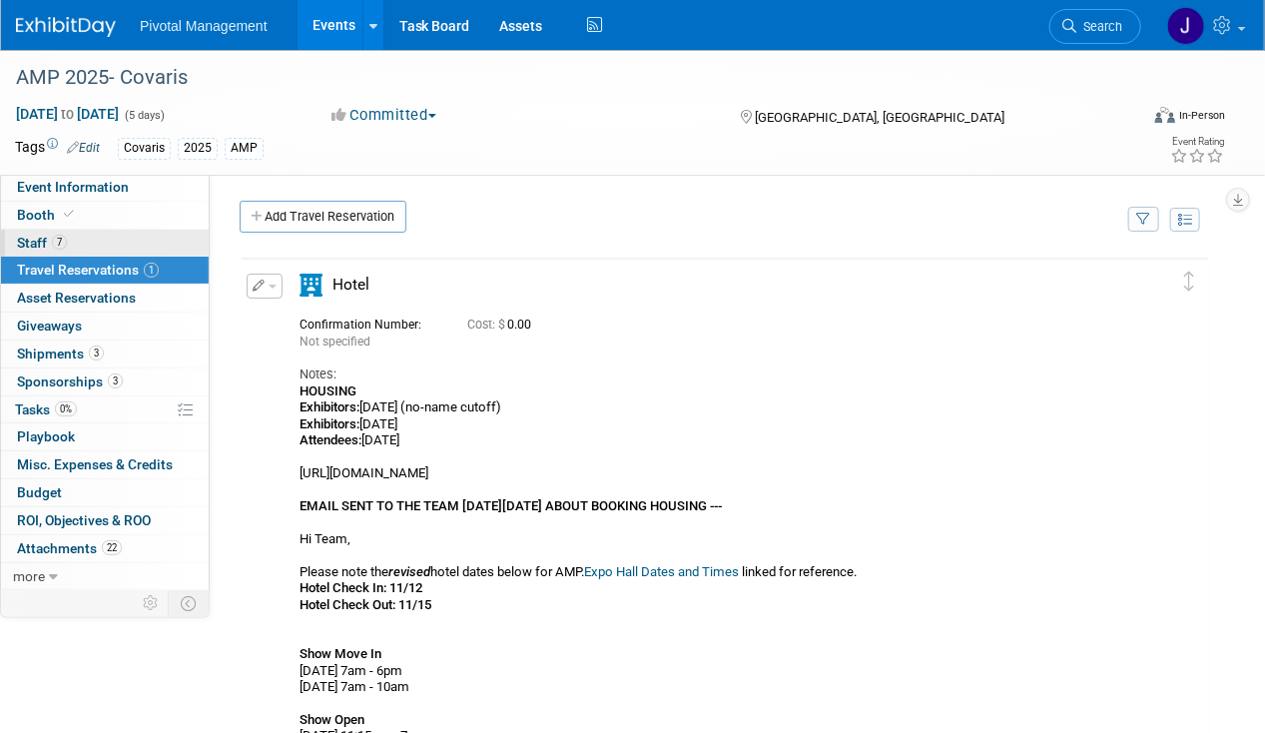
click at [121, 230] on link "7 Staff 7" at bounding box center [105, 243] width 208 height 27
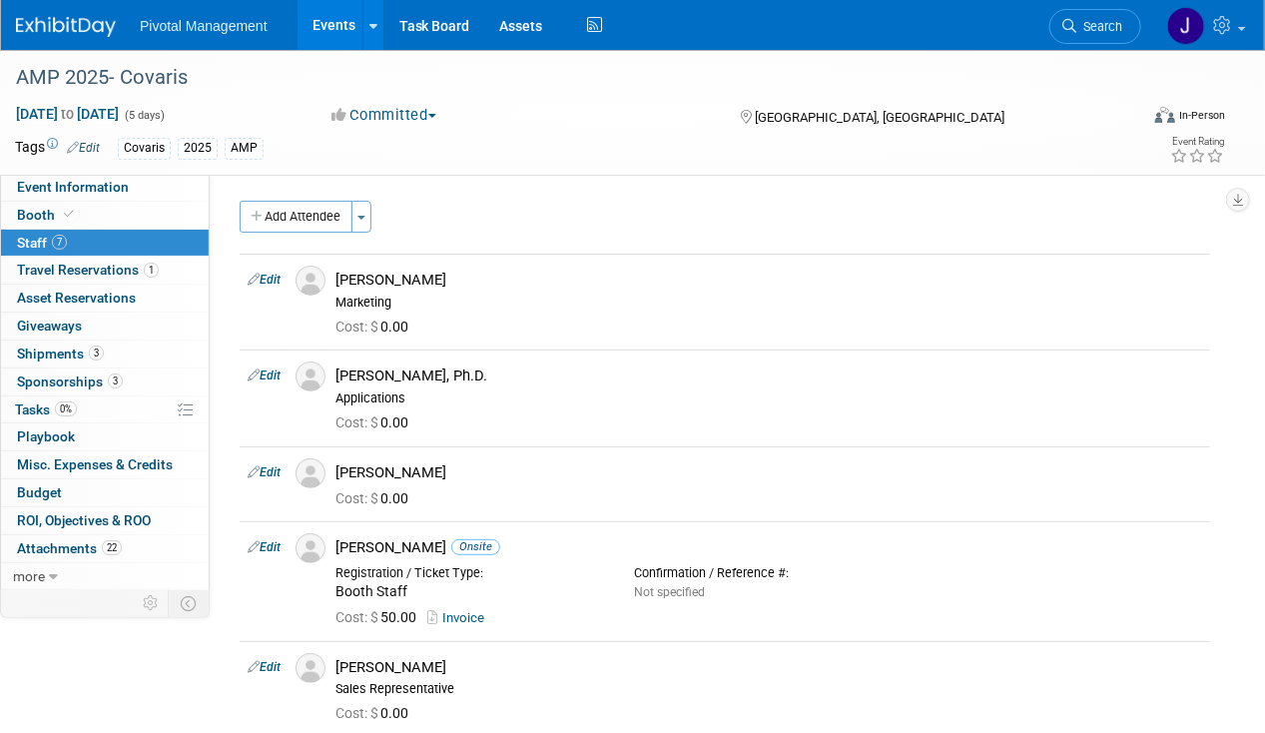
scroll to position [27, 0]
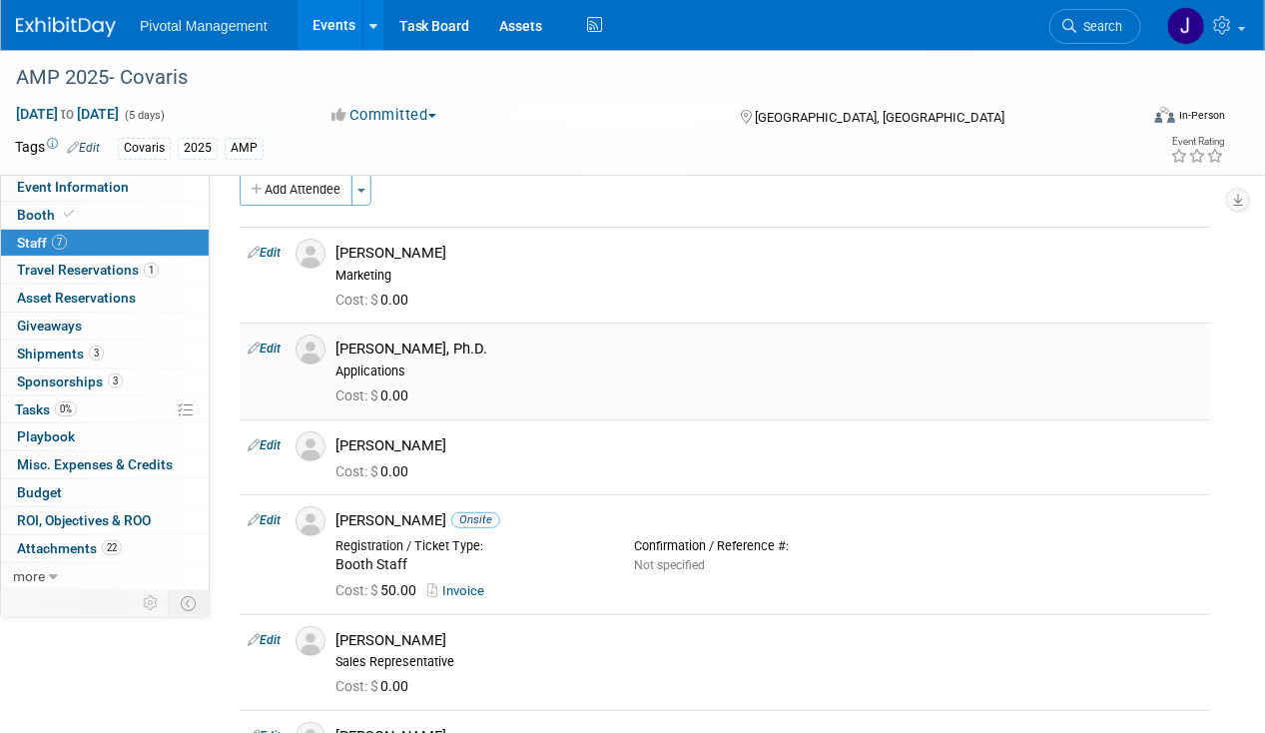
click at [684, 389] on div "Cost: $ 0.00" at bounding box center [768, 396] width 866 height 18
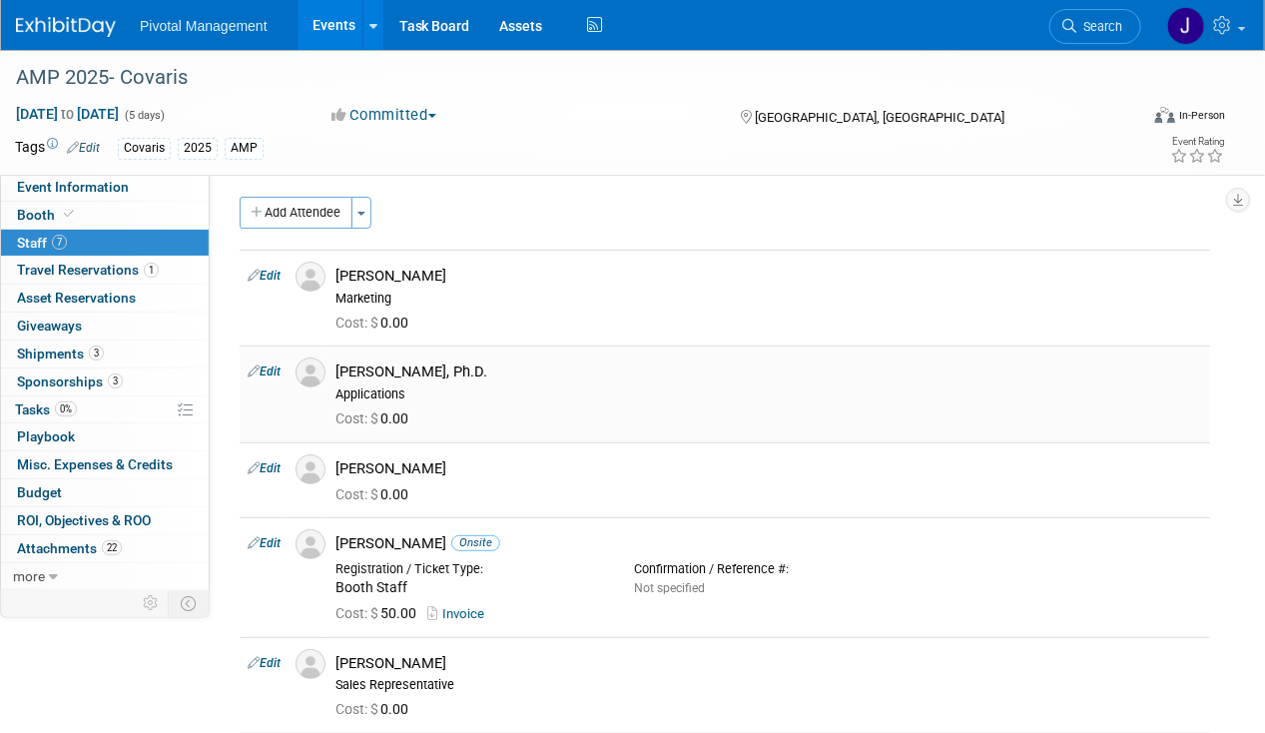
scroll to position [0, 0]
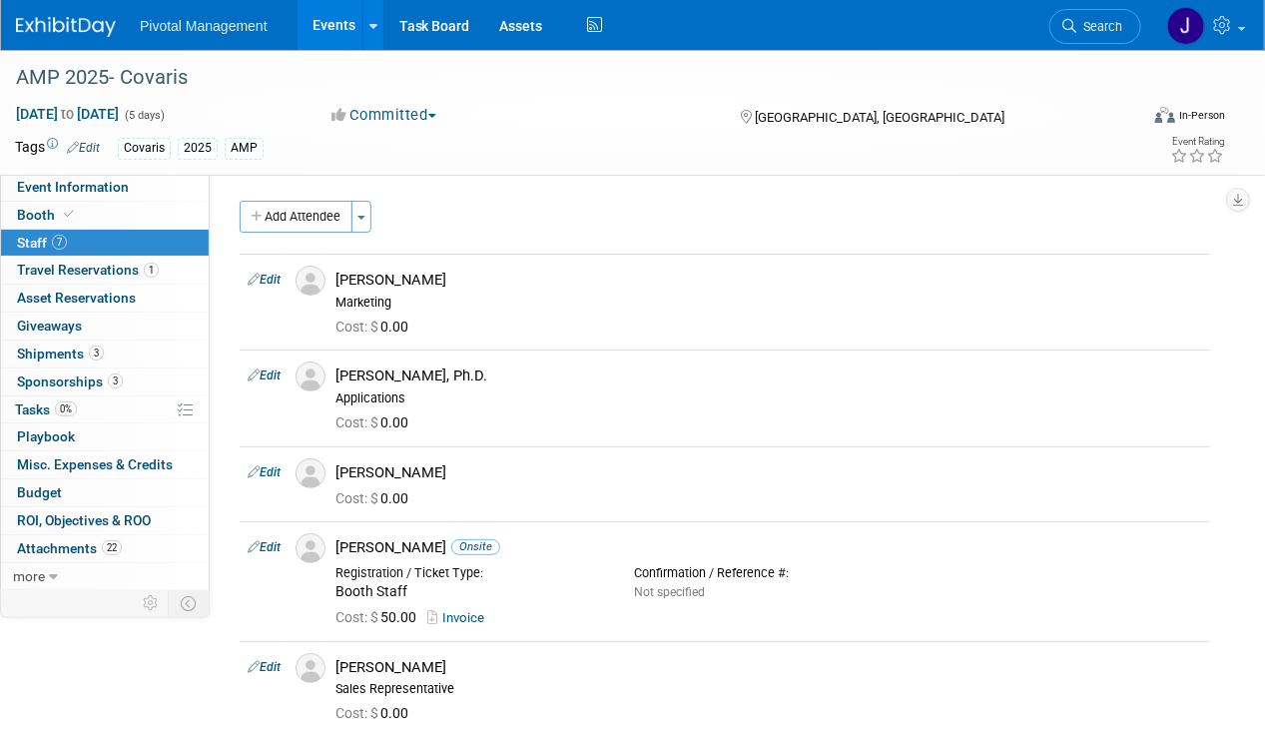
drag, startPoint x: 327, startPoint y: 28, endPoint x: 346, endPoint y: 34, distance: 19.9
click at [327, 28] on link "Events" at bounding box center [333, 25] width 73 height 50
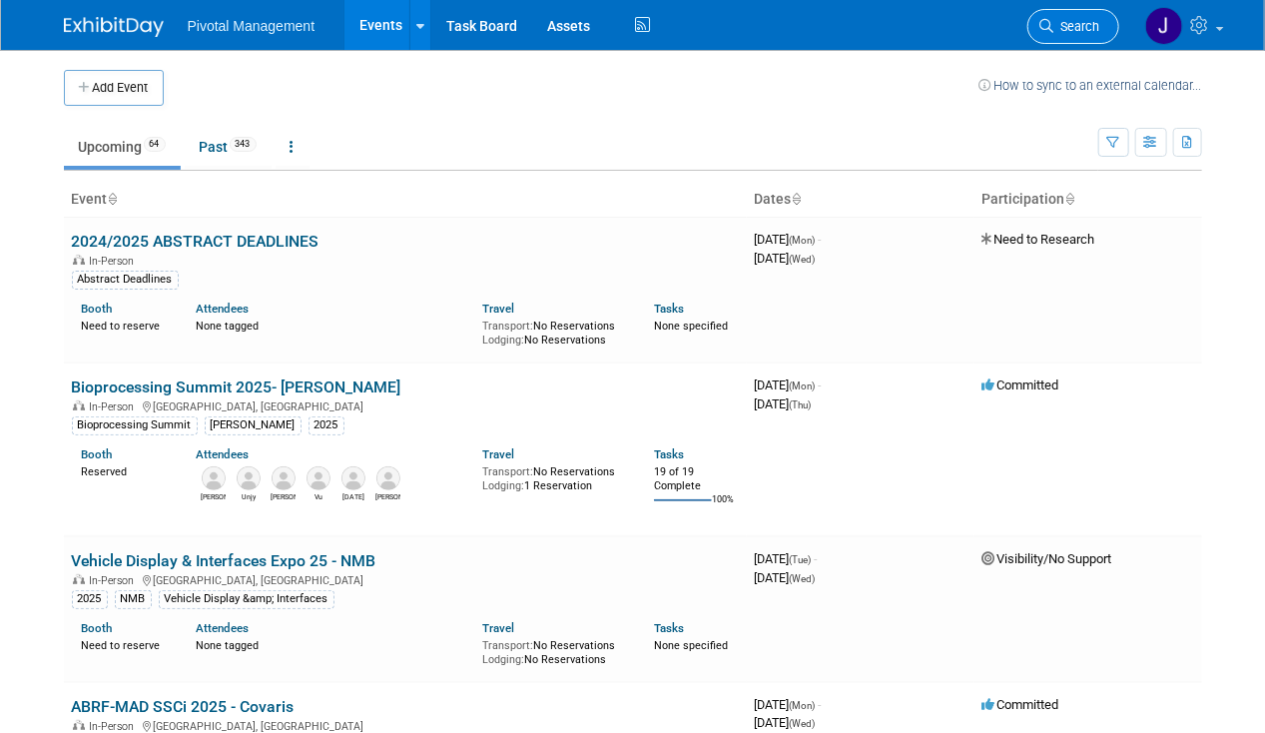
click at [1090, 26] on span "Search" at bounding box center [1077, 26] width 46 height 15
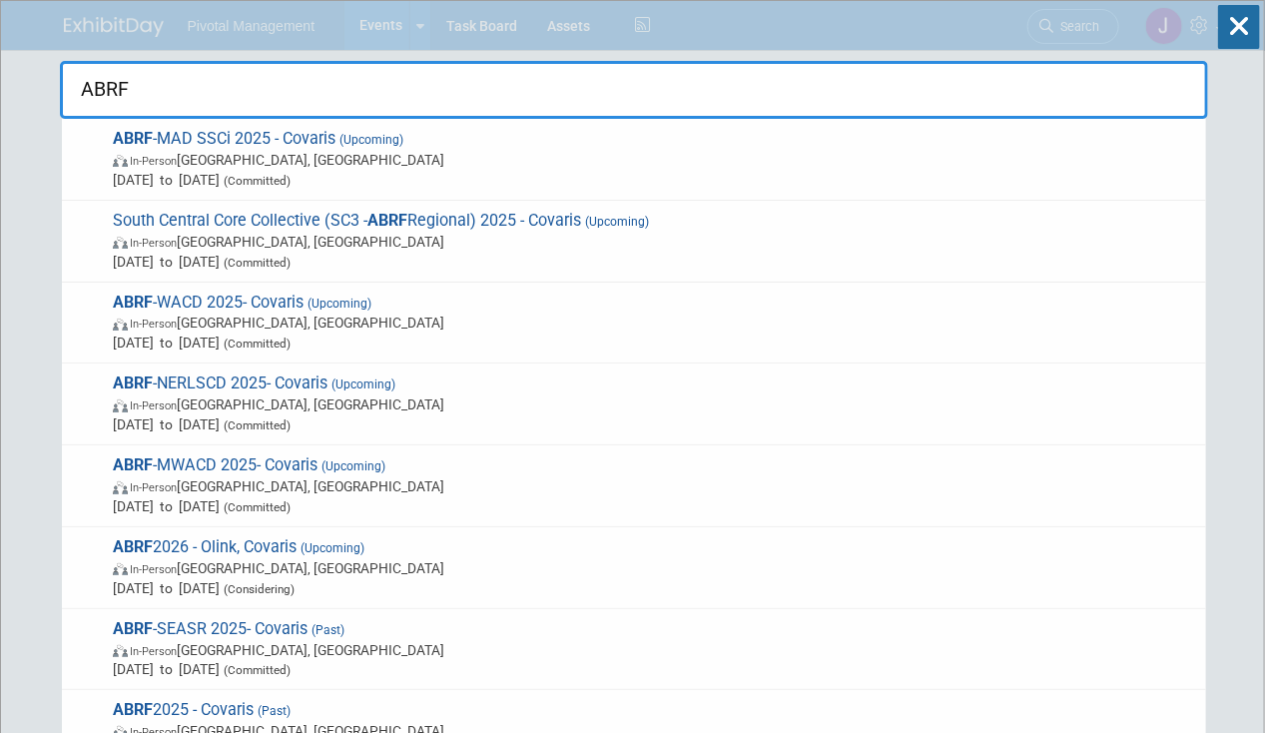
type input "ABRF"
click at [480, 229] on span "South Central Core Collective (SC3 - ABRF Regional) 2025 - Covaris (Upcoming) I…" at bounding box center [651, 241] width 1089 height 61
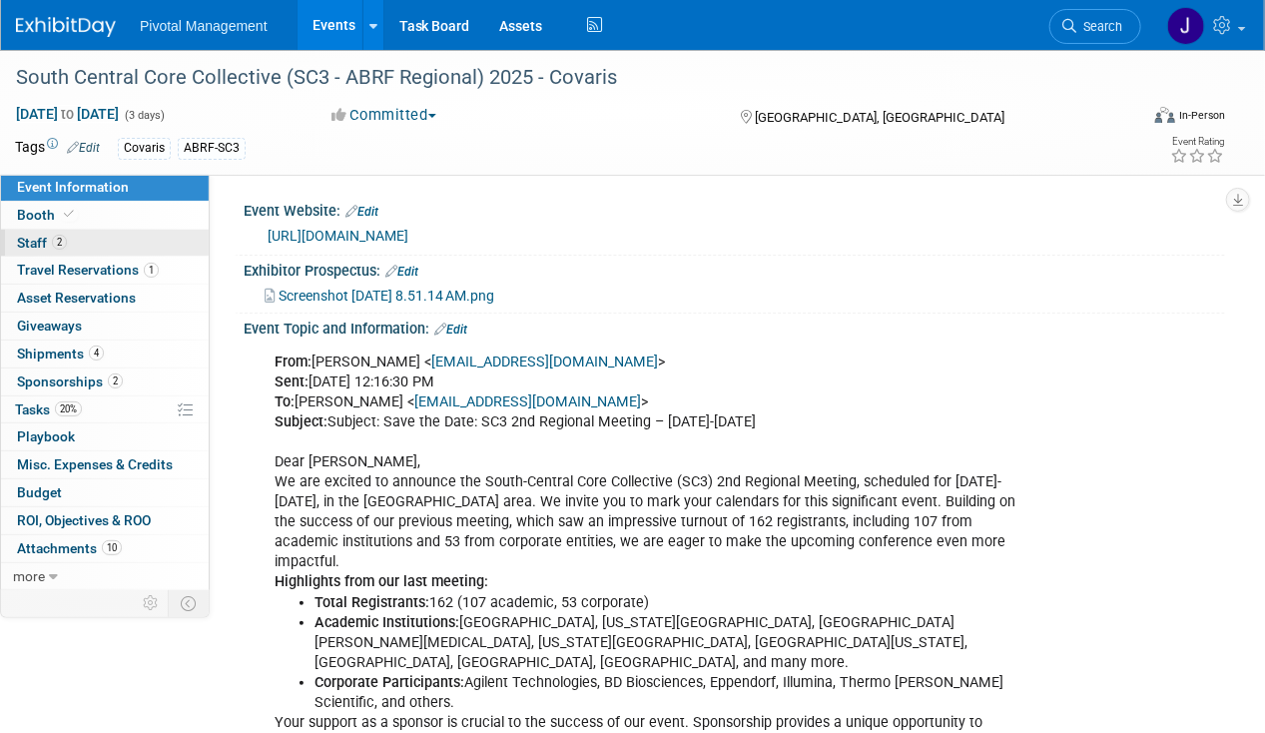
click at [126, 243] on link "2 Staff 2" at bounding box center [105, 243] width 208 height 27
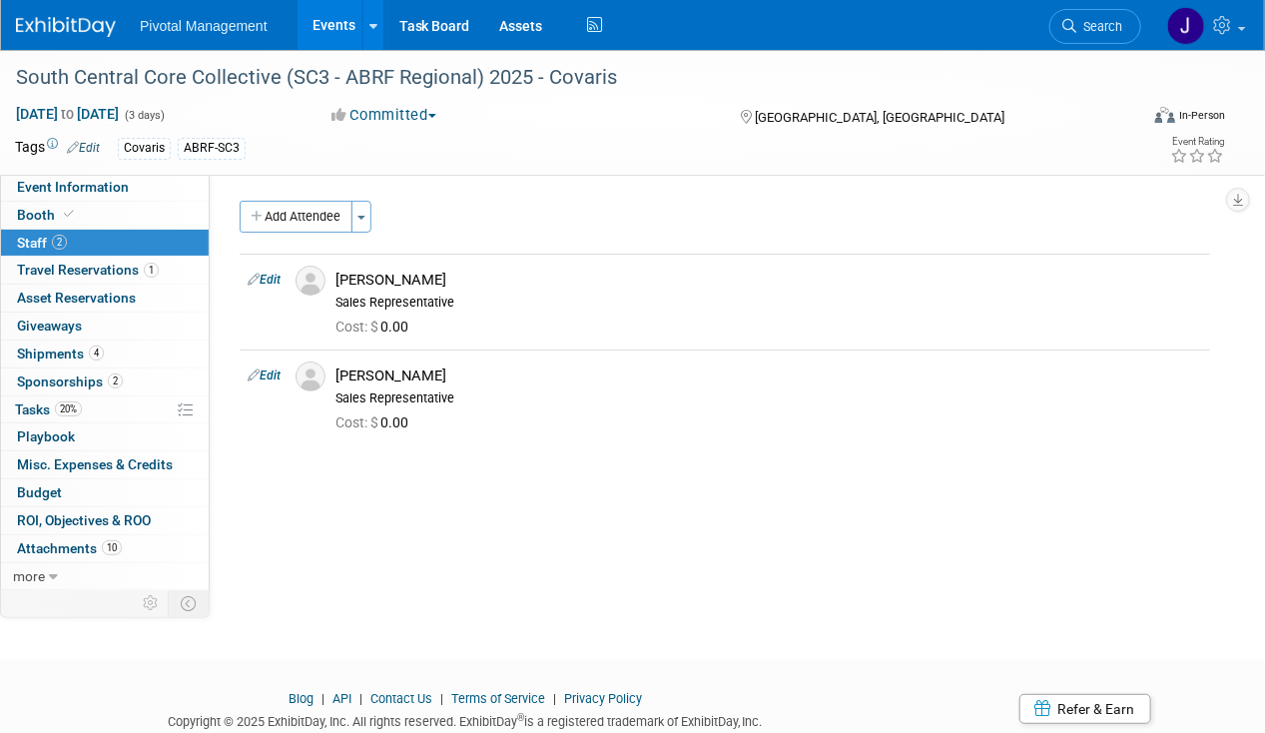
drag, startPoint x: 348, startPoint y: 28, endPoint x: 794, endPoint y: 30, distance: 446.2
click at [348, 28] on link "Events" at bounding box center [333, 25] width 73 height 50
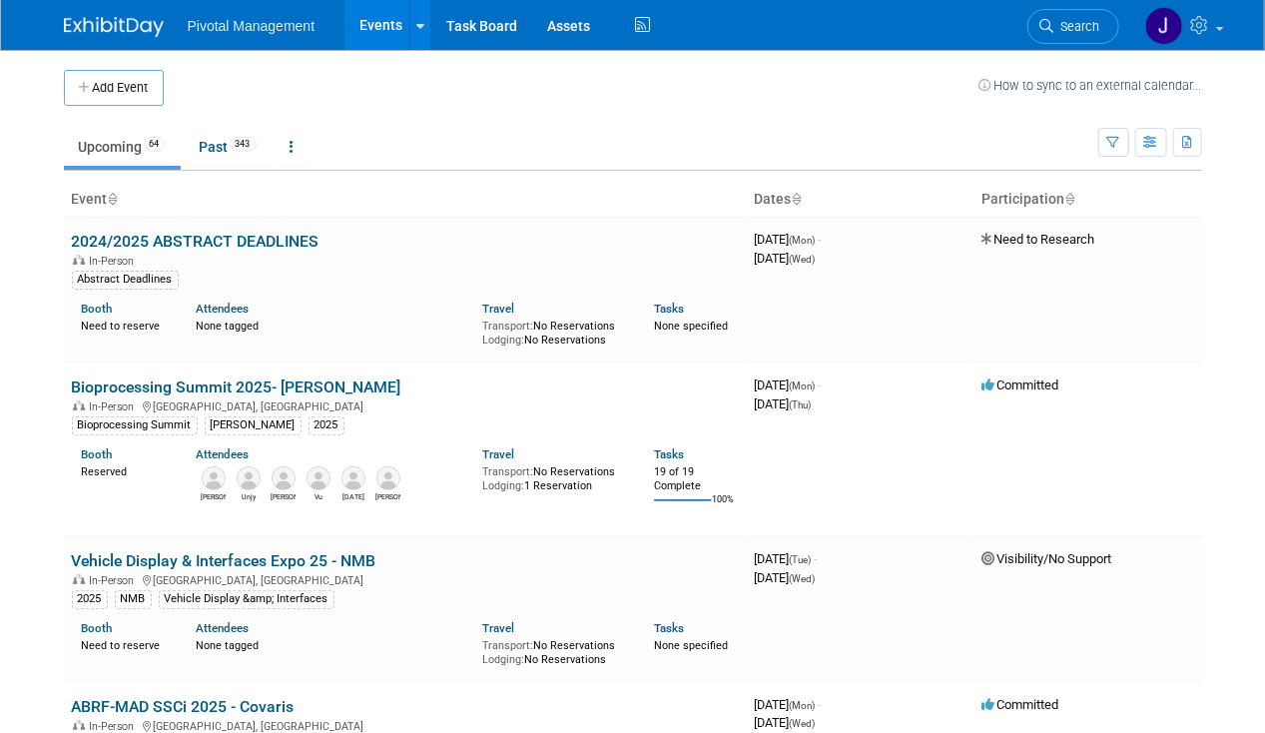
click at [1099, 23] on span "Search" at bounding box center [1077, 26] width 46 height 15
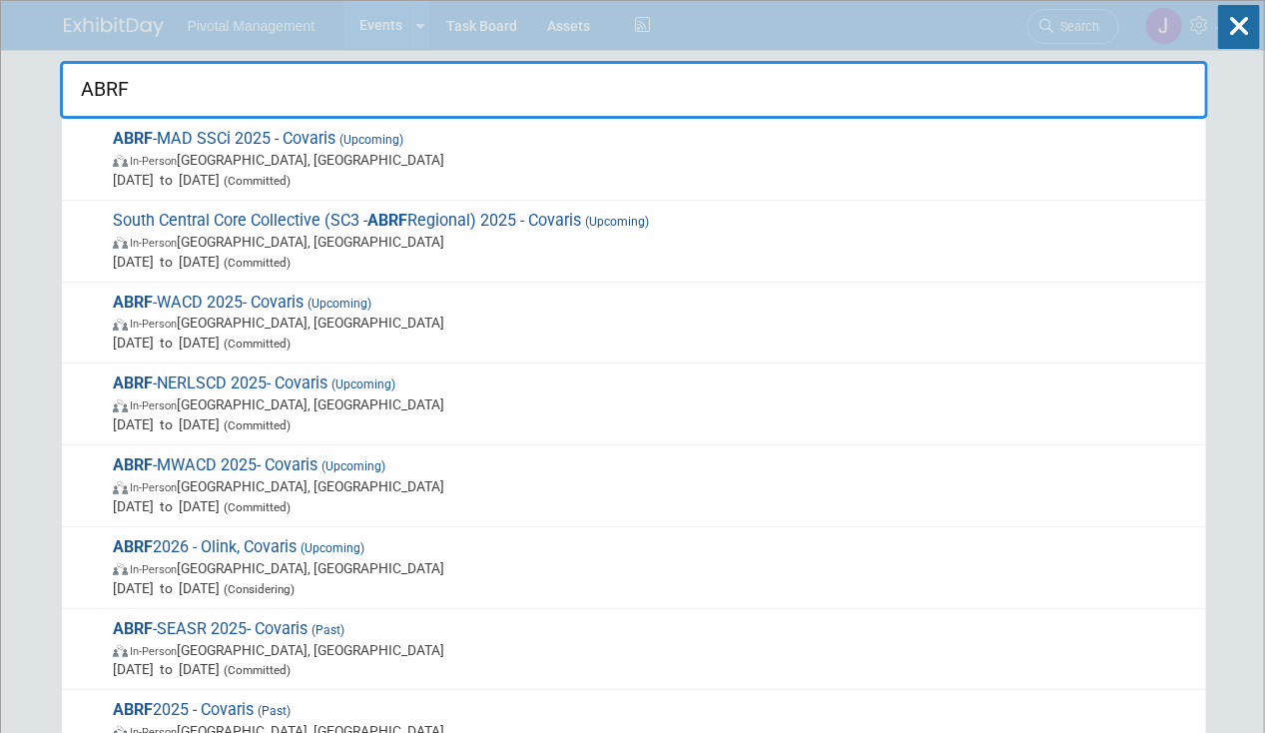
type input "ABRF"
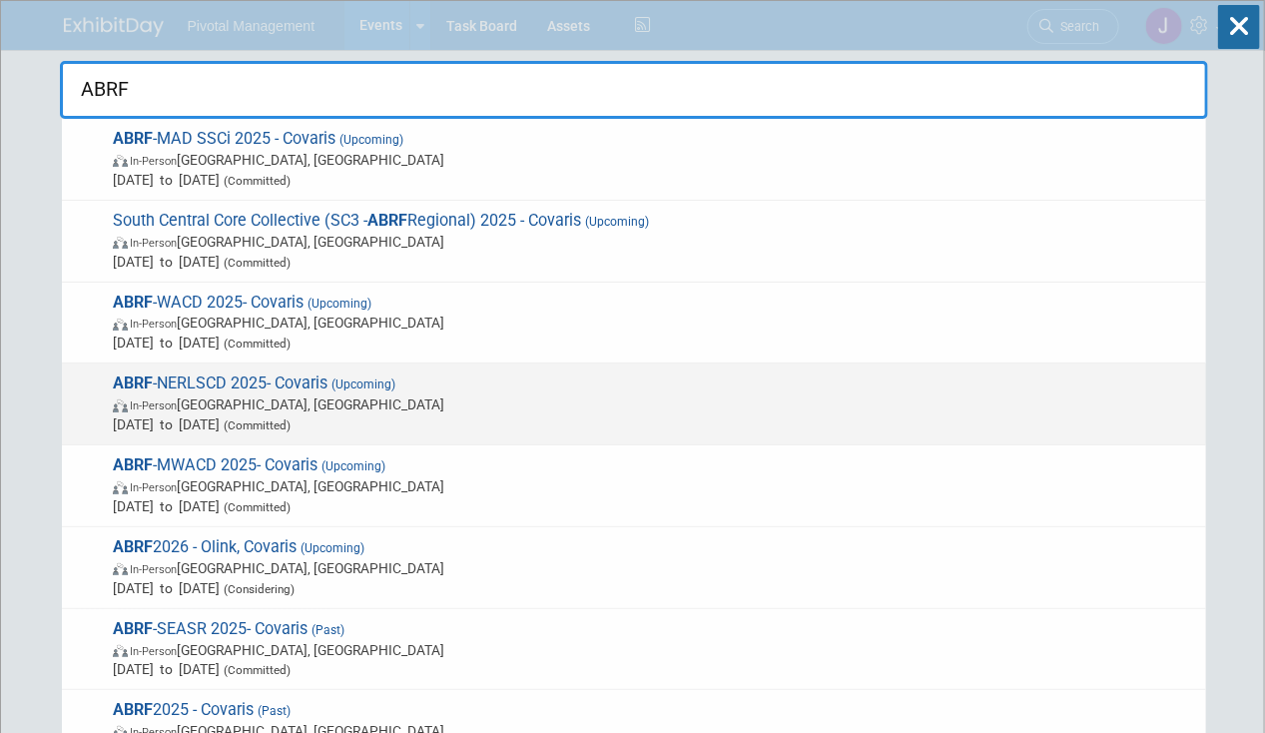
click at [243, 381] on span "ABRF -NERLSCD 2025- Covaris (Upcoming) In-Person [GEOGRAPHIC_DATA], [GEOGRAPHIC…" at bounding box center [651, 403] width 1089 height 61
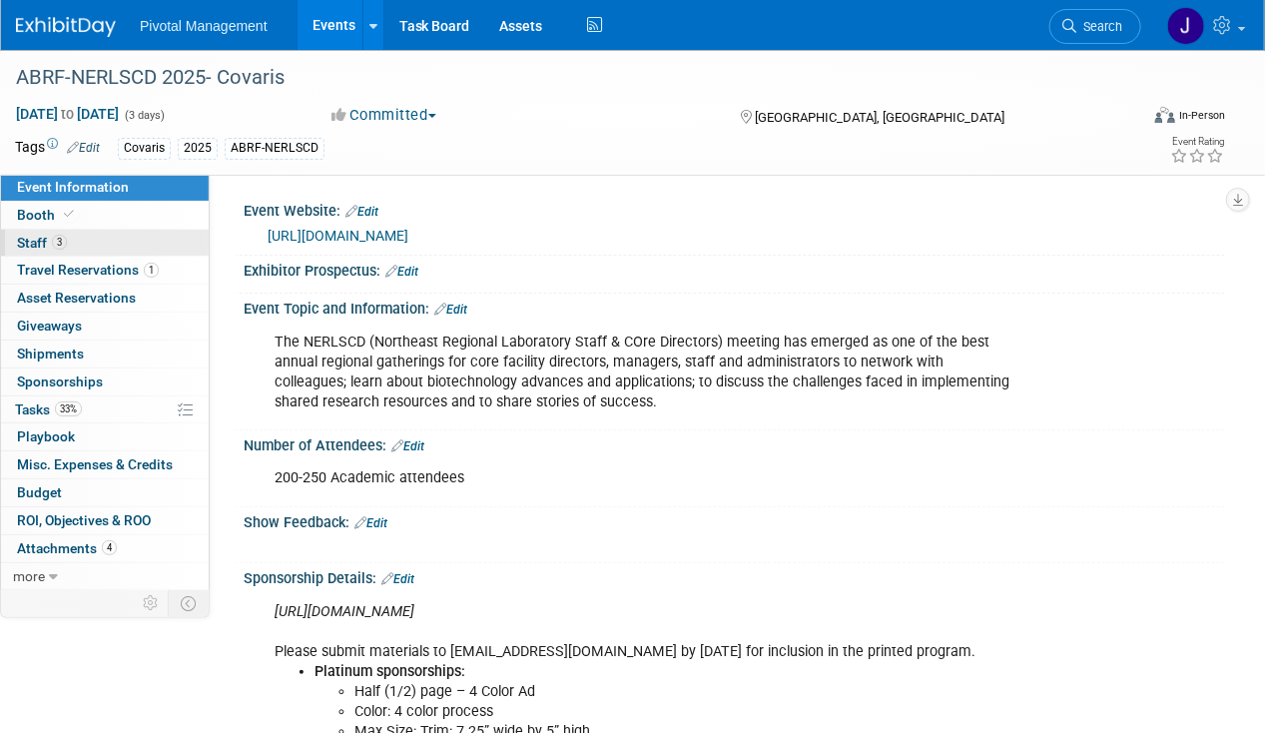
click at [133, 243] on link "3 Staff 3" at bounding box center [105, 243] width 208 height 27
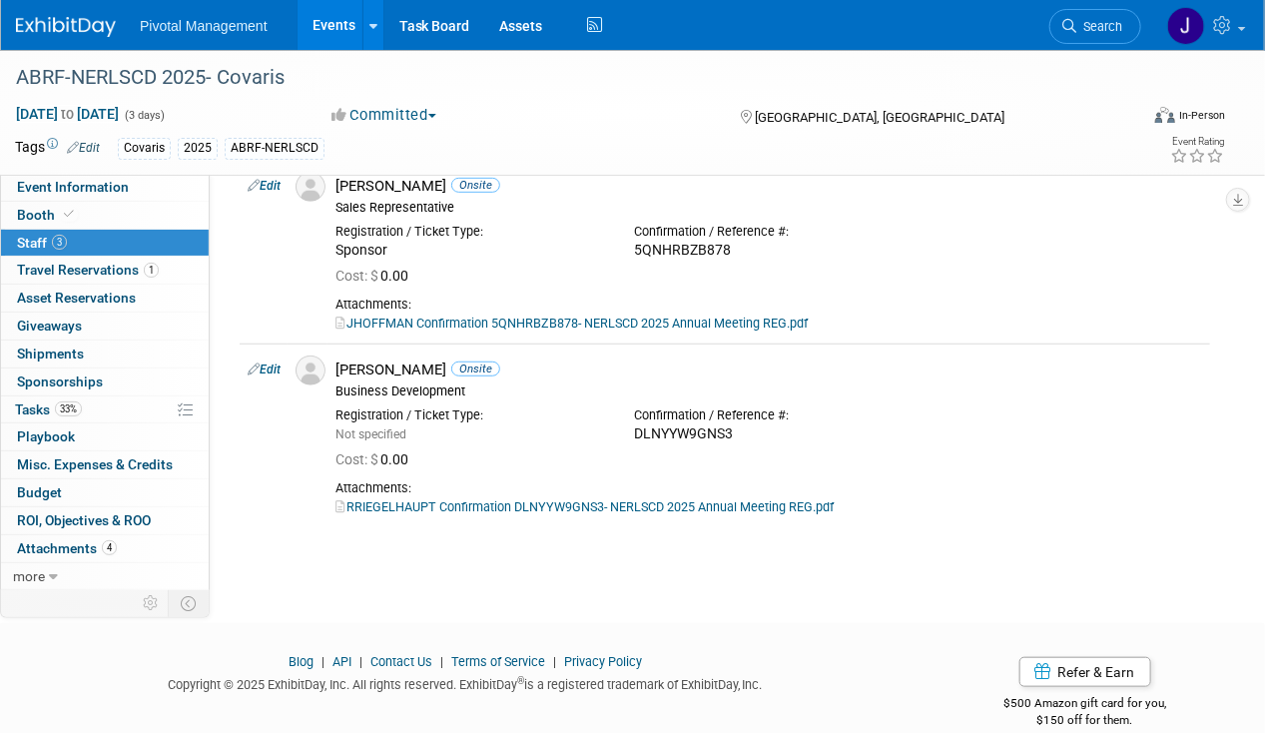
scroll to position [347, 0]
click at [70, 269] on span "Travel Reservations 1" at bounding box center [88, 270] width 142 height 16
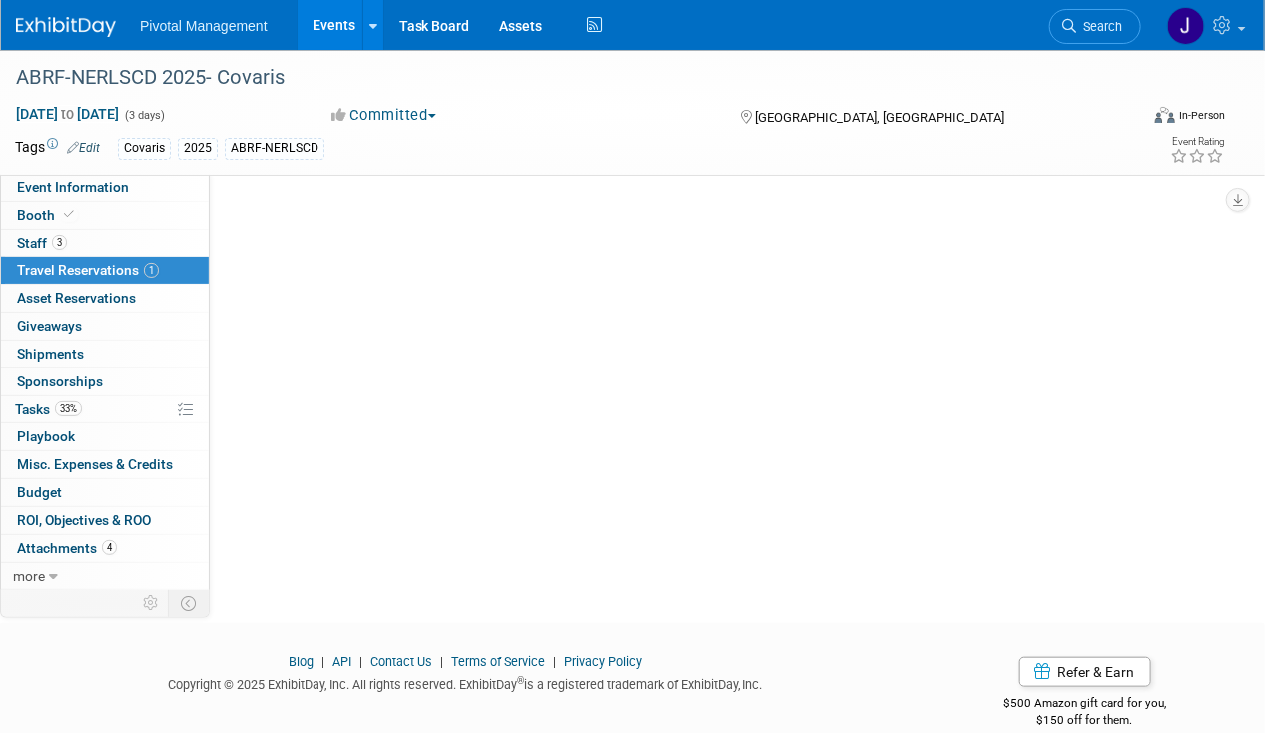
scroll to position [0, 0]
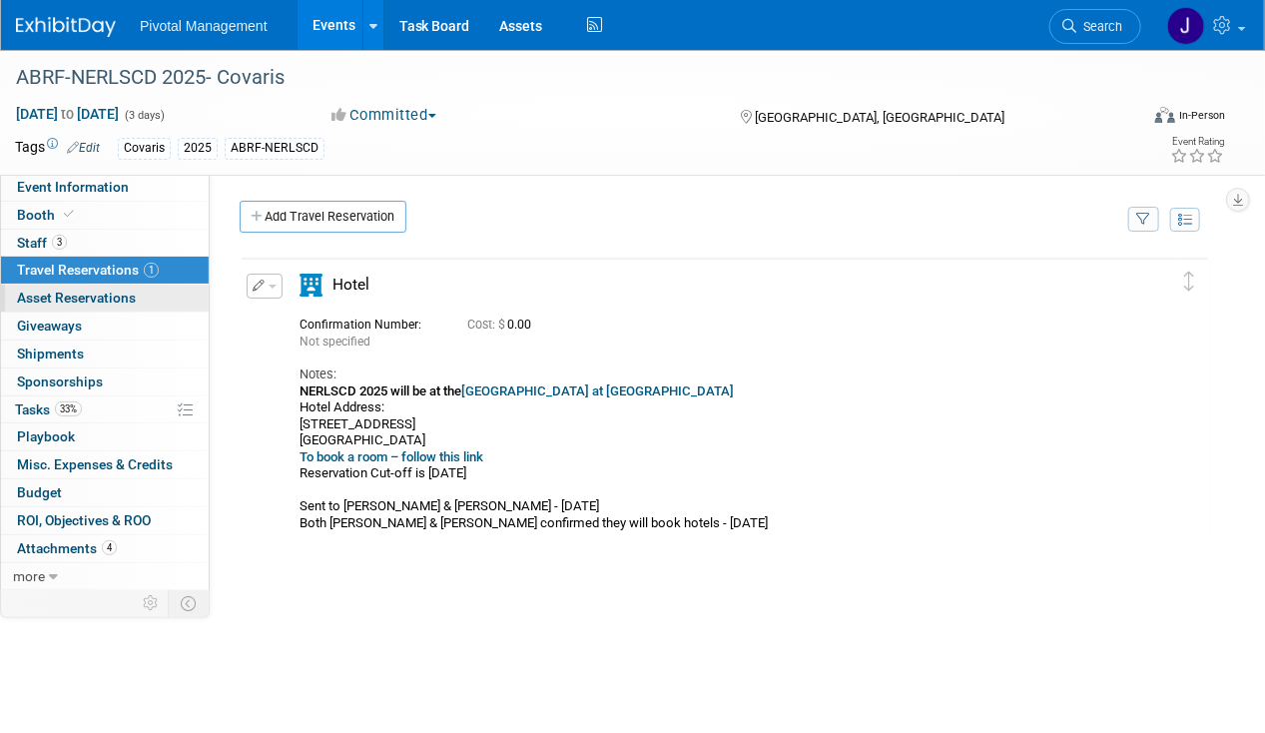
click at [115, 309] on link "0 Asset Reservations 0" at bounding box center [105, 297] width 208 height 27
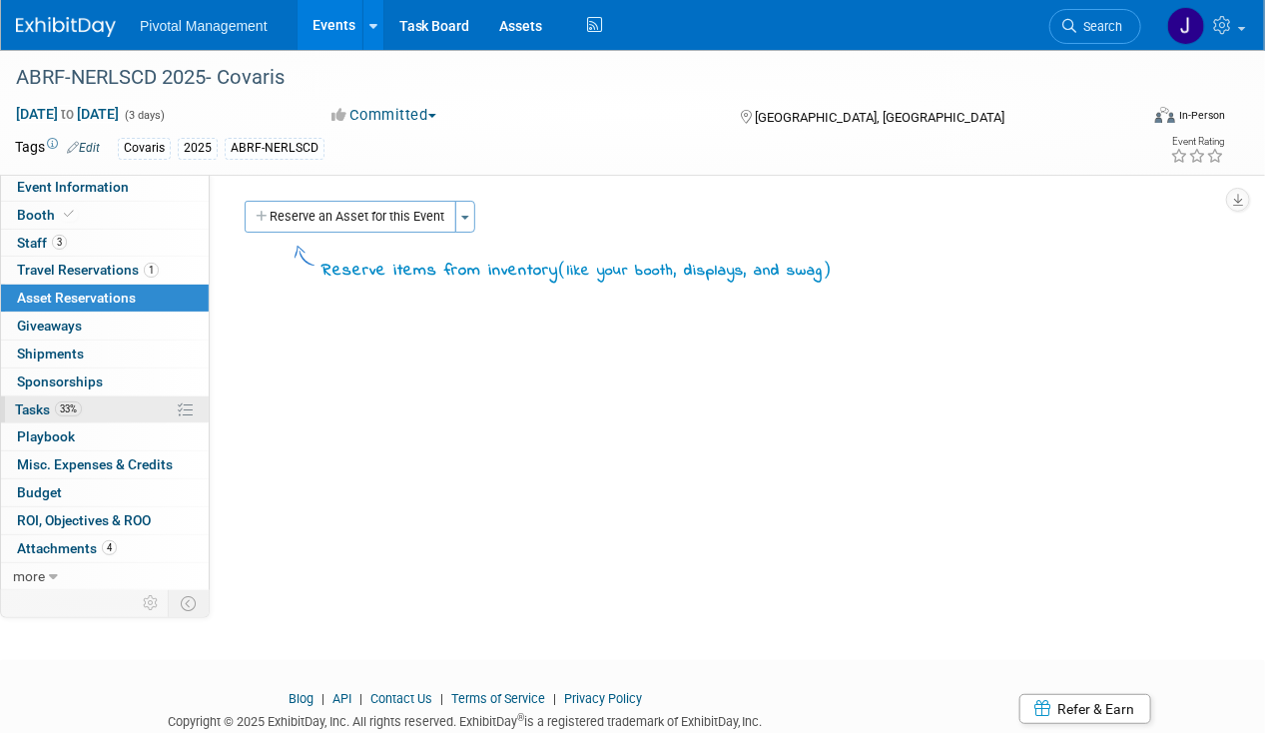
click at [95, 397] on link "33% Tasks 33%" at bounding box center [105, 409] width 208 height 27
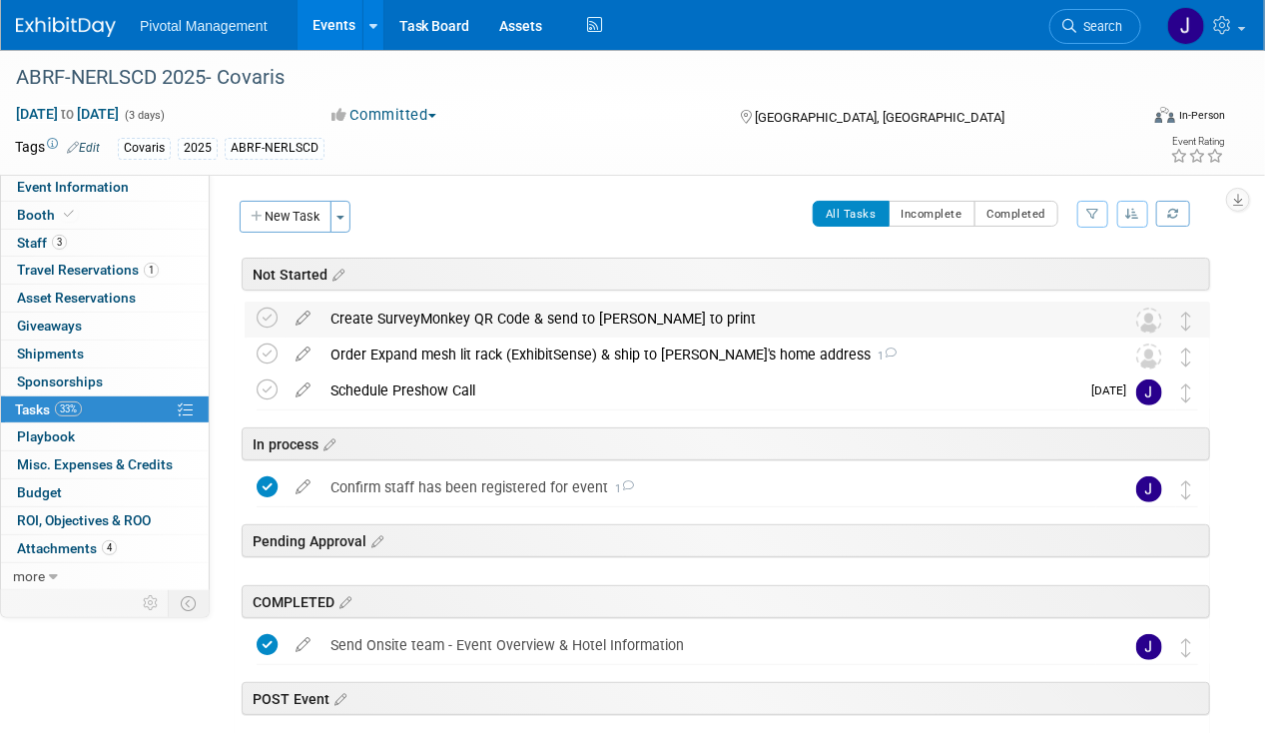
click at [649, 320] on div "Create SurveyMonkey QR Code & send to Jared to print" at bounding box center [708, 318] width 776 height 34
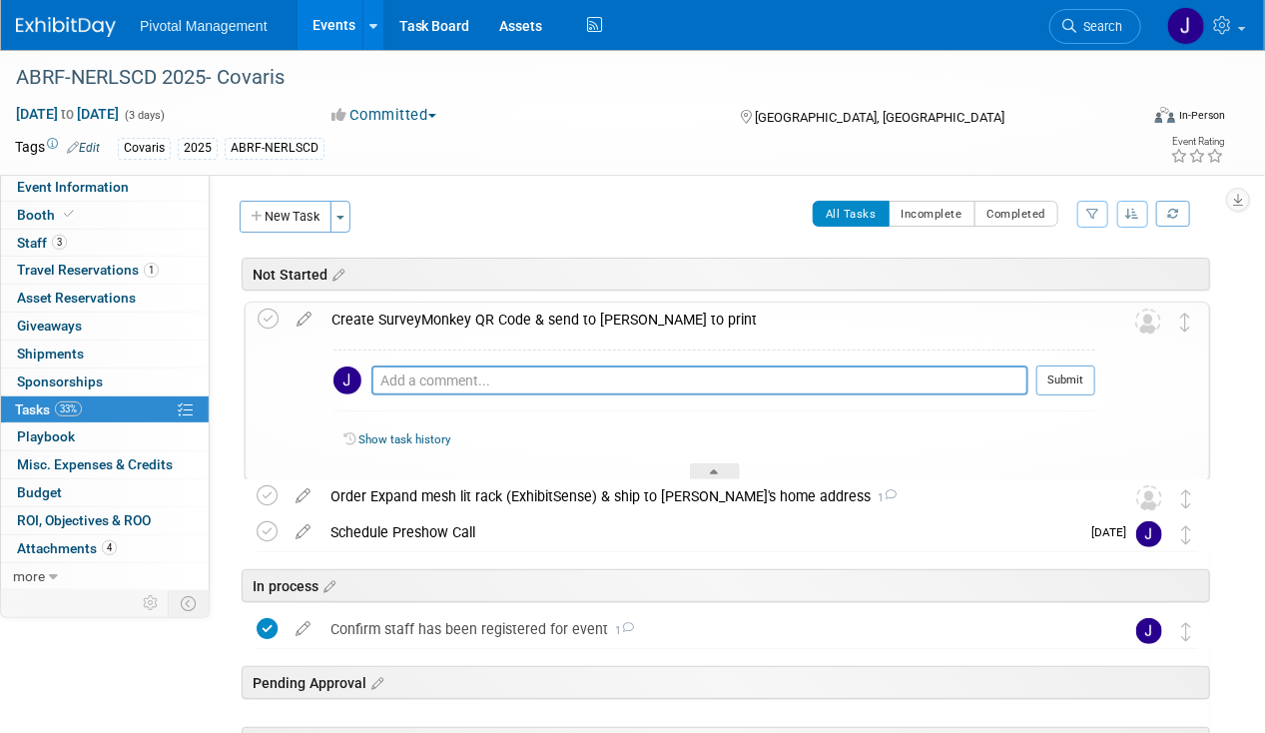
click at [649, 320] on div "Create SurveyMonkey QR Code & send to Jared to print" at bounding box center [708, 319] width 774 height 34
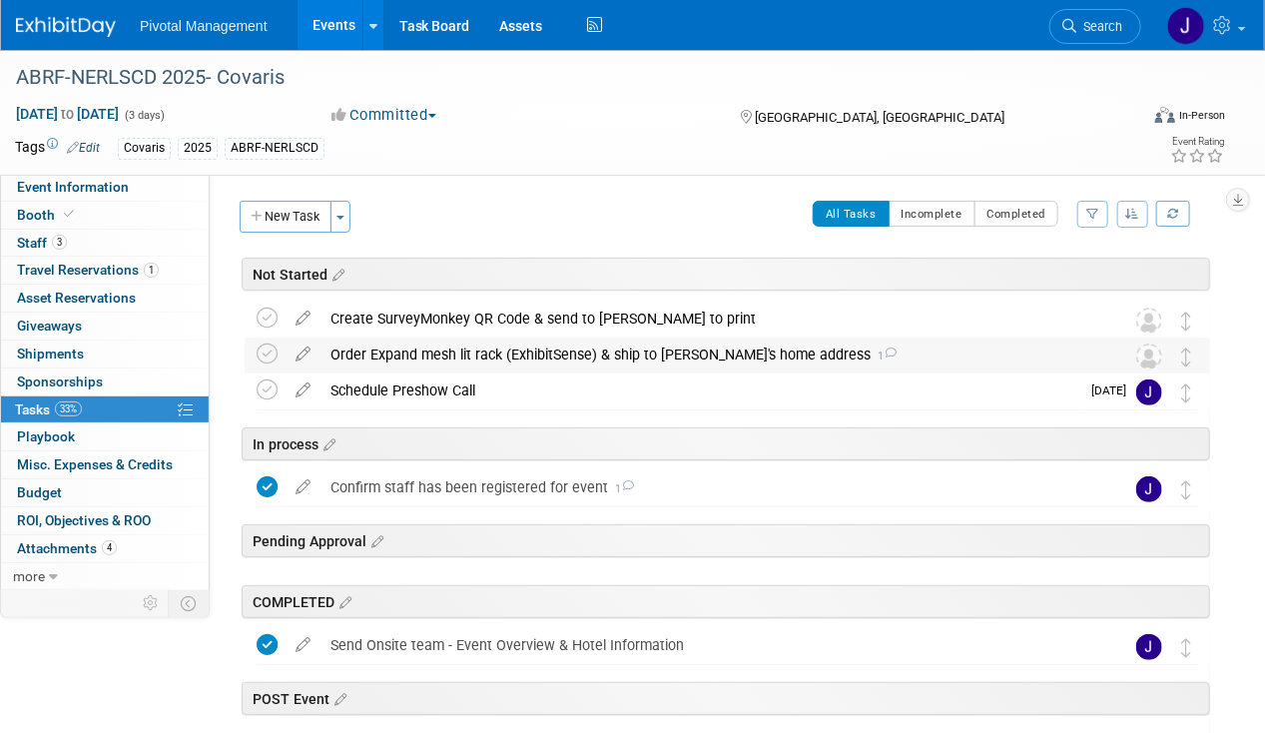
click at [611, 356] on div "Order Expand mesh lit rack (ExhibitSense) & ship to Jared's home address 1" at bounding box center [708, 354] width 776 height 34
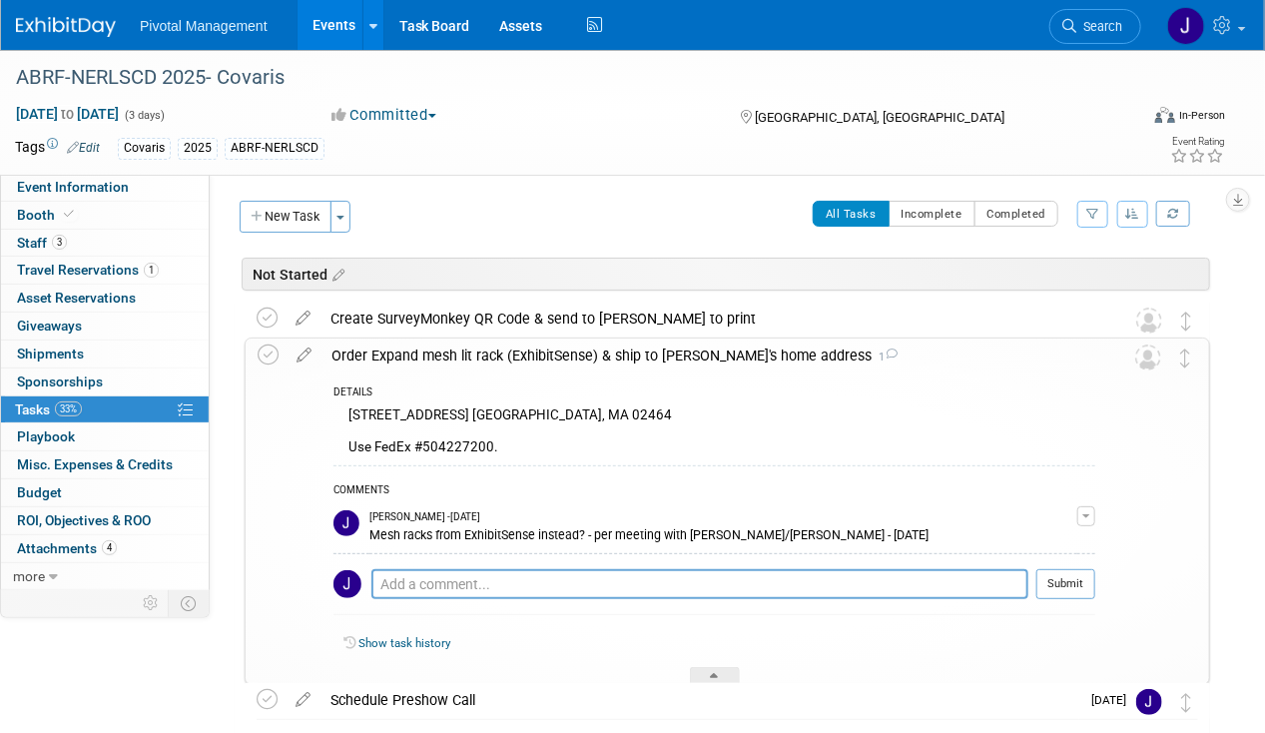
click at [611, 356] on div "Order Expand mesh lit rack (ExhibitSense) & ship to Jared's home address 1" at bounding box center [708, 355] width 774 height 34
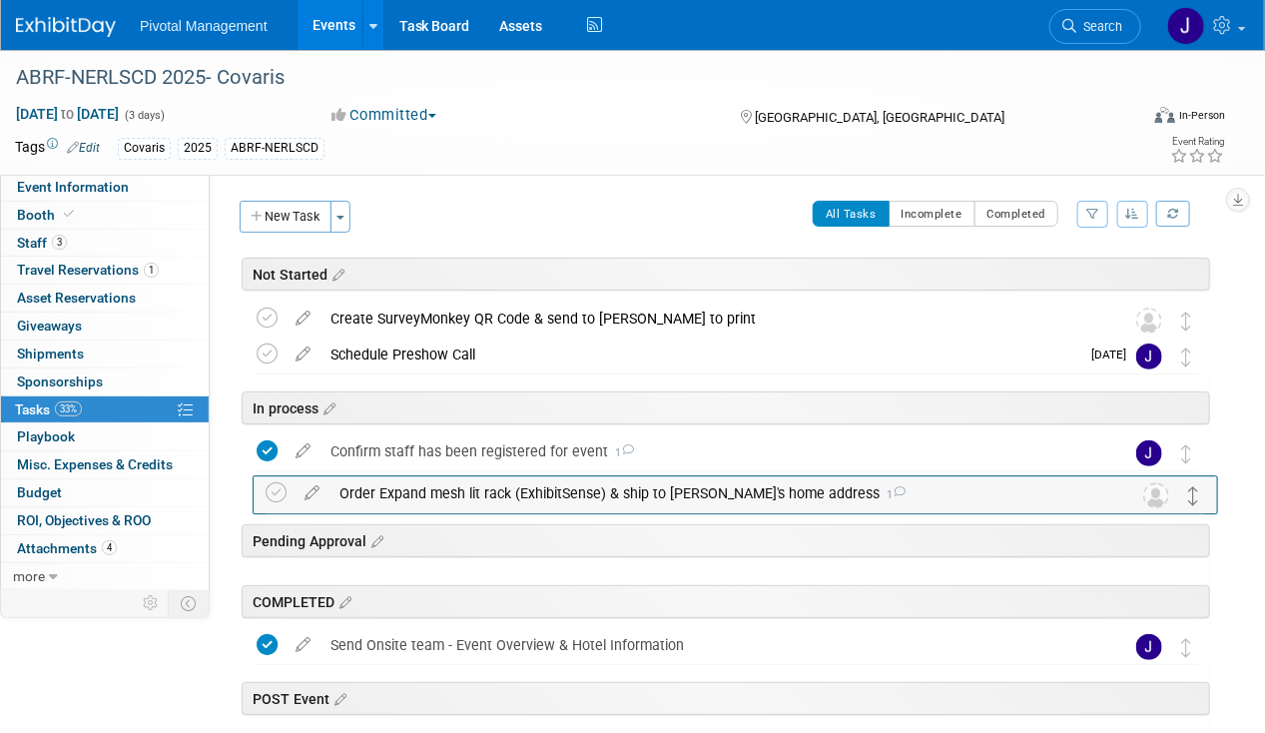
drag, startPoint x: 1183, startPoint y: 358, endPoint x: 1191, endPoint y: 497, distance: 139.0
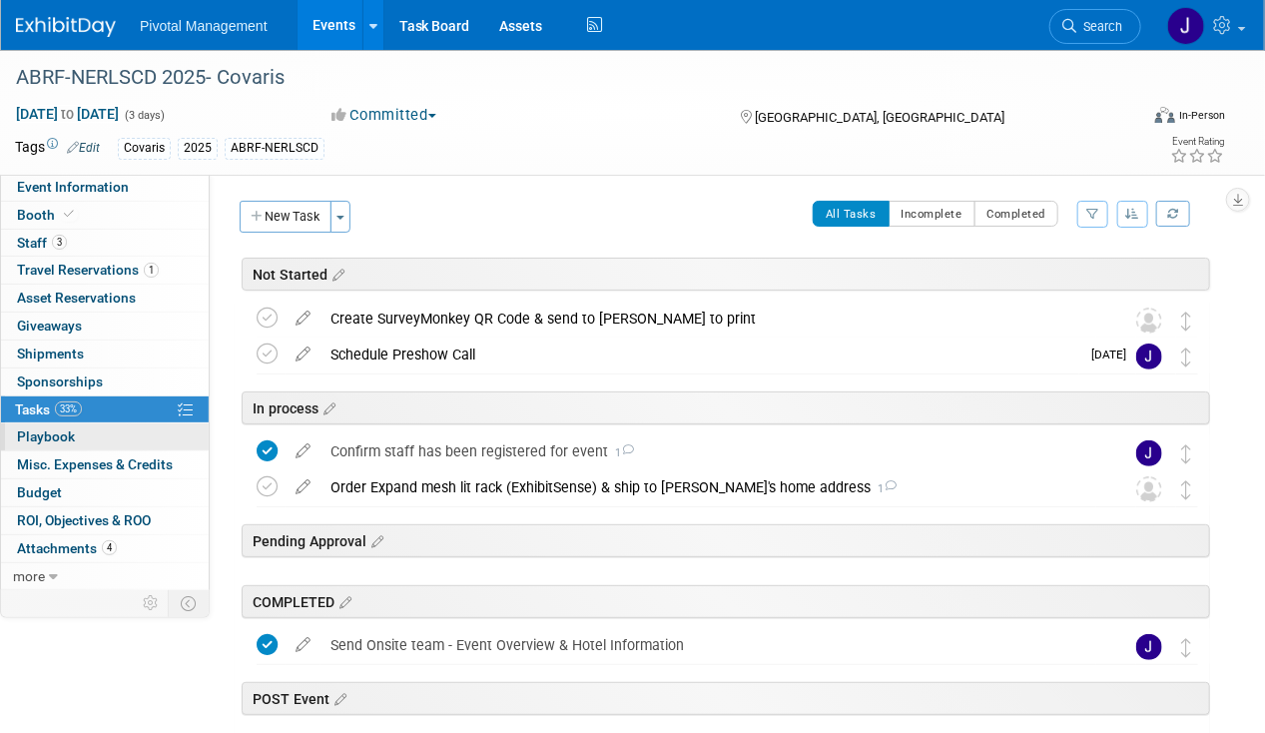
click at [122, 438] on link "0 Playbook 0" at bounding box center [105, 436] width 208 height 27
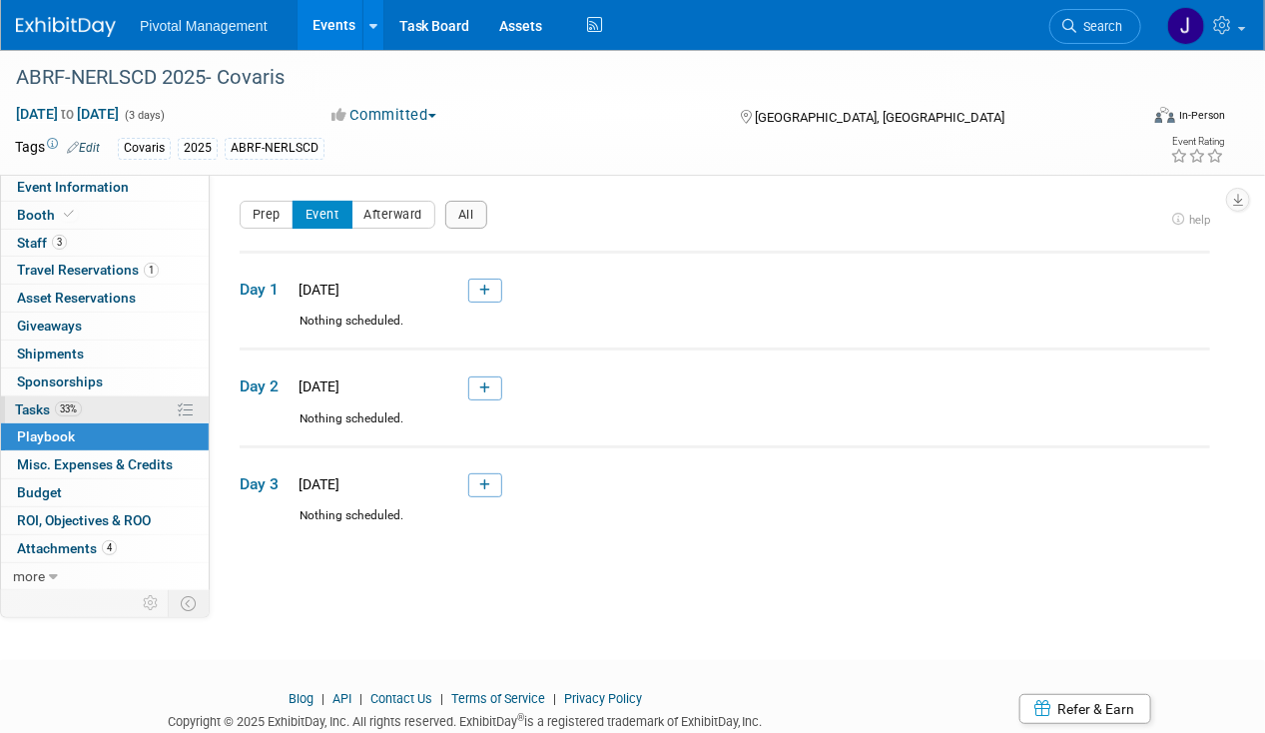
click at [132, 403] on link "33% Tasks 33%" at bounding box center [105, 409] width 208 height 27
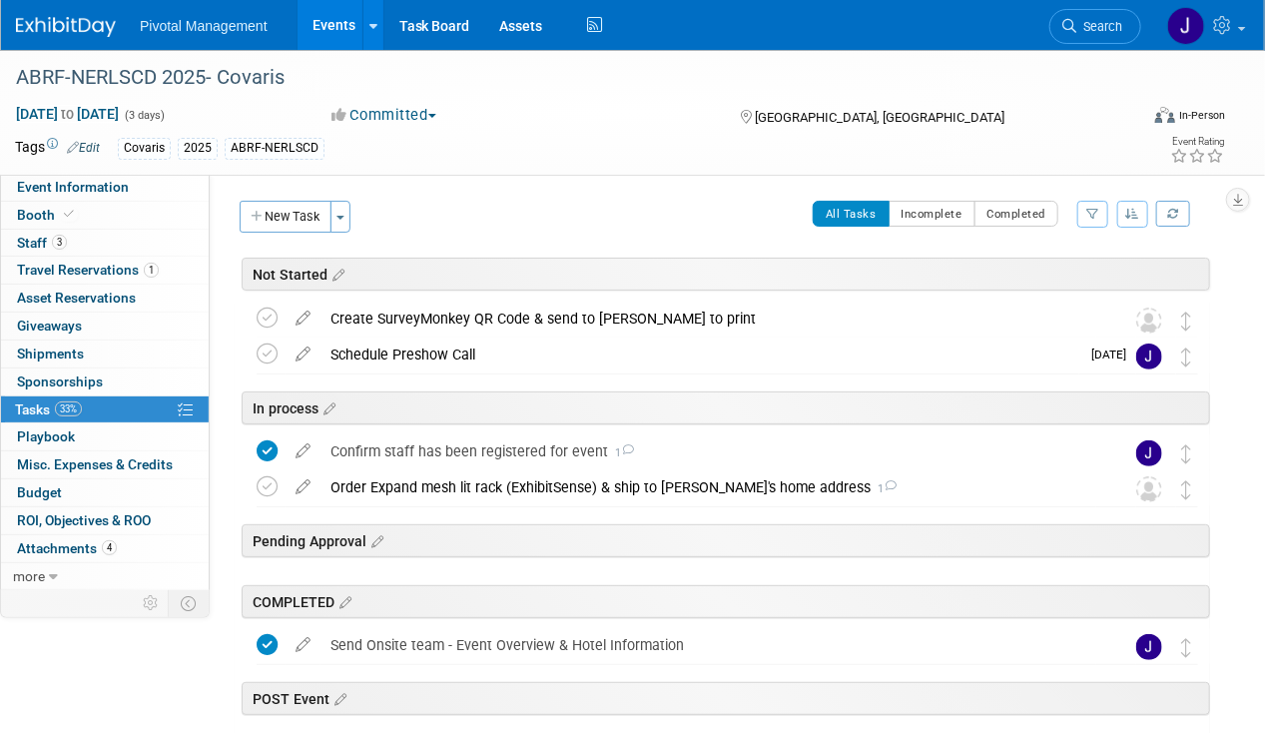
click at [320, 39] on link "Events" at bounding box center [333, 25] width 73 height 50
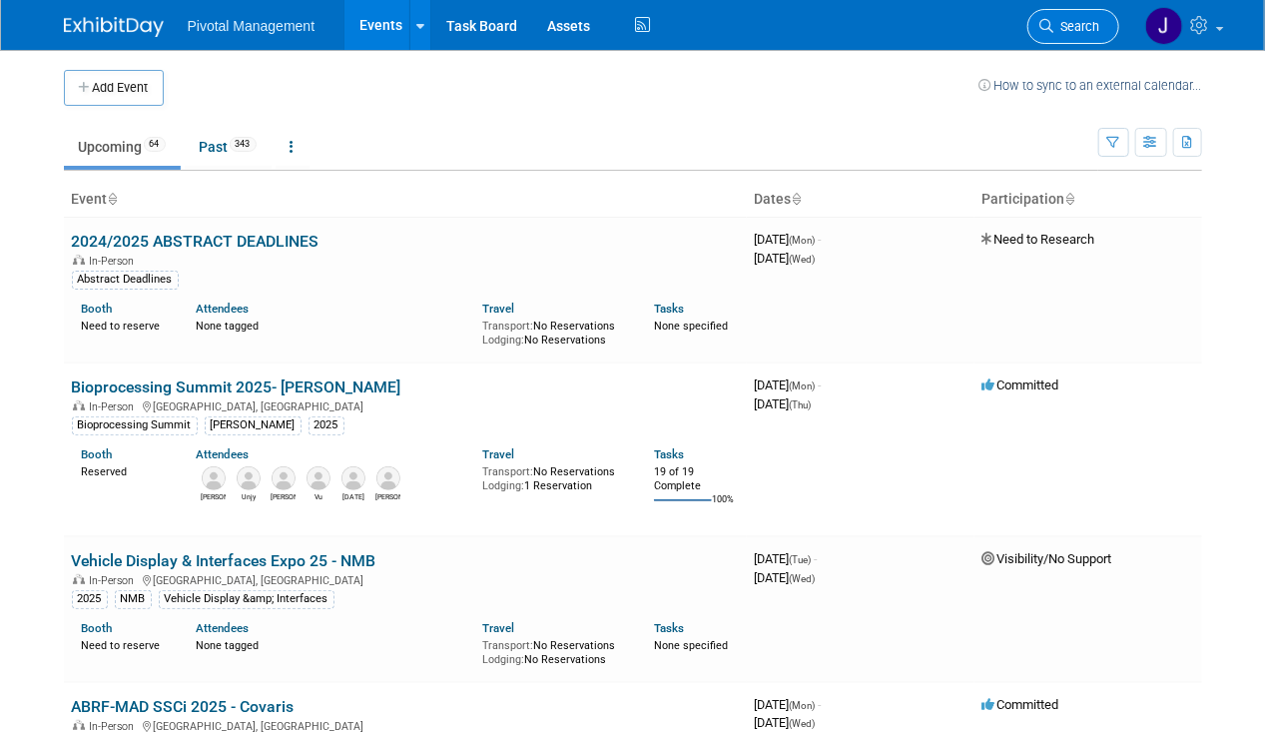
click at [1075, 24] on span "Search" at bounding box center [1077, 26] width 46 height 15
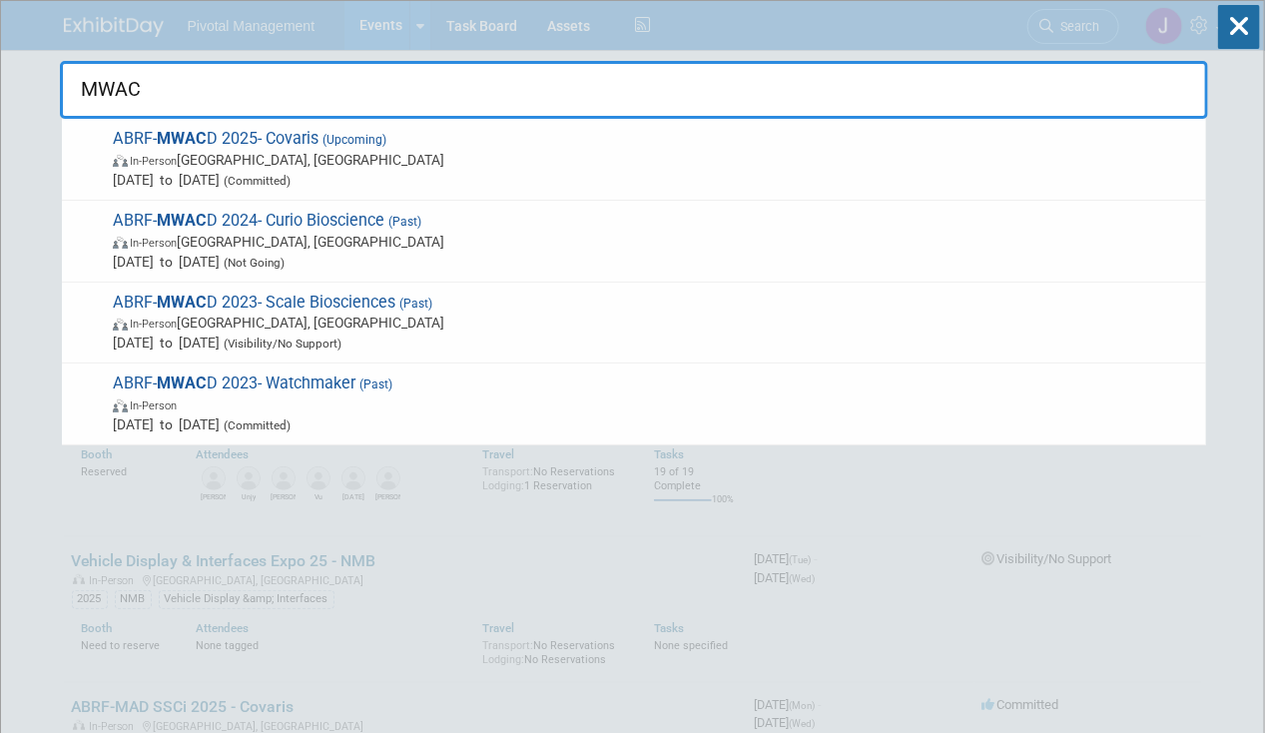
type input "MWACD"
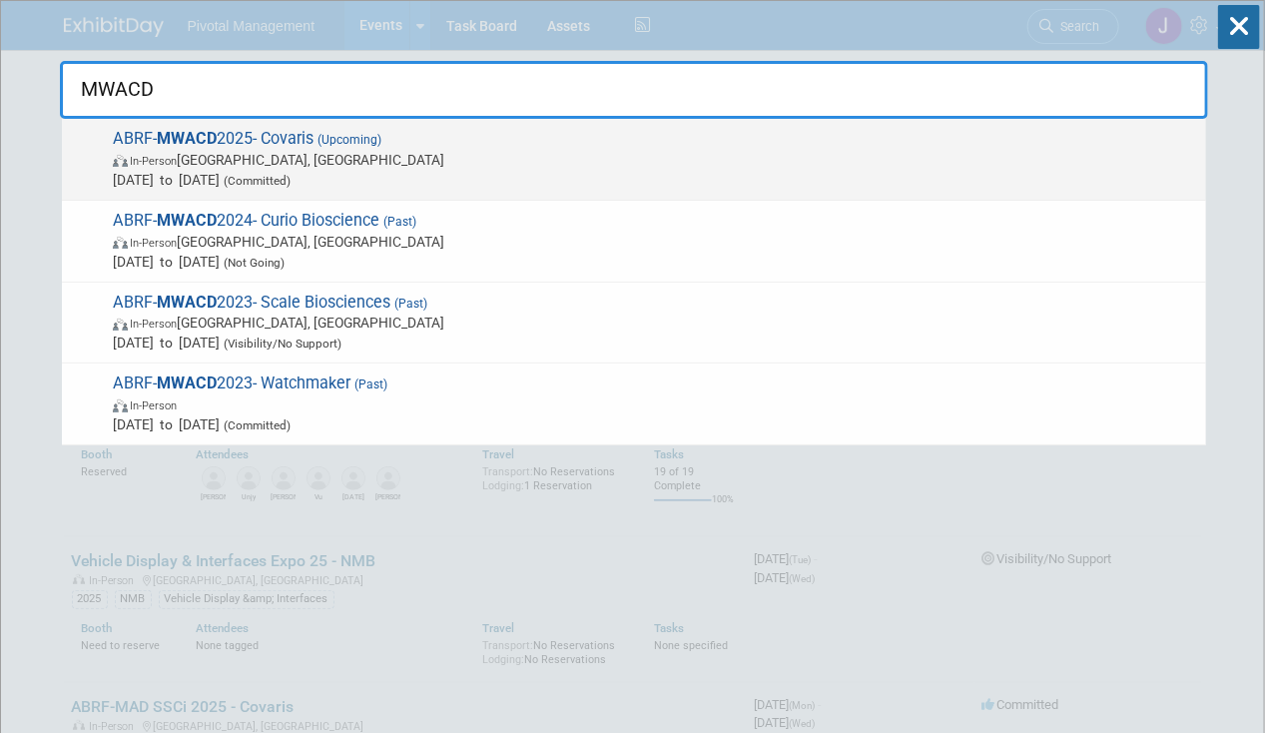
click at [472, 145] on span "ABRF- MWACD 2025- Covaris (Upcoming) In-Person [GEOGRAPHIC_DATA], [GEOGRAPHIC_D…" at bounding box center [651, 159] width 1089 height 61
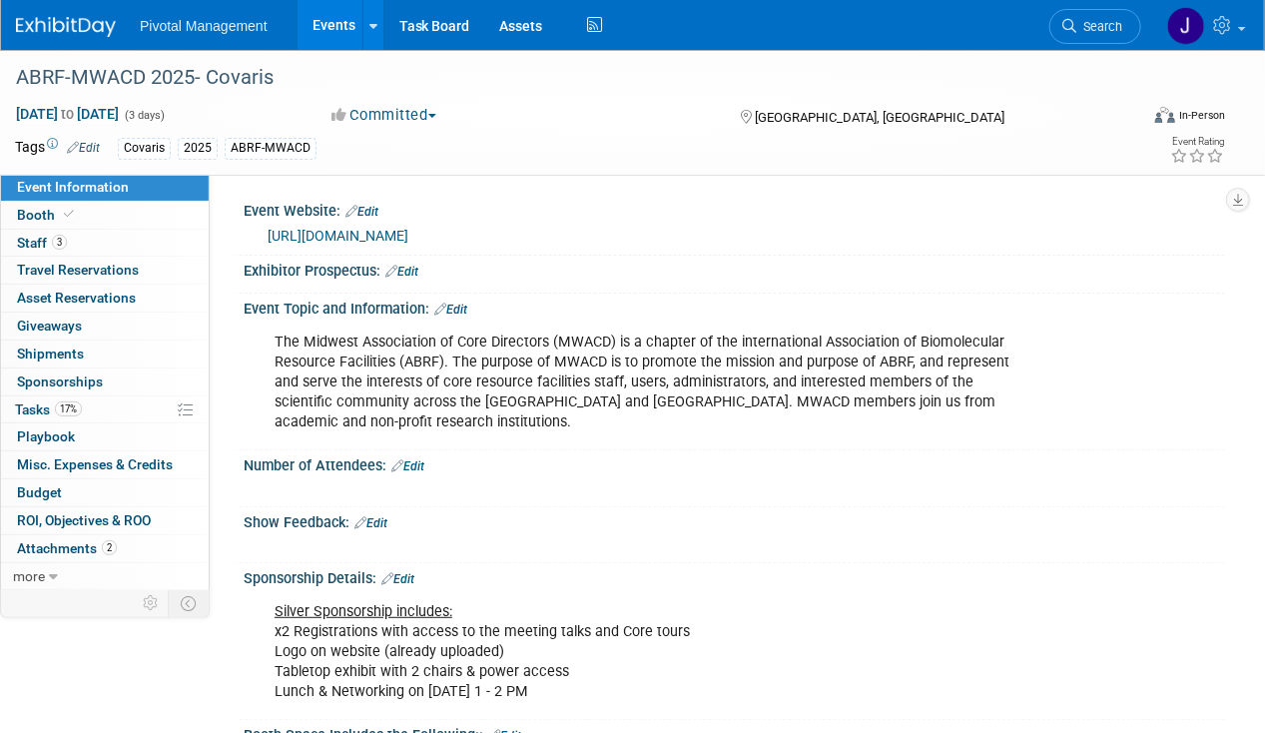
click at [309, 347] on div "The Midwest Association of Core Directors (MWACD) is a chapter of the internati…" at bounding box center [646, 382] width 771 height 120
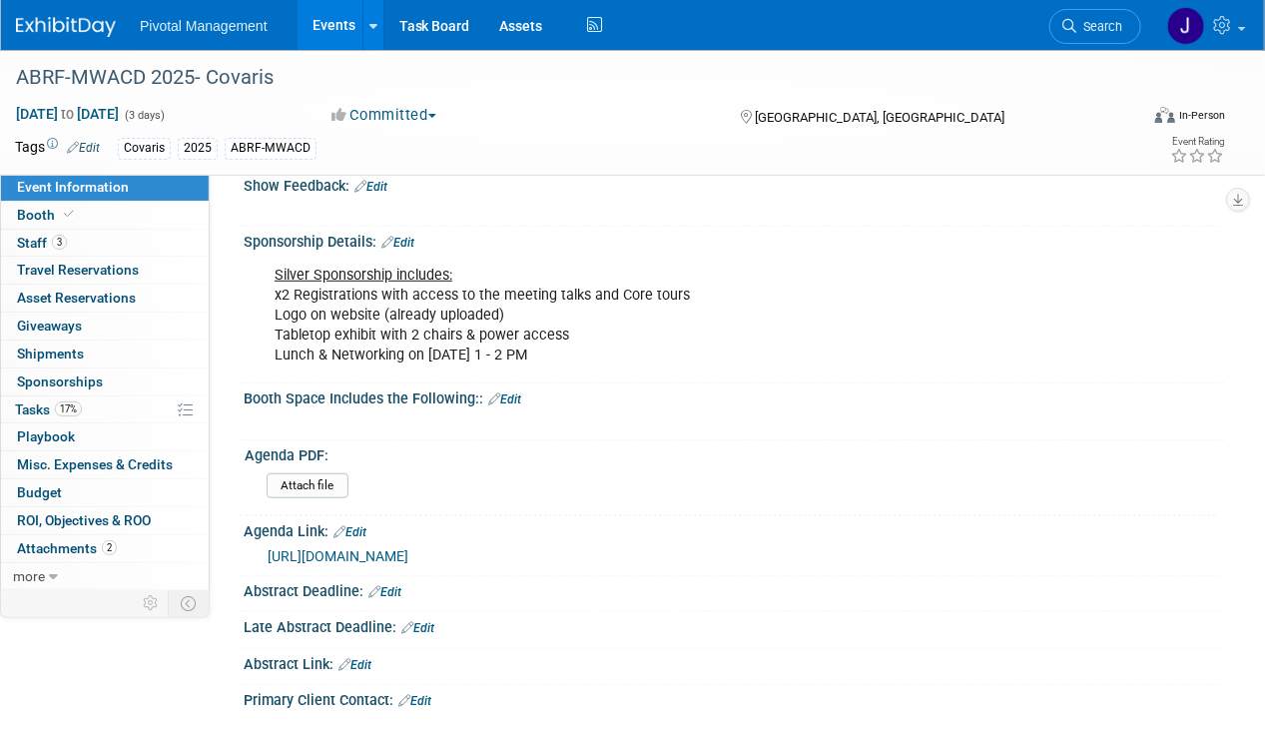
scroll to position [459, 0]
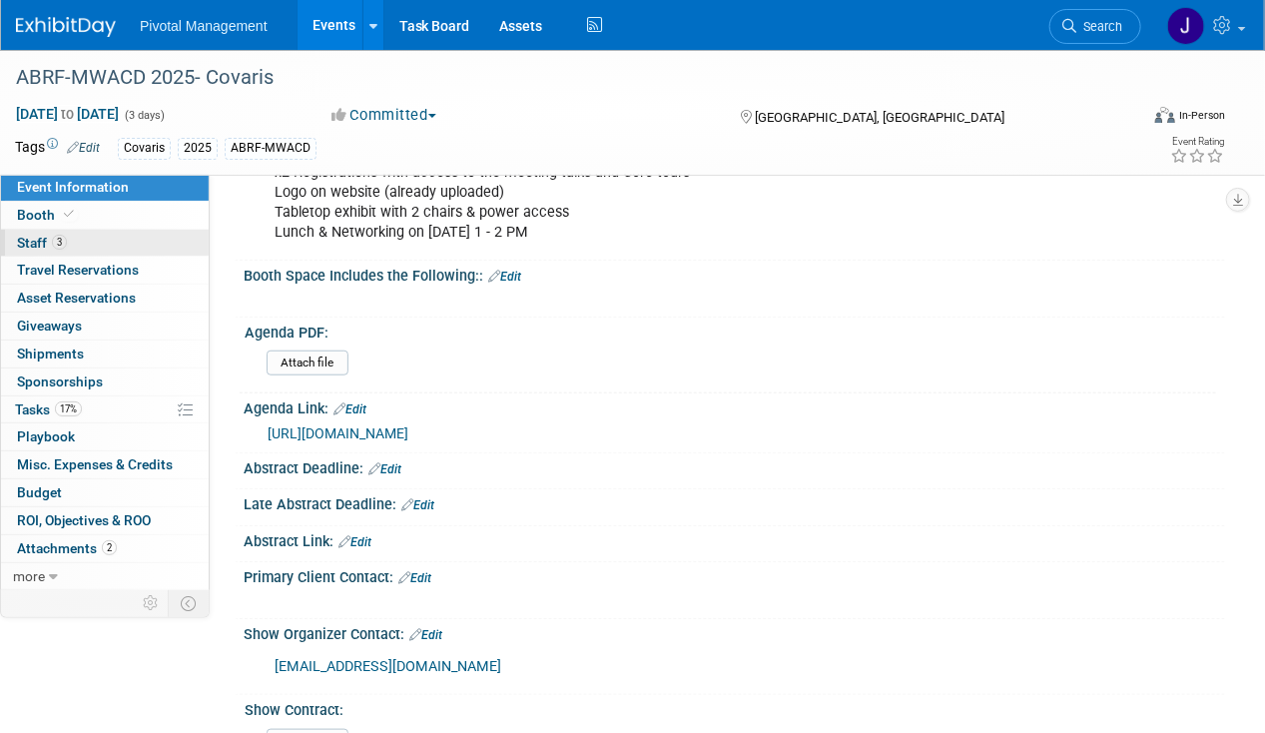
drag, startPoint x: 44, startPoint y: 208, endPoint x: 77, endPoint y: 229, distance: 39.0
click at [44, 208] on span "Booth" at bounding box center [47, 215] width 61 height 16
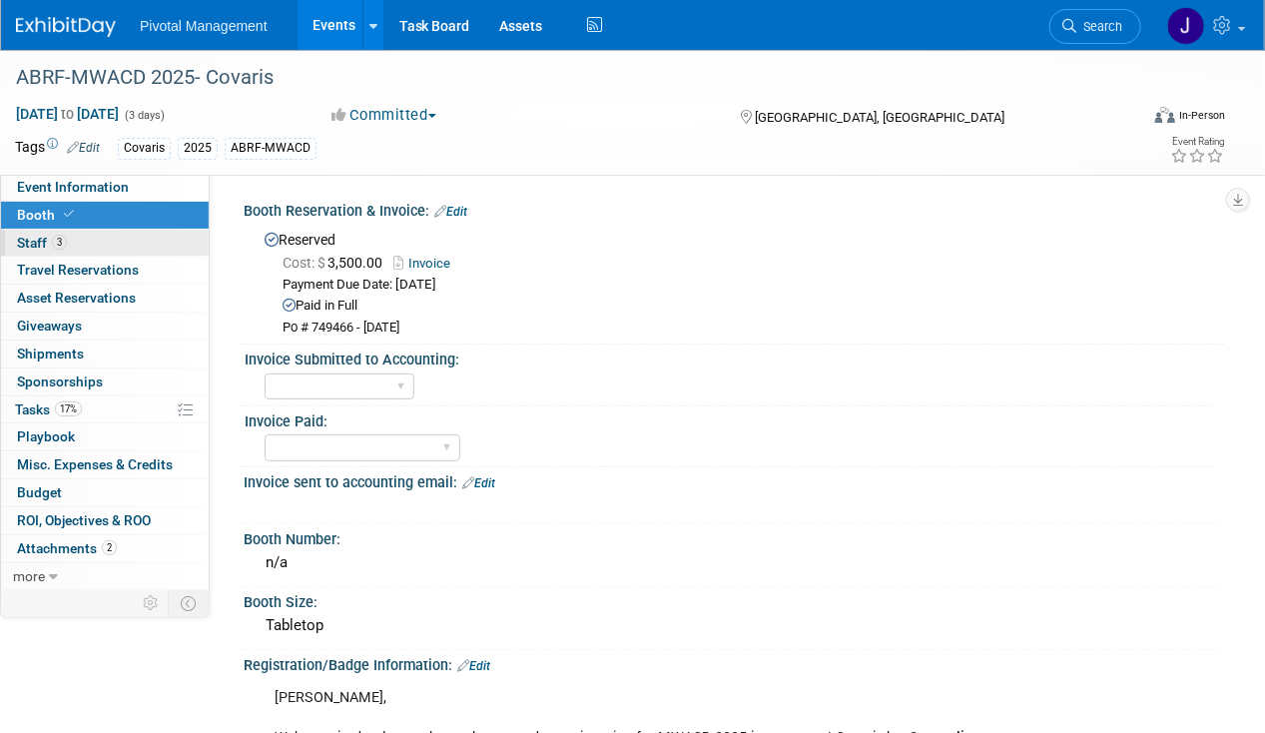
click at [84, 255] on link "3 Staff 3" at bounding box center [105, 243] width 208 height 27
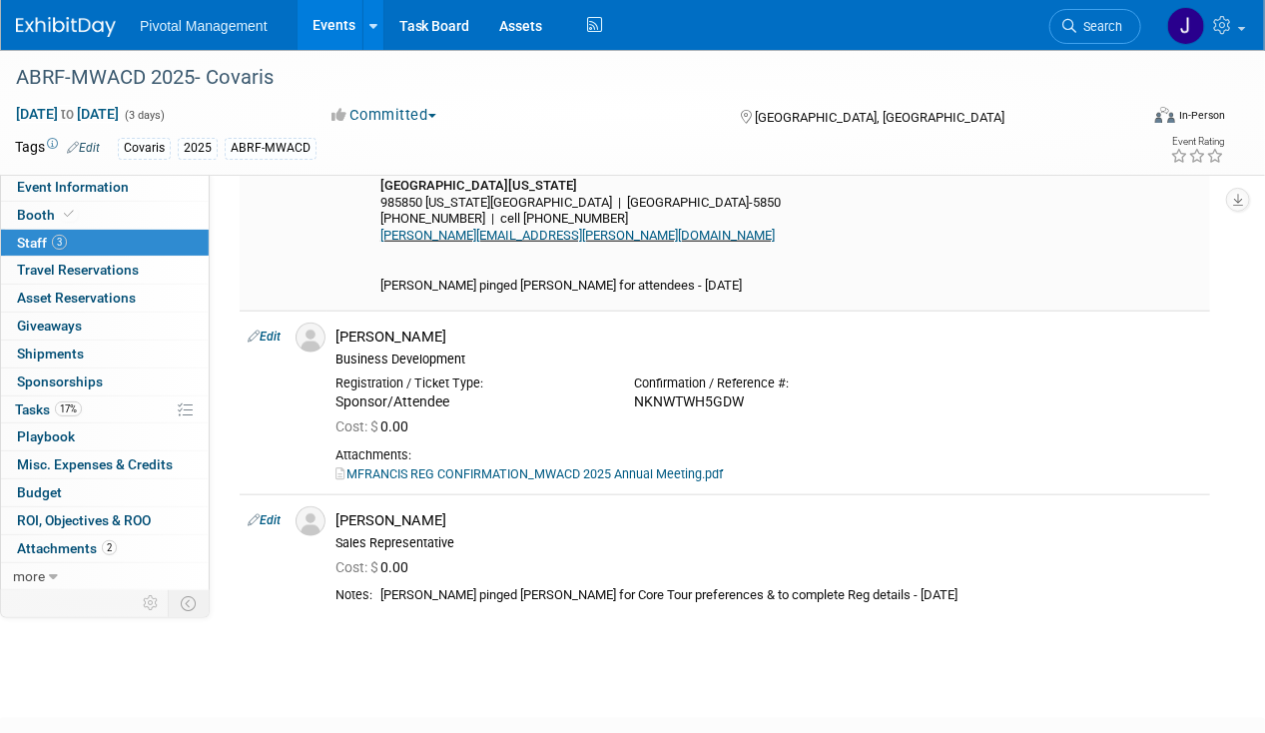
scroll to position [628, 0]
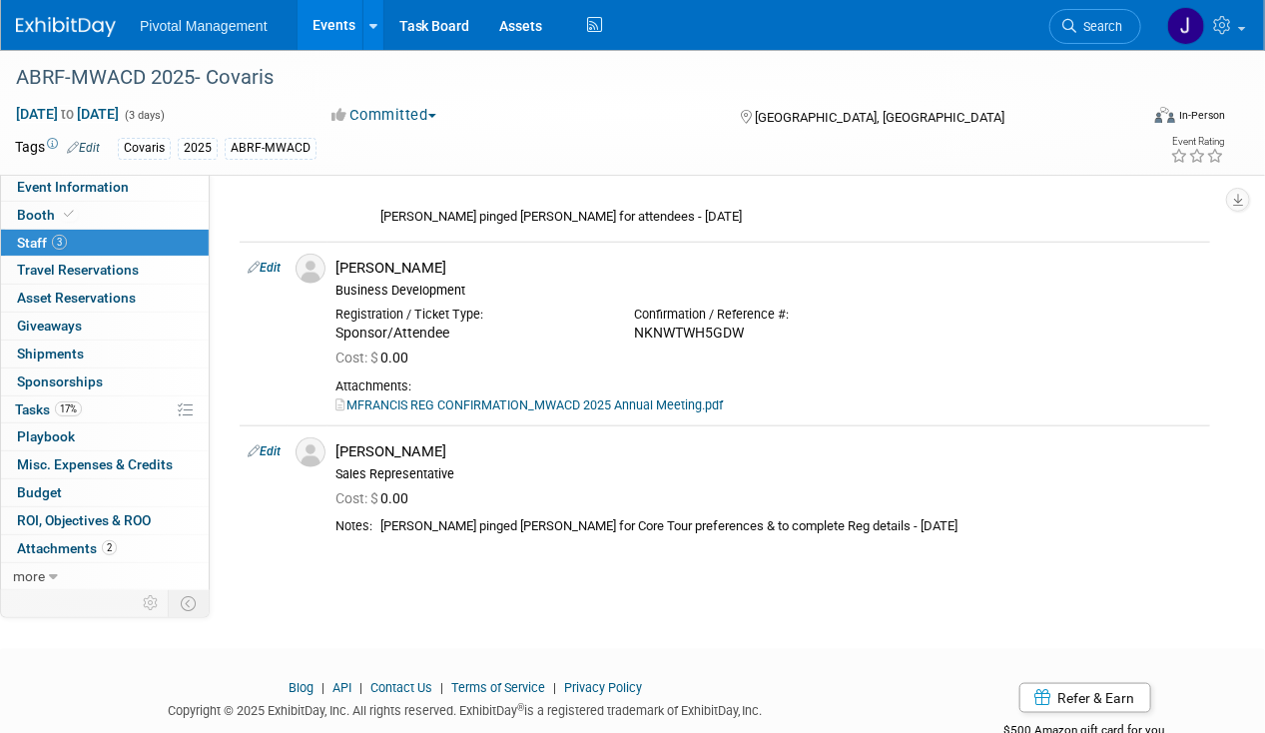
click at [308, 22] on link "Events" at bounding box center [333, 25] width 73 height 50
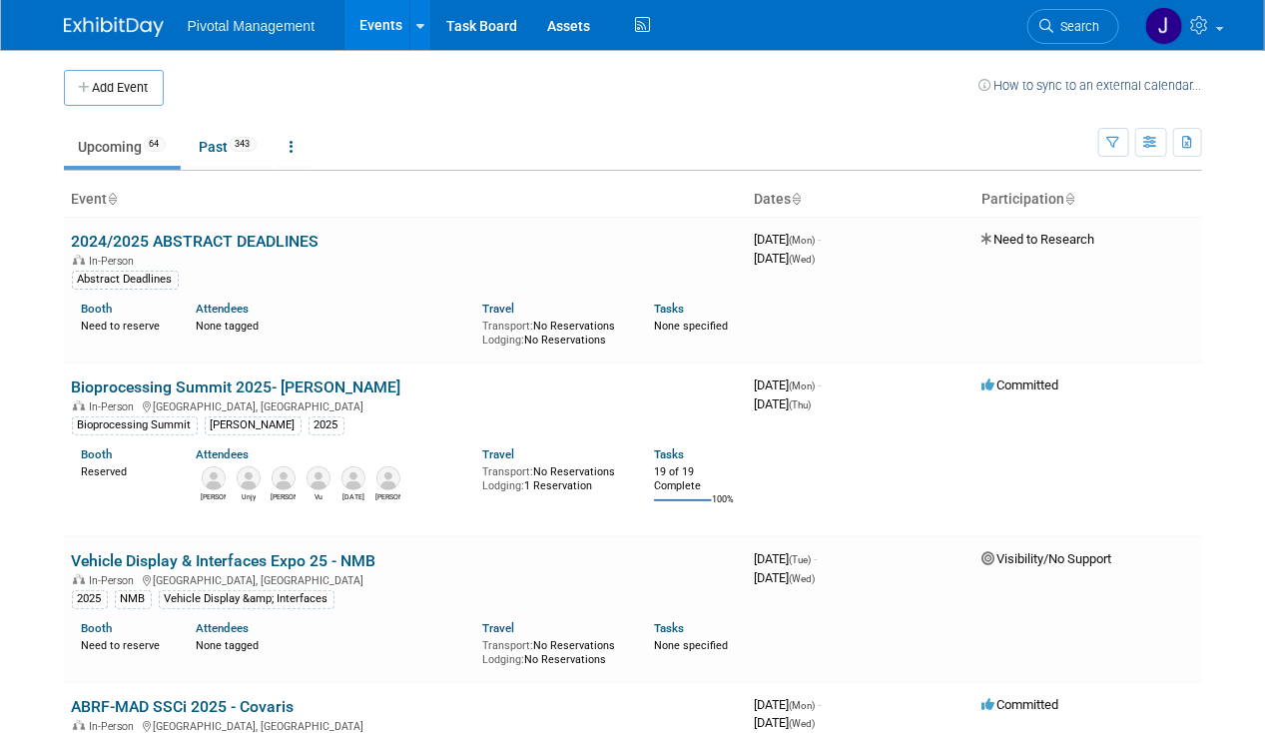
click at [1092, 25] on span "Search" at bounding box center [1077, 26] width 46 height 15
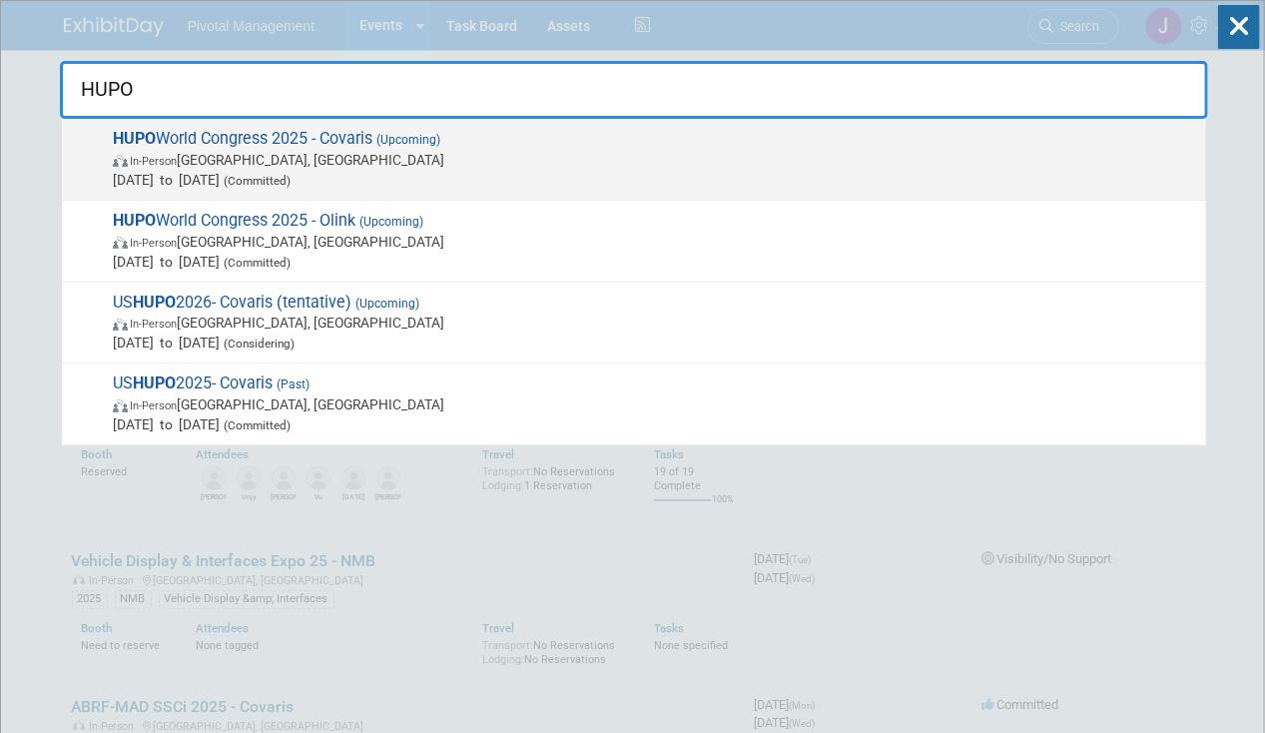
type input "HUPO"
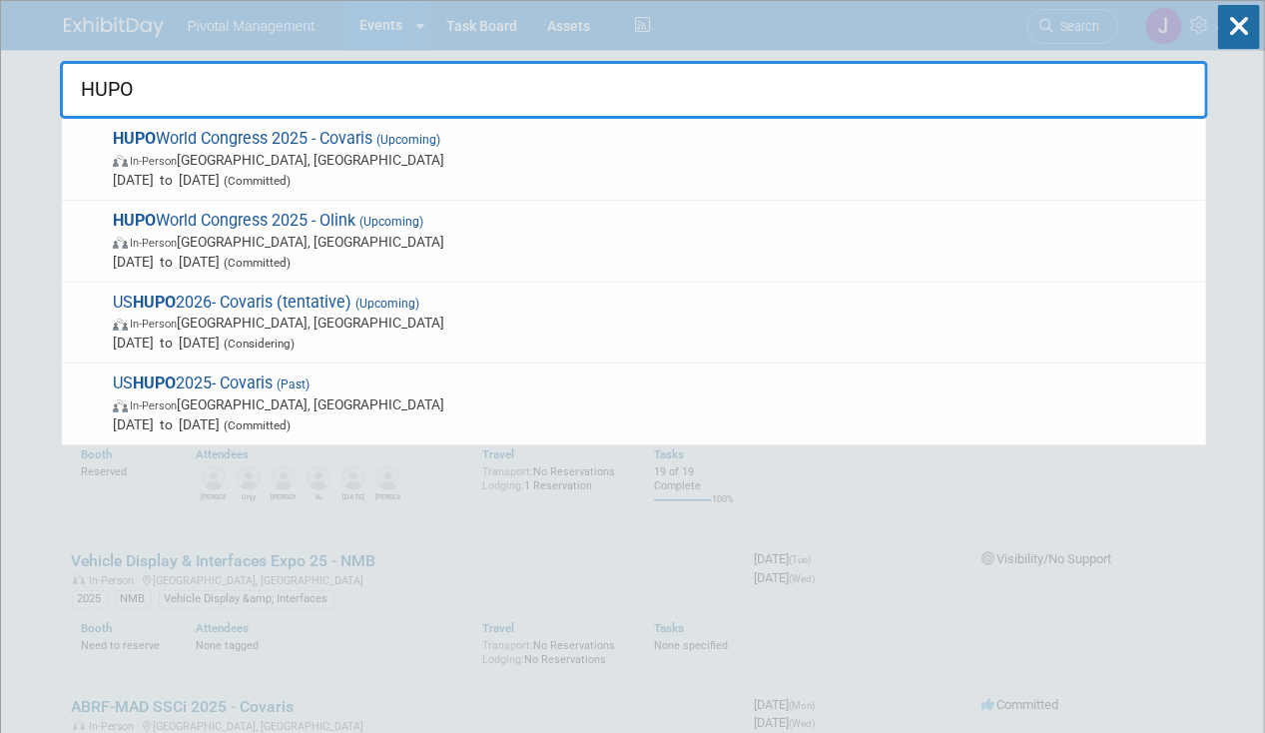
click at [581, 159] on span "In-Person Toronto, Canada" at bounding box center [654, 160] width 1083 height 20
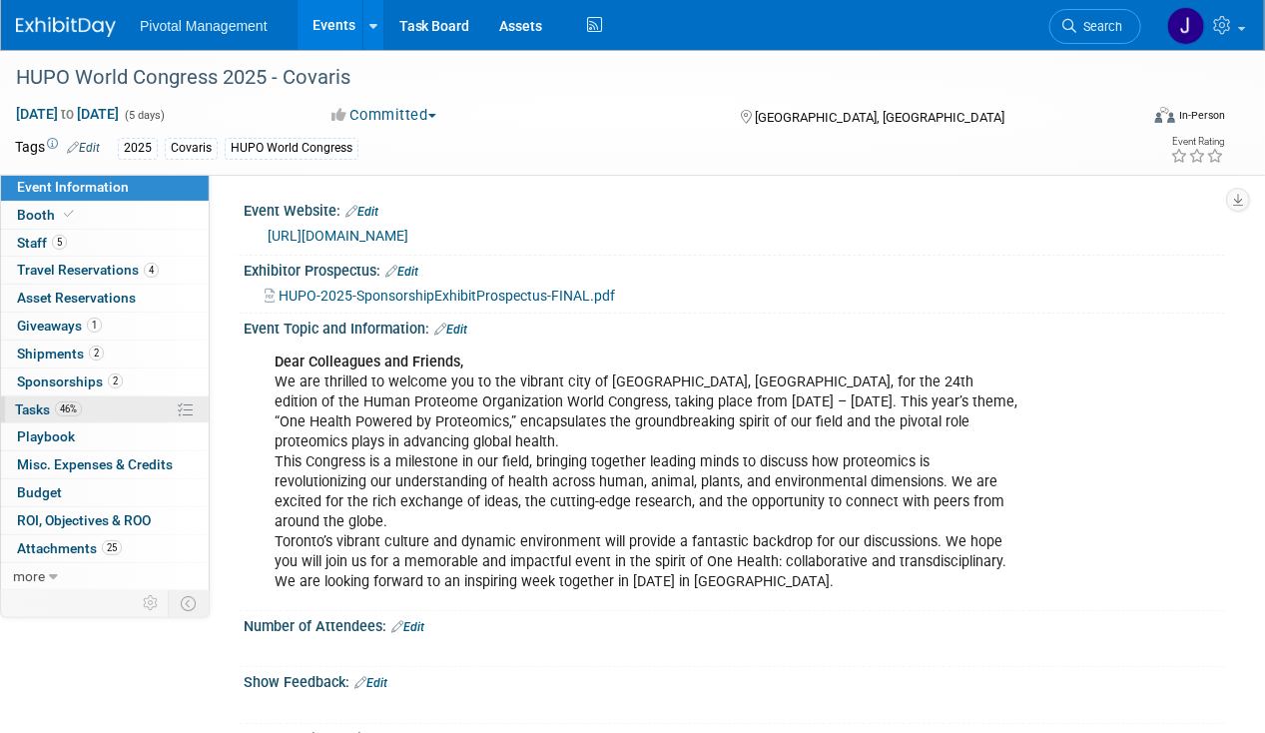
click at [110, 407] on link "46% Tasks 46%" at bounding box center [105, 409] width 208 height 27
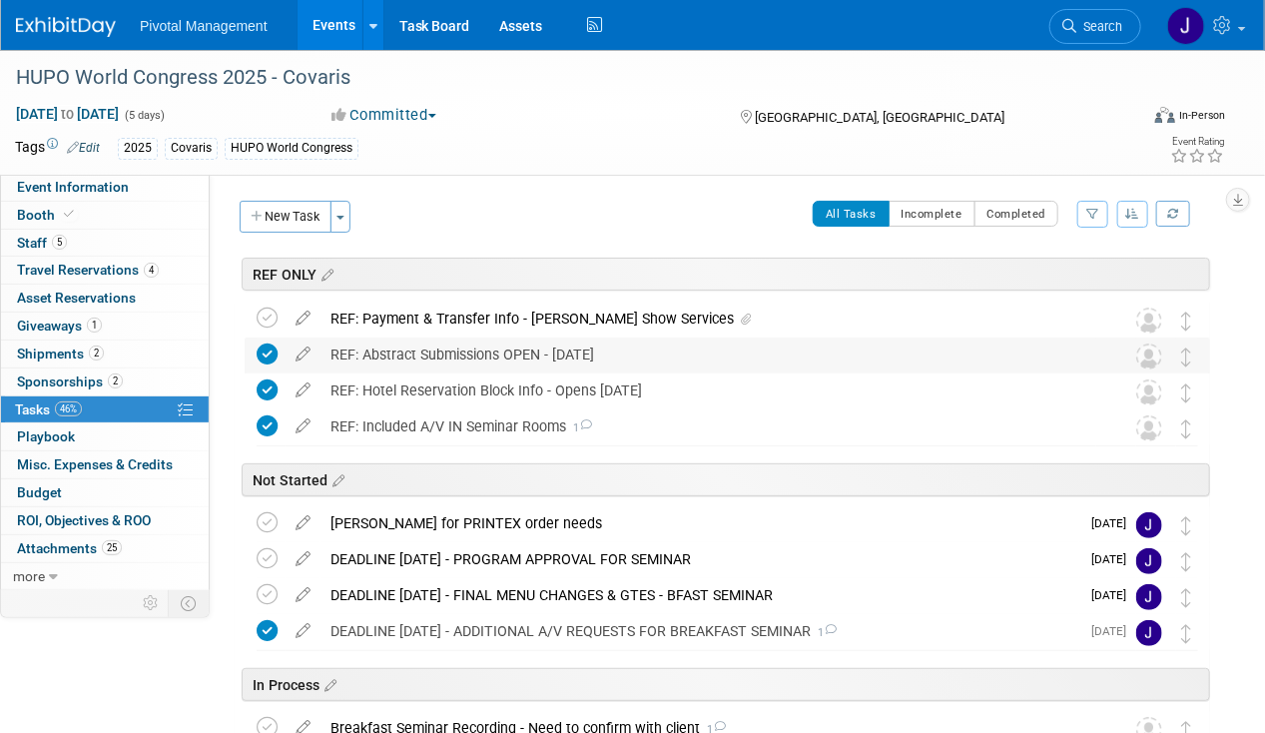
scroll to position [174, 0]
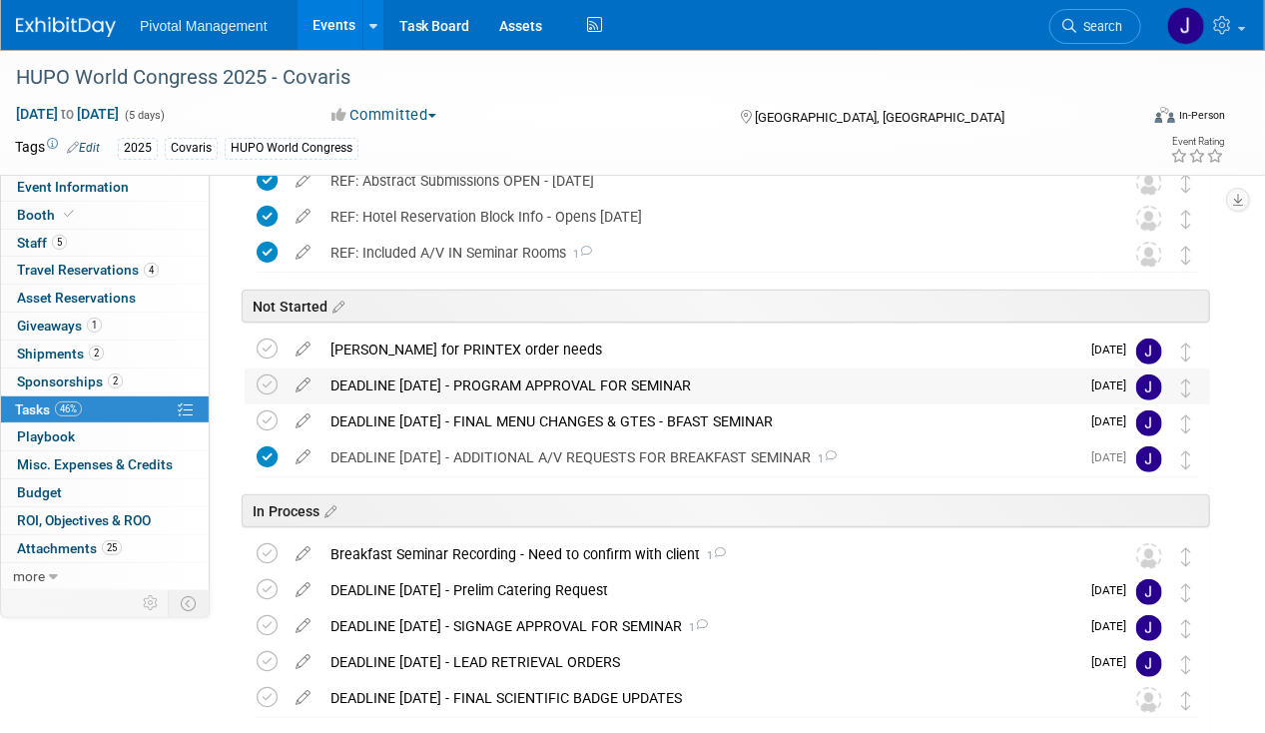
click at [589, 379] on div "DEADLINE [DATE] - PROGRAM APPROVAL FOR SEMINAR" at bounding box center [699, 385] width 759 height 34
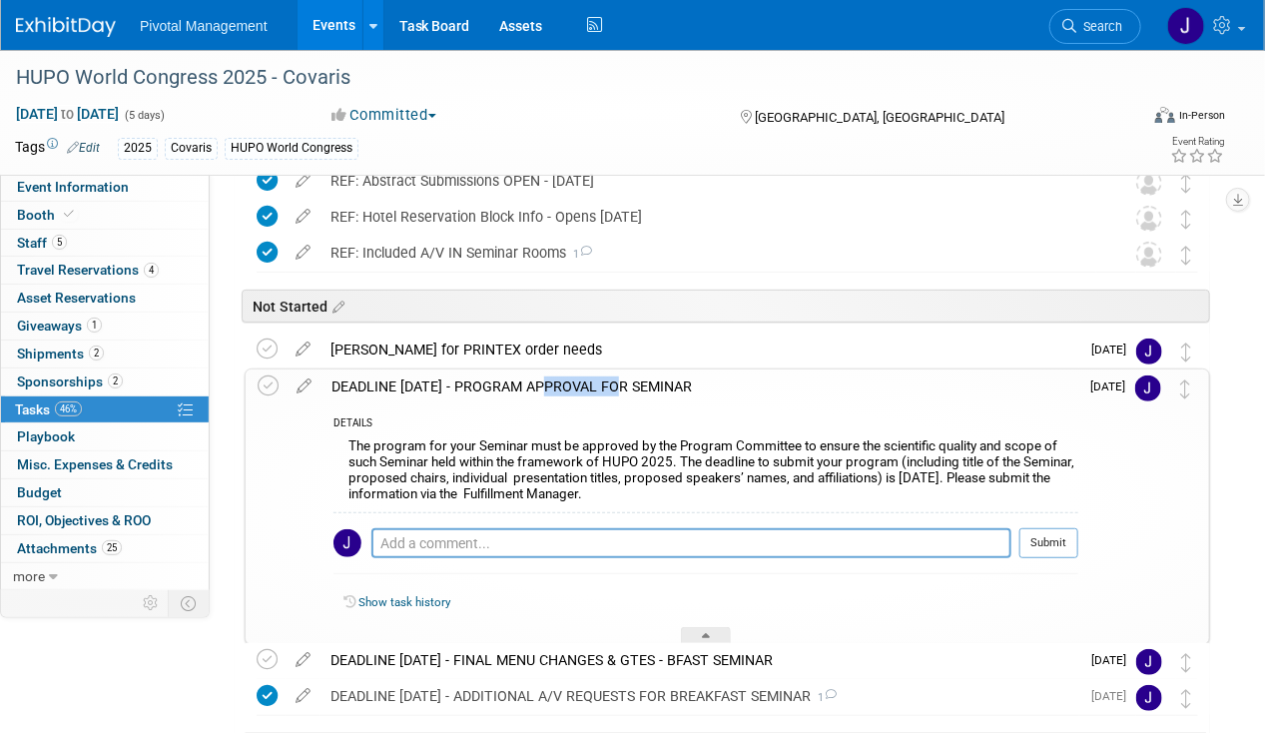
click at [589, 381] on div "DEADLINE SEPT 15 - PROGRAM APPROVAL FOR SEMINAR" at bounding box center [699, 386] width 757 height 34
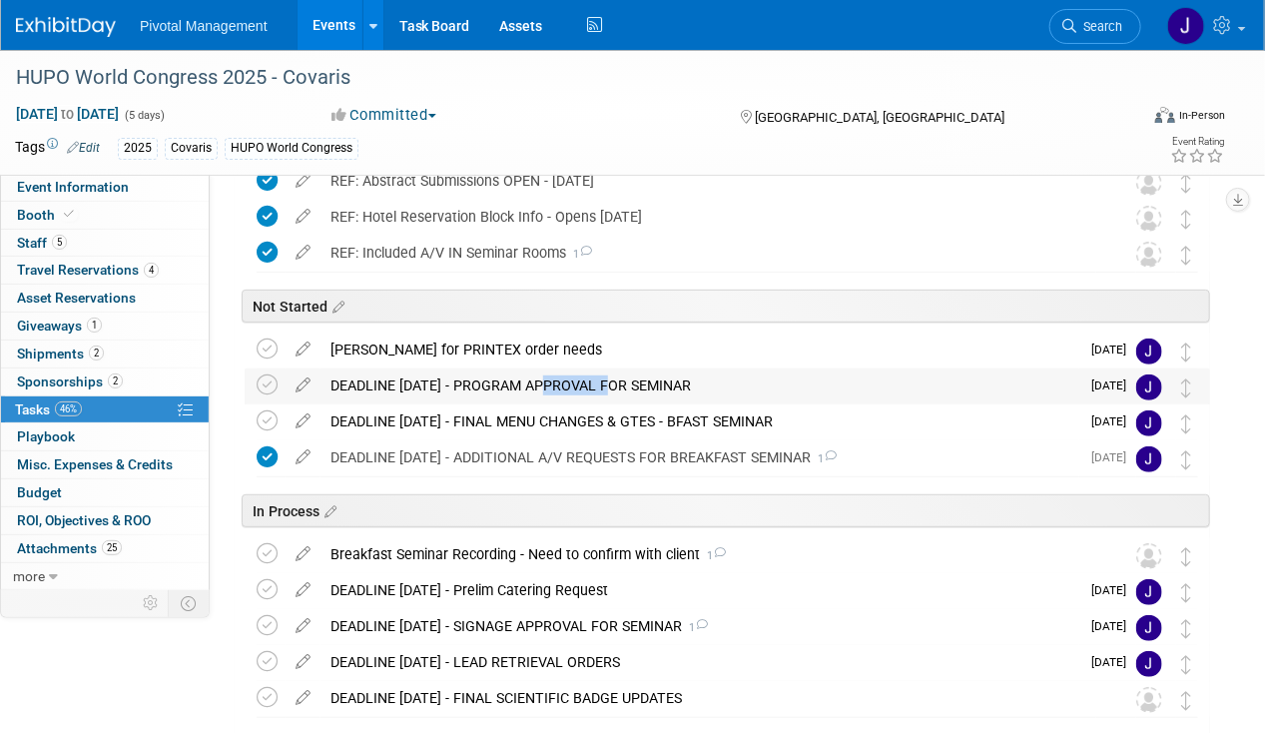
click at [585, 379] on div "DEADLINE SEPT 15 - PROGRAM APPROVAL FOR SEMINAR" at bounding box center [699, 385] width 759 height 34
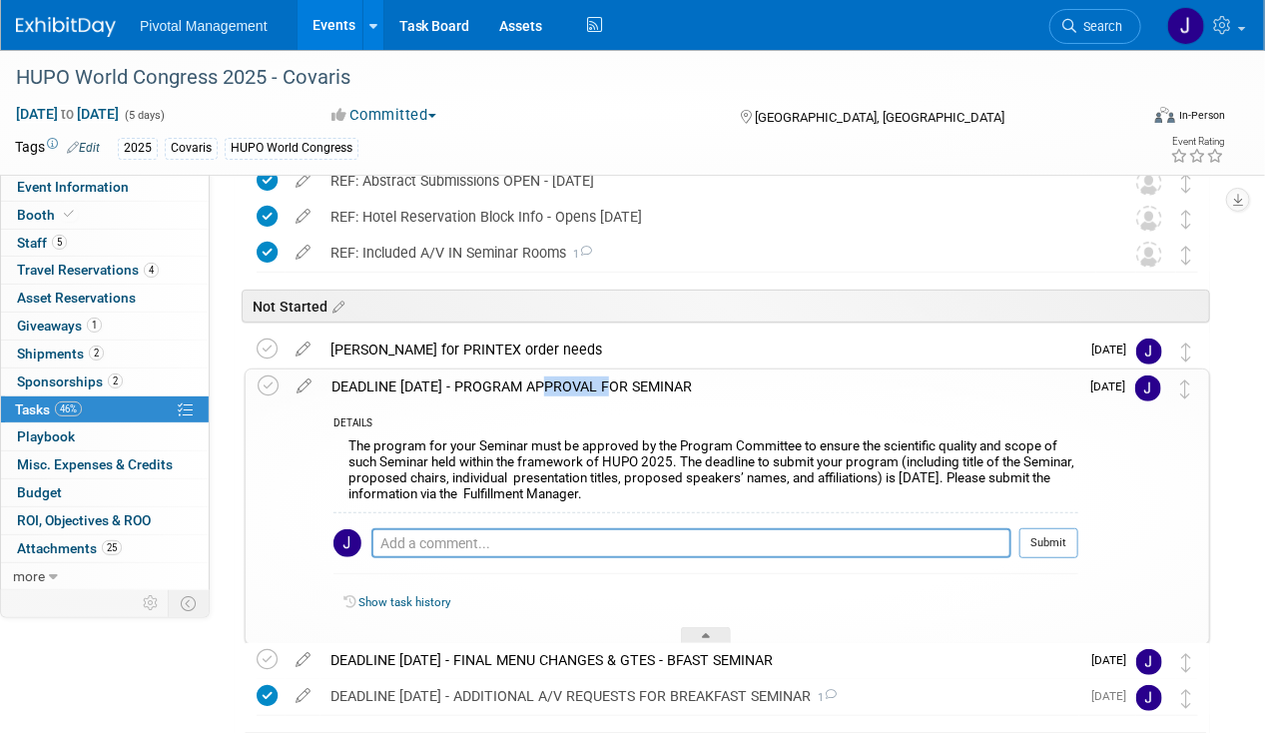
click at [585, 379] on div "DEADLINE SEPT 15 - PROGRAM APPROVAL FOR SEMINAR" at bounding box center [699, 386] width 757 height 34
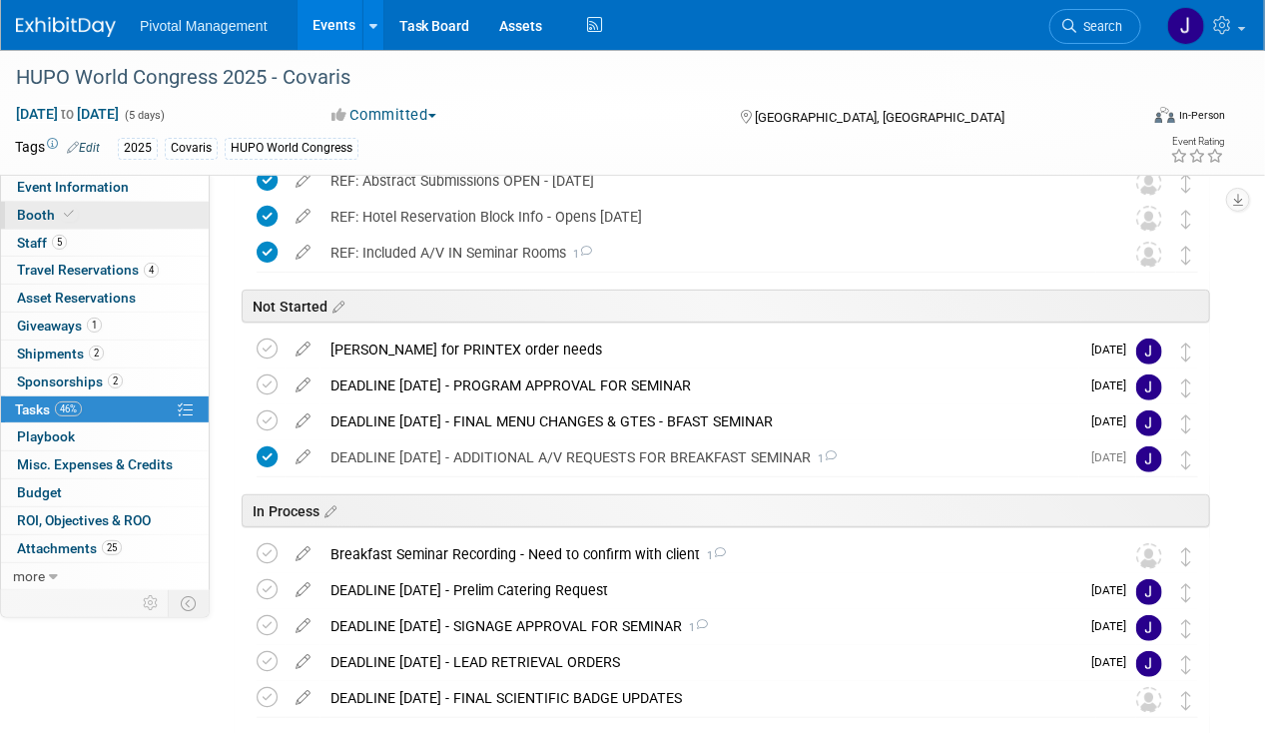
click at [120, 218] on link "Booth" at bounding box center [105, 215] width 208 height 27
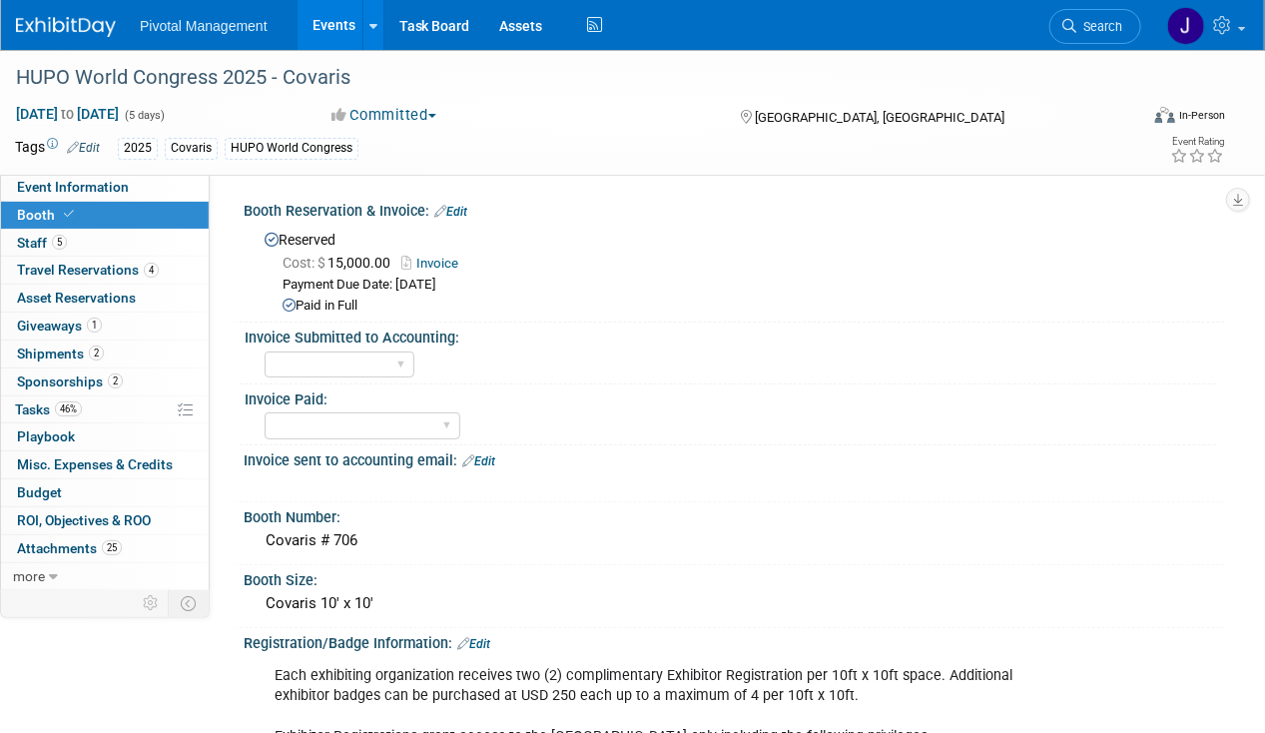
scroll to position [328, 0]
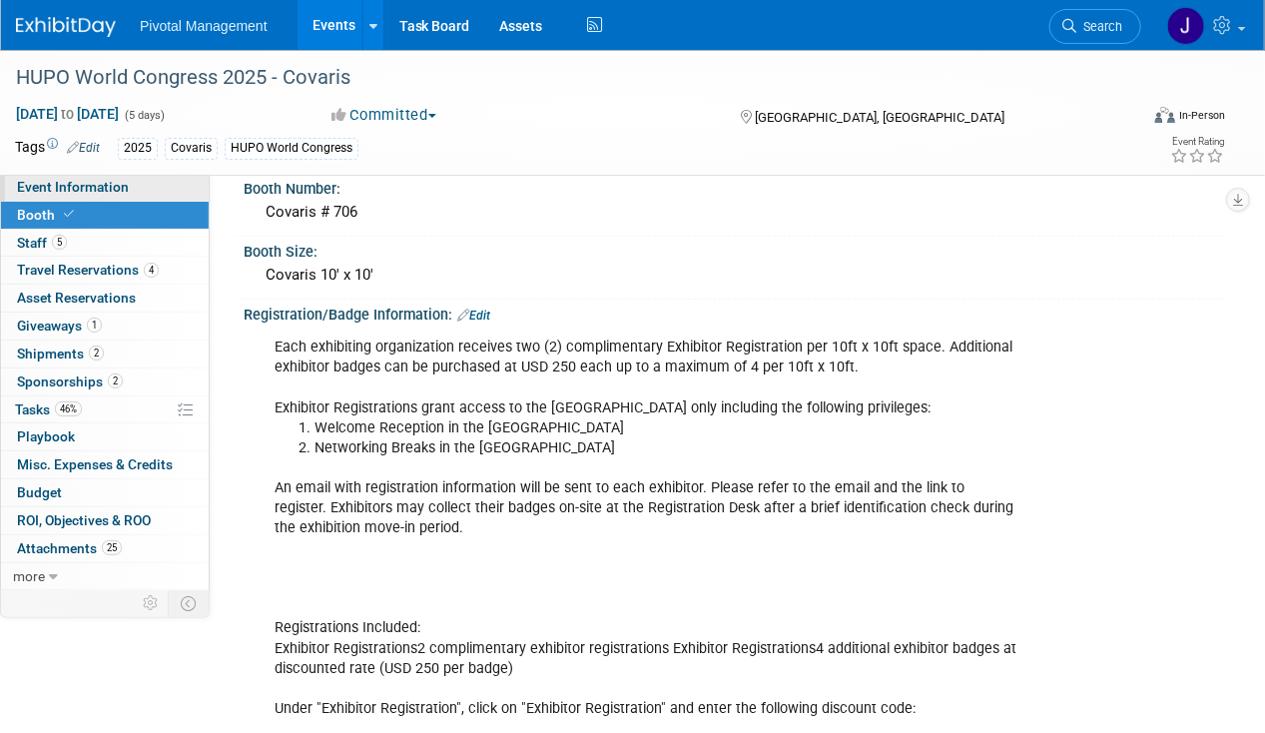
click at [110, 189] on span "Event Information" at bounding box center [73, 187] width 112 height 16
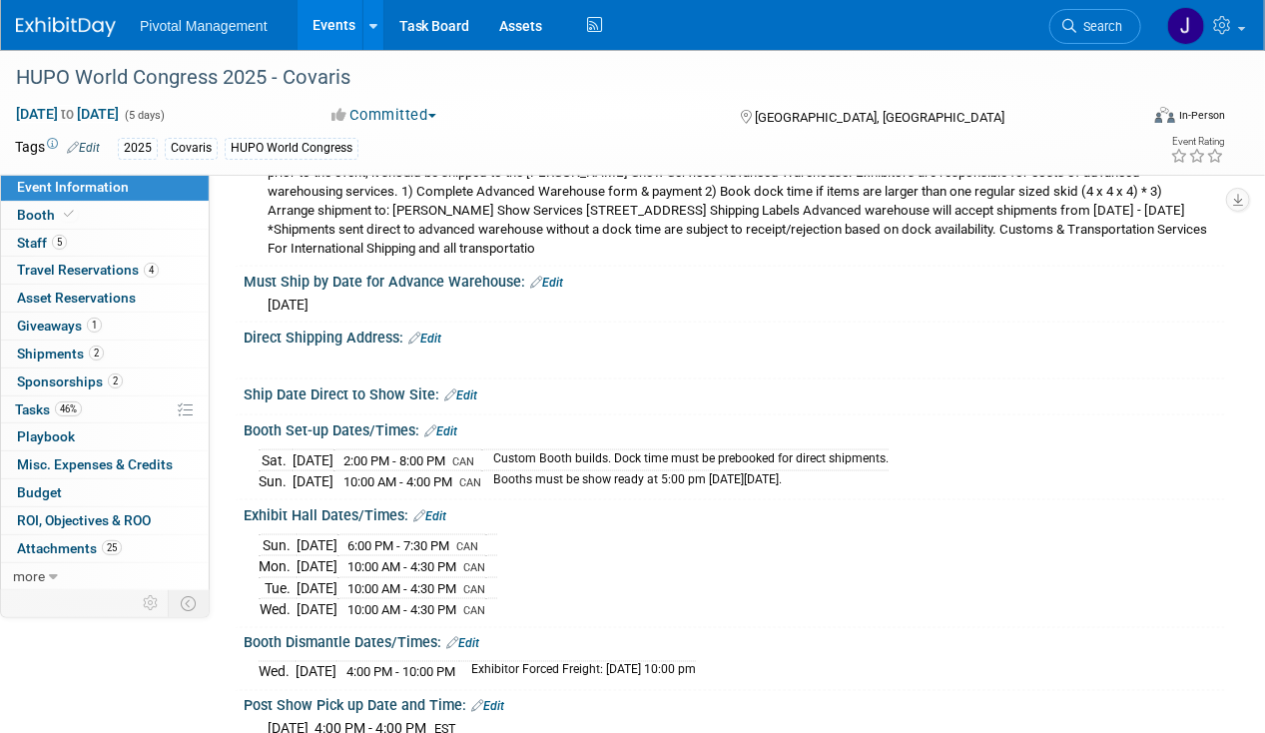
scroll to position [3934, 0]
